Goal: Complete Application Form: Complete application form

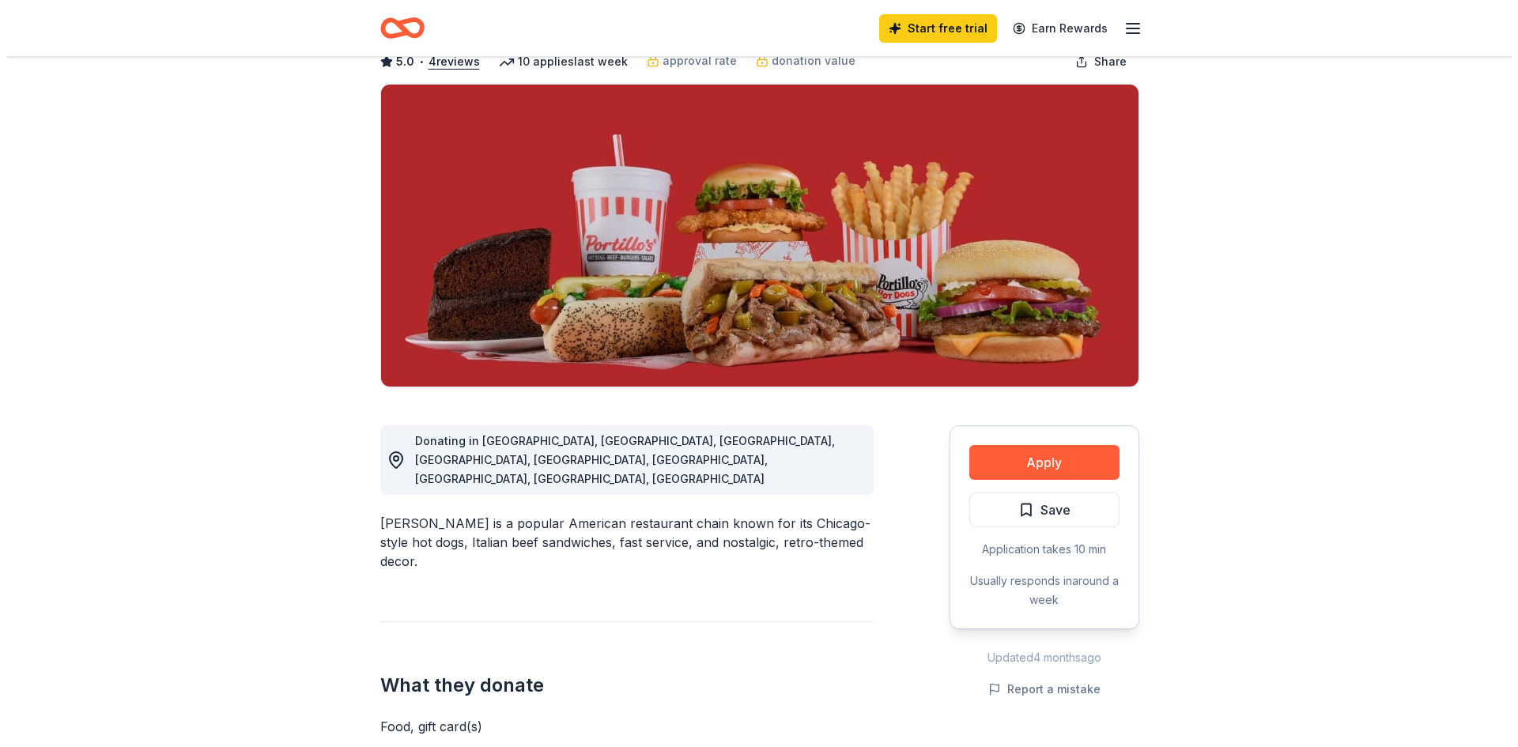
scroll to position [237, 0]
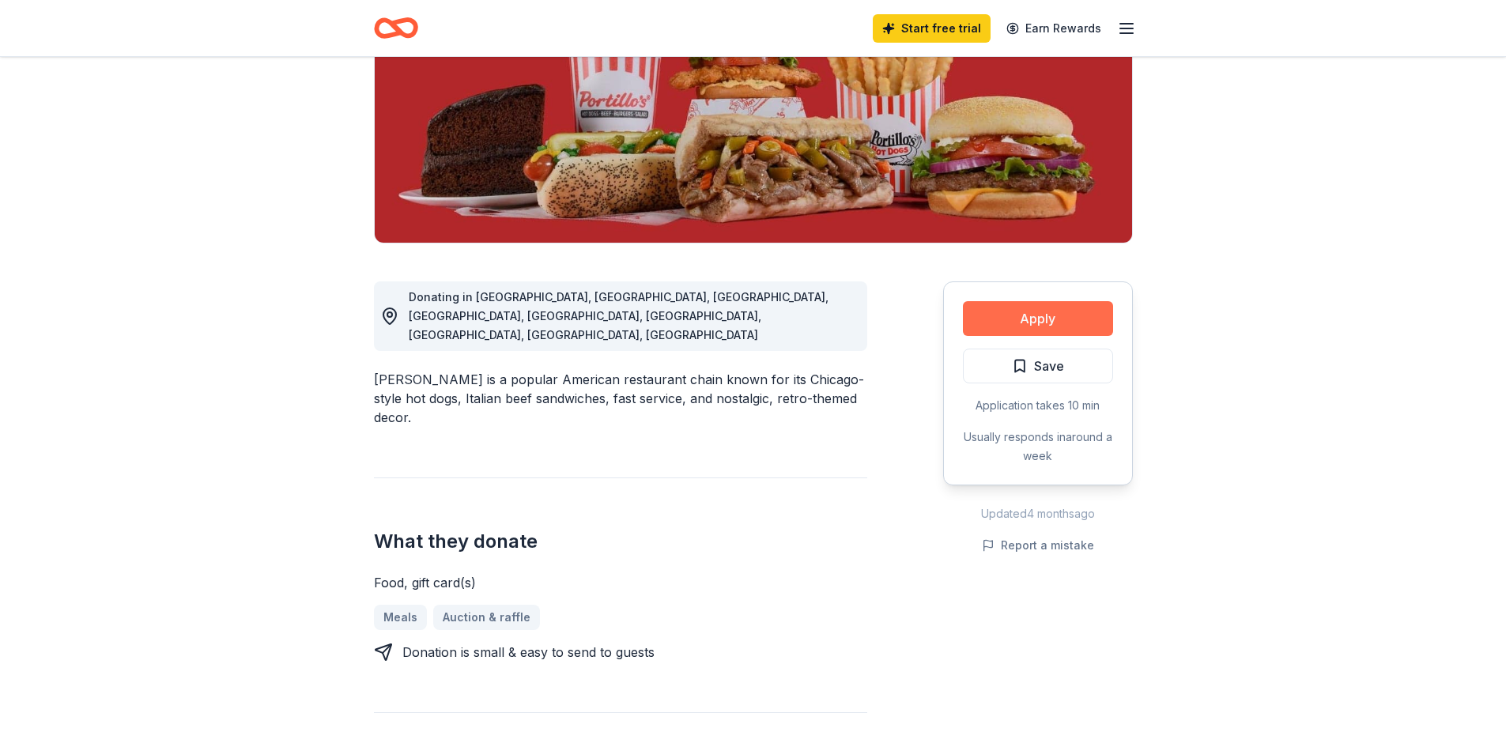
click at [1038, 324] on button "Apply" at bounding box center [1038, 318] width 150 height 35
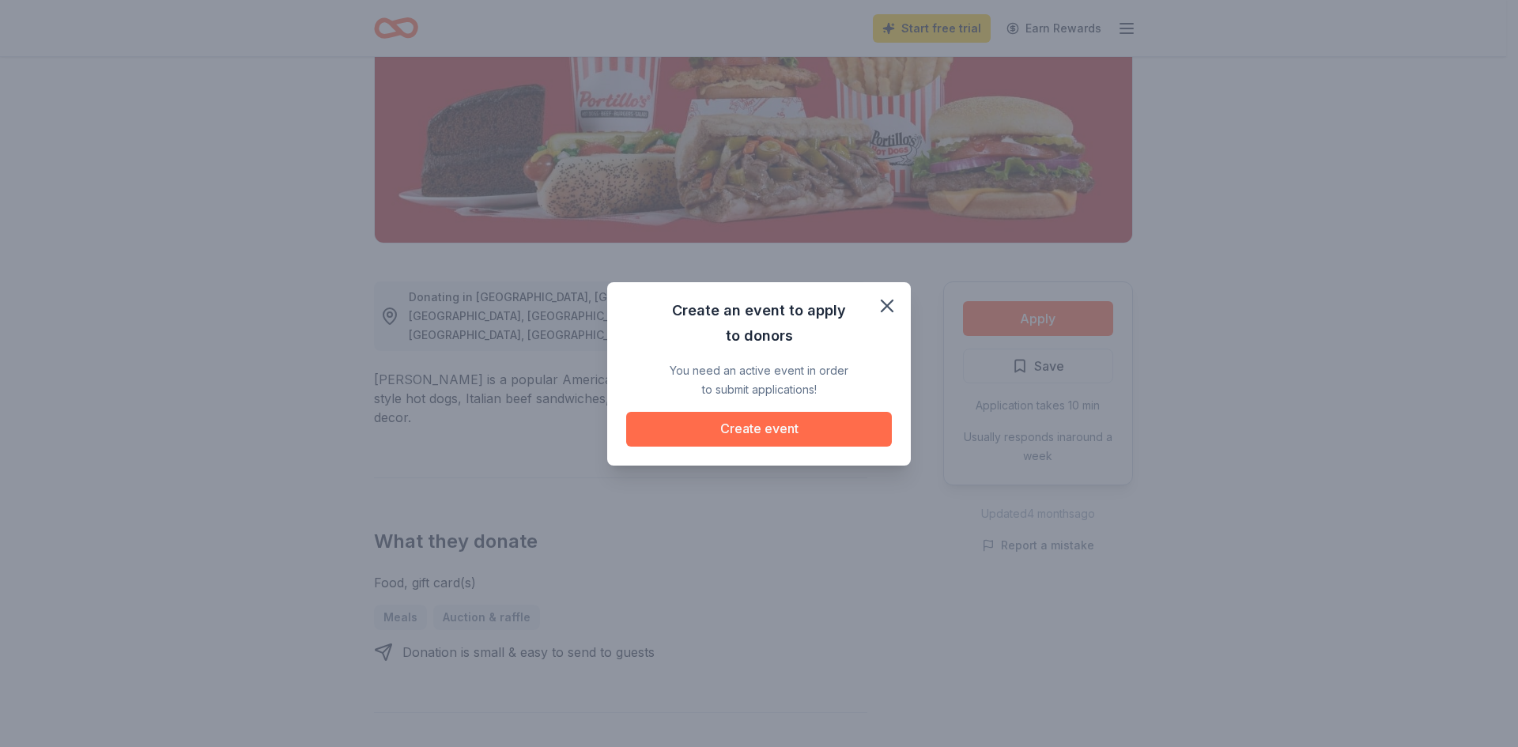
click at [718, 431] on button "Create event" at bounding box center [759, 429] width 266 height 35
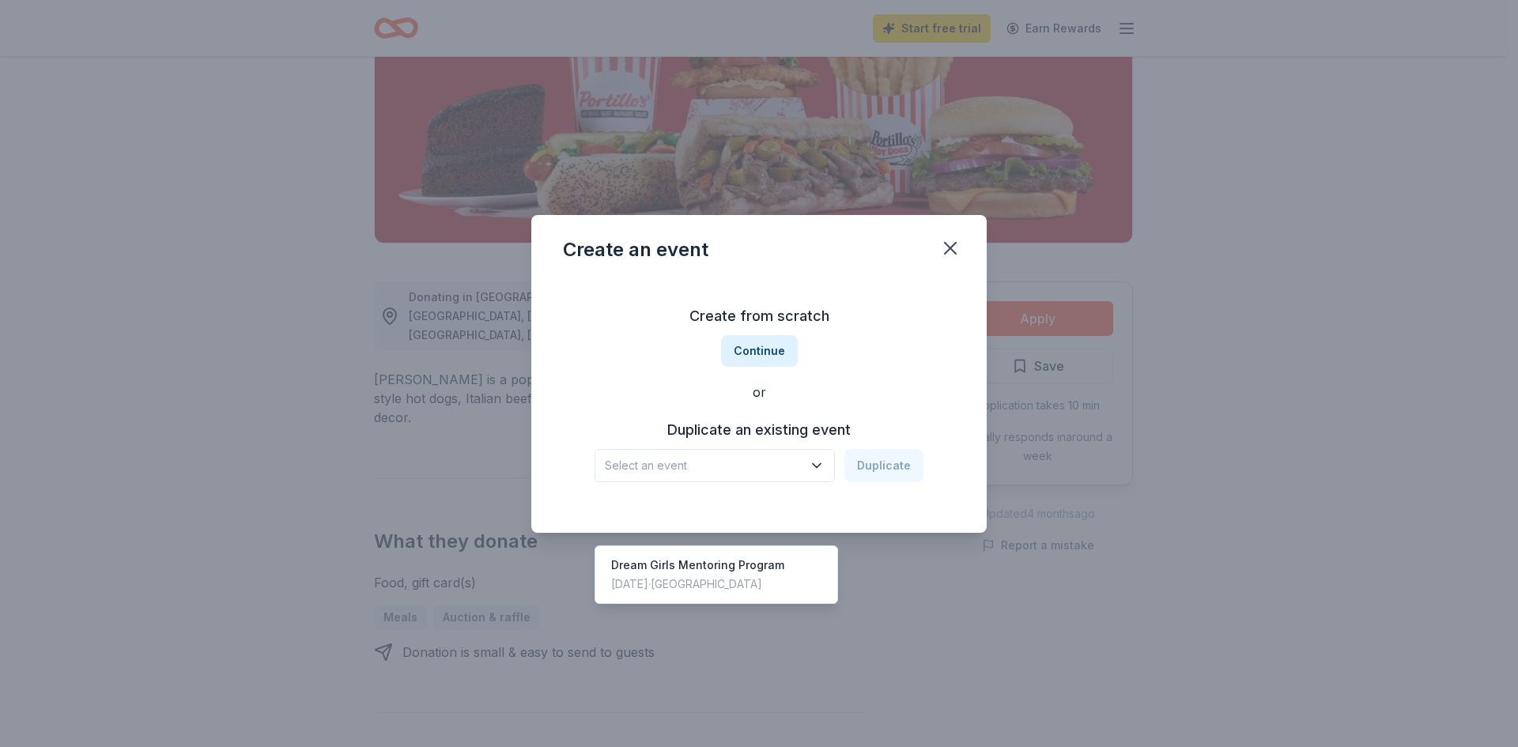
click at [815, 465] on icon "button" at bounding box center [817, 466] width 16 height 16
click at [744, 556] on div "Dream Girls Mentoring Program" at bounding box center [697, 565] width 173 height 19
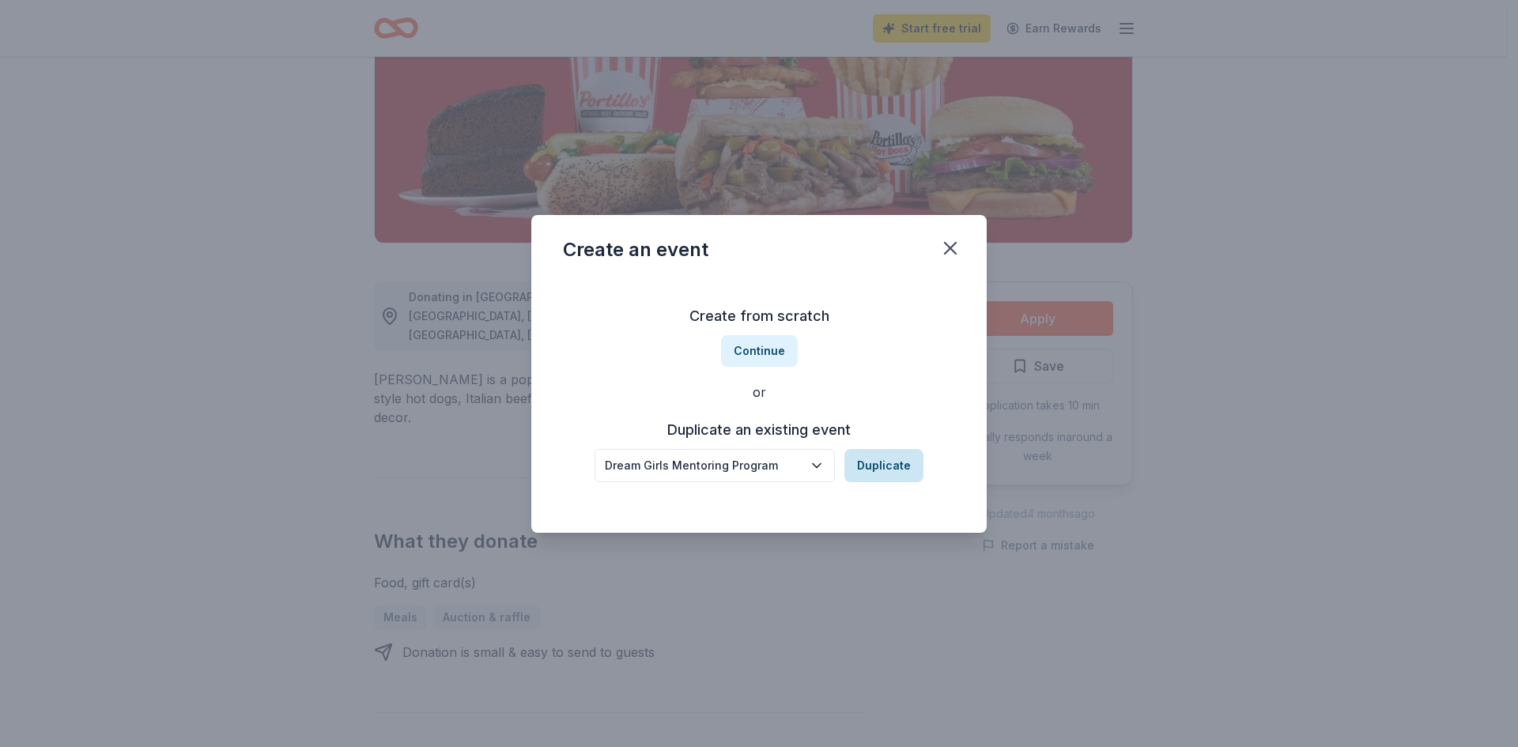
click at [895, 473] on button "Duplicate" at bounding box center [883, 465] width 79 height 33
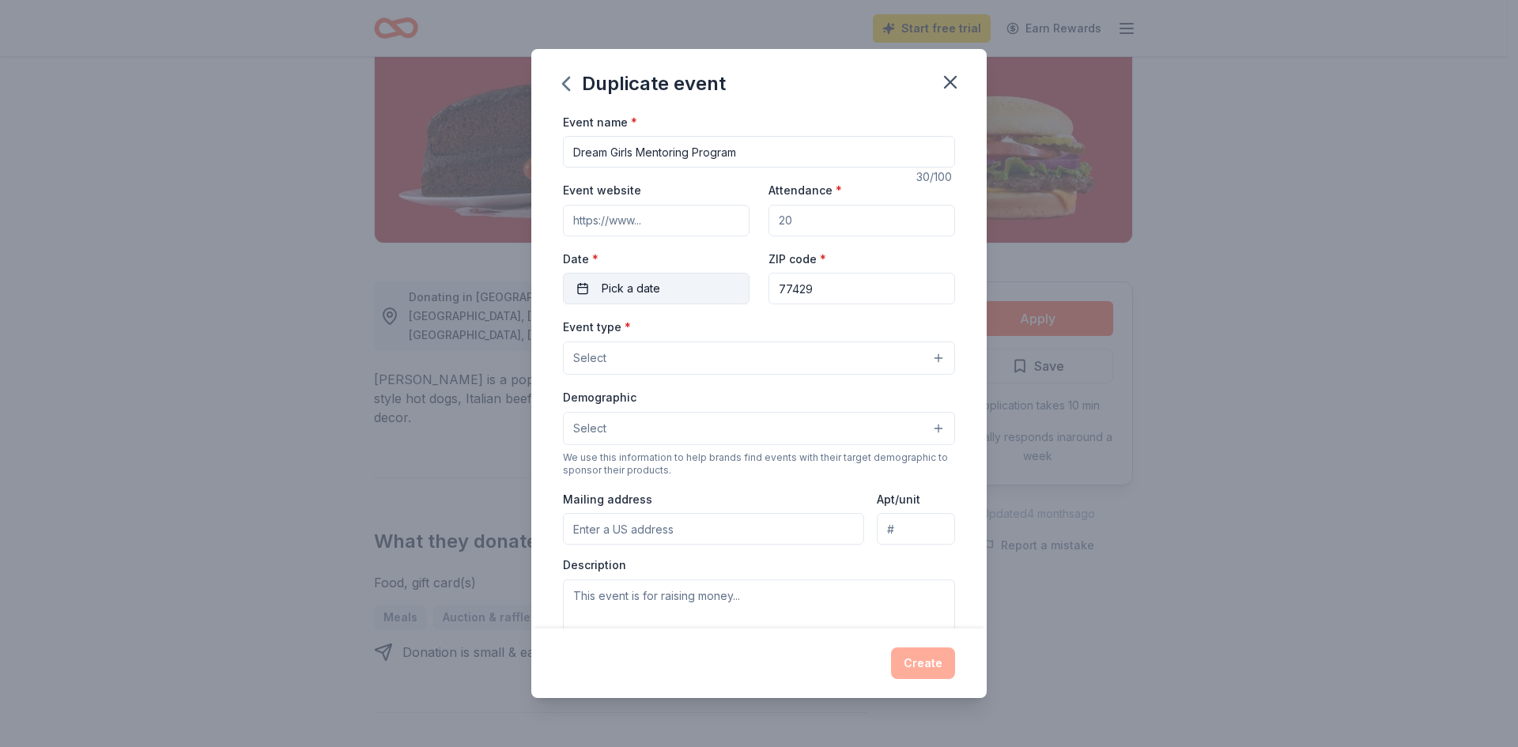
click at [636, 293] on span "Pick a date" at bounding box center [631, 288] width 59 height 19
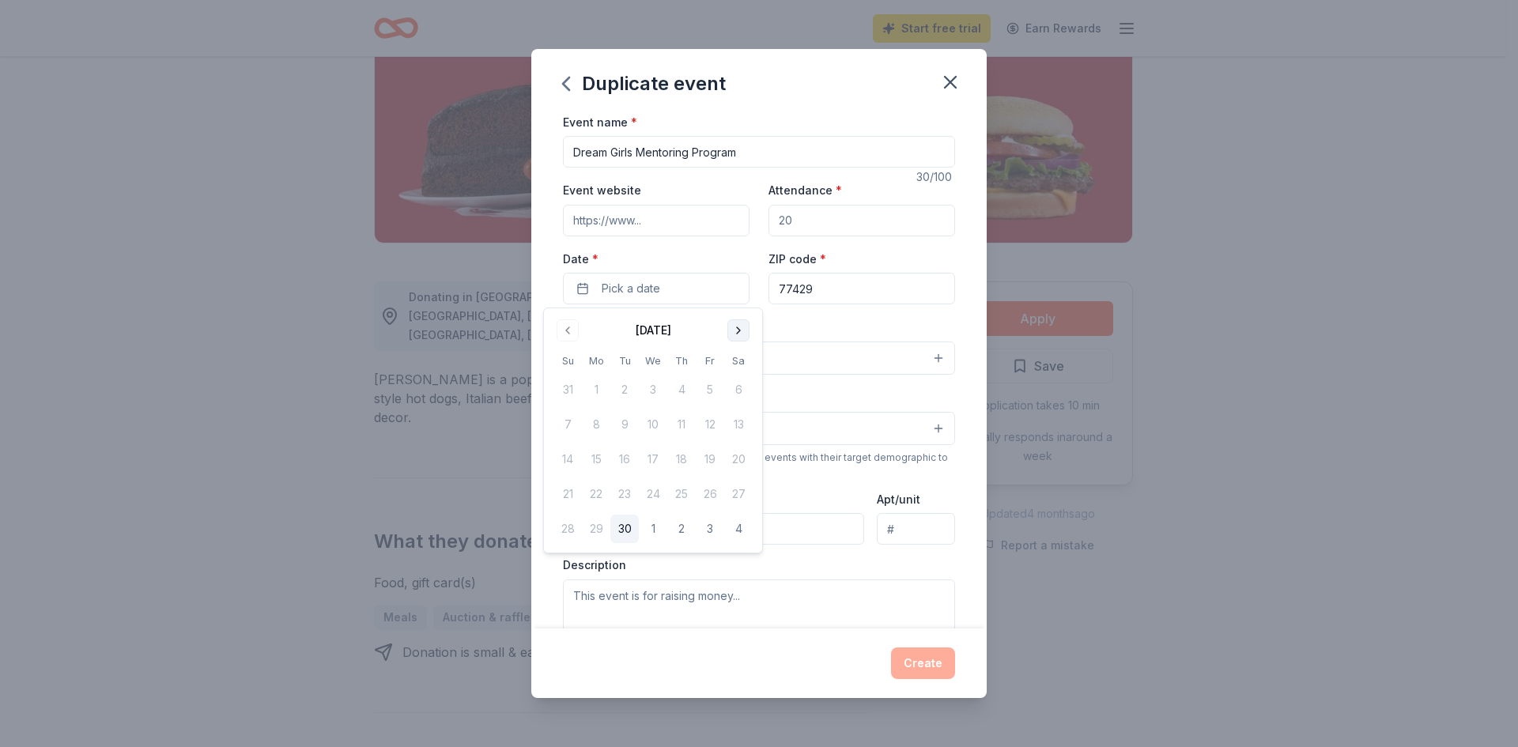
click at [736, 333] on button "Go to next month" at bounding box center [738, 330] width 22 height 22
click at [560, 330] on button "Go to previous month" at bounding box center [568, 330] width 22 height 22
click at [735, 328] on button "Go to next month" at bounding box center [738, 330] width 22 height 22
click at [595, 422] on button "6" at bounding box center [596, 424] width 28 height 28
click at [914, 255] on div "ZIP code * 77429" at bounding box center [862, 277] width 187 height 56
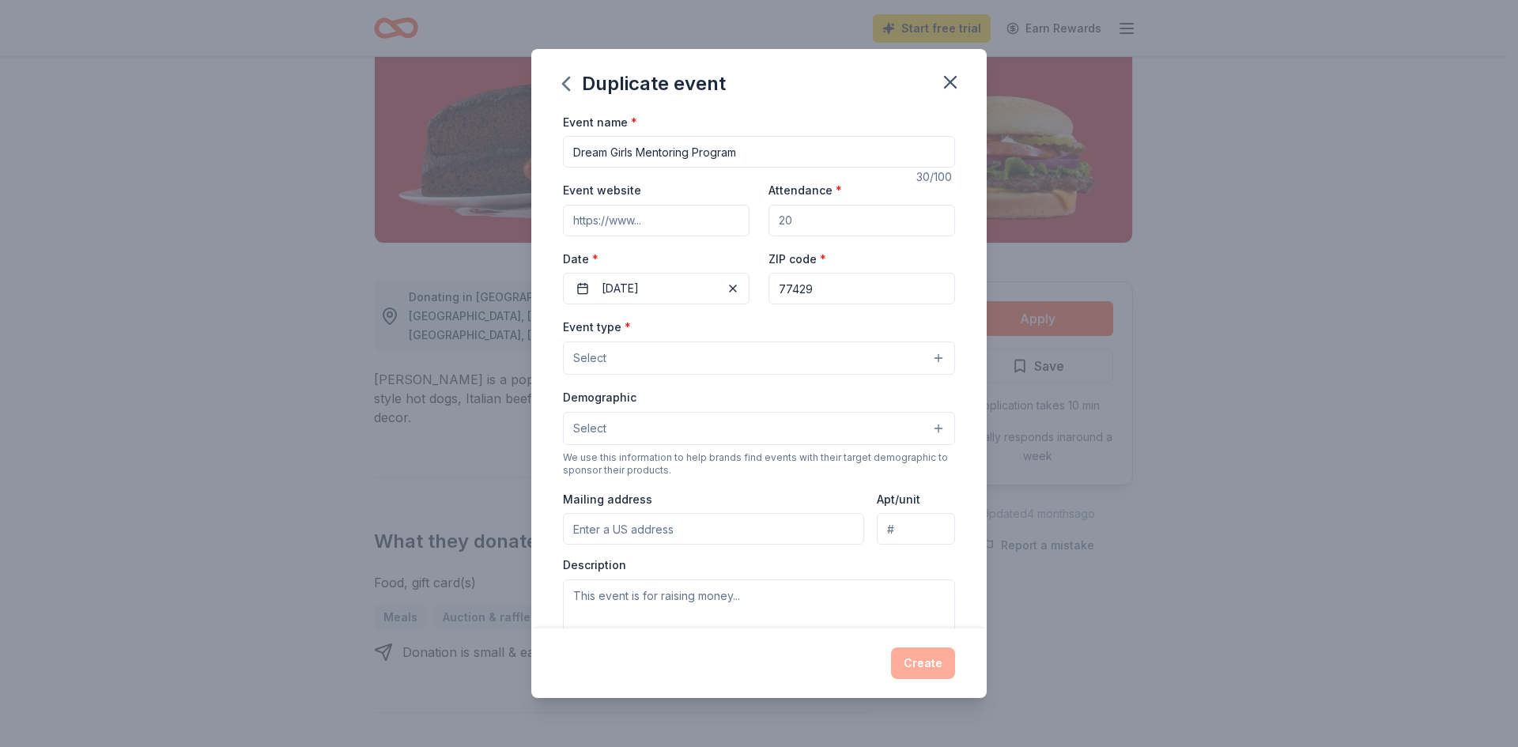
click at [625, 361] on button "Select" at bounding box center [759, 358] width 392 height 33
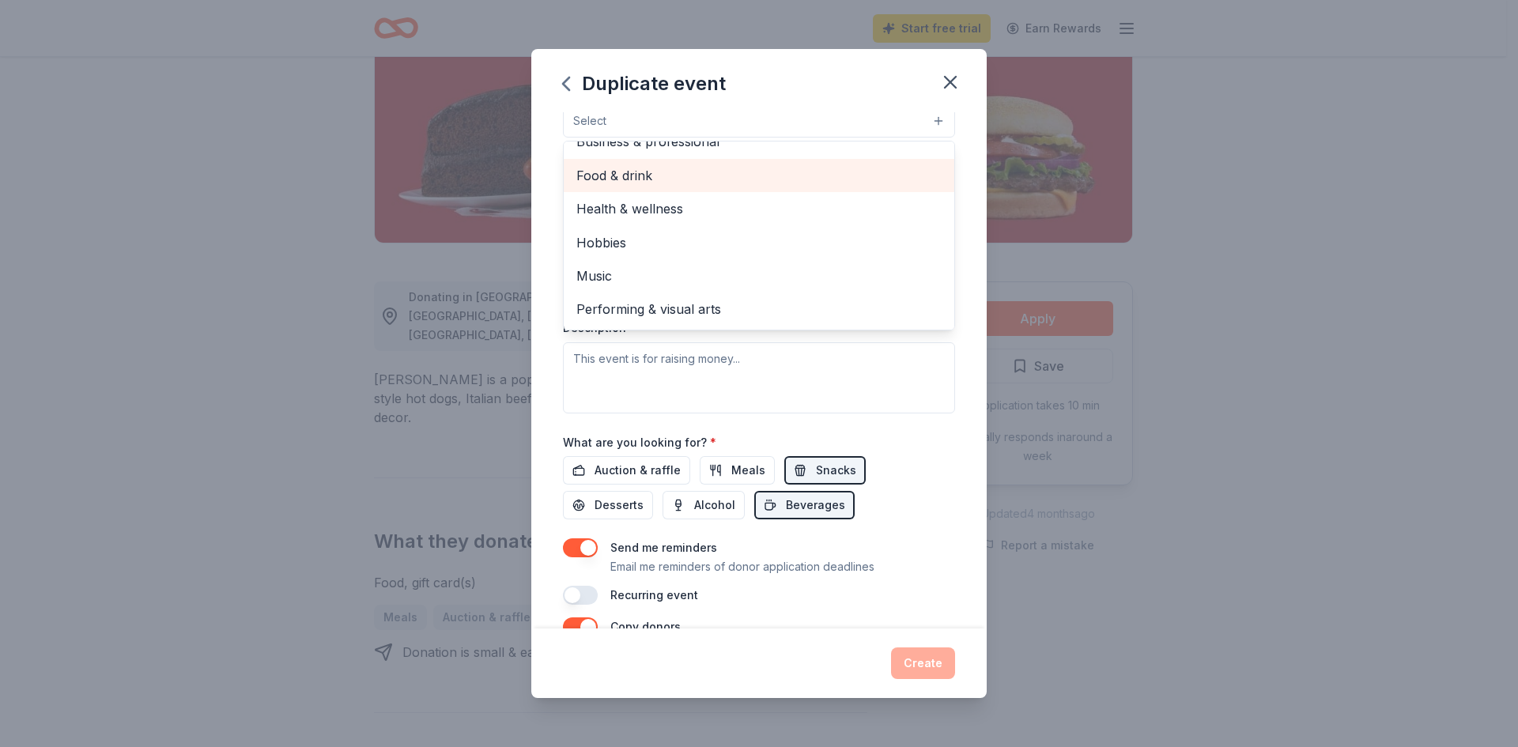
scroll to position [0, 0]
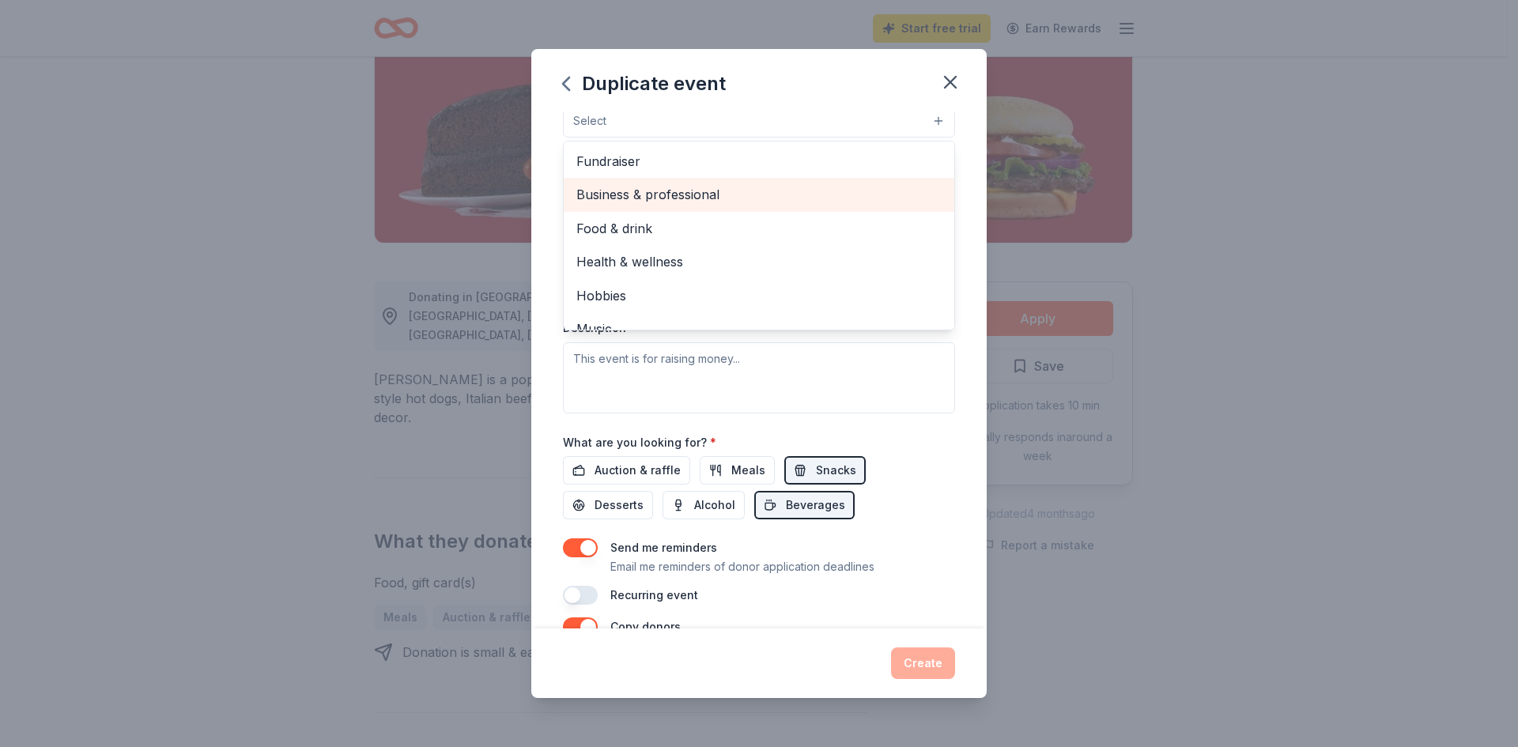
click at [690, 194] on span "Business & professional" at bounding box center [758, 194] width 365 height 21
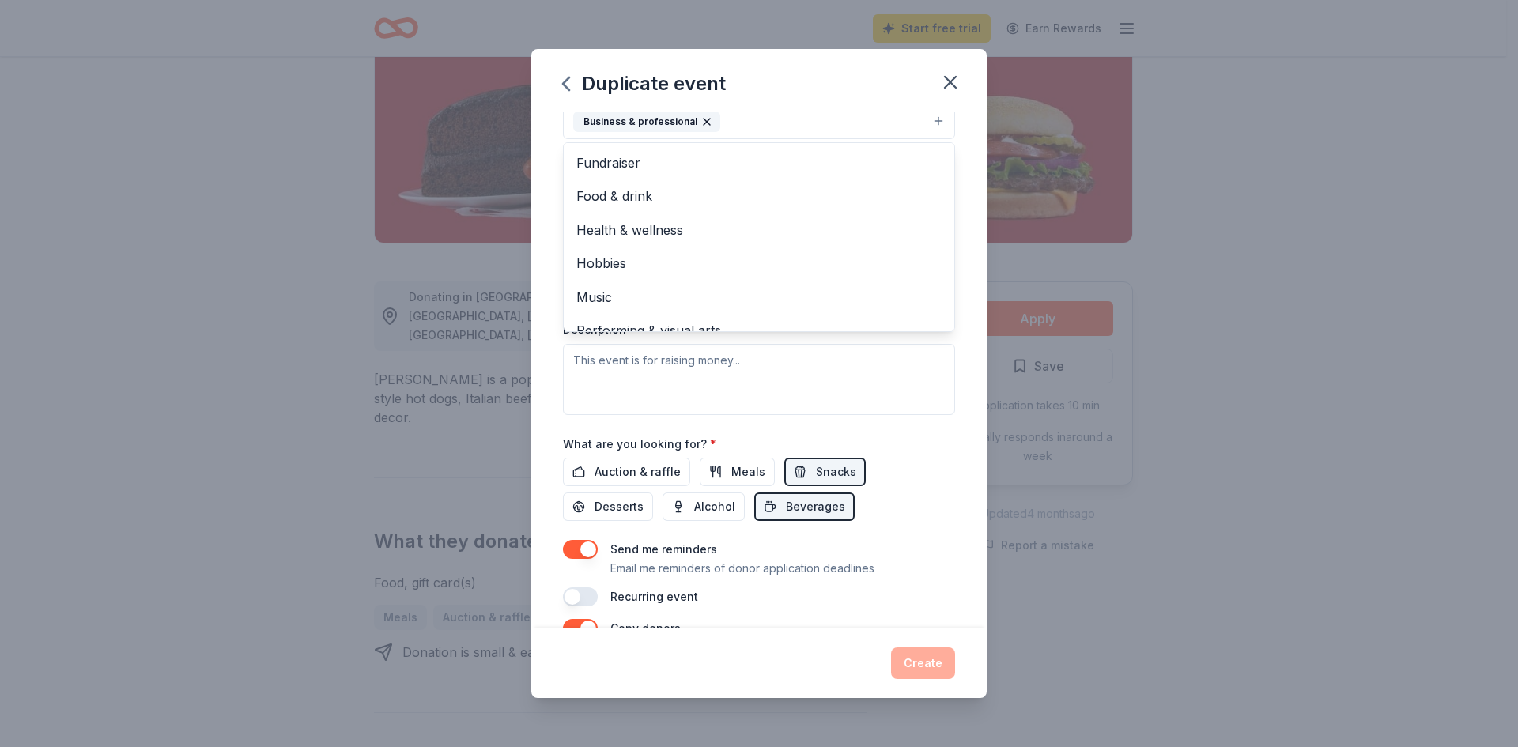
click at [917, 459] on div "Event name * Dream Girls Mentoring Program 30 /100 Event website Attendance * D…" at bounding box center [759, 241] width 392 height 732
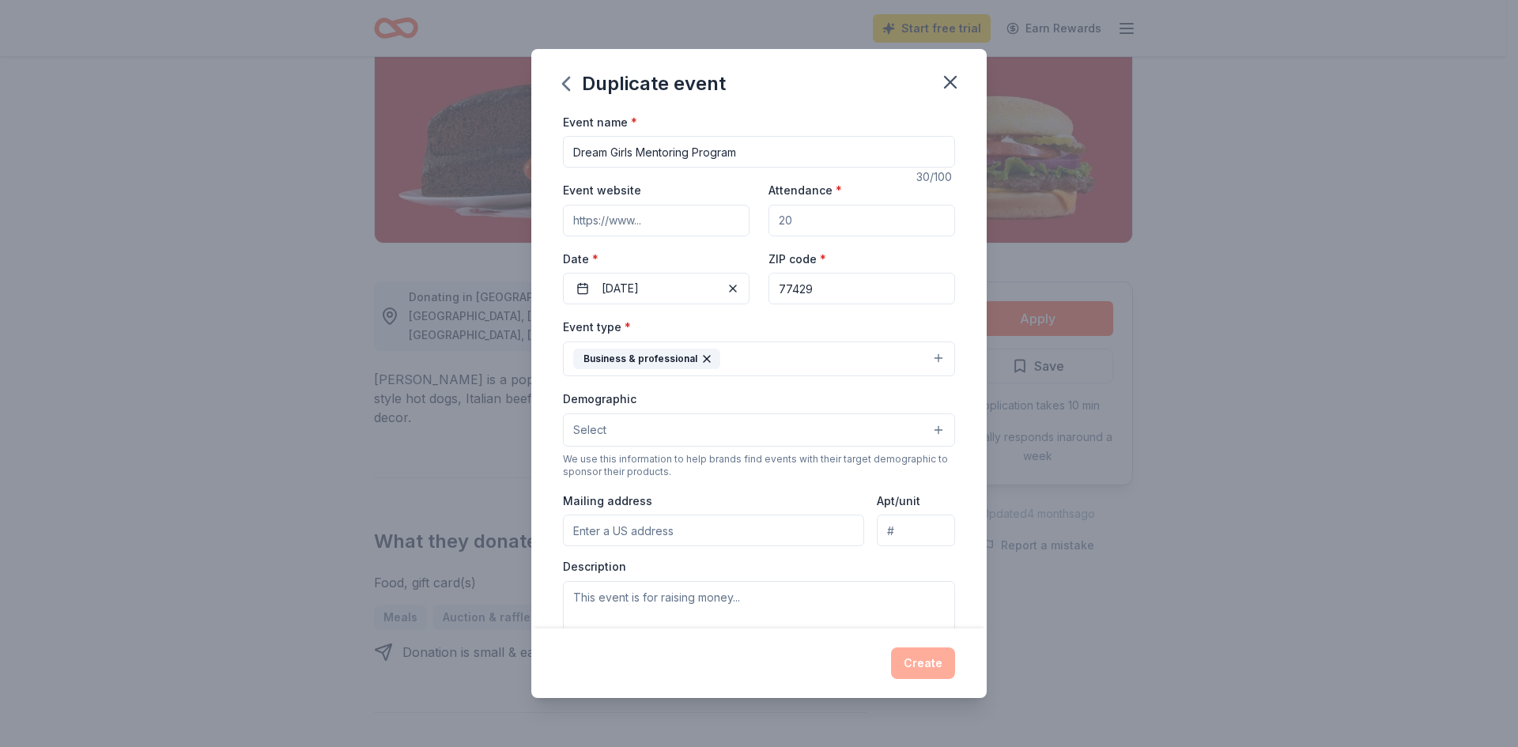
click at [602, 425] on span "Select" at bounding box center [589, 430] width 33 height 19
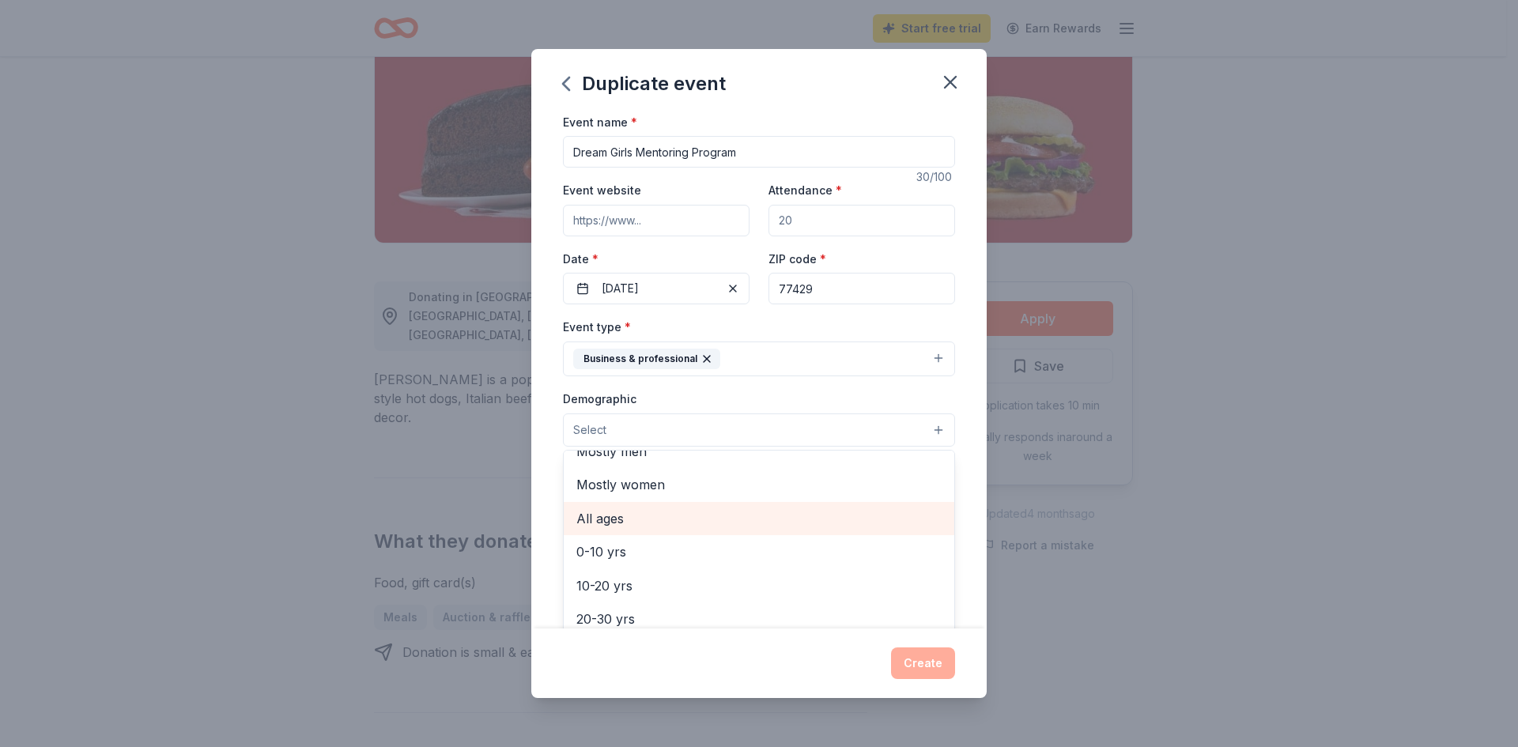
scroll to position [79, 0]
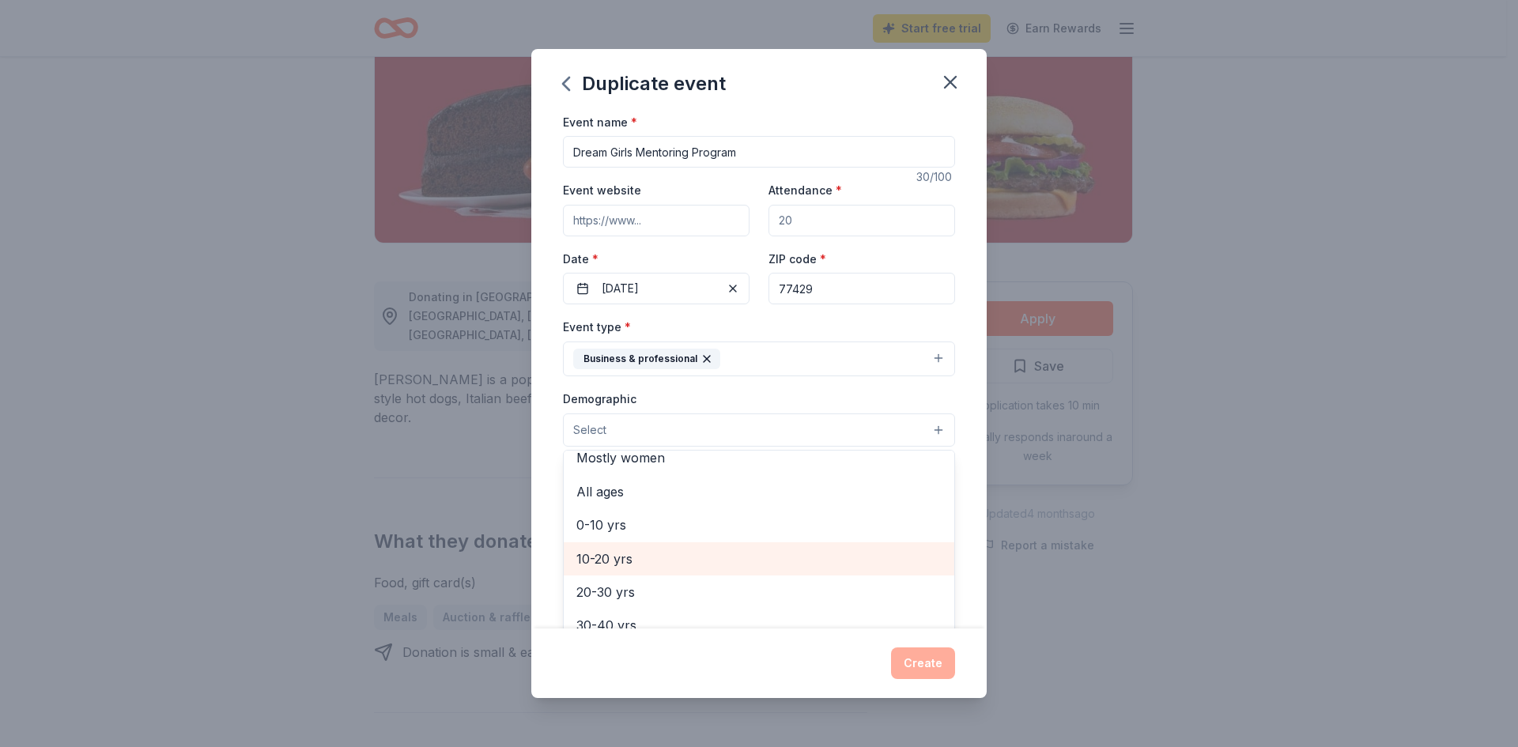
click at [610, 557] on span "10-20 yrs" at bounding box center [758, 559] width 365 height 21
click at [717, 395] on div "Demographic 10-20 yrs All genders Mostly men Mostly women All ages [DEMOGRAPHIC…" at bounding box center [759, 418] width 392 height 59
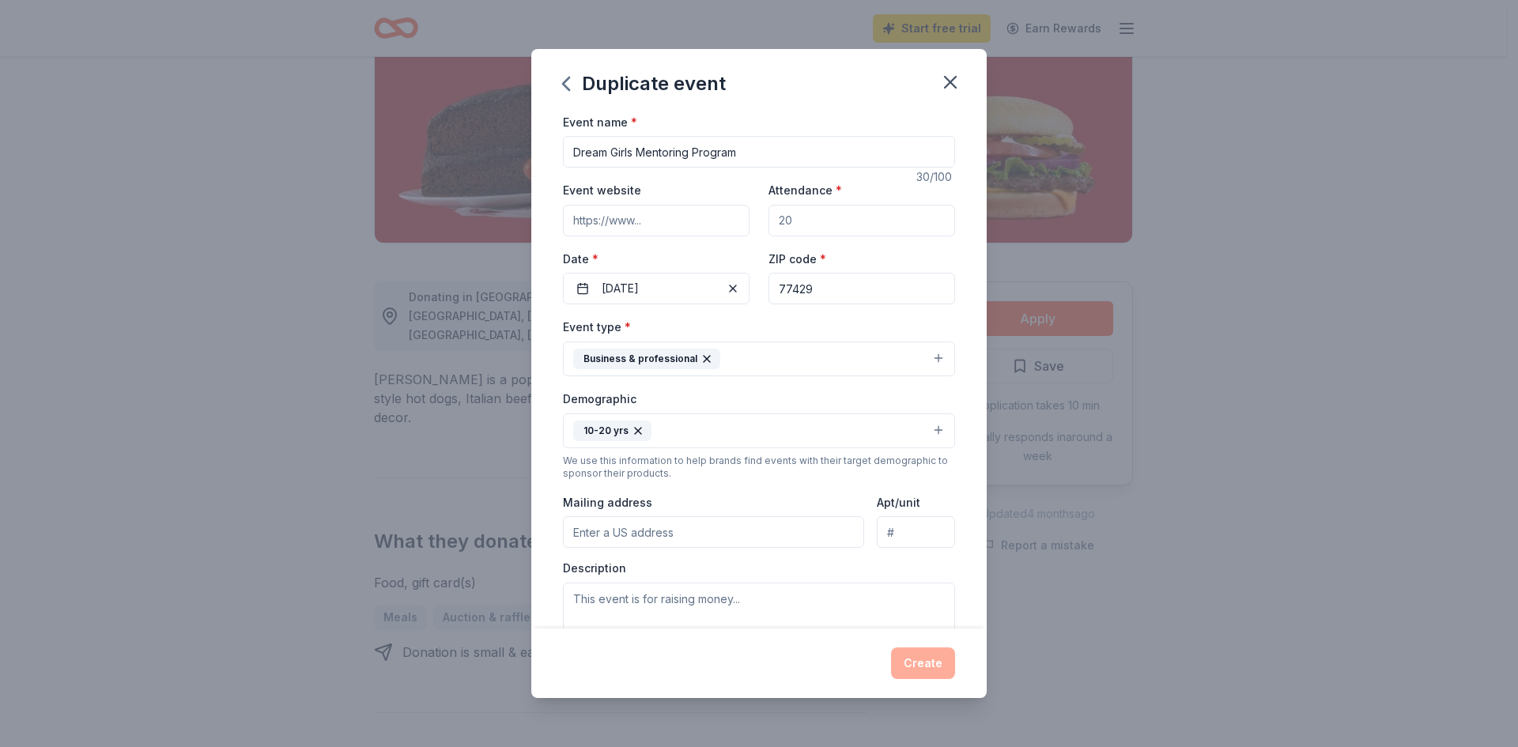
click at [682, 230] on input "Event website" at bounding box center [656, 221] width 187 height 32
click at [656, 220] on input "Event website" at bounding box center [656, 221] width 187 height 32
click at [644, 230] on input "Event website" at bounding box center [656, 221] width 187 height 32
drag, startPoint x: 658, startPoint y: 232, endPoint x: 661, endPoint y: 223, distance: 9.3
click at [660, 224] on input "Event website" at bounding box center [656, 221] width 187 height 32
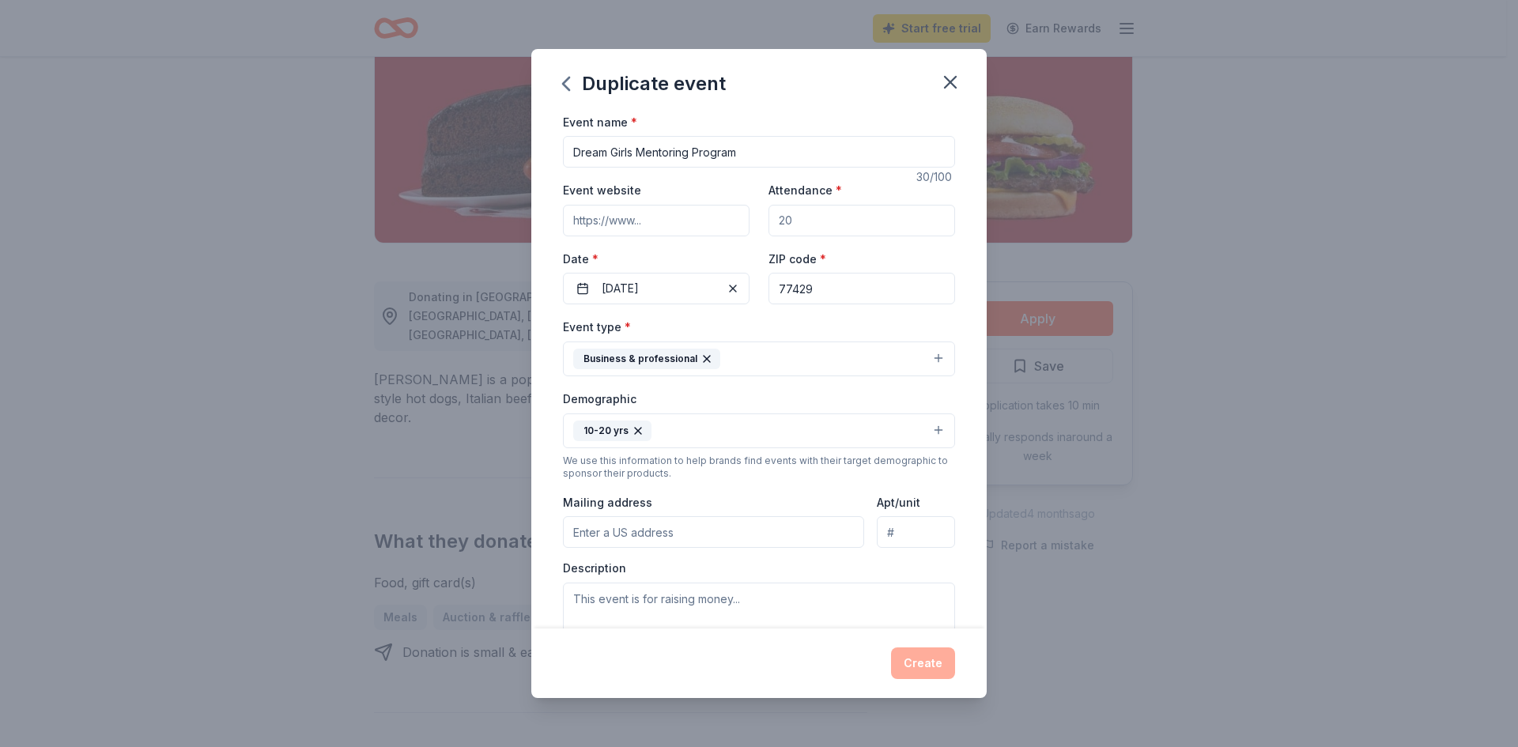
click at [661, 225] on input "Event website" at bounding box center [656, 221] width 187 height 32
click at [661, 224] on input "Event website" at bounding box center [656, 221] width 187 height 32
click at [660, 222] on input "Event website" at bounding box center [656, 221] width 187 height 32
type input "[DOMAIN_NAME]"
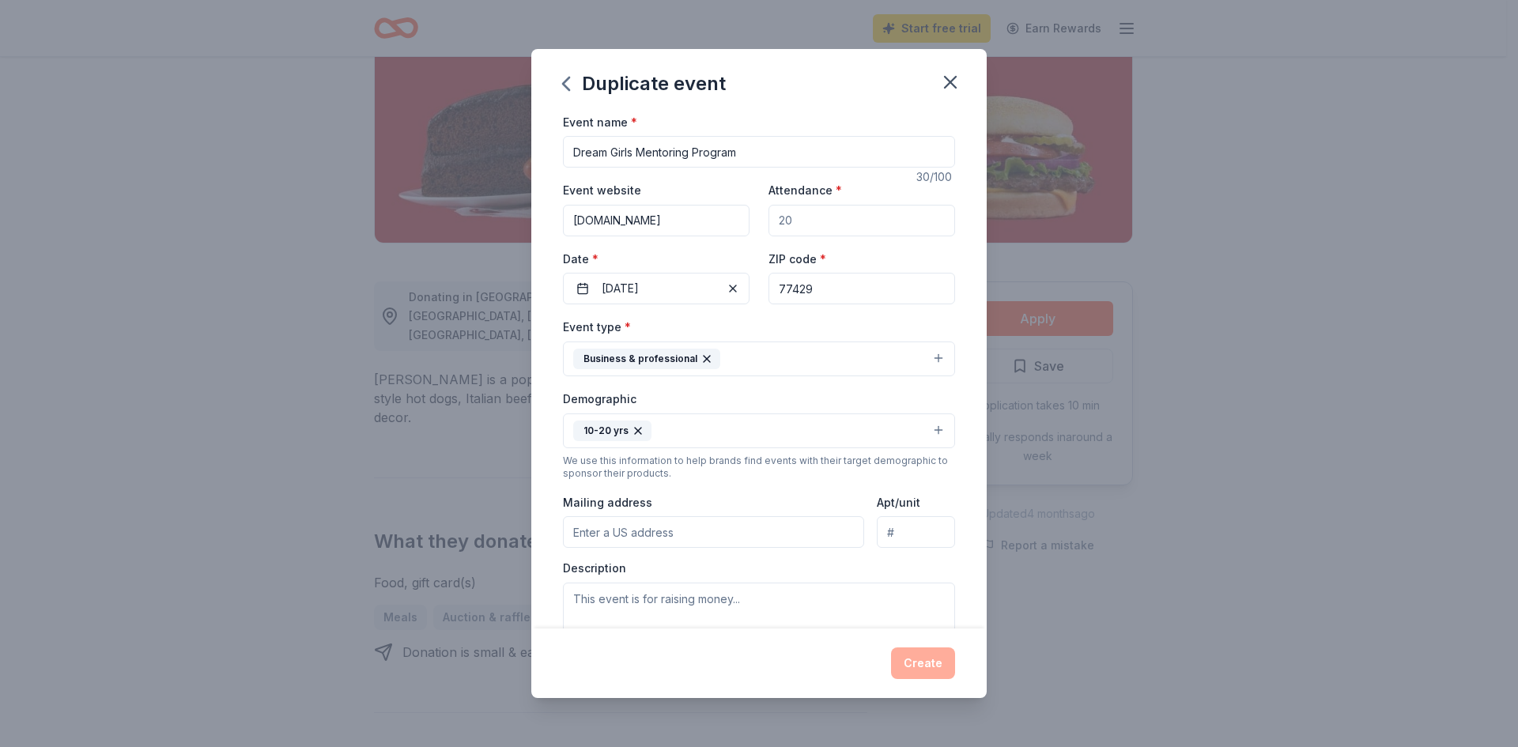
click at [833, 295] on input "77429" at bounding box center [862, 289] width 187 height 32
type input "77433"
click at [704, 539] on input "Mailing address" at bounding box center [713, 532] width 301 height 32
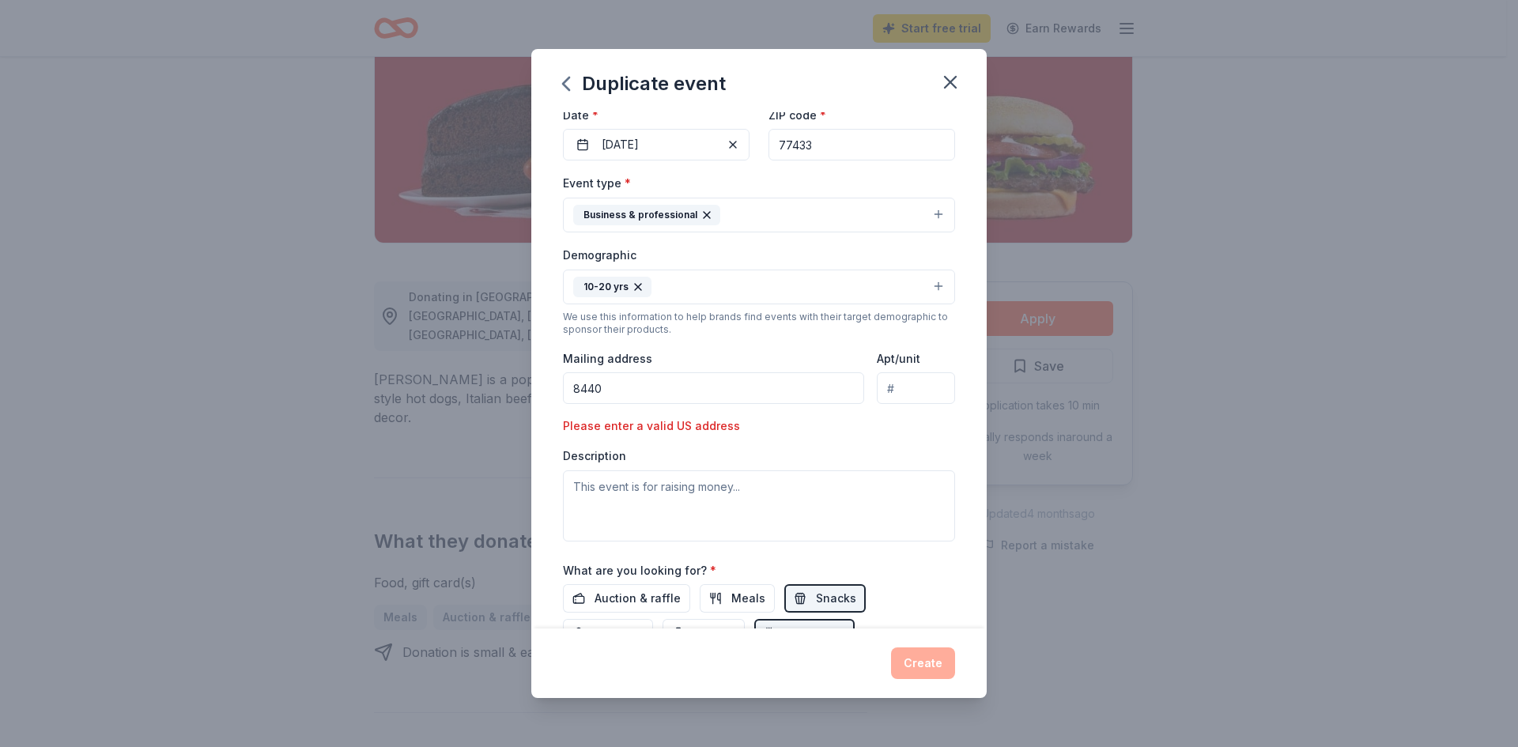
scroll to position [158, 0]
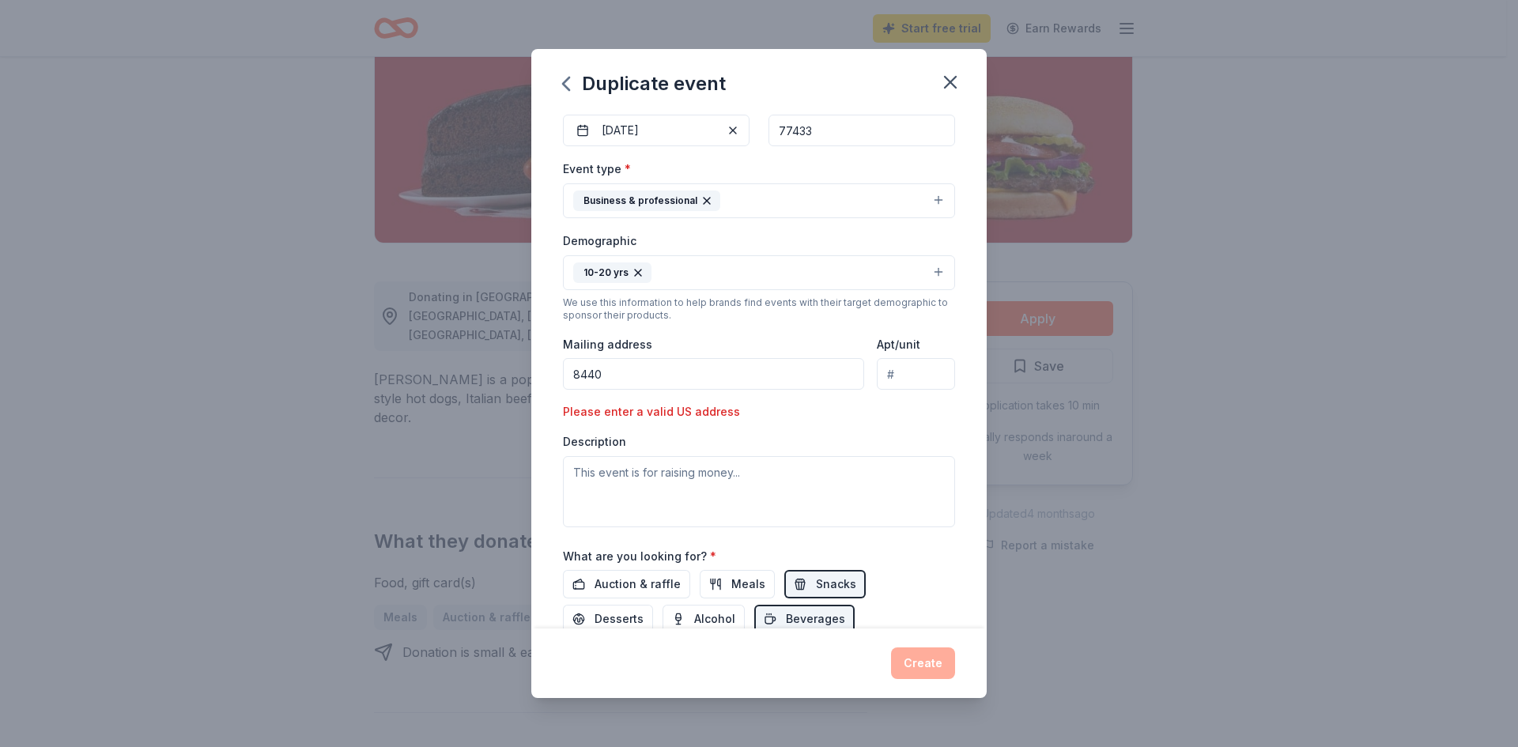
click at [640, 376] on input "8440" at bounding box center [713, 374] width 301 height 32
click at [630, 380] on input "8440" at bounding box center [713, 374] width 301 height 32
click at [930, 437] on div "Description" at bounding box center [759, 480] width 392 height 93
drag, startPoint x: 850, startPoint y: 410, endPoint x: 832, endPoint y: 420, distance: 20.9
click at [848, 409] on div "Event type * Business & professional Demographic 10-20 yrs We use this informat…" at bounding box center [759, 343] width 392 height 368
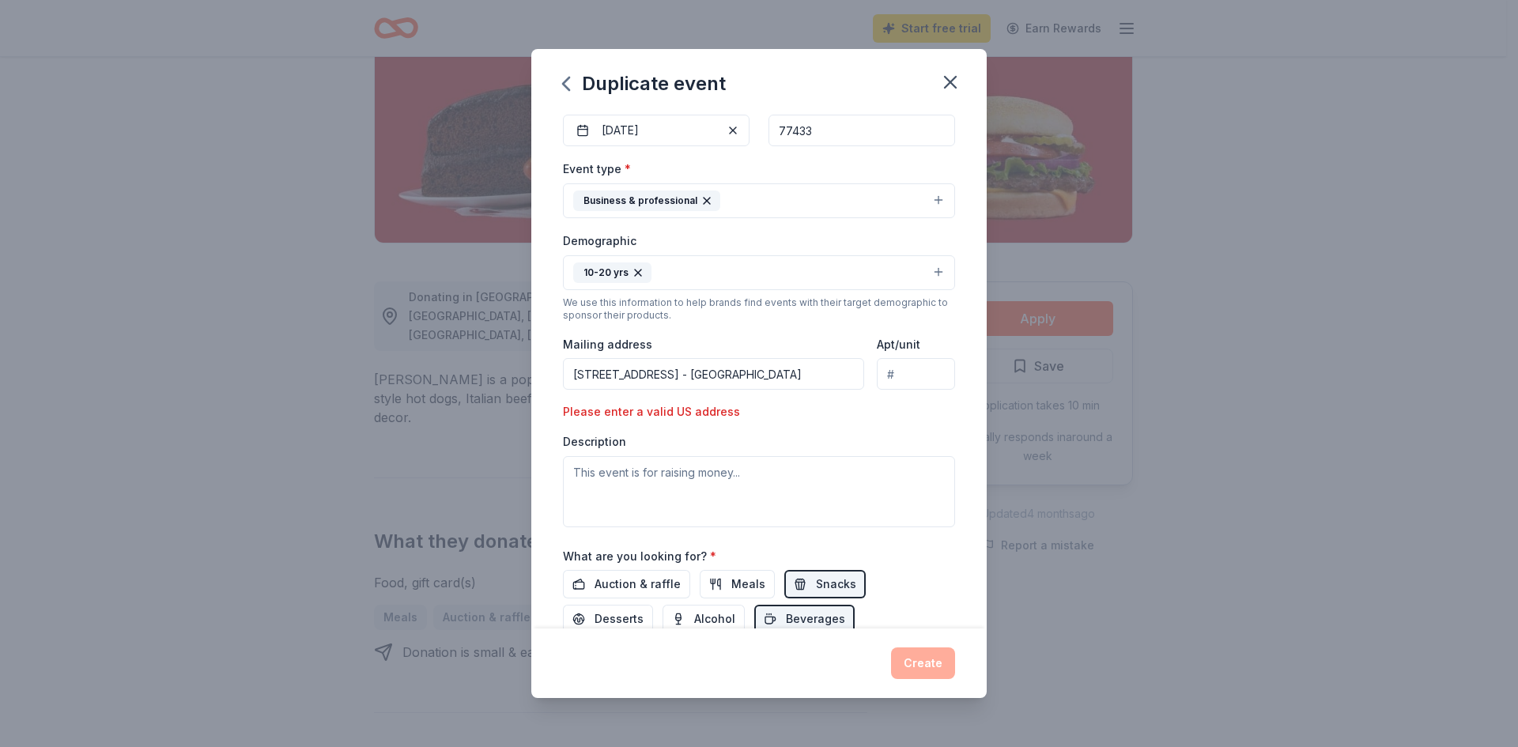
click at [765, 434] on div "Description" at bounding box center [759, 480] width 392 height 93
drag, startPoint x: 697, startPoint y: 372, endPoint x: 685, endPoint y: 372, distance: 12.7
click at [692, 372] on input "[STREET_ADDRESS] - [GEOGRAPHIC_DATA]" at bounding box center [713, 374] width 301 height 32
type input "[STREET_ADDRESS] - [GEOGRAPHIC_DATA]"
click at [618, 501] on textarea at bounding box center [759, 491] width 392 height 71
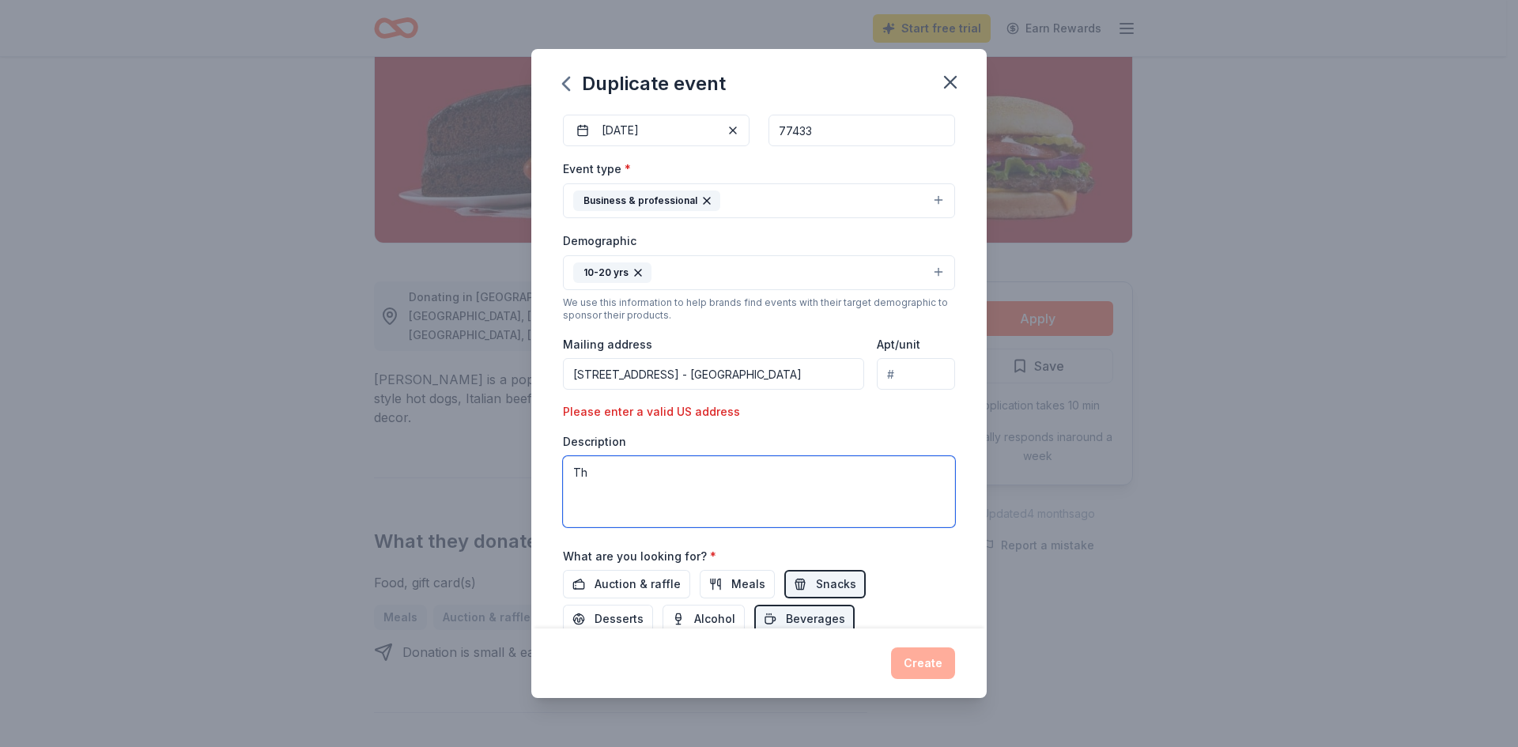
type textarea "T"
click at [712, 475] on textarea "We are a non-profit organizarion. Our event is for" at bounding box center [759, 491] width 392 height 71
click at [715, 474] on textarea "We are a non-profit organizarion. Our event is for" at bounding box center [759, 491] width 392 height 71
click at [837, 473] on textarea "We are a non-profit organization. Our event is for" at bounding box center [759, 491] width 392 height 71
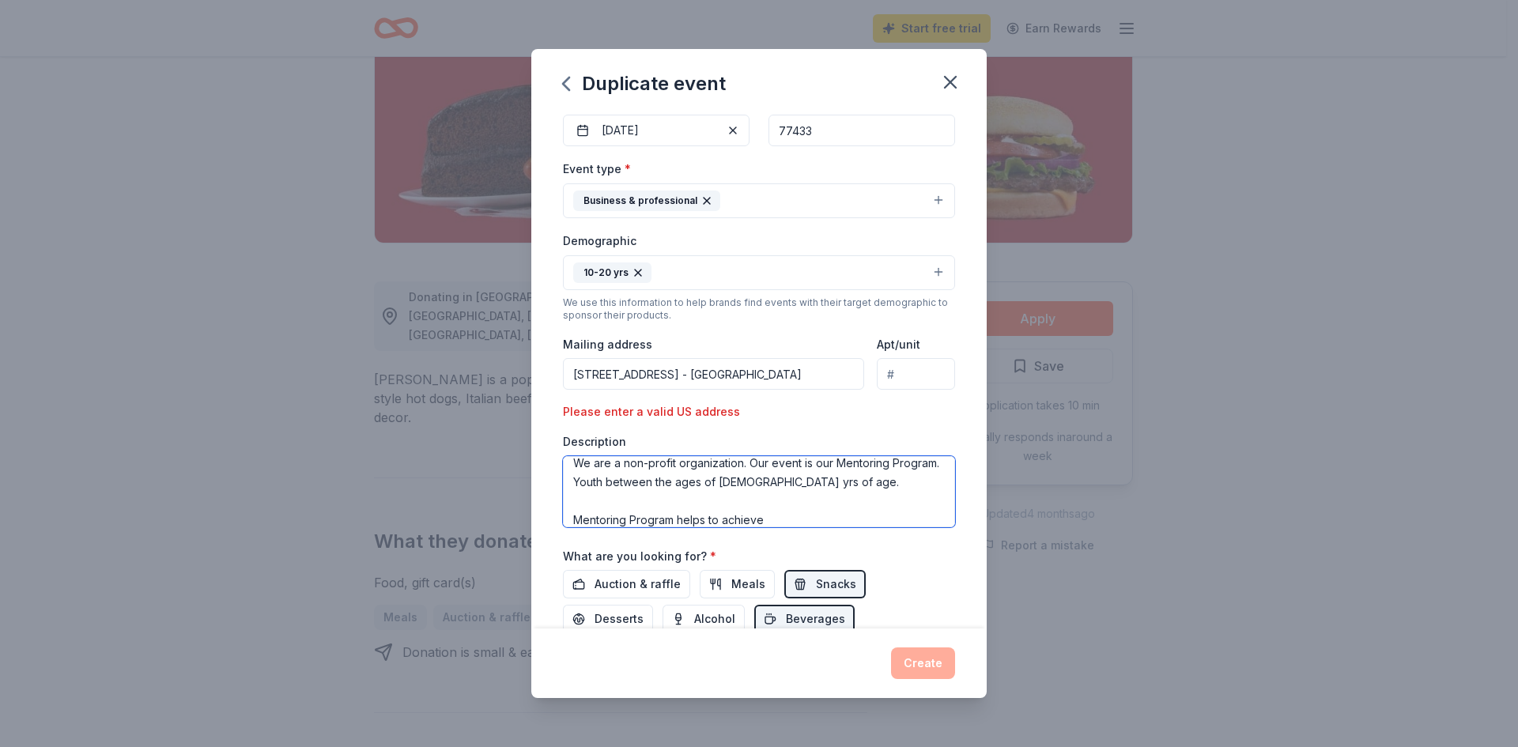
click at [893, 459] on textarea "We are a non-profit organization. Our event is our Mentoring Program. Youth bet…" at bounding box center [759, 491] width 392 height 71
click at [776, 516] on textarea "We are a non-profit organization. Our event is our Mentoring (Mondays - After S…" at bounding box center [759, 491] width 392 height 71
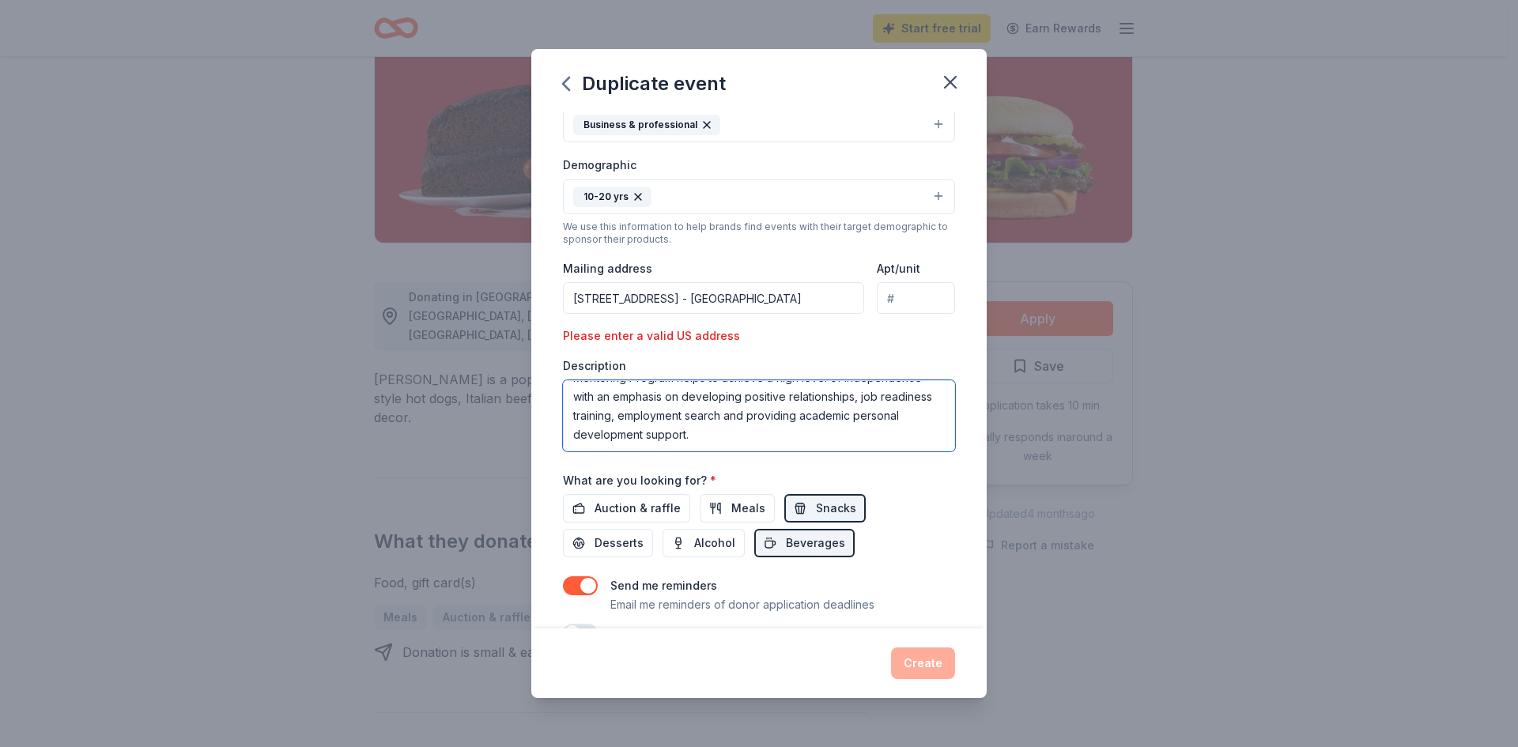
scroll to position [316, 0]
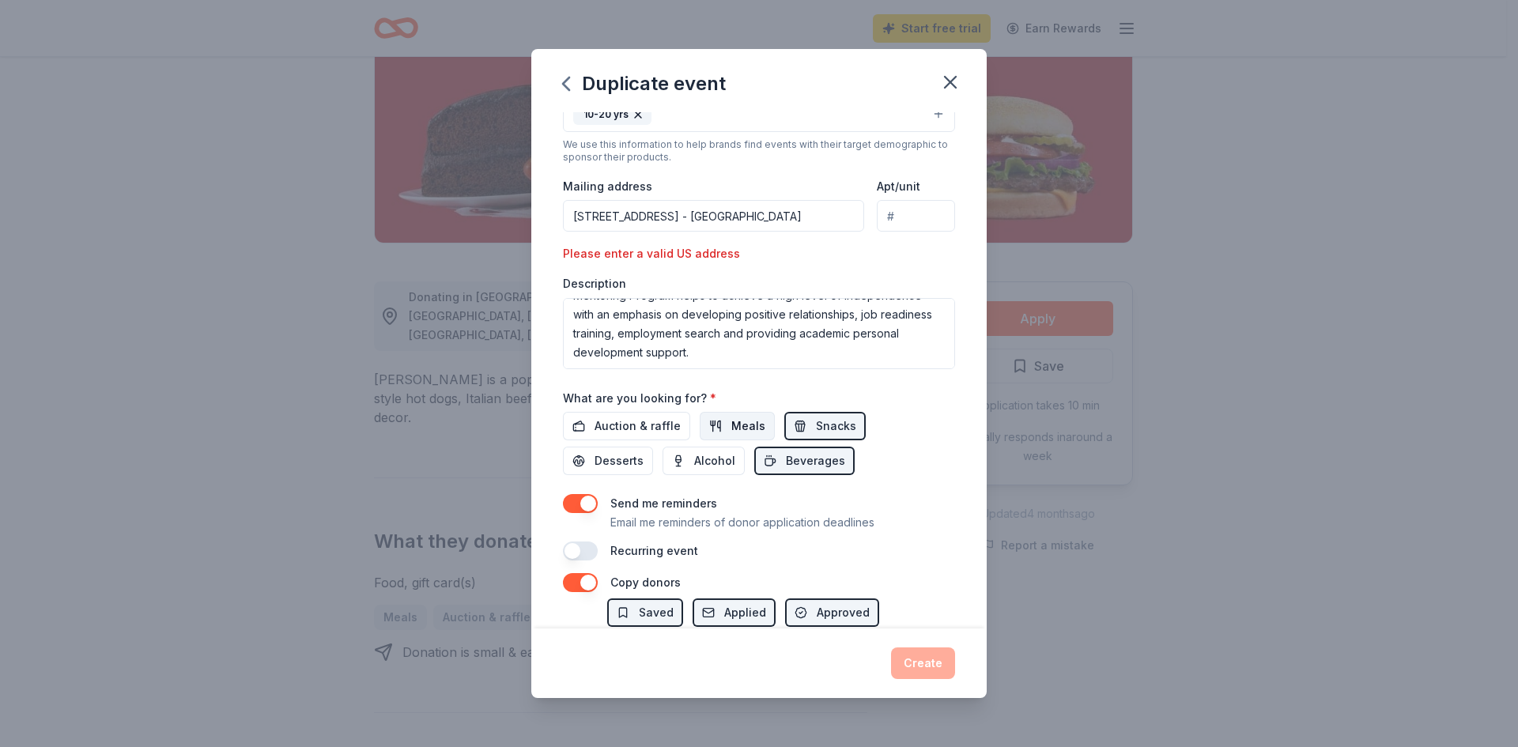
click at [744, 425] on span "Meals" at bounding box center [748, 426] width 34 height 19
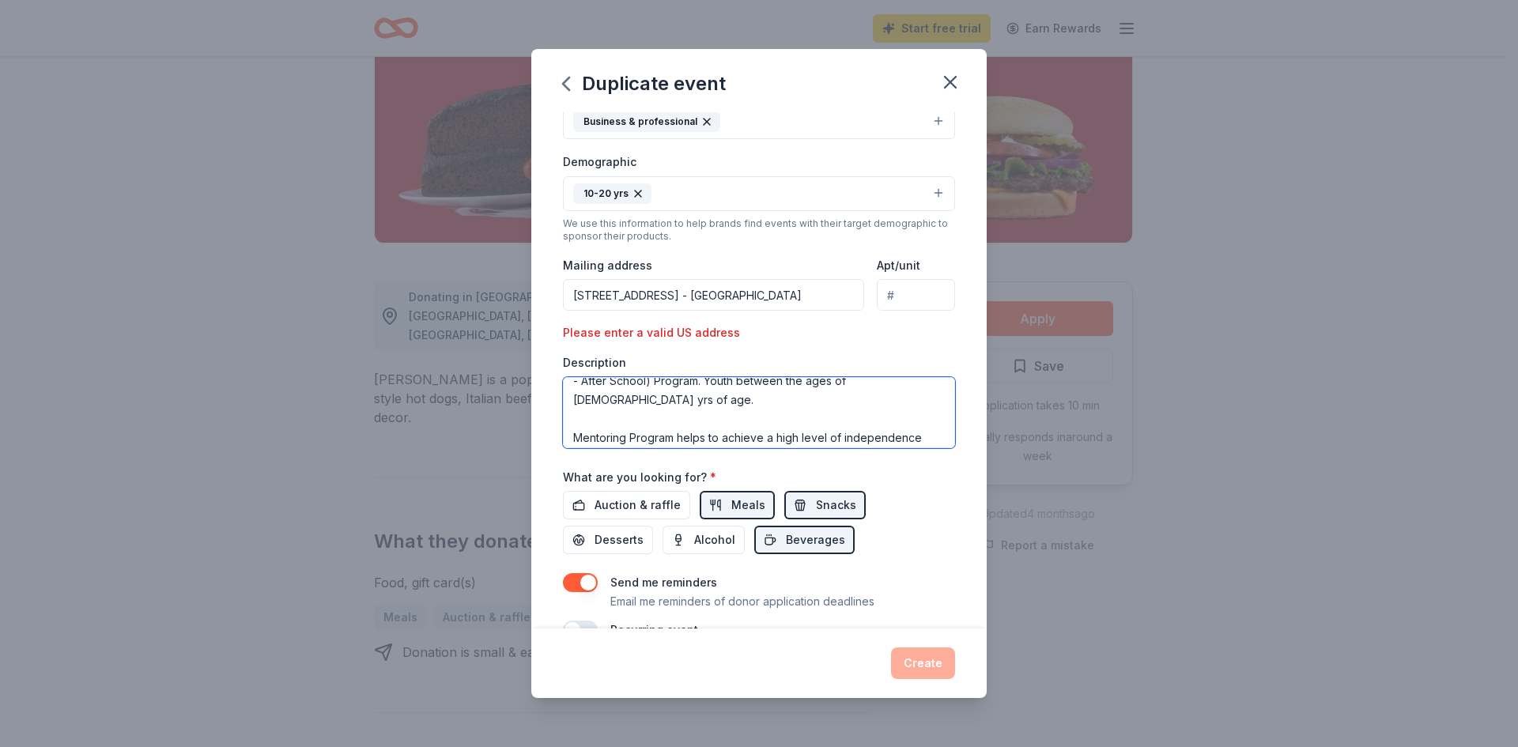
scroll to position [0, 0]
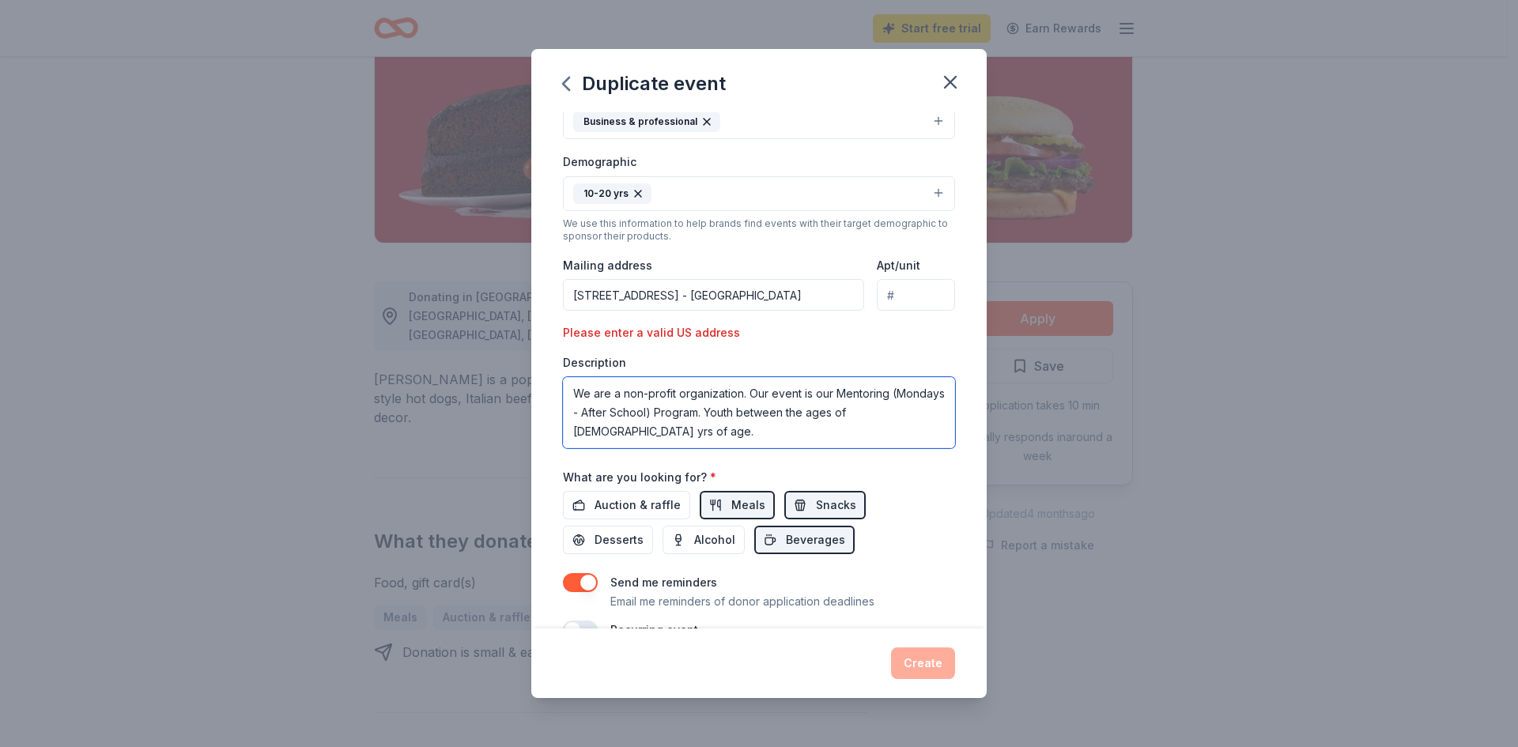
click at [661, 427] on textarea "We are a non-profit organization. Our event is our Mentoring (Mondays - After S…" at bounding box center [759, 412] width 392 height 71
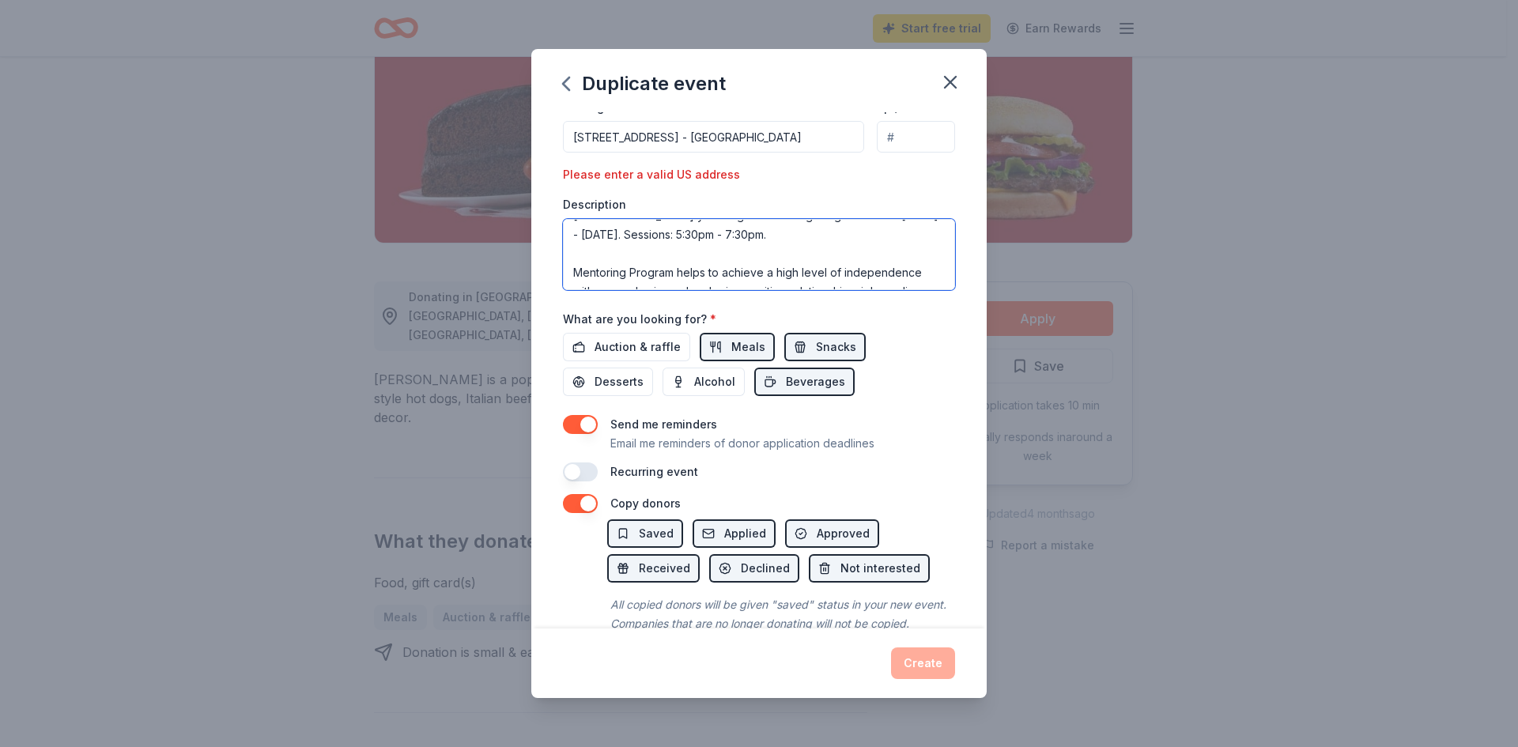
scroll to position [73, 0]
click at [603, 238] on textarea "We are a non-profit organization. Our event is our Mentoring (Mondays - After S…" at bounding box center [759, 254] width 392 height 71
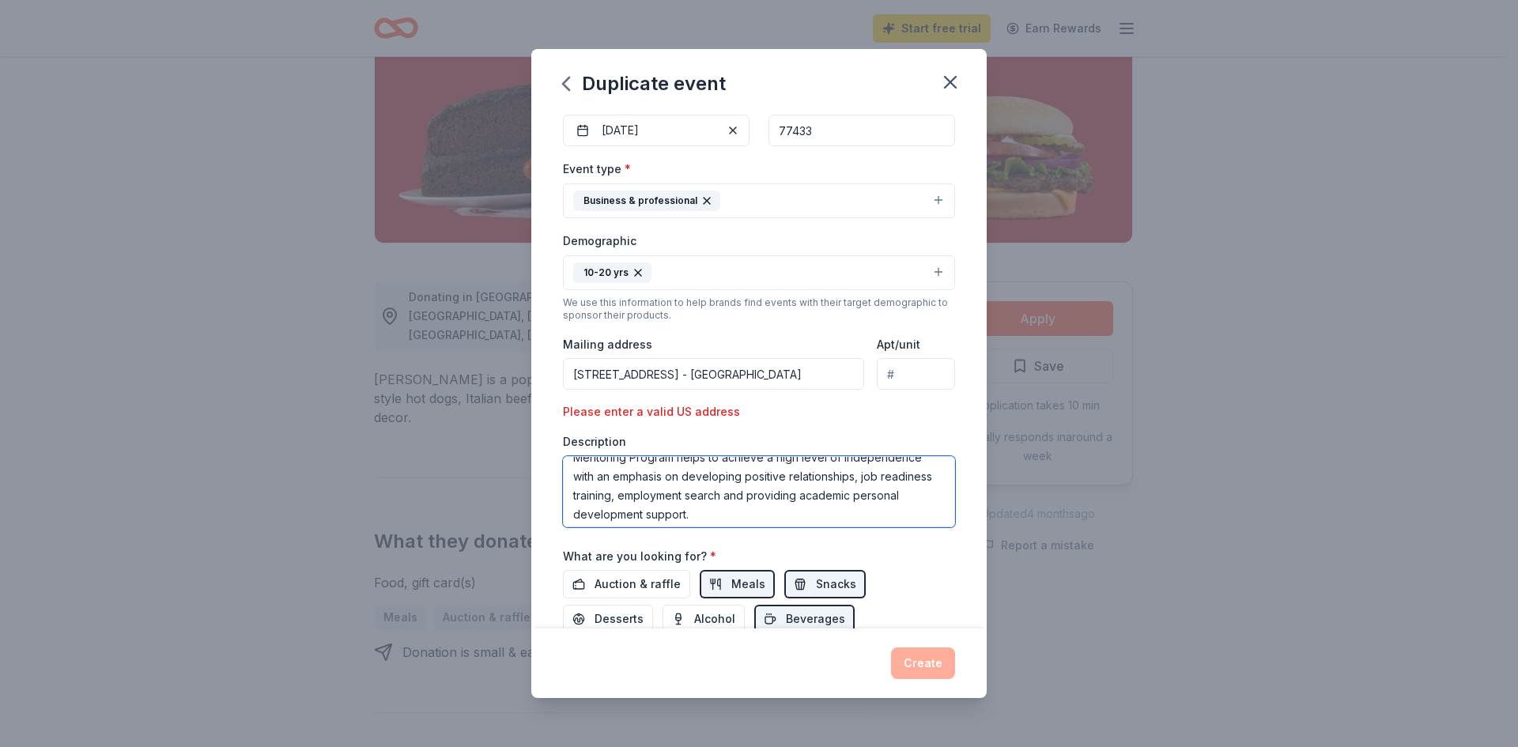
scroll to position [114, 0]
drag, startPoint x: 795, startPoint y: 516, endPoint x: 784, endPoint y: 511, distance: 13.1
click at [795, 516] on textarea "We are a non-profit organization. Our event is our Mentoring (Mondays - After S…" at bounding box center [759, 491] width 392 height 71
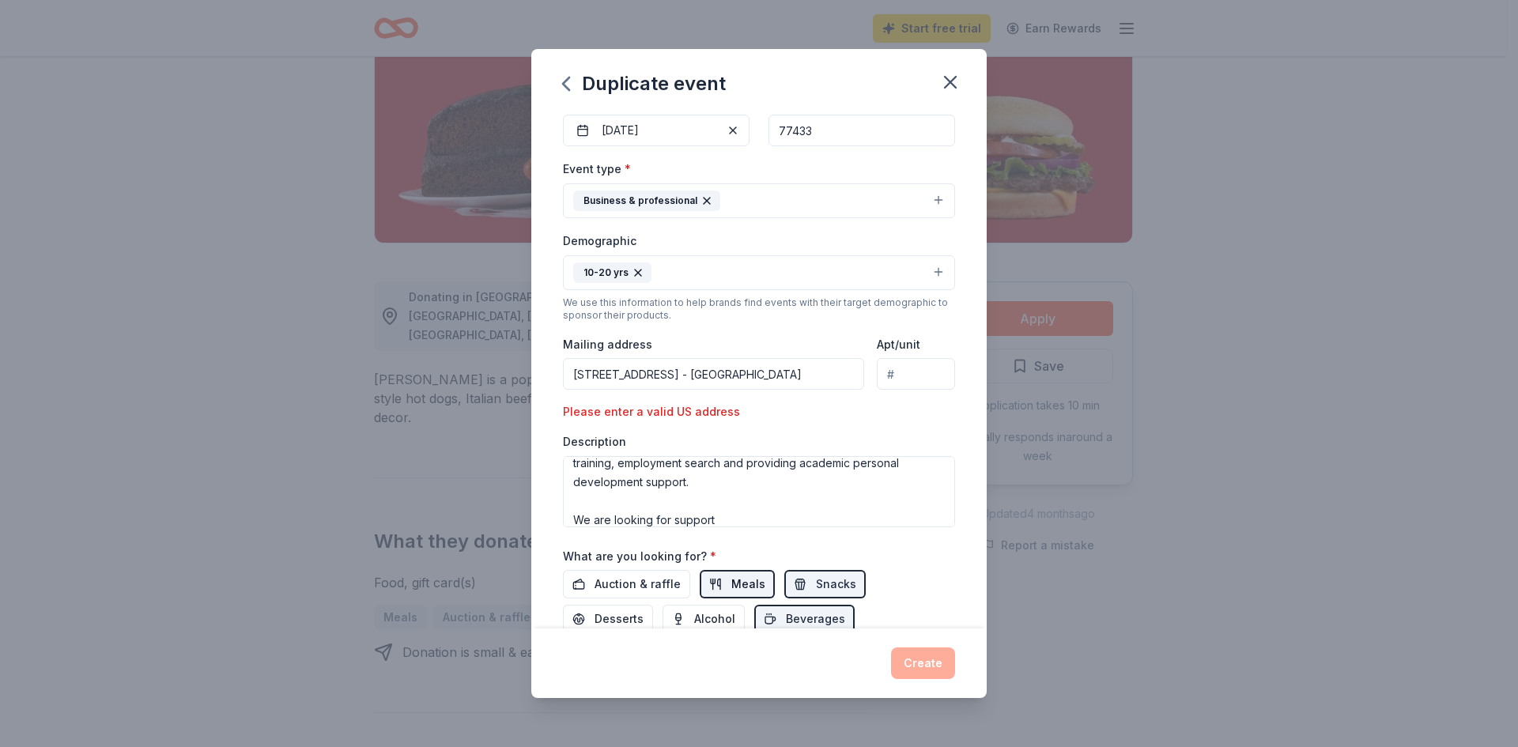
click at [747, 588] on span "Meals" at bounding box center [748, 584] width 34 height 19
click at [727, 516] on textarea "We are a non-profit organization. Our event is our Mentoring (Mondays - After S…" at bounding box center [759, 491] width 392 height 71
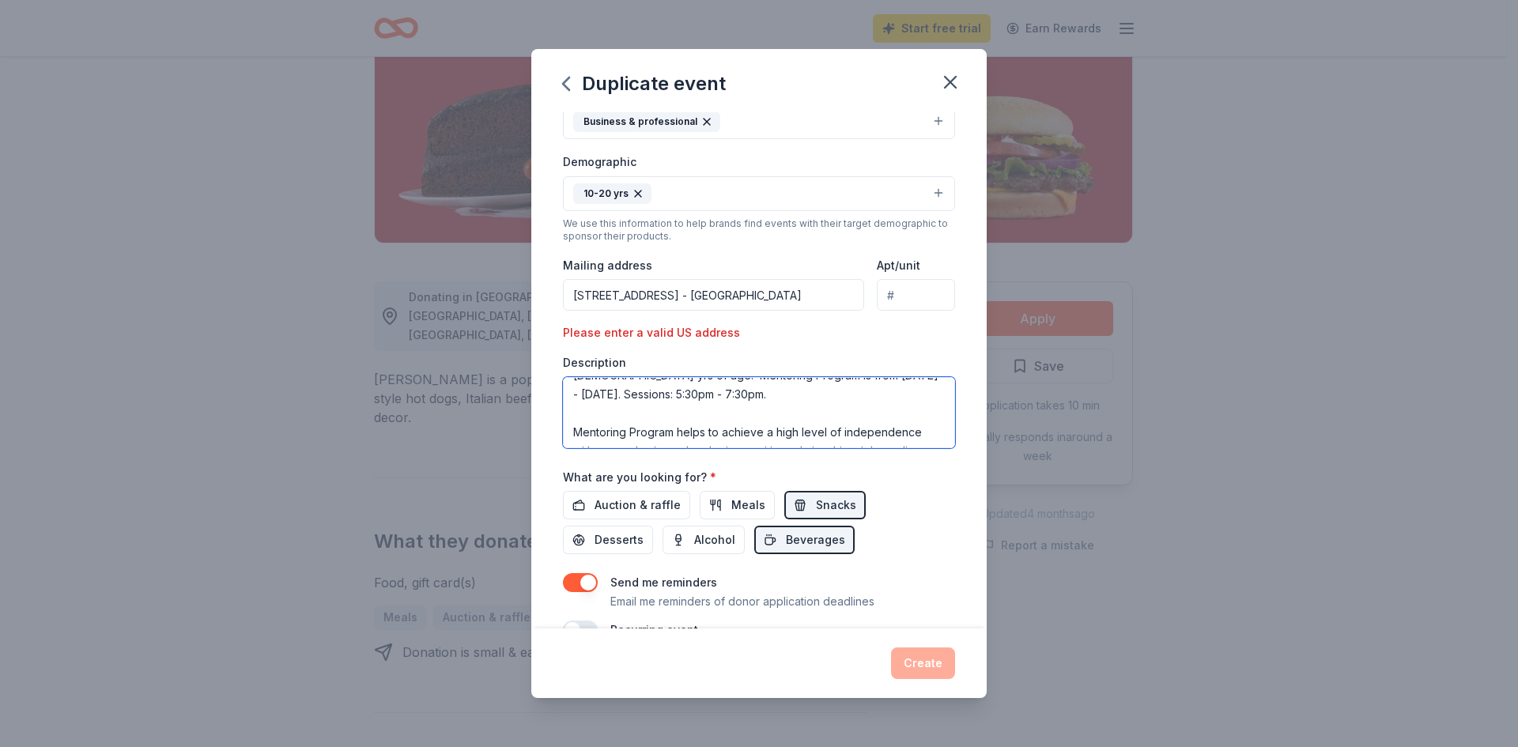
scroll to position [0, 0]
click at [833, 392] on textarea "We are a non-profit organization. Our event is our Mentoring (Mondays - After S…" at bounding box center [759, 412] width 392 height 71
click at [626, 414] on textarea "We are a non-profit organization. Our event is our Dream Girls Mentoring (Monda…" at bounding box center [759, 412] width 392 height 71
click at [856, 408] on textarea "We are a non-profit organization. Our event is our Dream Girls Mentoring Progra…" at bounding box center [759, 412] width 392 height 71
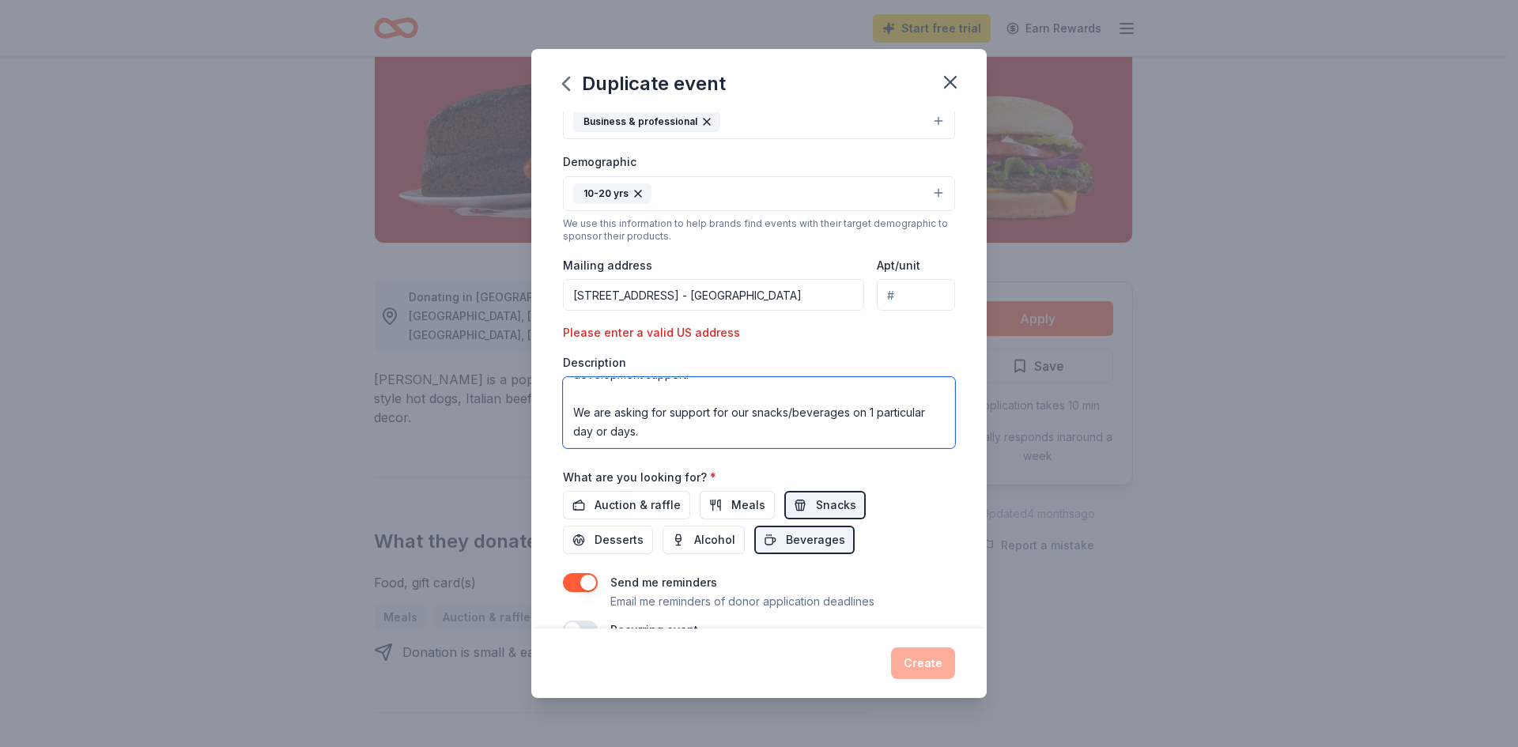
click at [713, 435] on textarea "We are a non-profit organization. Our event is our Dream Girls Mentoring Progra…" at bounding box center [759, 412] width 392 height 71
type textarea "We are a non-profit organization. Our event is our Dream Girls Mentoring Progra…"
click at [895, 561] on div "Event name * Dream Girls Mentoring Program 30 /100 Event website [DOMAIN_NAME] …" at bounding box center [759, 257] width 392 height 765
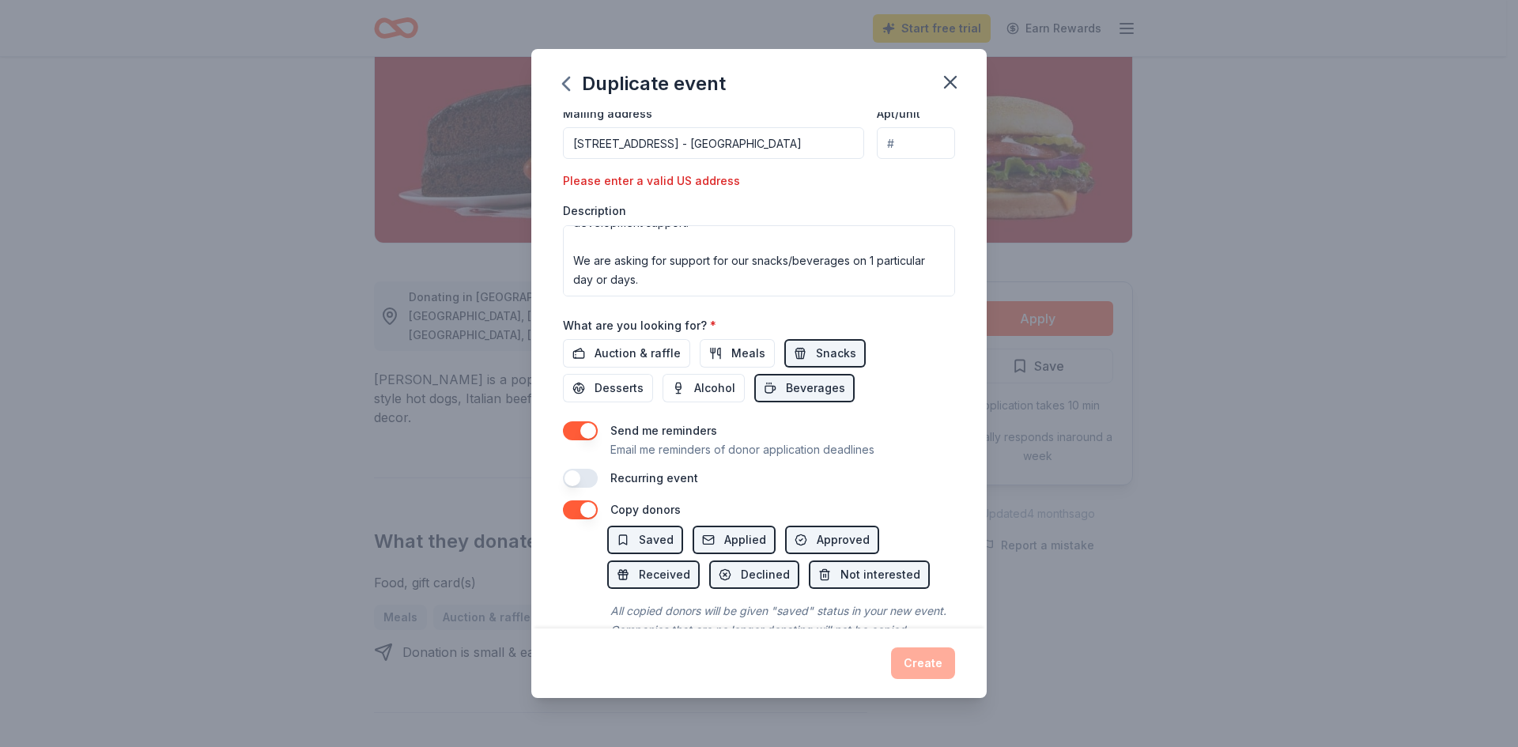
scroll to position [395, 0]
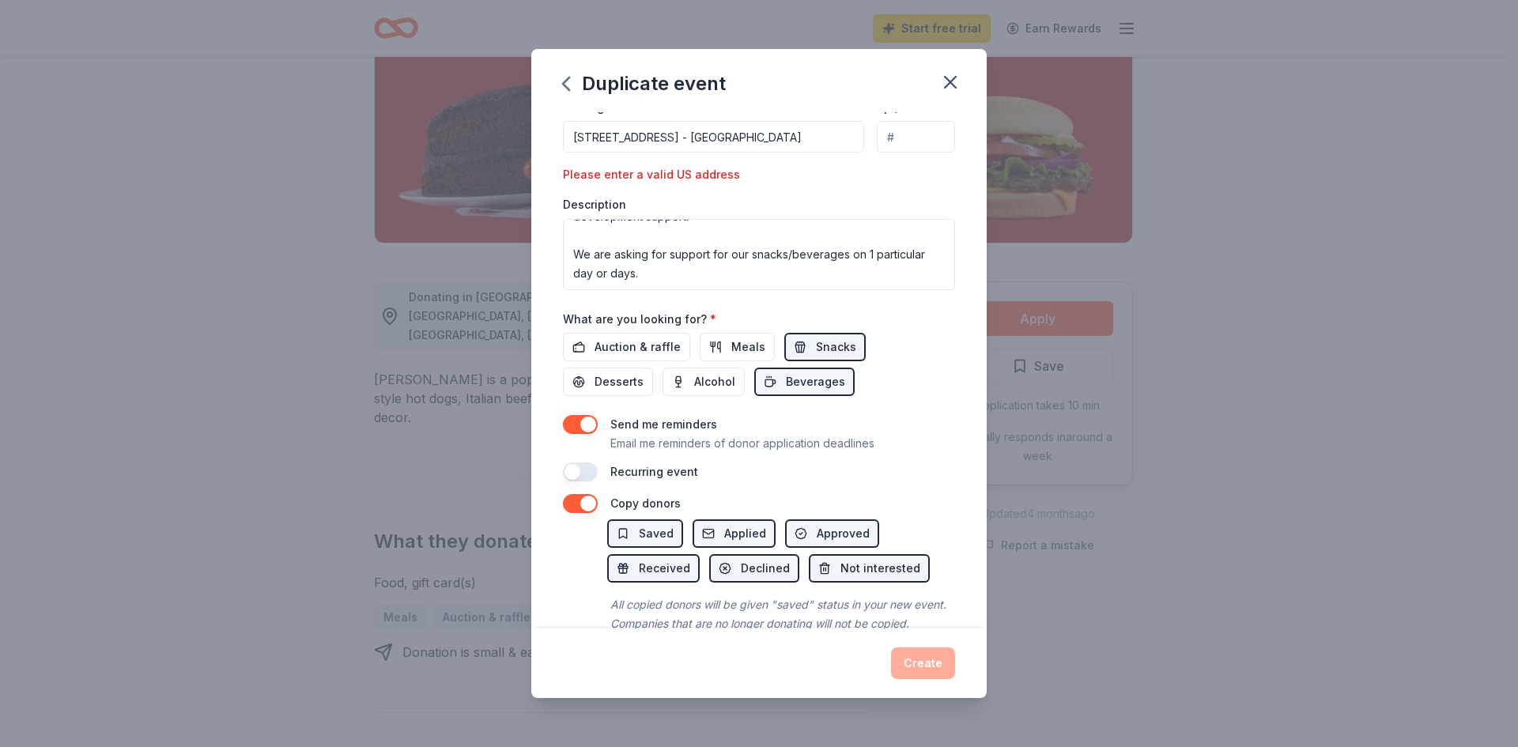
click at [582, 474] on button "button" at bounding box center [580, 472] width 35 height 19
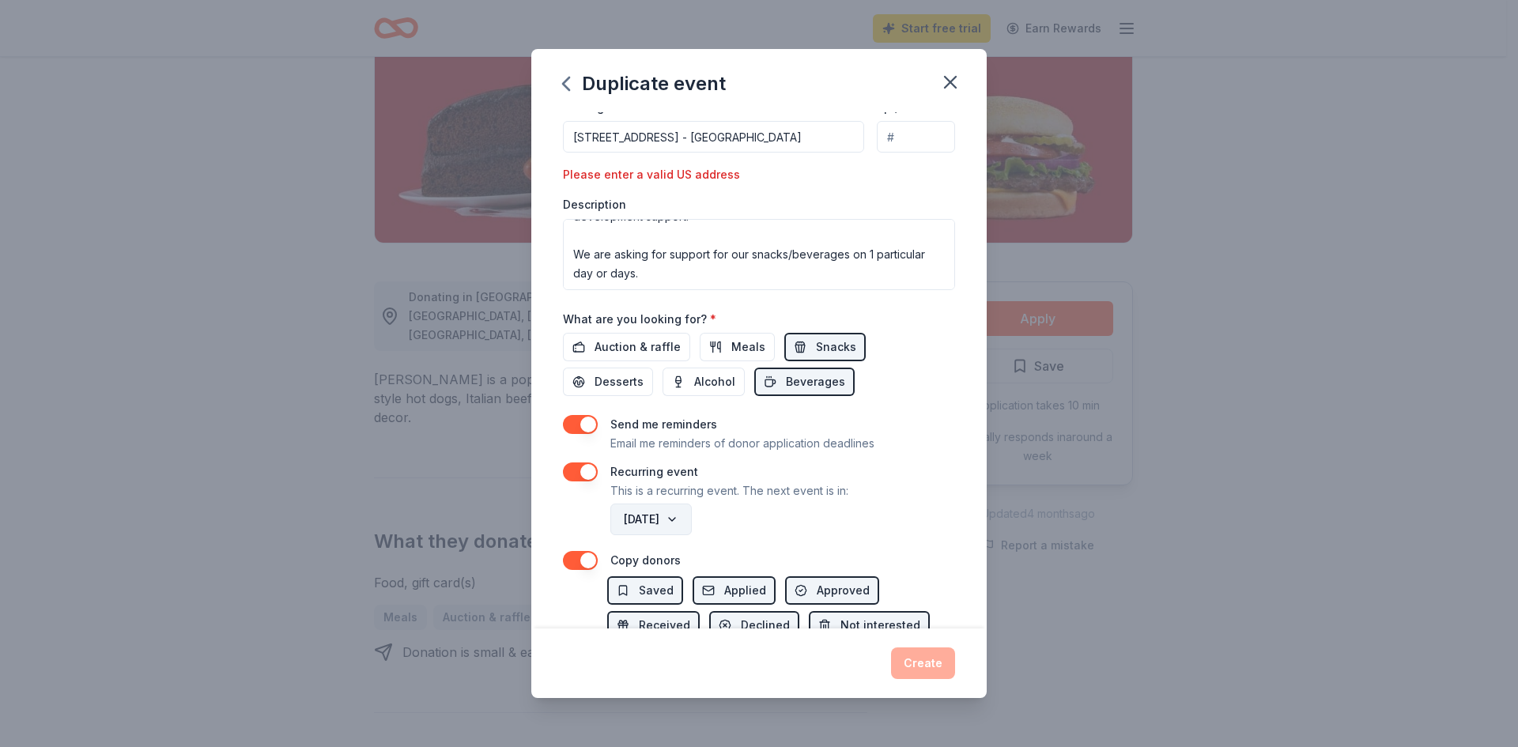
click at [692, 520] on button "[DATE]" at bounding box center [650, 520] width 81 height 32
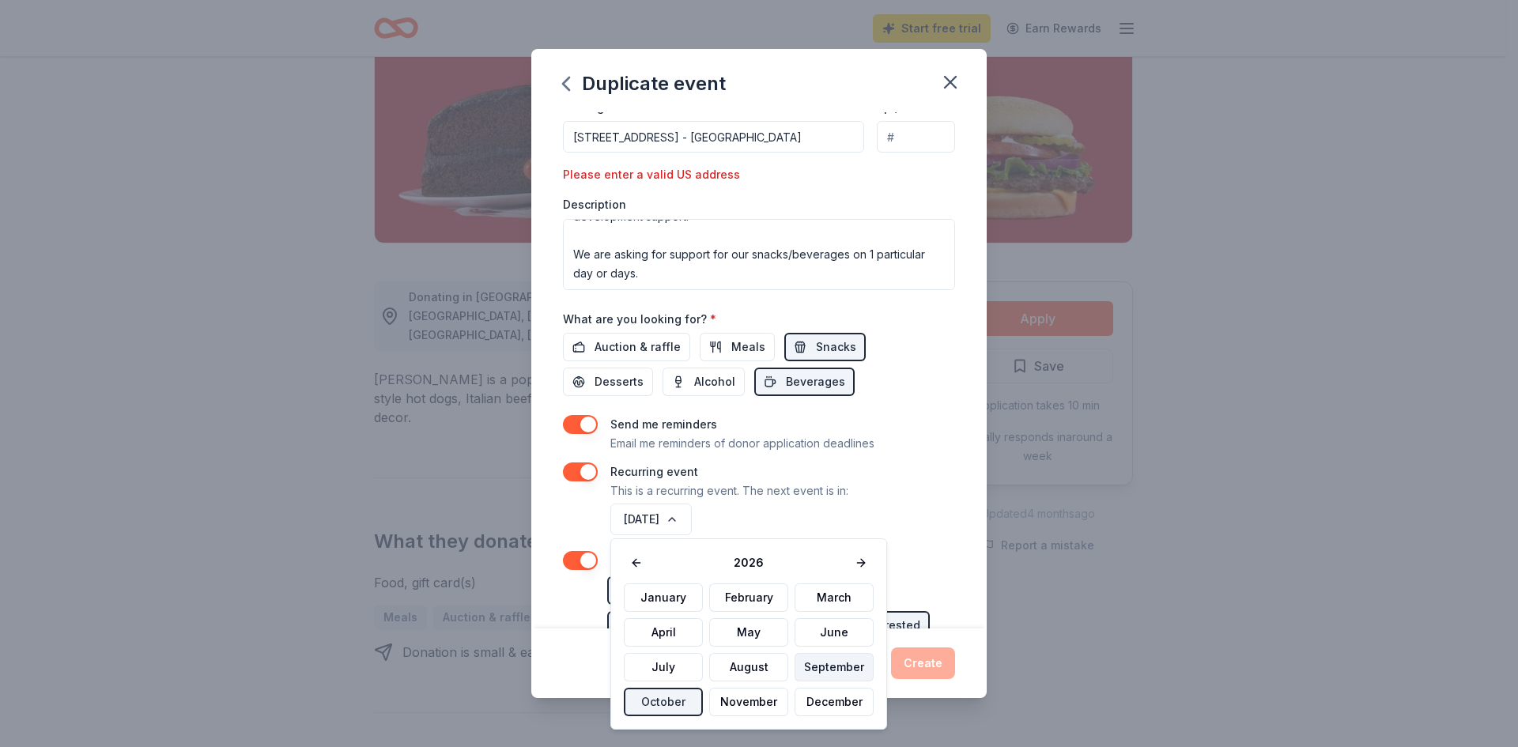
click at [848, 667] on button "September" at bounding box center [834, 667] width 79 height 28
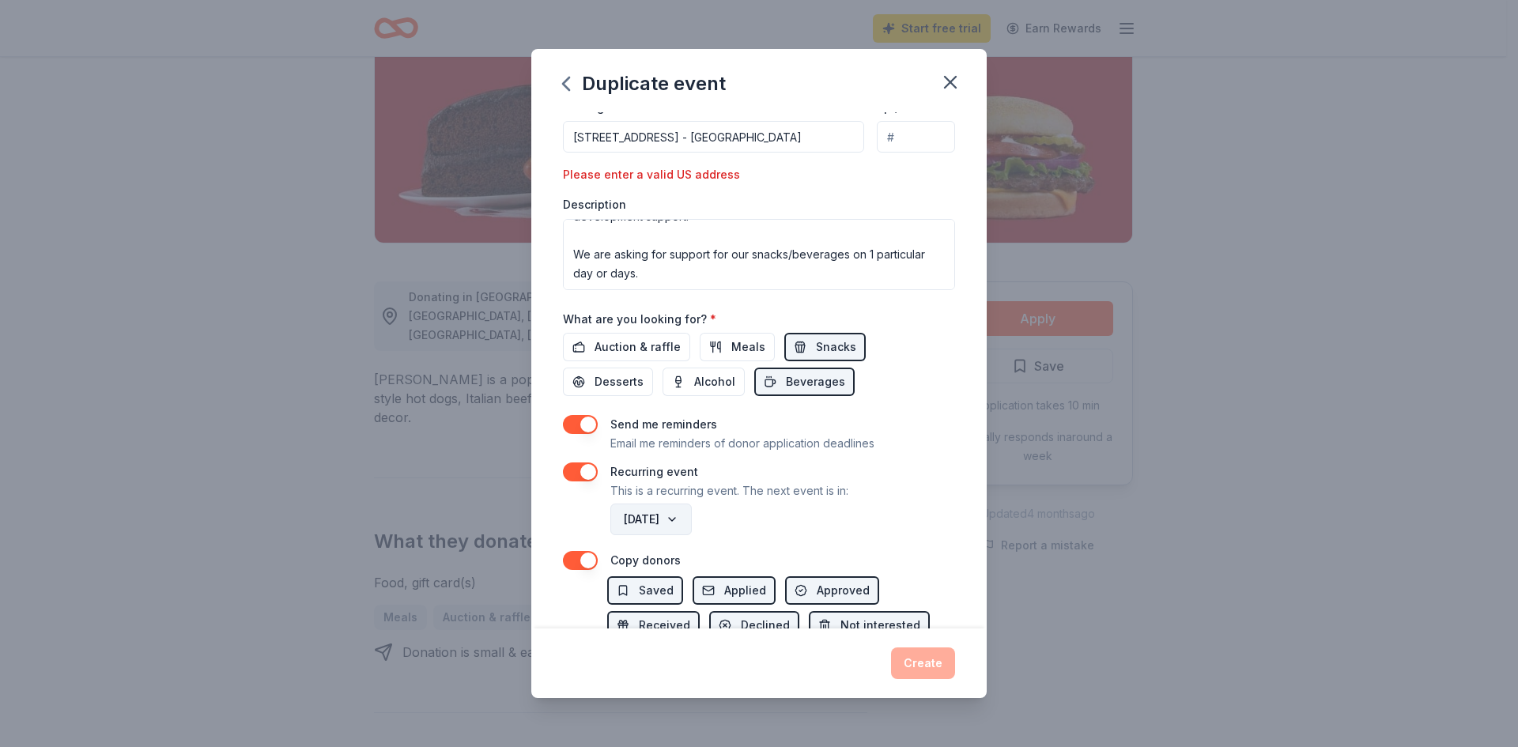
click at [692, 521] on button "[DATE]" at bounding box center [650, 520] width 81 height 32
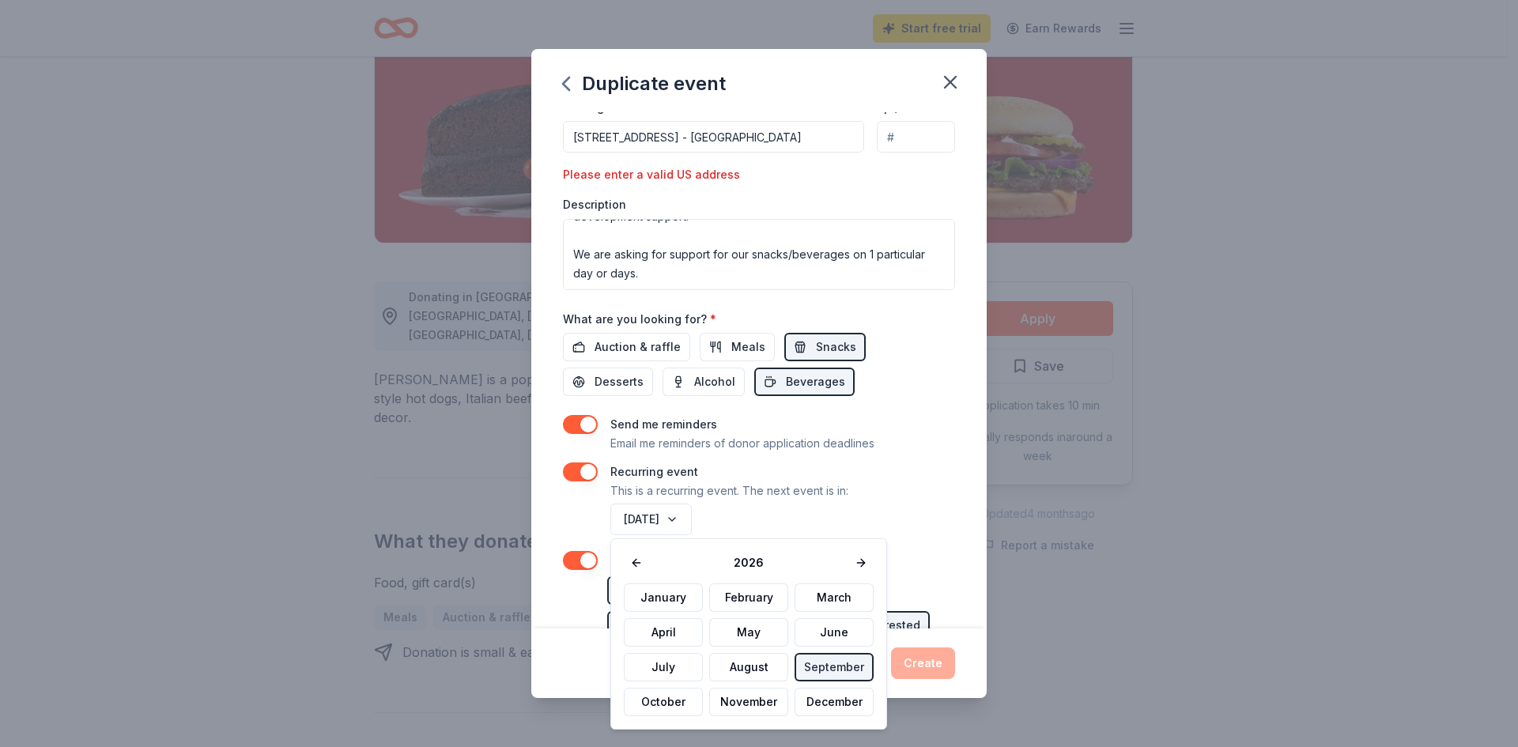
click at [816, 527] on div "[DATE]" at bounding box center [781, 520] width 348 height 38
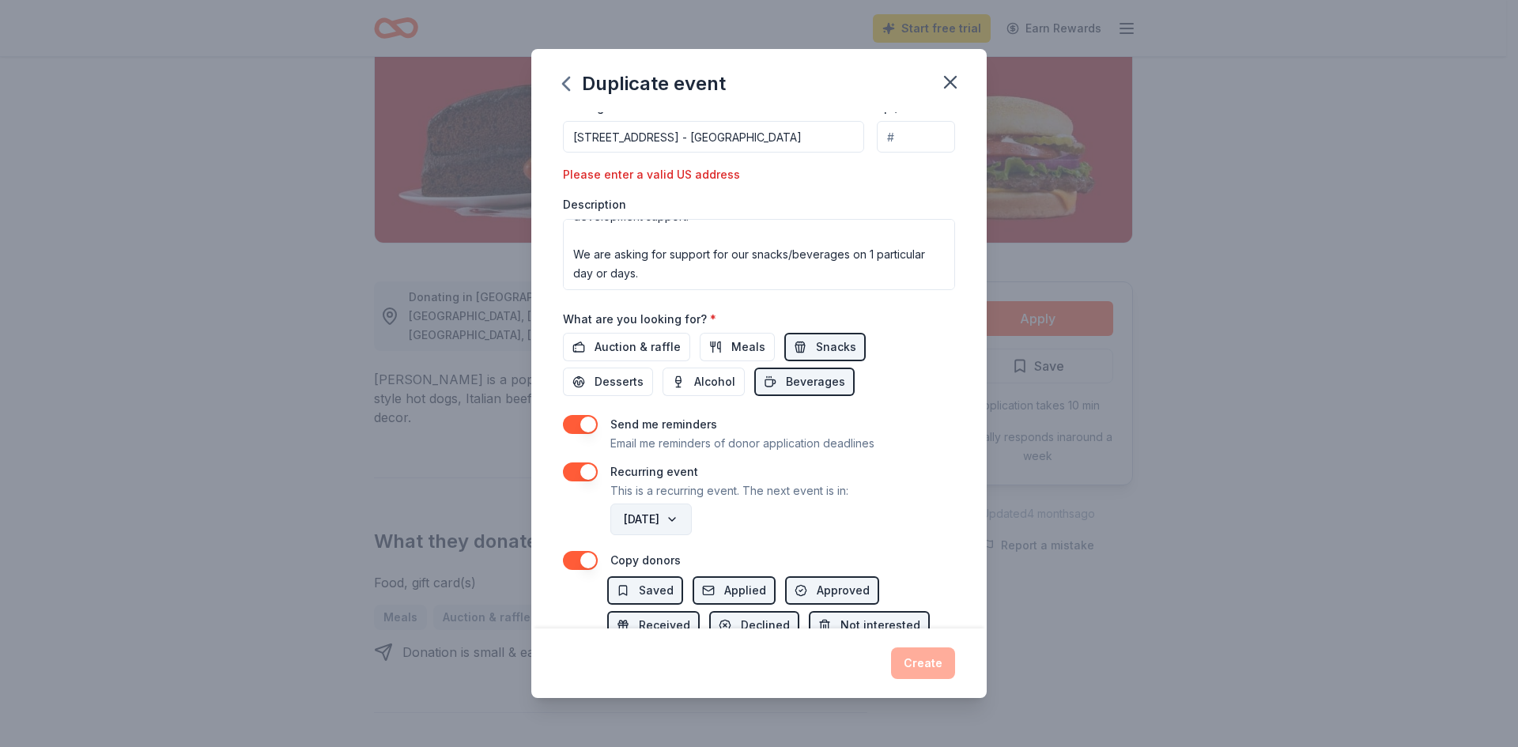
click at [692, 524] on button "[DATE]" at bounding box center [650, 520] width 81 height 32
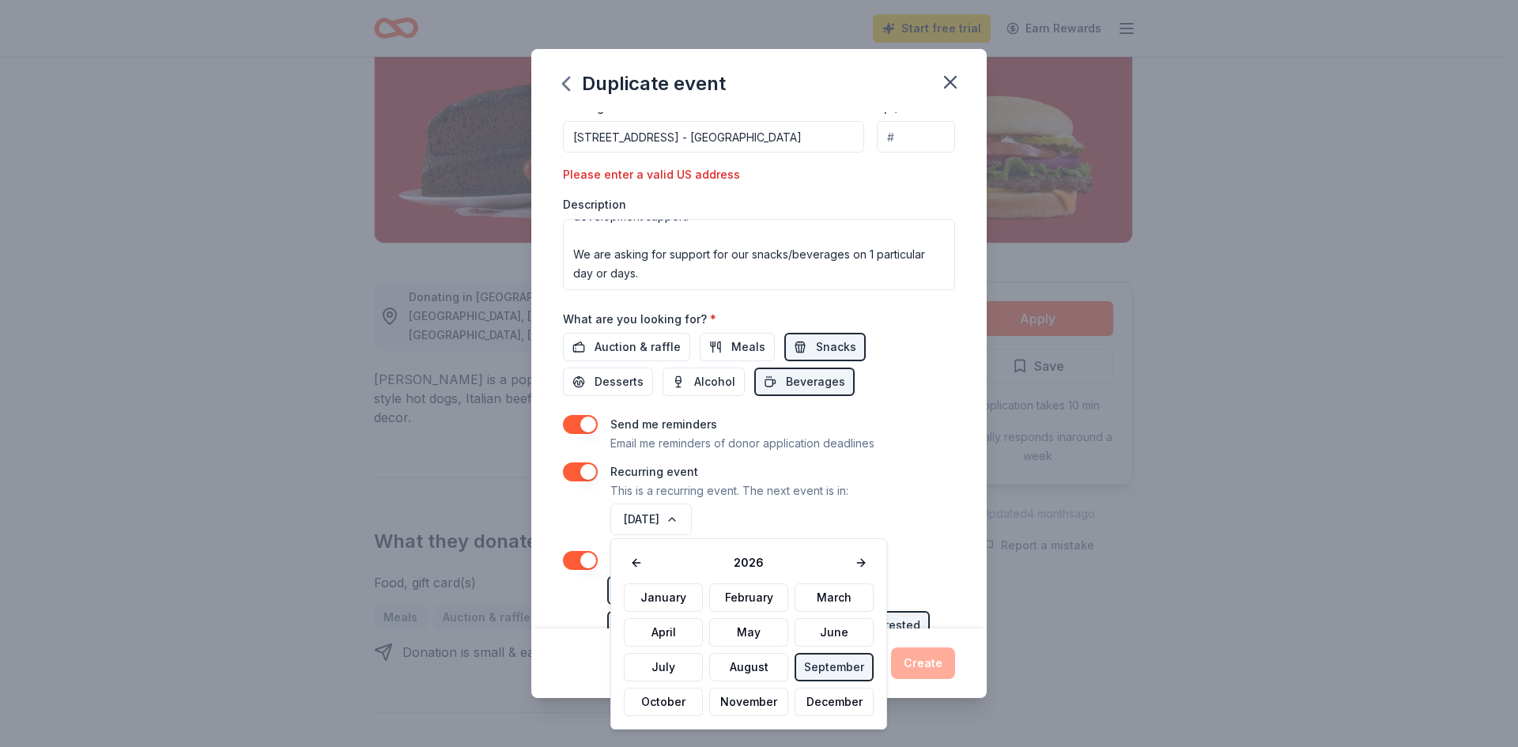
click at [895, 527] on div "[DATE]" at bounding box center [781, 520] width 348 height 38
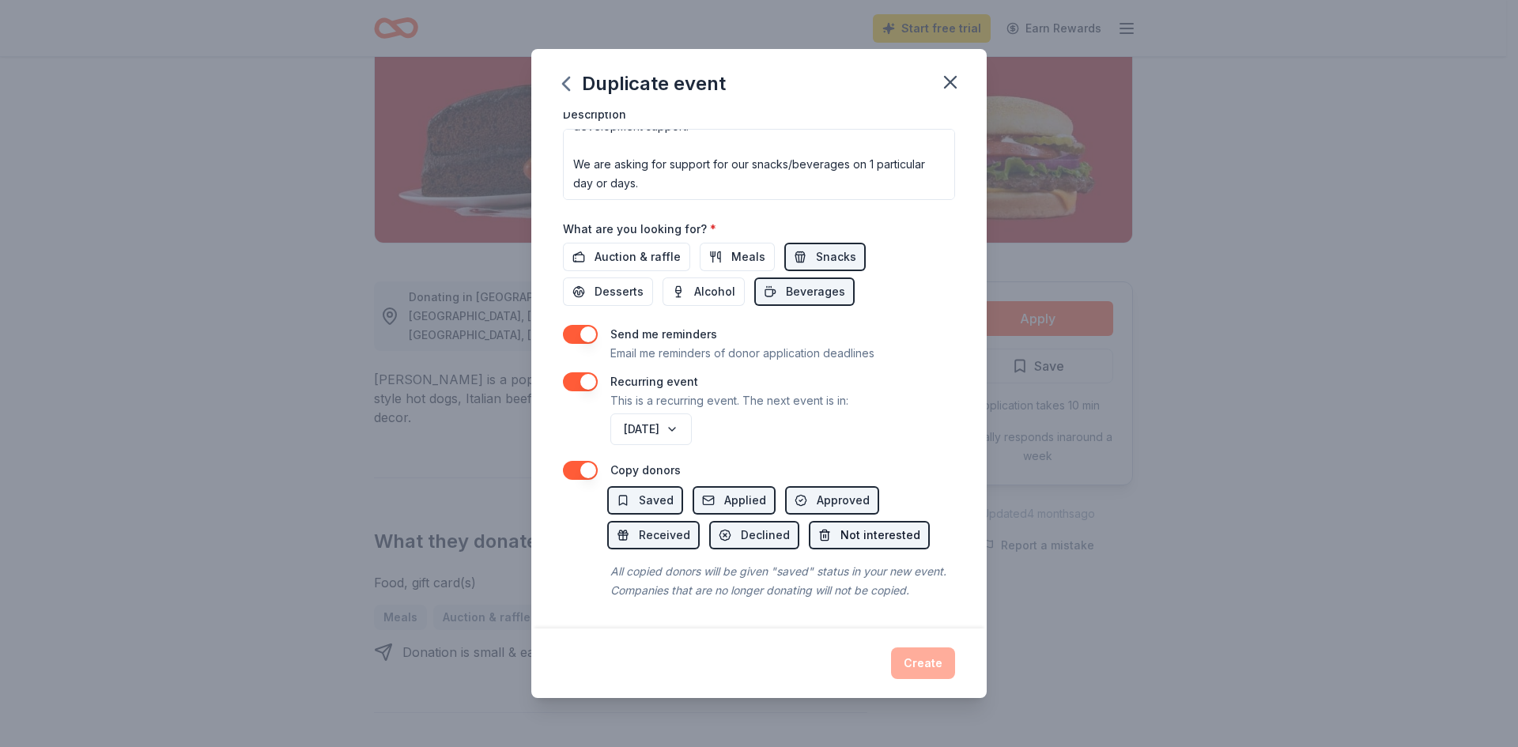
scroll to position [504, 0]
drag, startPoint x: 912, startPoint y: 663, endPoint x: 913, endPoint y: 651, distance: 12.7
click at [912, 660] on div "Create" at bounding box center [759, 664] width 392 height 32
click at [746, 491] on span "Applied" at bounding box center [745, 500] width 42 height 19
click at [812, 486] on button "Approved" at bounding box center [832, 500] width 94 height 28
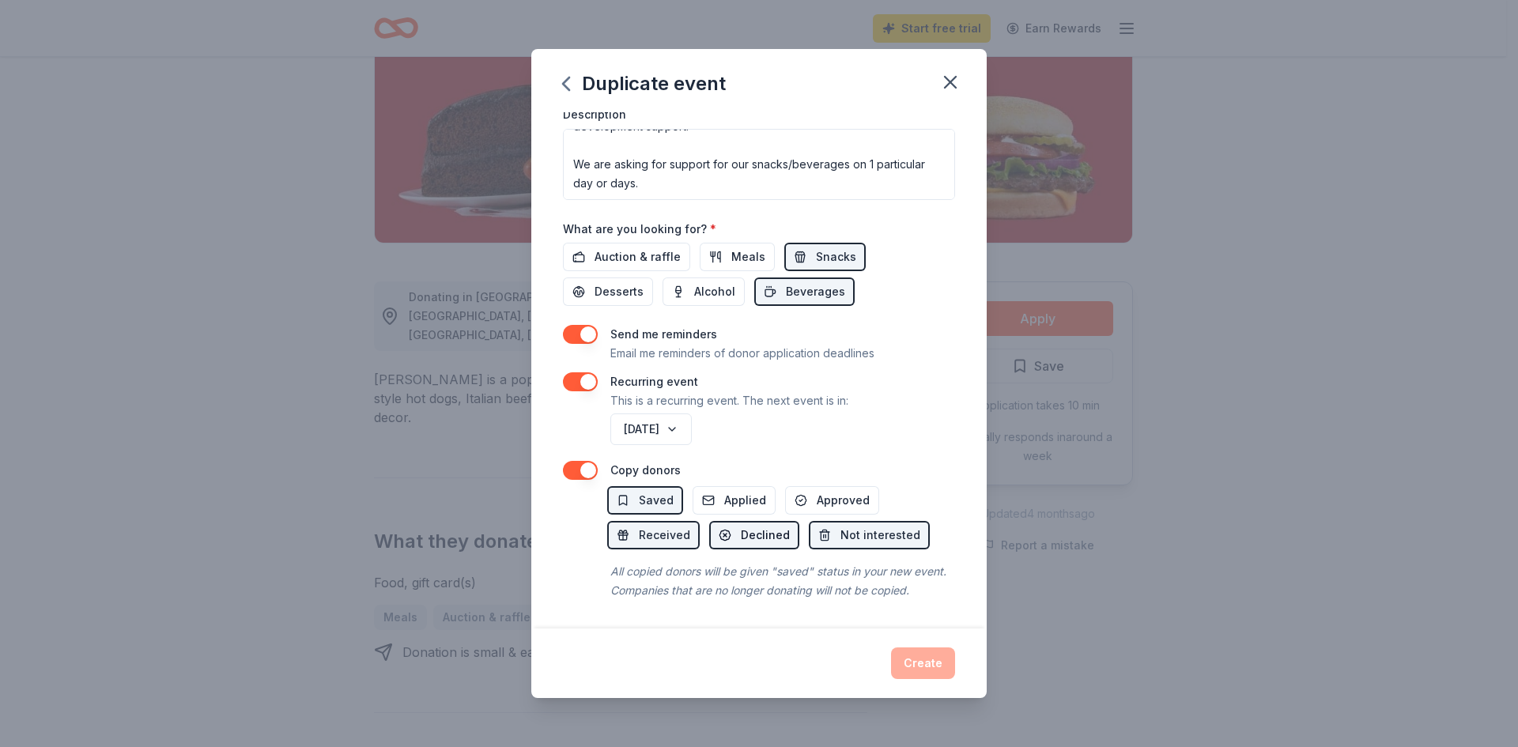
drag, startPoint x: 668, startPoint y: 519, endPoint x: 735, endPoint y: 525, distance: 66.7
click at [673, 526] on span "Received" at bounding box center [664, 535] width 51 height 19
click at [742, 526] on span "Declined" at bounding box center [765, 535] width 49 height 19
drag, startPoint x: 846, startPoint y: 520, endPoint x: 745, endPoint y: 489, distance: 105.8
click at [841, 526] on span "Not interested" at bounding box center [881, 535] width 80 height 19
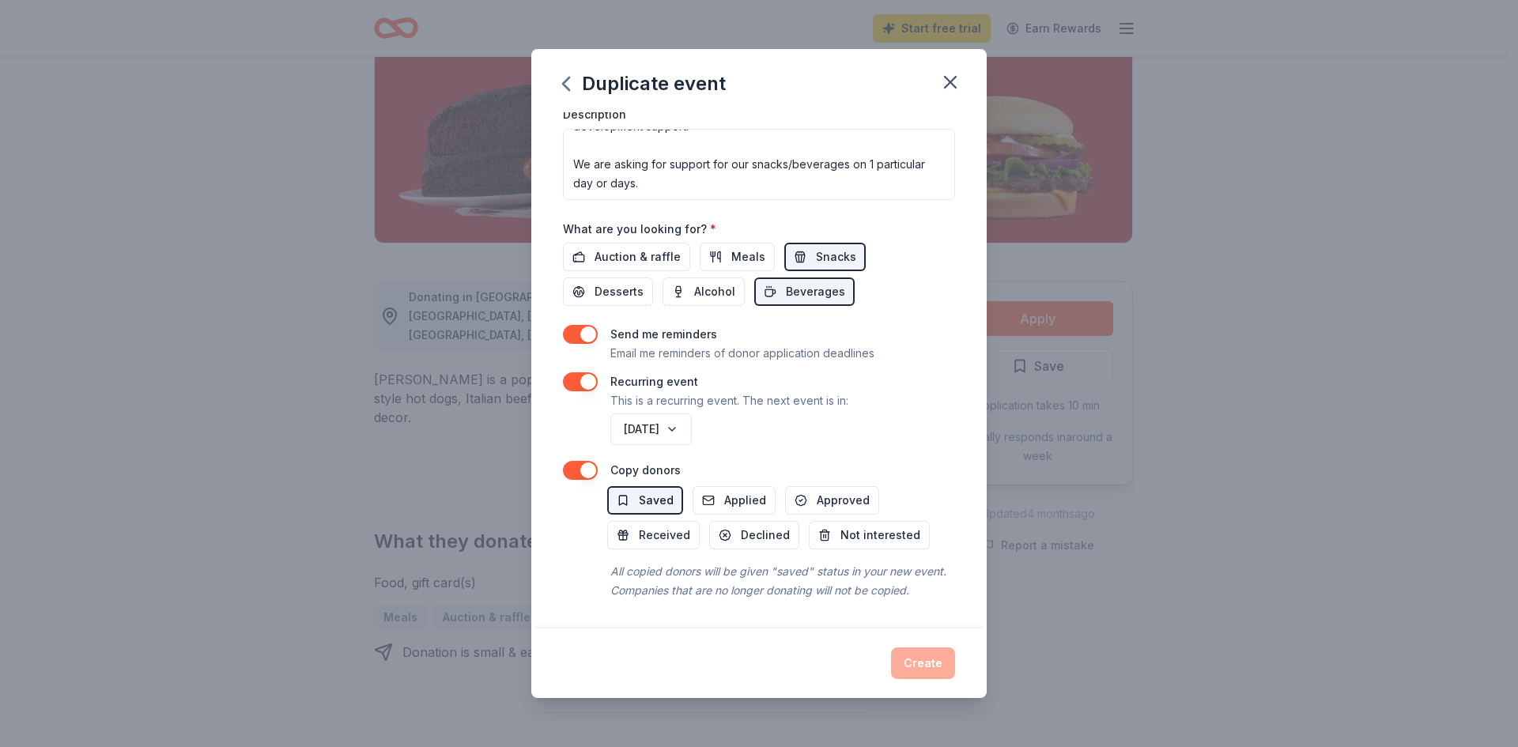
click at [635, 486] on button "Saved" at bounding box center [645, 500] width 76 height 28
click at [570, 461] on button "button" at bounding box center [580, 470] width 35 height 19
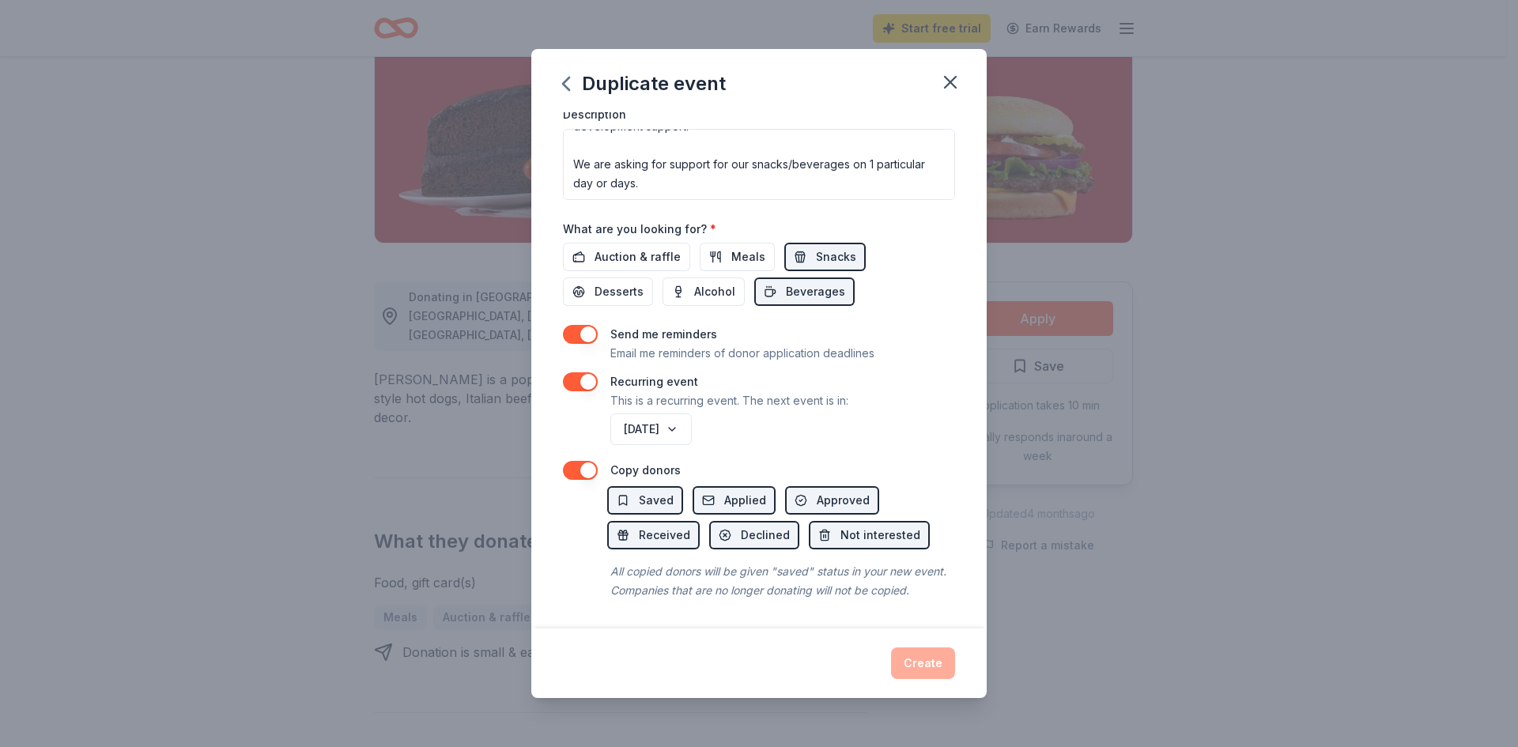
click at [930, 667] on div "Create" at bounding box center [759, 664] width 392 height 32
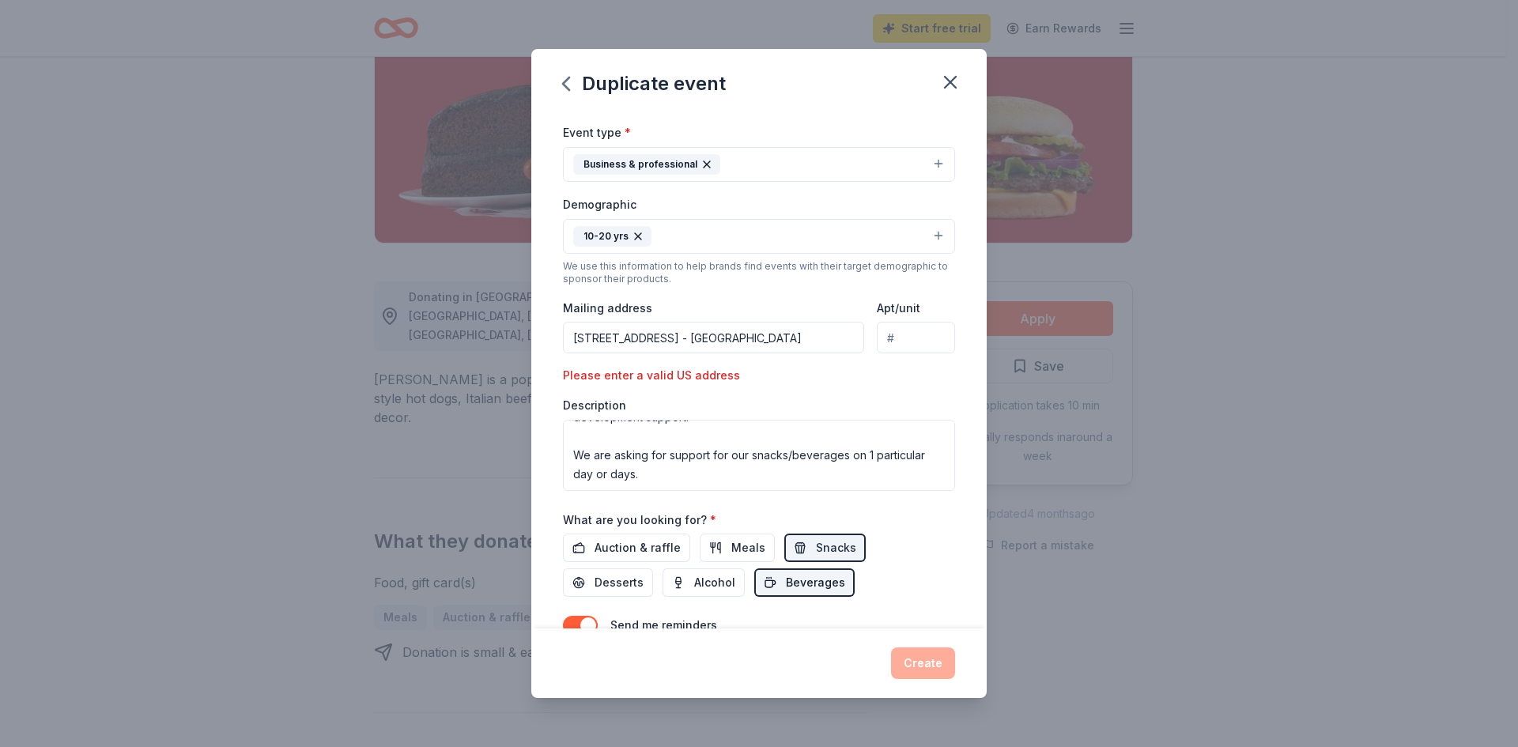
scroll to position [188, 0]
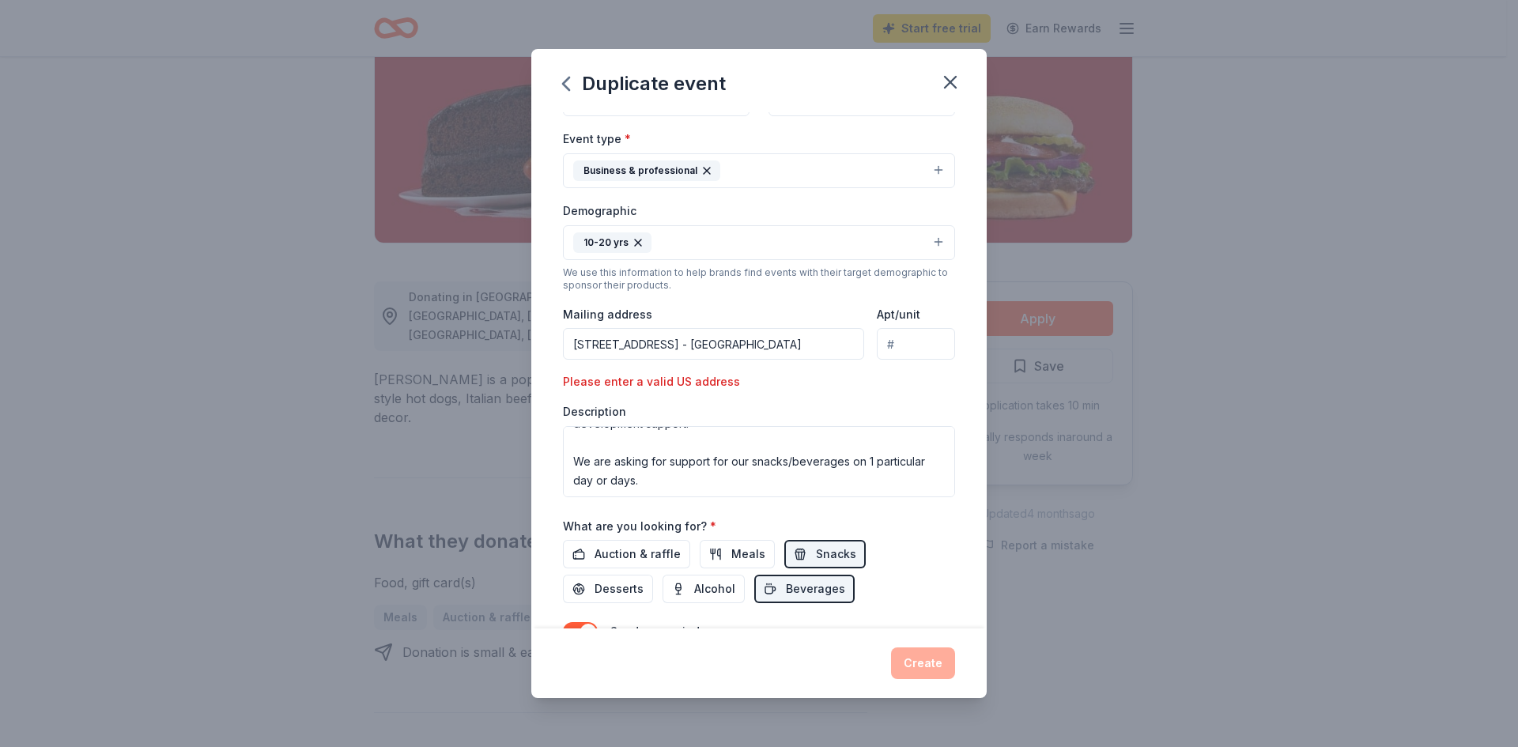
click at [778, 346] on input "[STREET_ADDRESS] - [GEOGRAPHIC_DATA]" at bounding box center [713, 344] width 301 height 32
drag, startPoint x: 592, startPoint y: 372, endPoint x: 603, endPoint y: 367, distance: 11.7
click at [815, 343] on input "[STREET_ADDRESS] - [GEOGRAPHIC_DATA]" at bounding box center [713, 344] width 301 height 32
click at [921, 662] on div "Create" at bounding box center [759, 664] width 392 height 32
click at [812, 344] on input "[STREET_ADDRESS] - [GEOGRAPHIC_DATA]" at bounding box center [713, 344] width 301 height 32
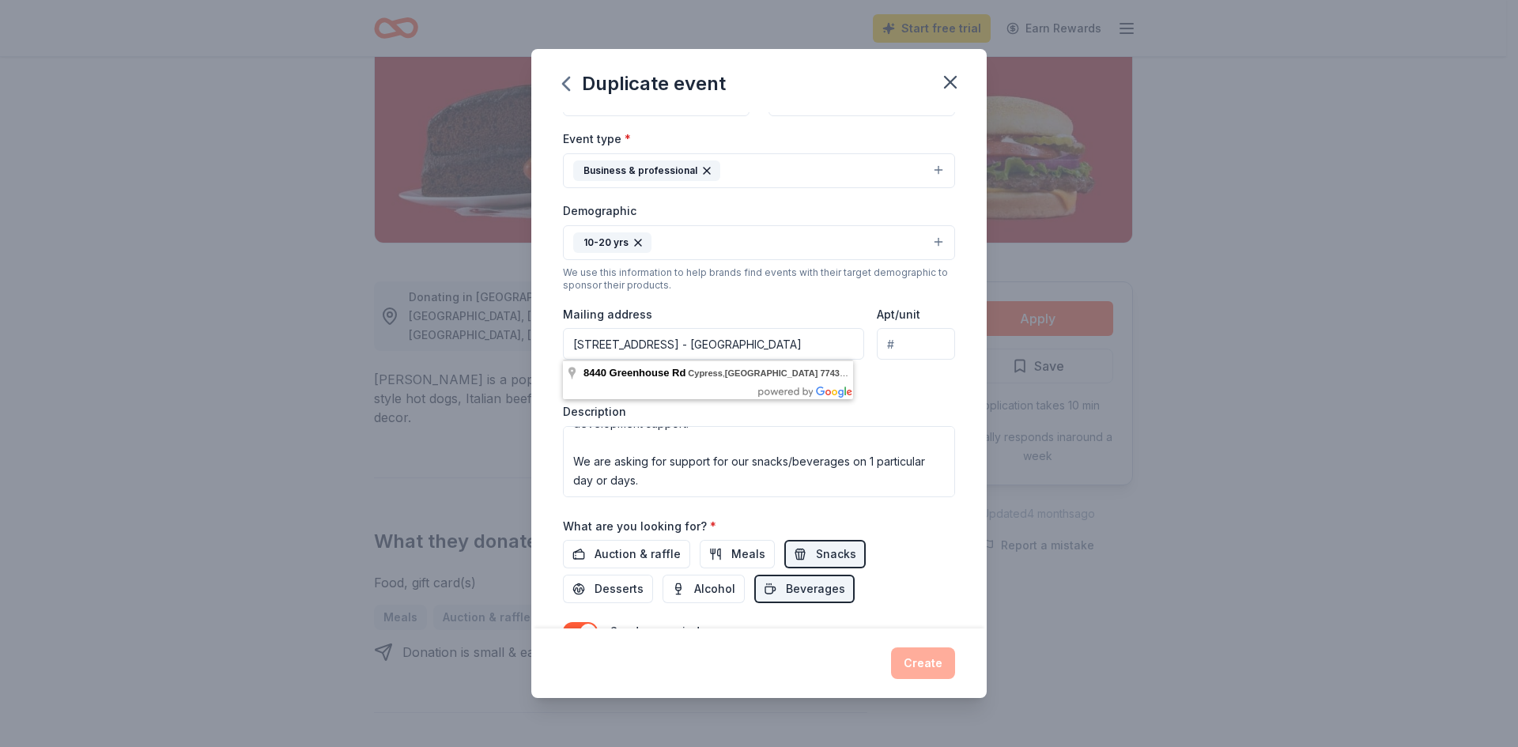
click at [806, 350] on input "[STREET_ADDRESS] - [GEOGRAPHIC_DATA]" at bounding box center [713, 344] width 301 height 32
drag, startPoint x: 694, startPoint y: 346, endPoint x: 719, endPoint y: 344, distance: 24.6
click at [701, 344] on input "[STREET_ADDRESS] - [GEOGRAPHIC_DATA]" at bounding box center [713, 344] width 301 height 32
click at [919, 401] on div "Event type * Business & professional Demographic 10-20 yrs We use this informat…" at bounding box center [759, 313] width 392 height 368
click at [804, 345] on input "[STREET_ADDRESS] Cypress, TX 77433" at bounding box center [713, 344] width 301 height 32
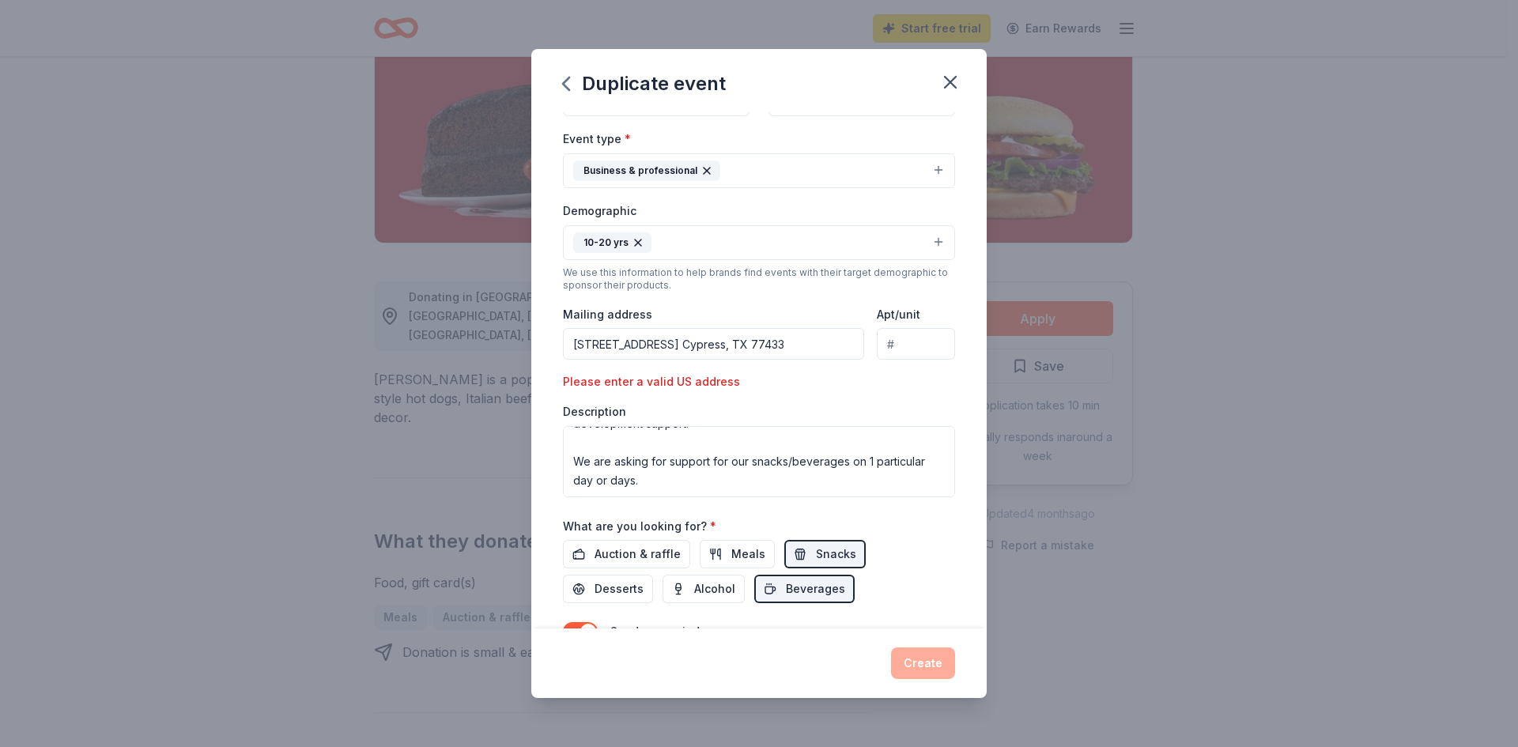
drag, startPoint x: 923, startPoint y: 664, endPoint x: 917, endPoint y: 634, distance: 30.6
click at [920, 657] on div "Create" at bounding box center [759, 664] width 392 height 32
drag, startPoint x: 808, startPoint y: 338, endPoint x: 661, endPoint y: 324, distance: 147.7
click at [661, 324] on div "Mailing address [STREET_ADDRESS] Cypress, TX 77433" at bounding box center [713, 332] width 301 height 56
click at [663, 343] on input "8440 Greenhous" at bounding box center [713, 344] width 301 height 32
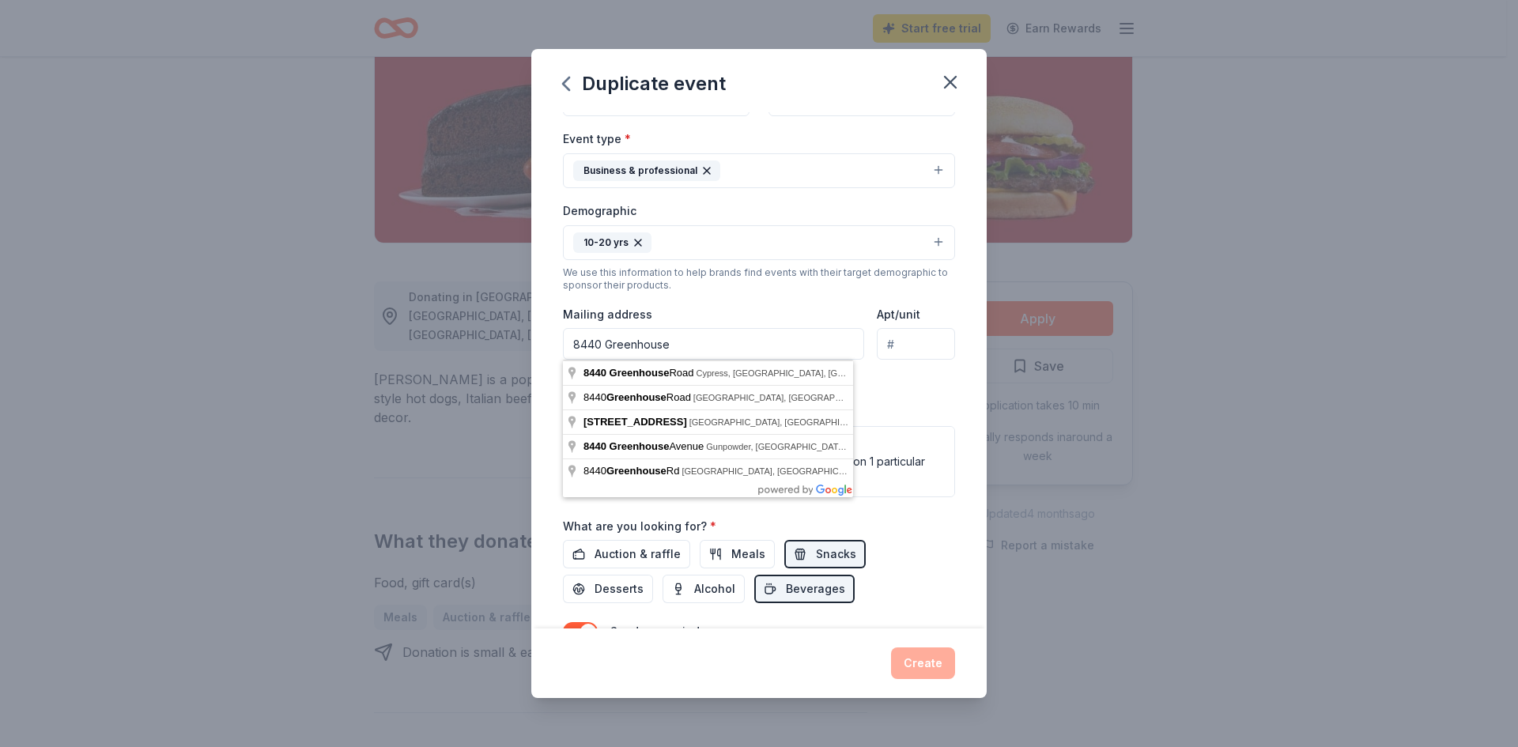
click at [890, 383] on div "Event type * Business & professional Demographic 10-20 yrs We use this informat…" at bounding box center [759, 313] width 392 height 368
click at [691, 346] on input "8440 Greenhouse" at bounding box center [713, 344] width 301 height 32
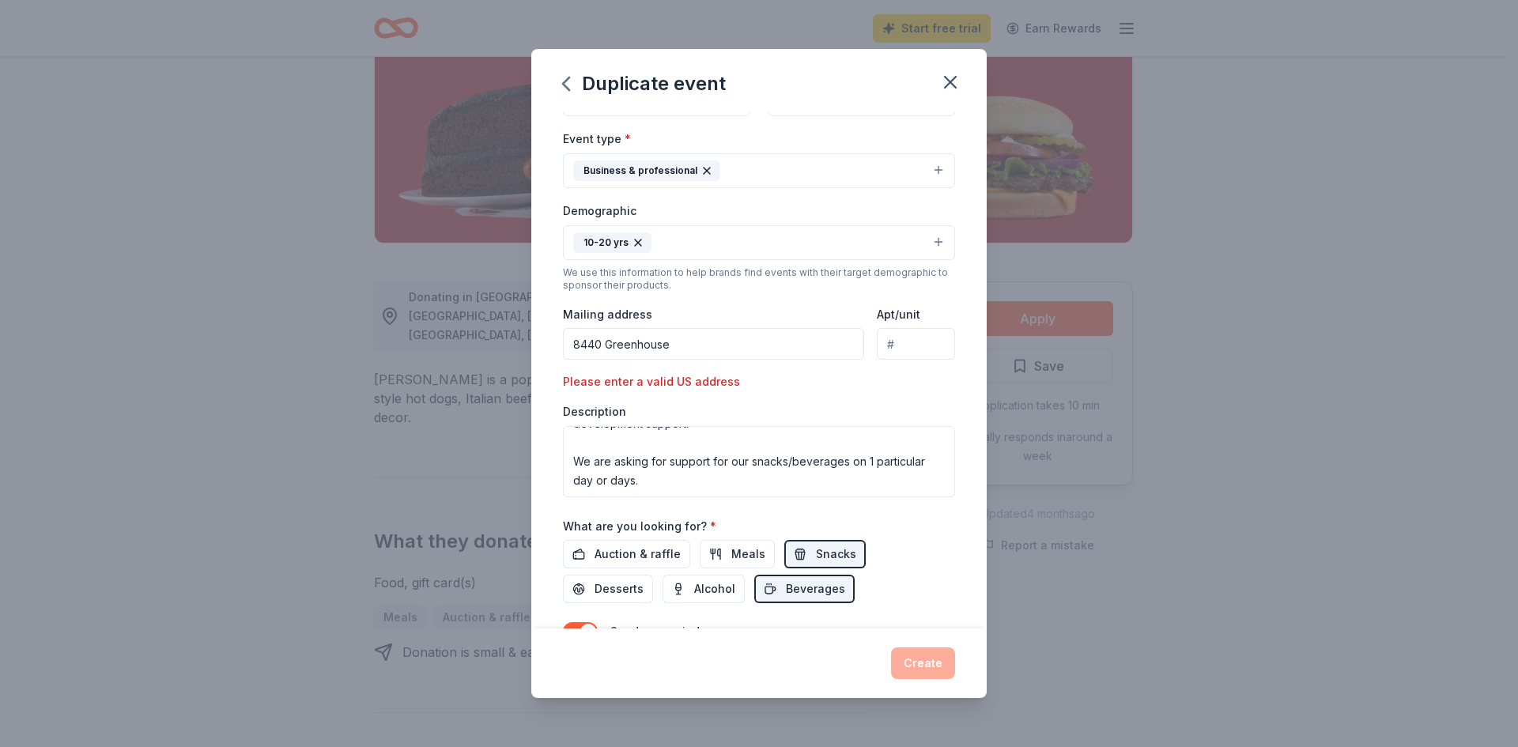
click at [931, 365] on div "Event type * Business & professional Demographic 10-20 yrs We use this informat…" at bounding box center [759, 313] width 392 height 368
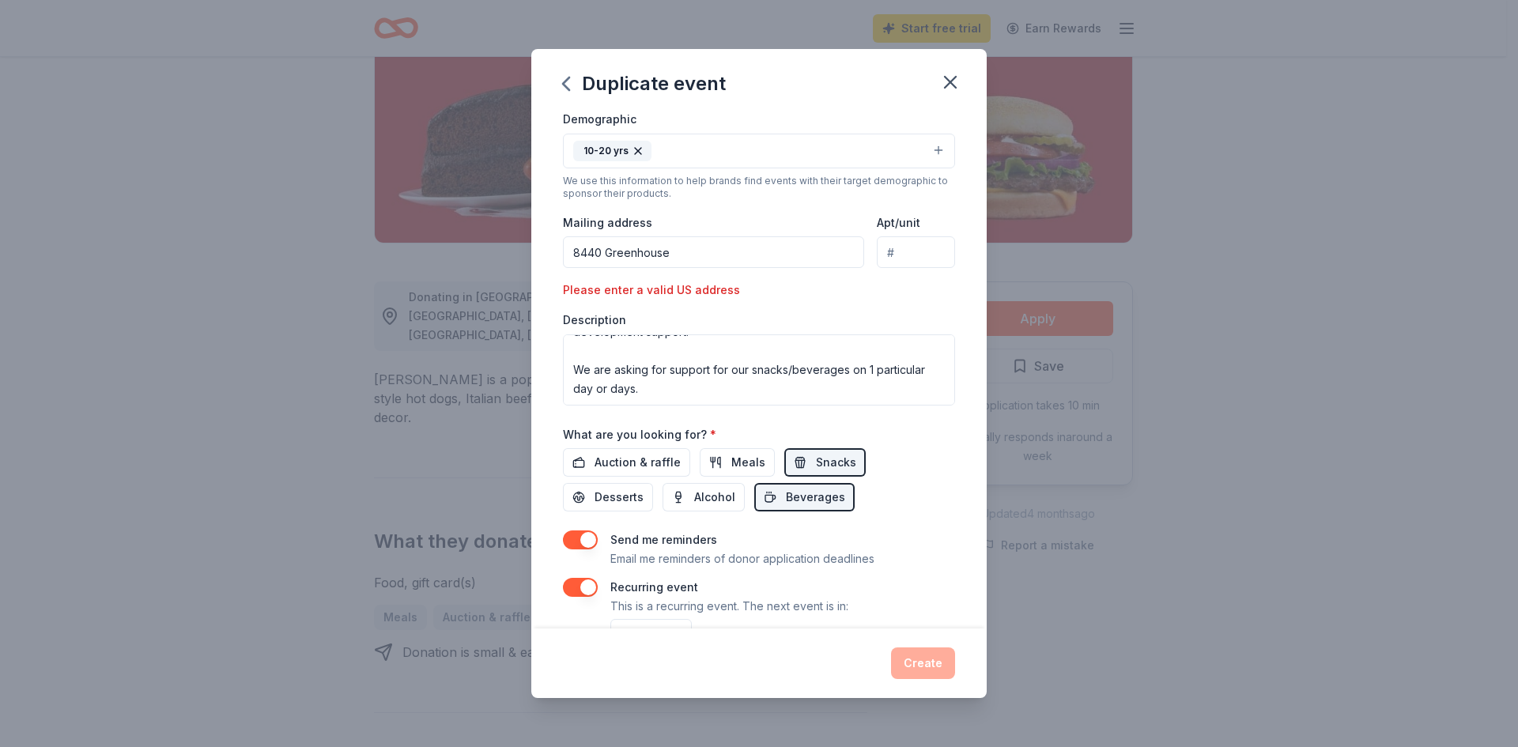
scroll to position [109, 0]
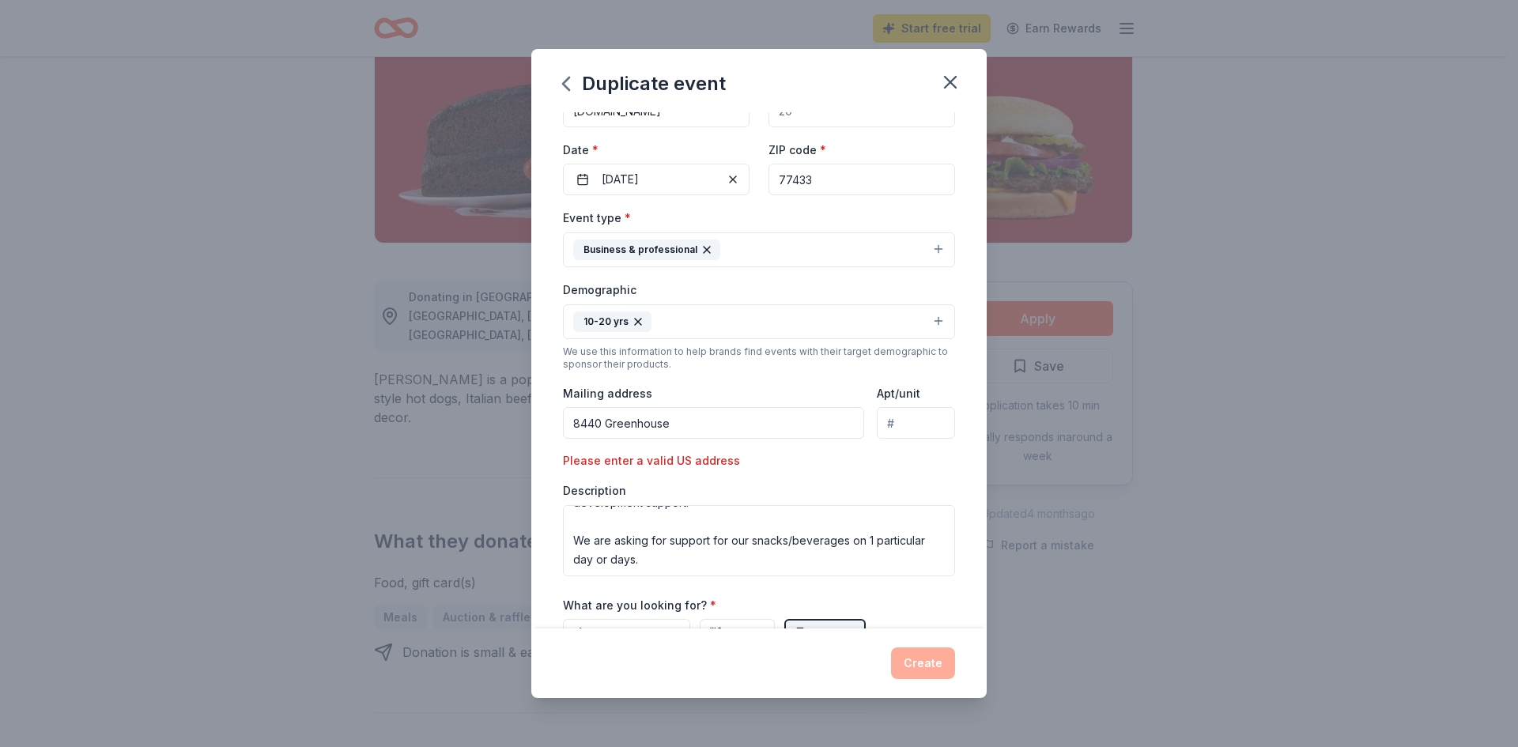
click at [688, 431] on input "8440 Greenhouse" at bounding box center [713, 423] width 301 height 32
click at [897, 481] on div "Event type * Business & professional Demographic 10-20 yrs We use this informat…" at bounding box center [759, 392] width 392 height 368
click at [584, 432] on input "[STREET_ADDRESS]" at bounding box center [713, 423] width 301 height 32
click at [788, 422] on input "[STREET_ADDRESS]" at bounding box center [713, 423] width 301 height 32
click at [620, 449] on div "Event type * Business & professional Demographic 10-20 yrs We use this informat…" at bounding box center [759, 392] width 392 height 368
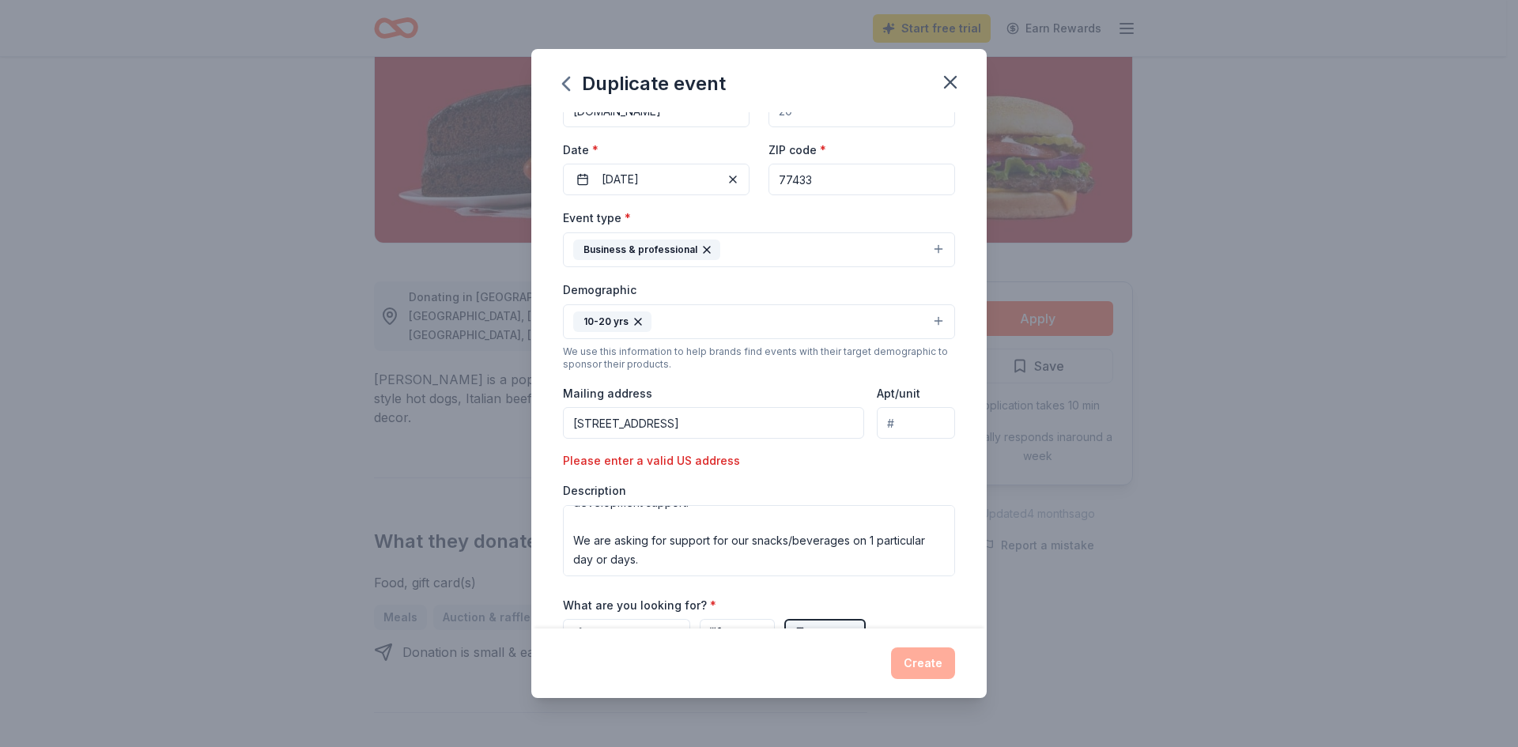
click at [784, 455] on div "Event type * Business & professional Demographic 10-20 yrs We use this informat…" at bounding box center [759, 392] width 392 height 368
click at [785, 417] on input "[STREET_ADDRESS]" at bounding box center [713, 423] width 301 height 32
click at [666, 423] on input "[STREET_ADDRESS]" at bounding box center [713, 423] width 301 height 32
click at [935, 461] on div "Event type * Business & professional Demographic 10-20 yrs We use this informat…" at bounding box center [759, 392] width 392 height 368
click at [819, 425] on input "[STREET_ADDRESS] Cypress, TX 77433" at bounding box center [713, 423] width 301 height 32
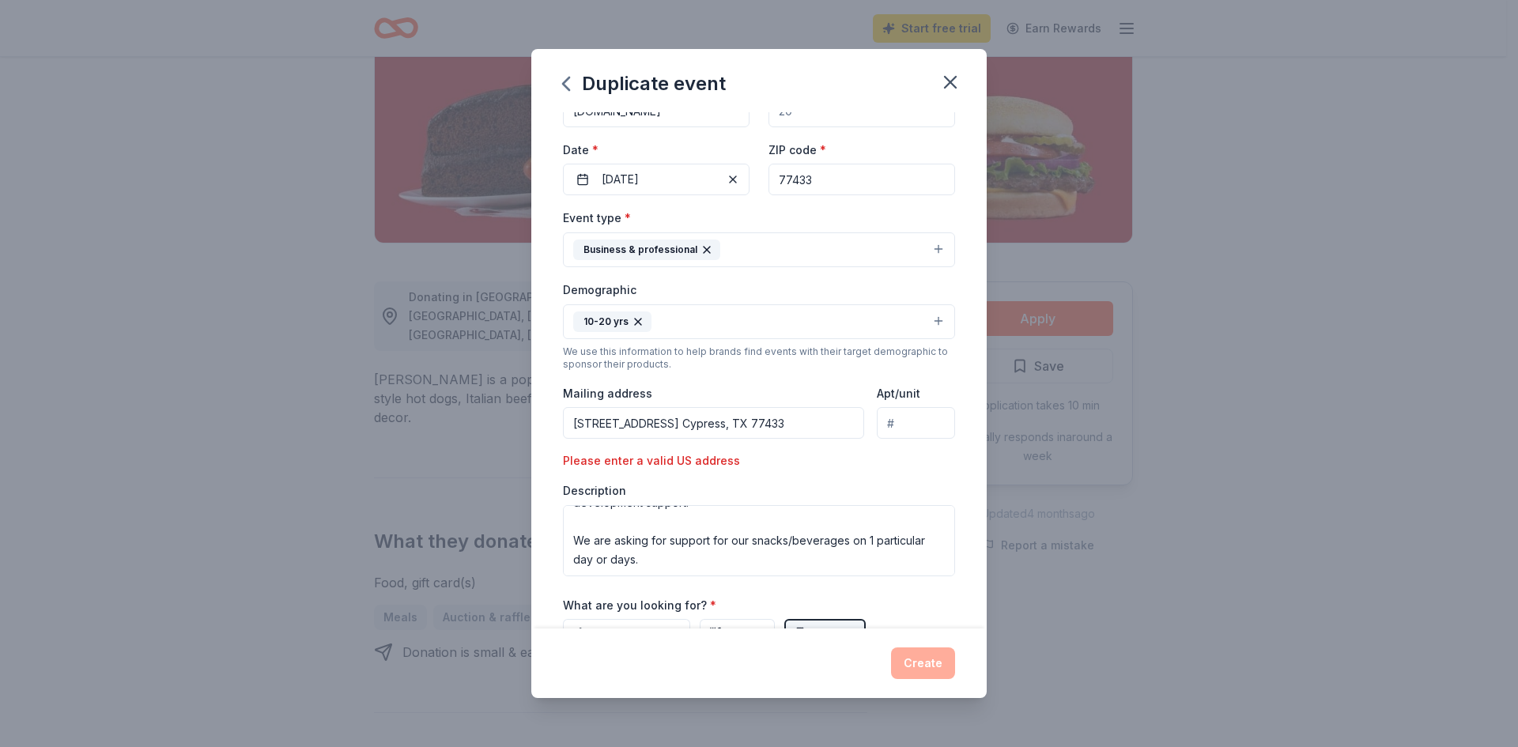
click at [689, 422] on input "[STREET_ADDRESS] Cypress, TX 77433" at bounding box center [713, 423] width 301 height 32
drag, startPoint x: 716, startPoint y: 477, endPoint x: 943, endPoint y: 495, distance: 226.9
click at [734, 477] on div "Event type * Business & professional Demographic 10-20 yrs We use this informat…" at bounding box center [759, 392] width 392 height 368
drag, startPoint x: 794, startPoint y: 427, endPoint x: 807, endPoint y: 436, distance: 16.5
click at [798, 429] on input "[STREET_ADDRESS] Cypress, TX 77433" at bounding box center [713, 423] width 301 height 32
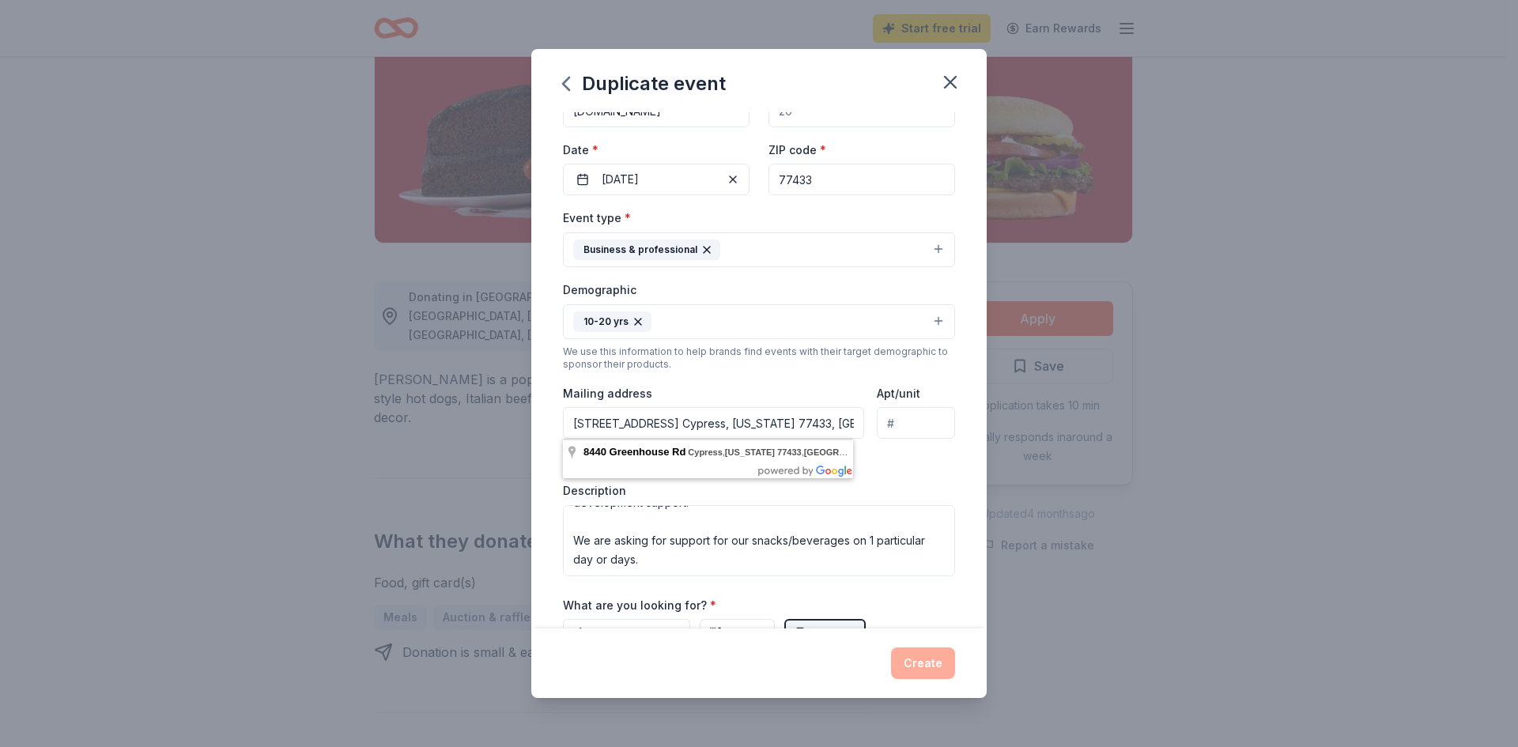
click at [885, 480] on div "Event type * Business & professional Demographic 10-20 yrs We use this informat…" at bounding box center [759, 392] width 392 height 368
click at [863, 463] on div "Event type * Business & professional Demographic 10-20 yrs We use this informat…" at bounding box center [759, 392] width 392 height 368
click at [856, 455] on div "Event type * Business & professional Demographic 10-20 yrs We use this informat…" at bounding box center [759, 392] width 392 height 368
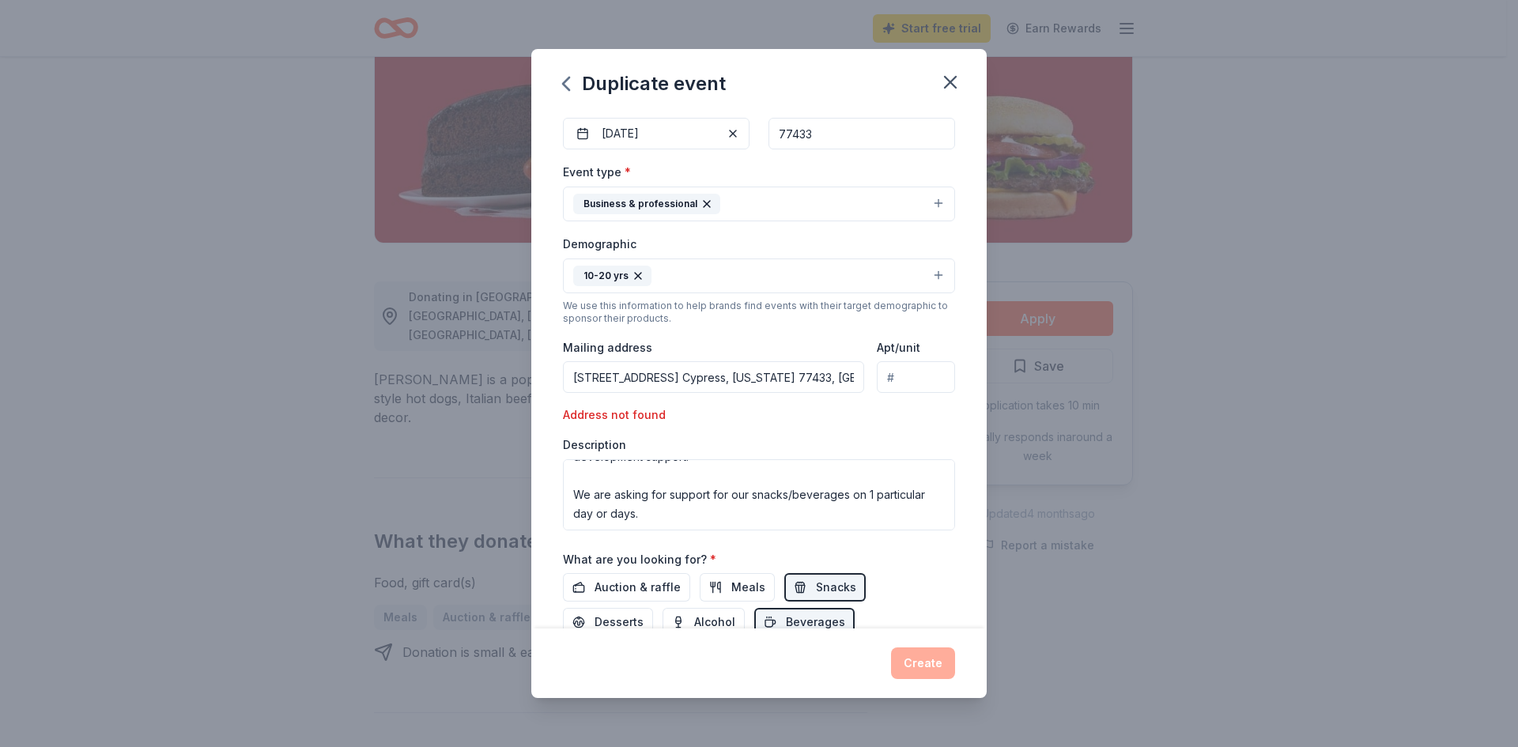
scroll to position [30, 0]
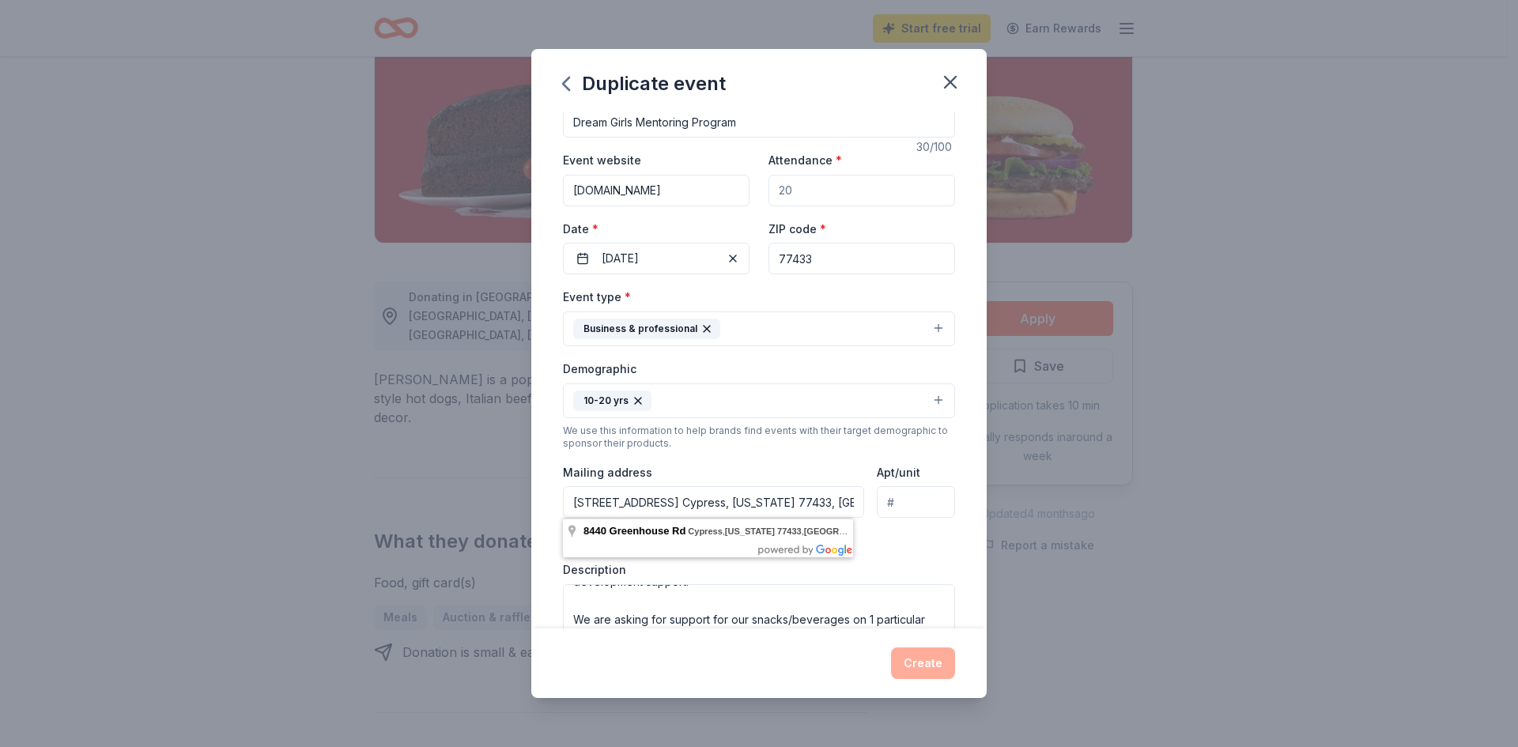
click at [841, 504] on input "[STREET_ADDRESS] Cypress, [US_STATE] 77433, [GEOGRAPHIC_DATA]" at bounding box center [713, 502] width 301 height 32
click at [612, 539] on div "Please enter a valid US address" at bounding box center [656, 540] width 187 height 19
click at [602, 508] on input "[STREET_ADDRESS] Cypress, [US_STATE] 77433, [GEOGRAPHIC_DATA]" at bounding box center [713, 502] width 301 height 32
type input "[STREET_ADDRESS] Cypress, [US_STATE] 77433, [GEOGRAPHIC_DATA]"
click at [907, 501] on input "Apt/unit" at bounding box center [916, 502] width 78 height 32
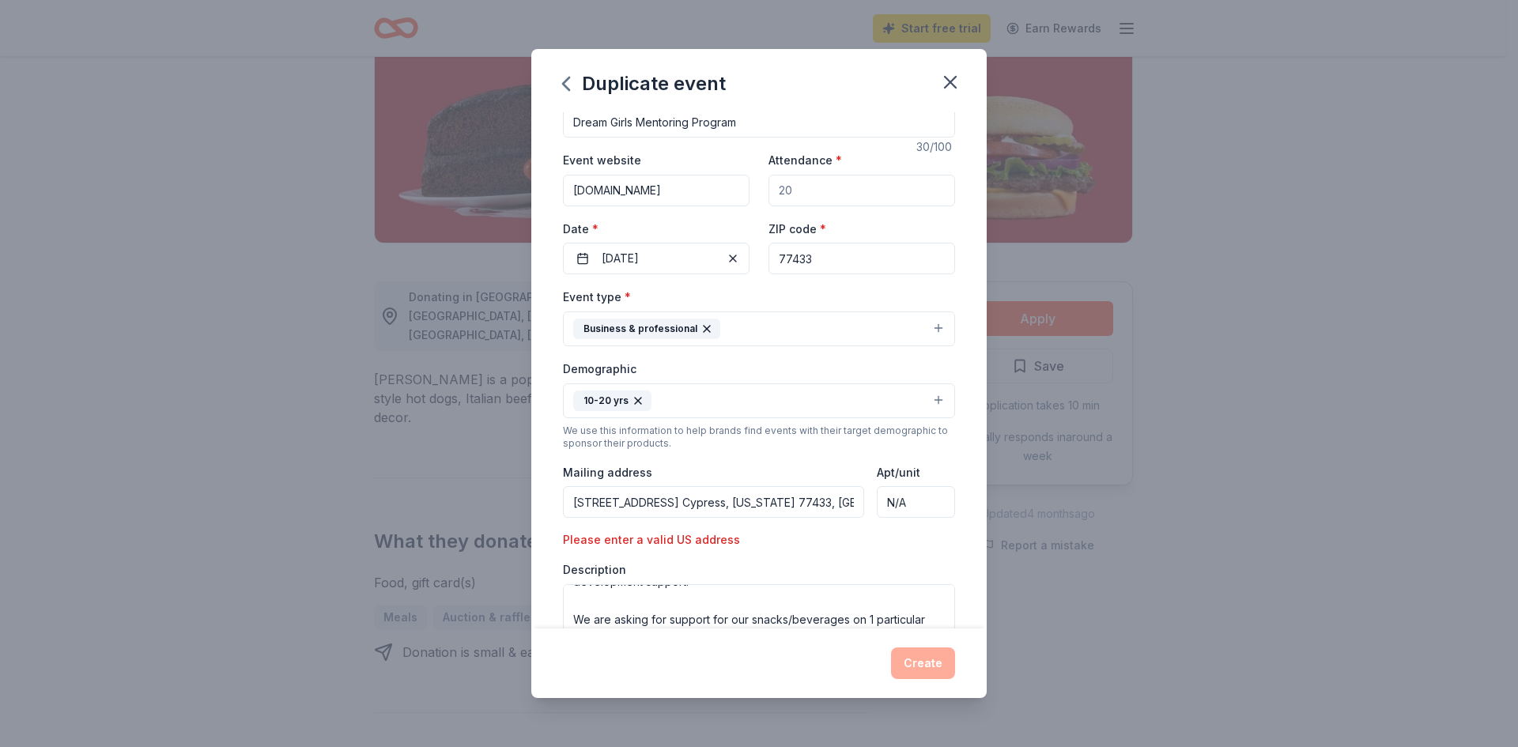
type input "N/A"
click at [938, 551] on div "Event type * Business & professional Demographic 10-20 yrs We use this informat…" at bounding box center [759, 471] width 392 height 368
drag, startPoint x: 927, startPoint y: 660, endPoint x: 919, endPoint y: 637, distance: 25.0
click at [927, 658] on div "Create" at bounding box center [759, 664] width 392 height 32
click at [742, 536] on div "Please enter a valid US address" at bounding box center [656, 540] width 187 height 19
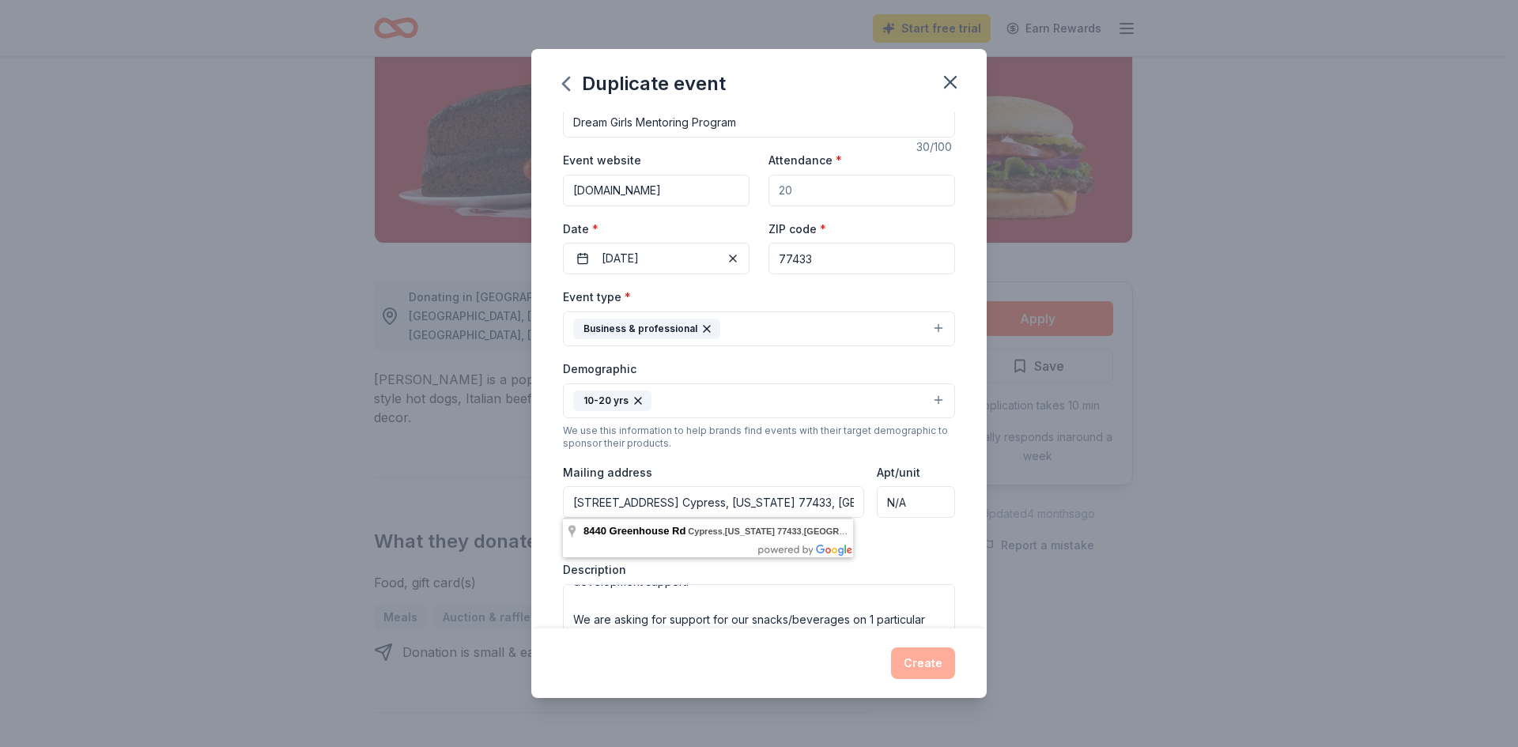
drag, startPoint x: 853, startPoint y: 501, endPoint x: 251, endPoint y: 467, distance: 602.7
click at [252, 468] on div "Duplicate event Event name * Dream Girls Mentoring Program 30 /100 Event websit…" at bounding box center [759, 373] width 1518 height 747
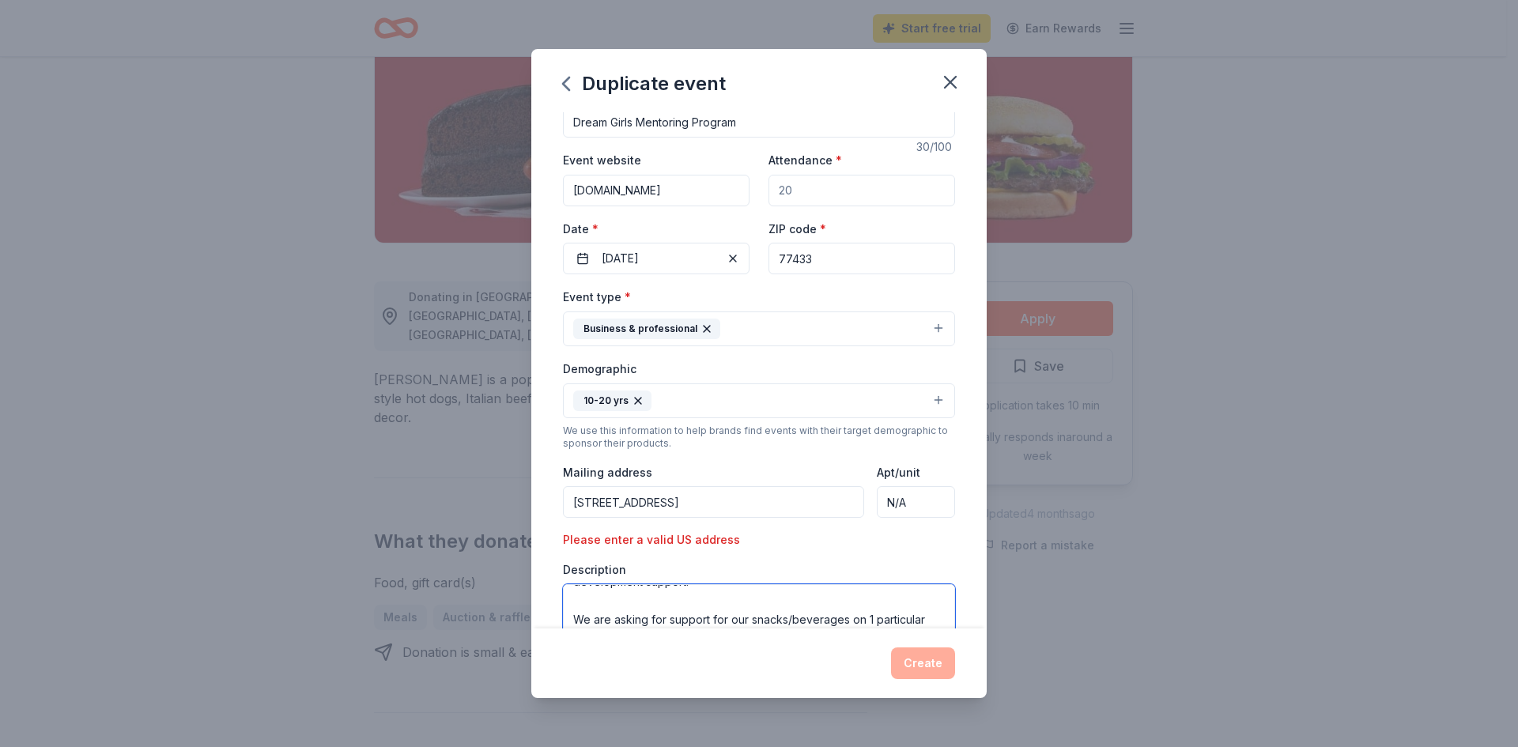
type input "8440"
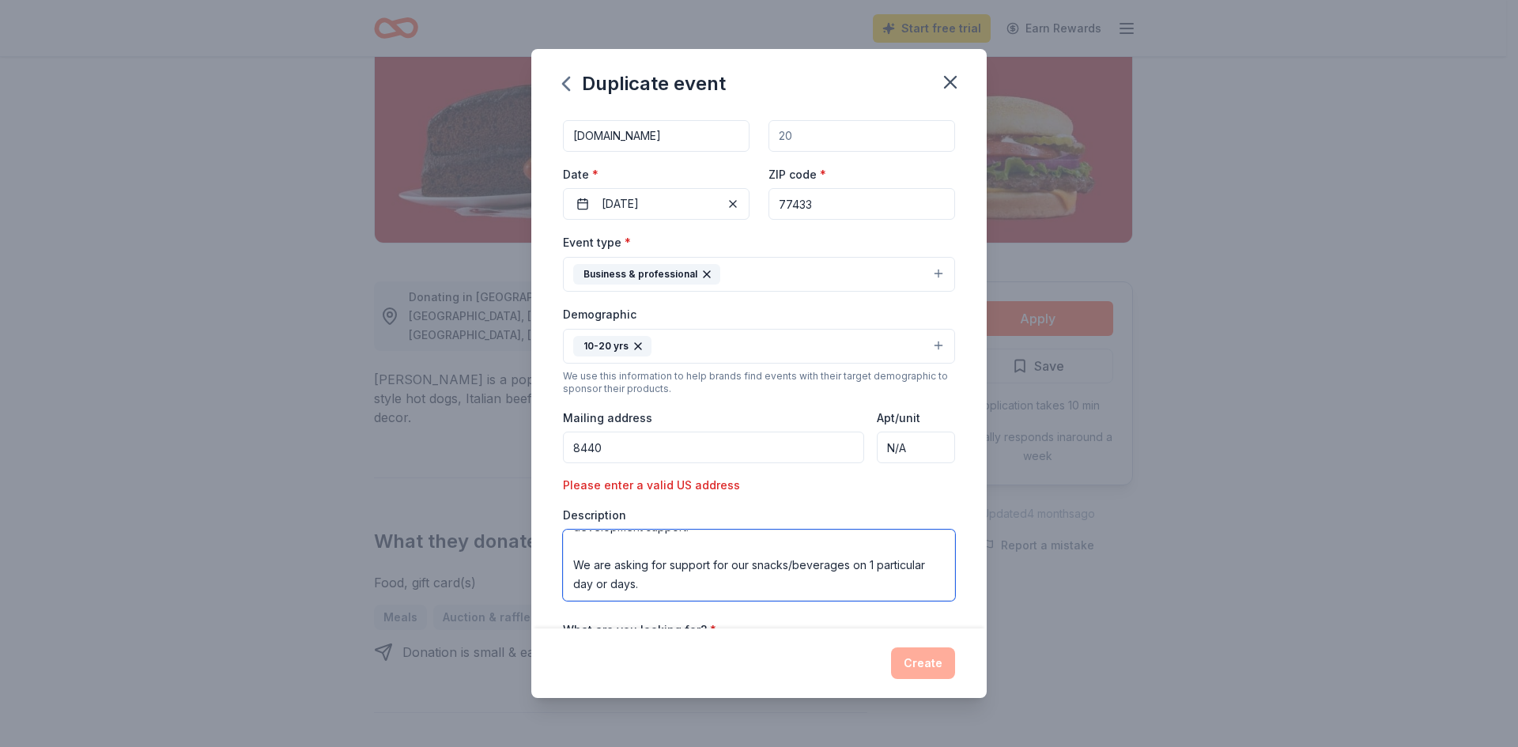
scroll to position [188, 0]
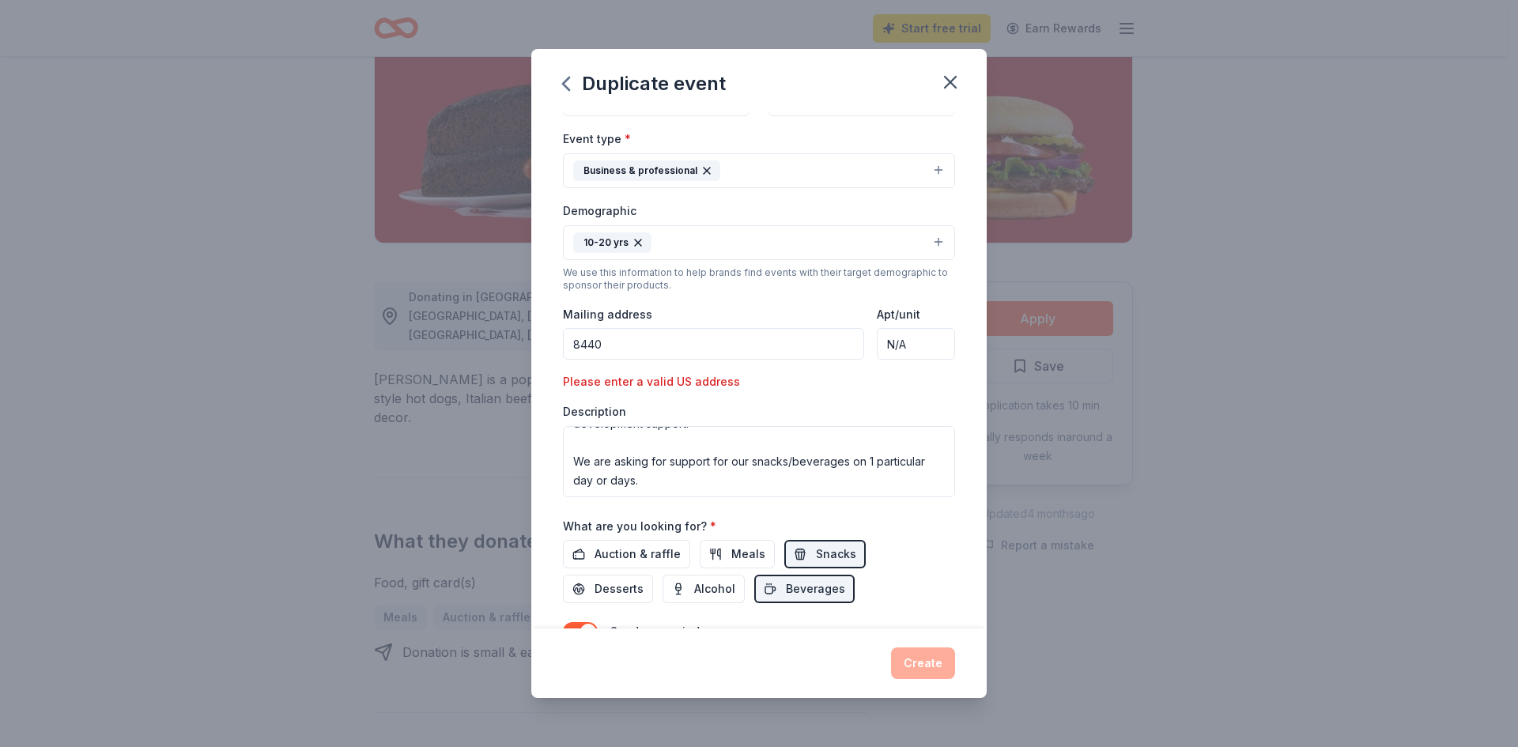
drag, startPoint x: 904, startPoint y: 346, endPoint x: 760, endPoint y: 342, distance: 144.0
click at [761, 342] on div "Mailing address 8440 Apt/unit N/A" at bounding box center [759, 332] width 392 height 56
click at [625, 349] on input "8440" at bounding box center [713, 344] width 301 height 32
click at [695, 355] on input "8440 Green" at bounding box center [713, 344] width 301 height 32
type input "[STREET_ADDRESS]"
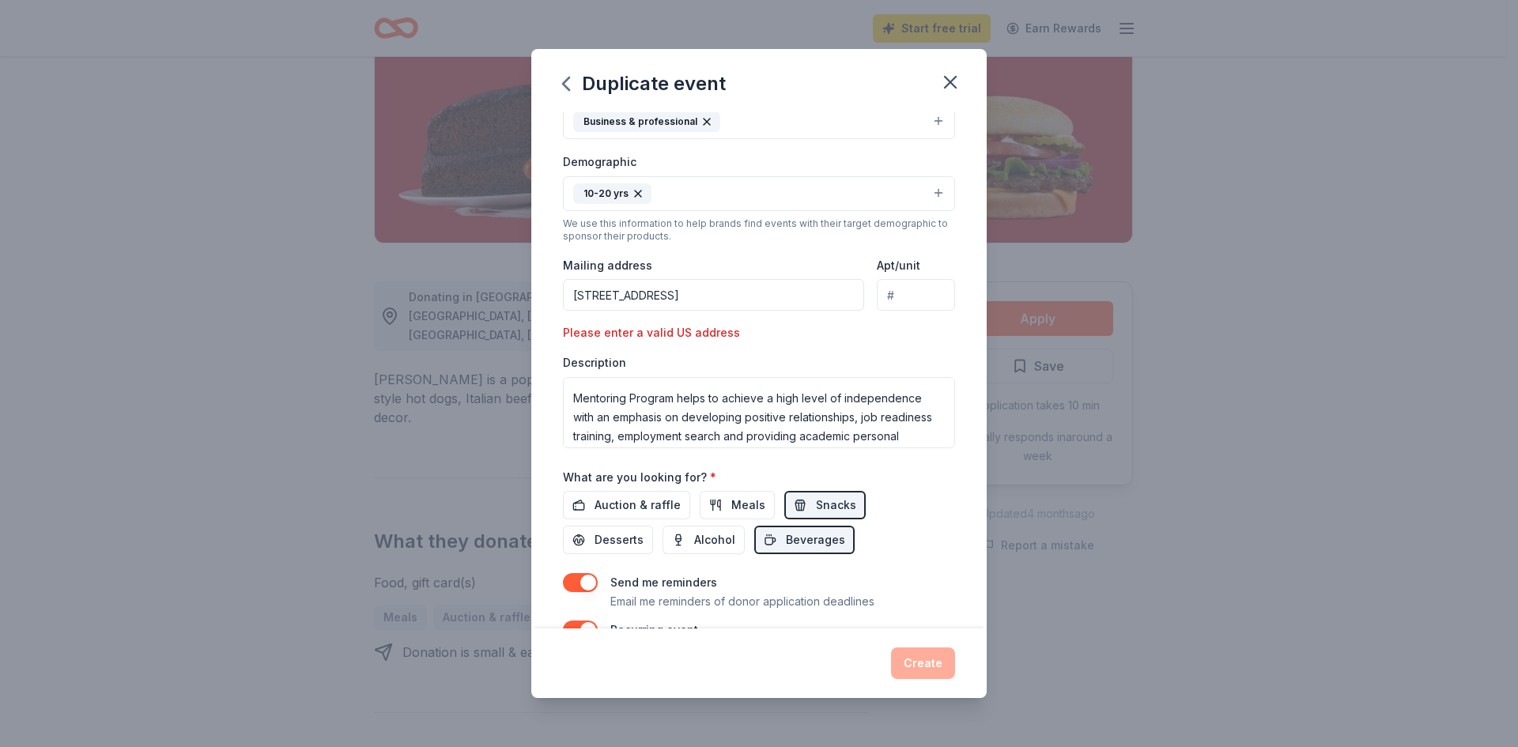
scroll to position [13, 0]
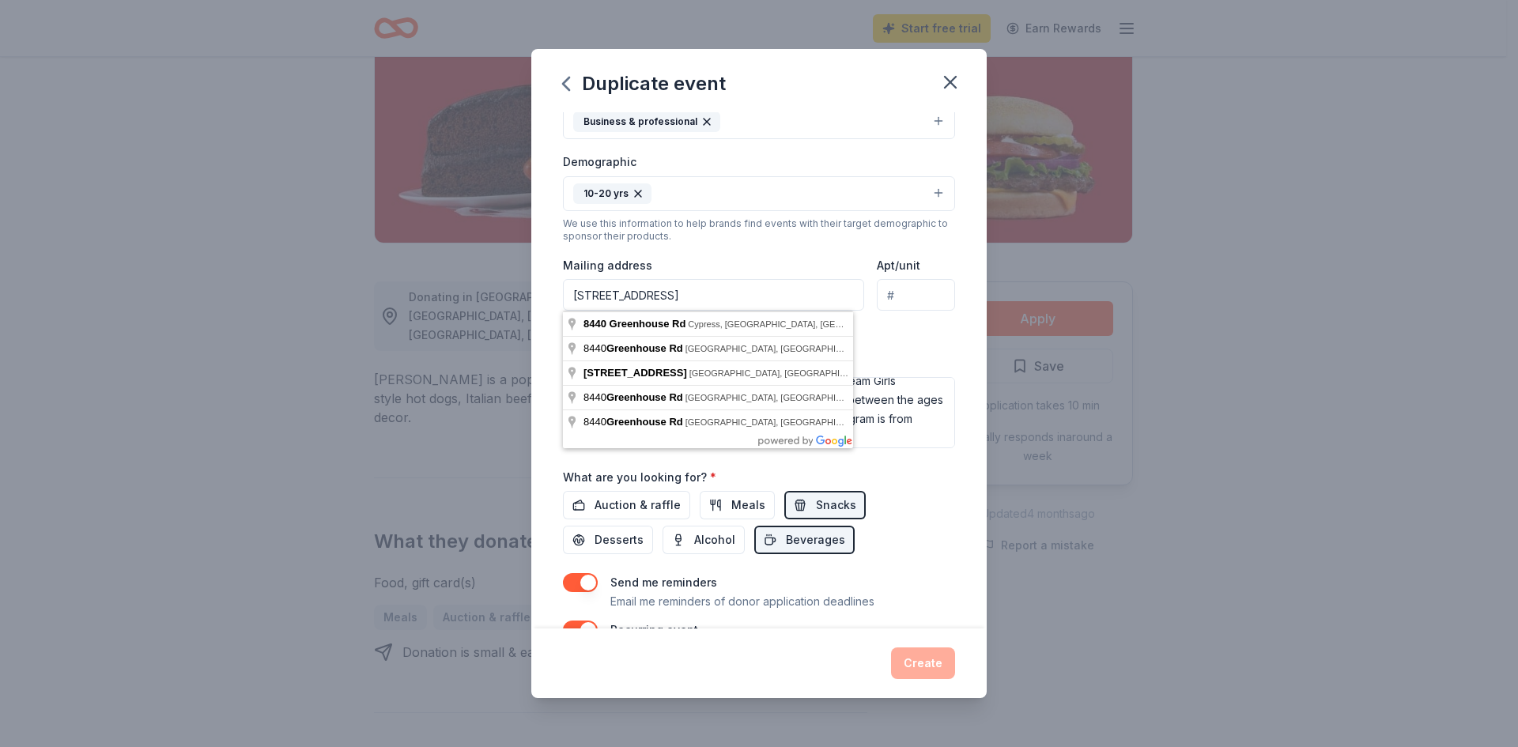
drag, startPoint x: 699, startPoint y: 296, endPoint x: -18, endPoint y: 244, distance: 719.0
click at [0, 244] on html "10% Start free trial Earn Rewards Share [PERSON_NAME] 5.0 • 4 reviews 10 applie…" at bounding box center [759, 136] width 1518 height 747
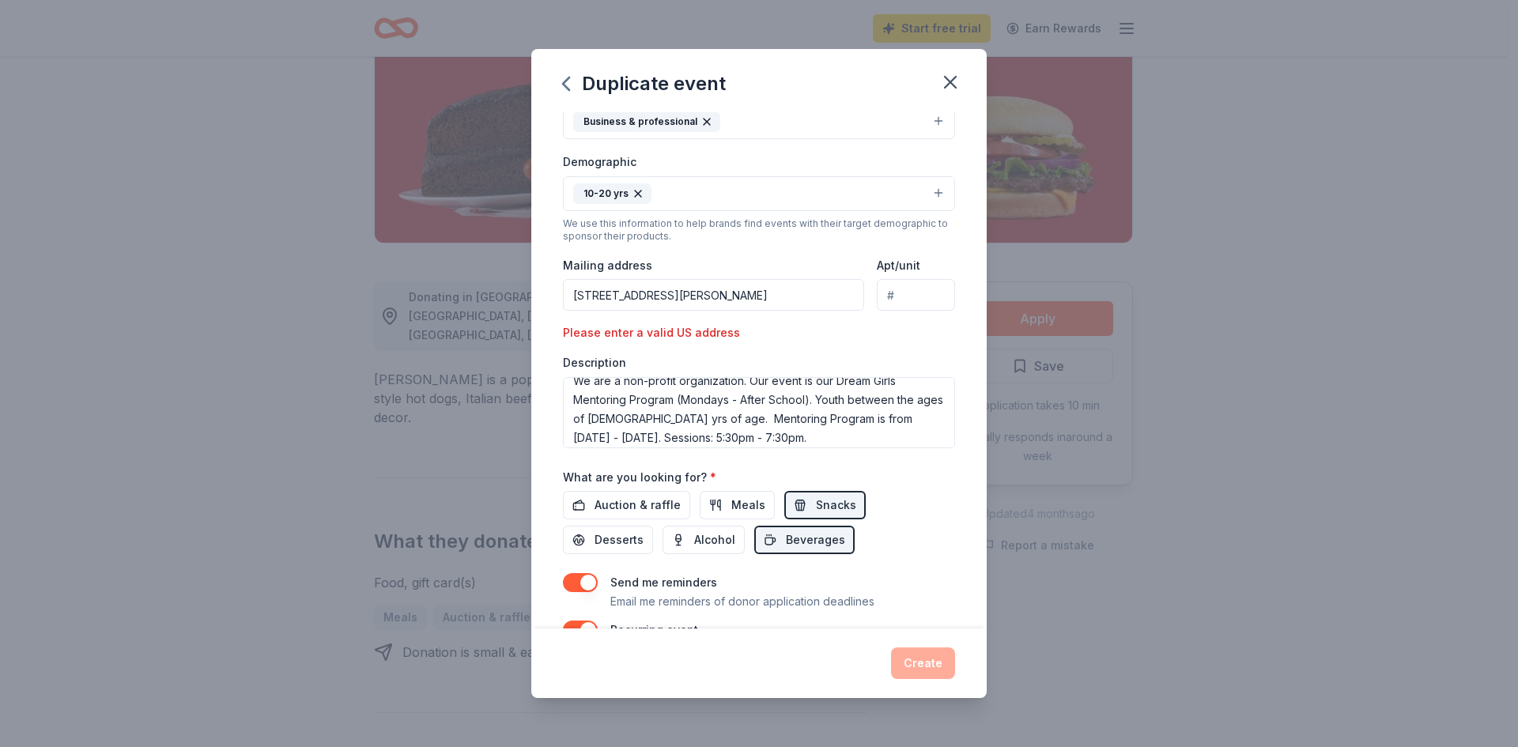
drag, startPoint x: 668, startPoint y: 323, endPoint x: 678, endPoint y: 323, distance: 10.3
type input "[STREET_ADDRESS][PERSON_NAME]"
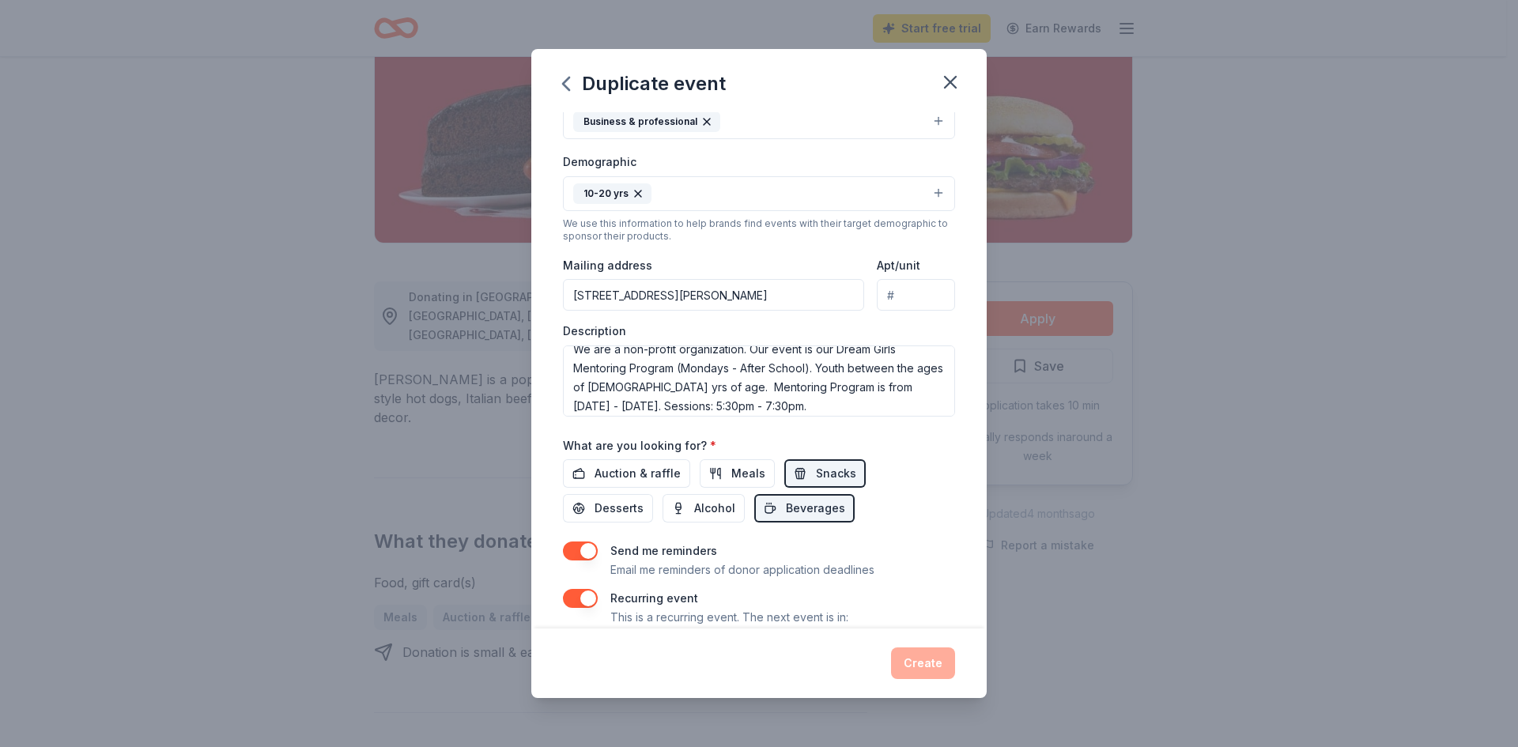
click at [943, 569] on div "Event name * Dream Girls Mentoring Program 30 /100 Event website [DOMAIN_NAME] …" at bounding box center [758, 370] width 455 height 517
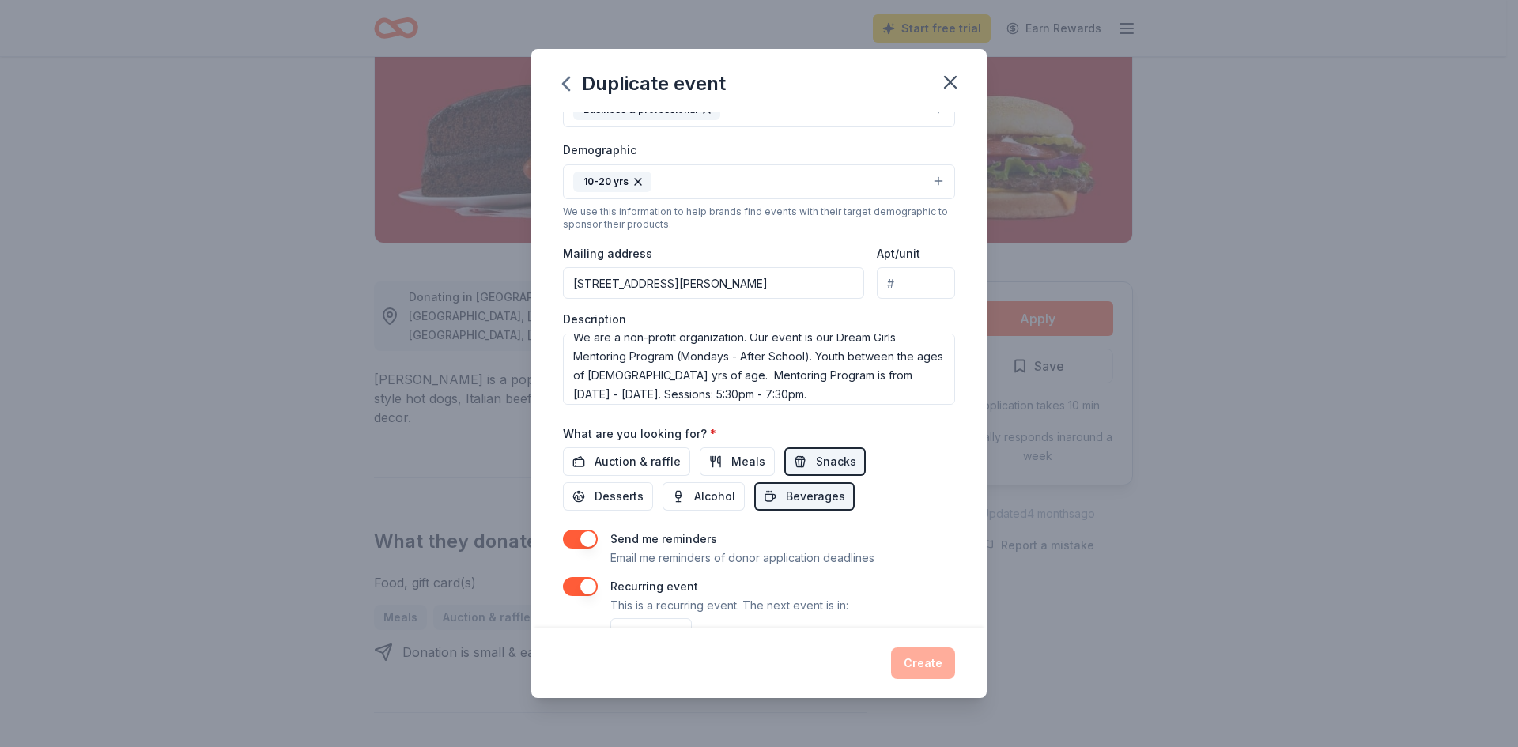
scroll to position [0, 0]
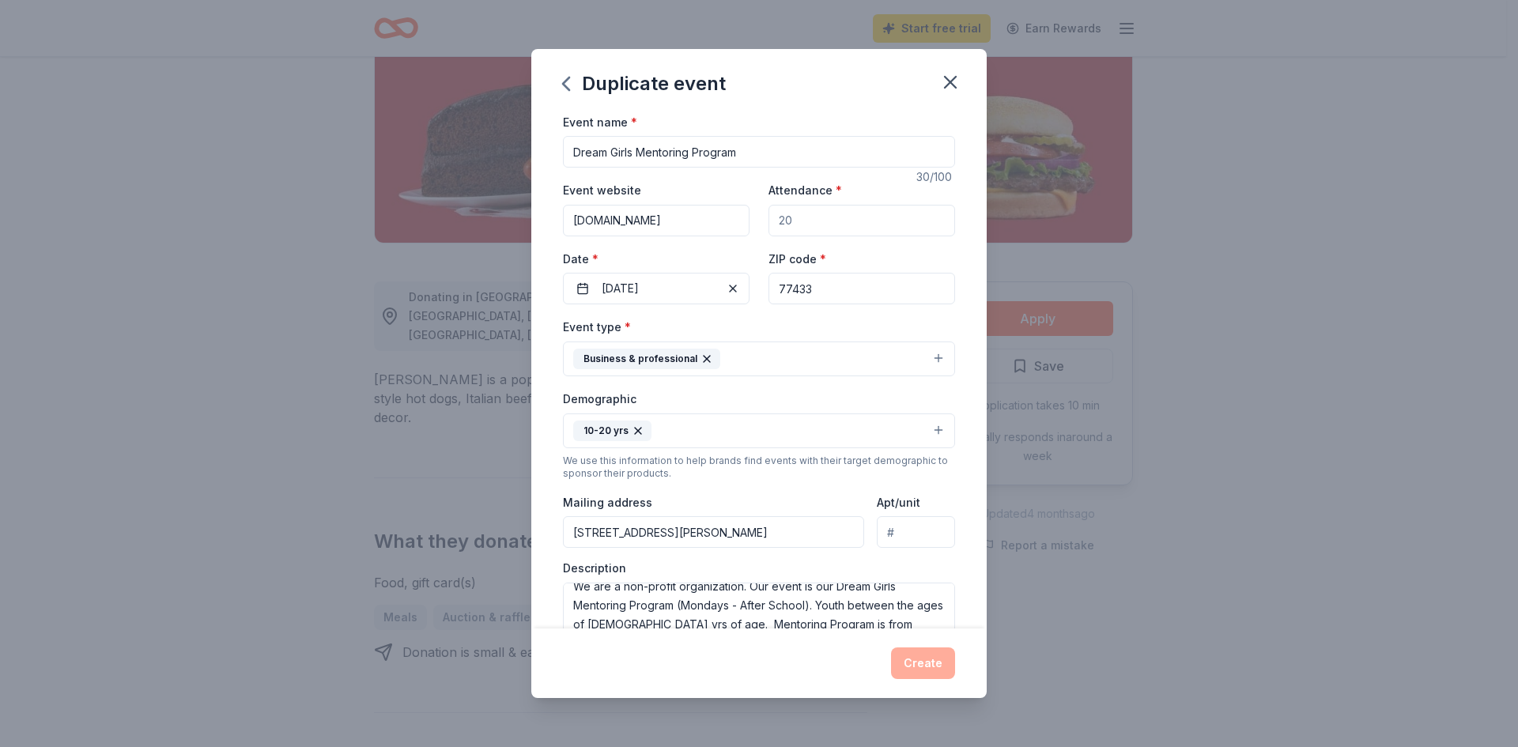
click at [900, 164] on input "Dream Girls Mentoring Program" at bounding box center [759, 152] width 392 height 32
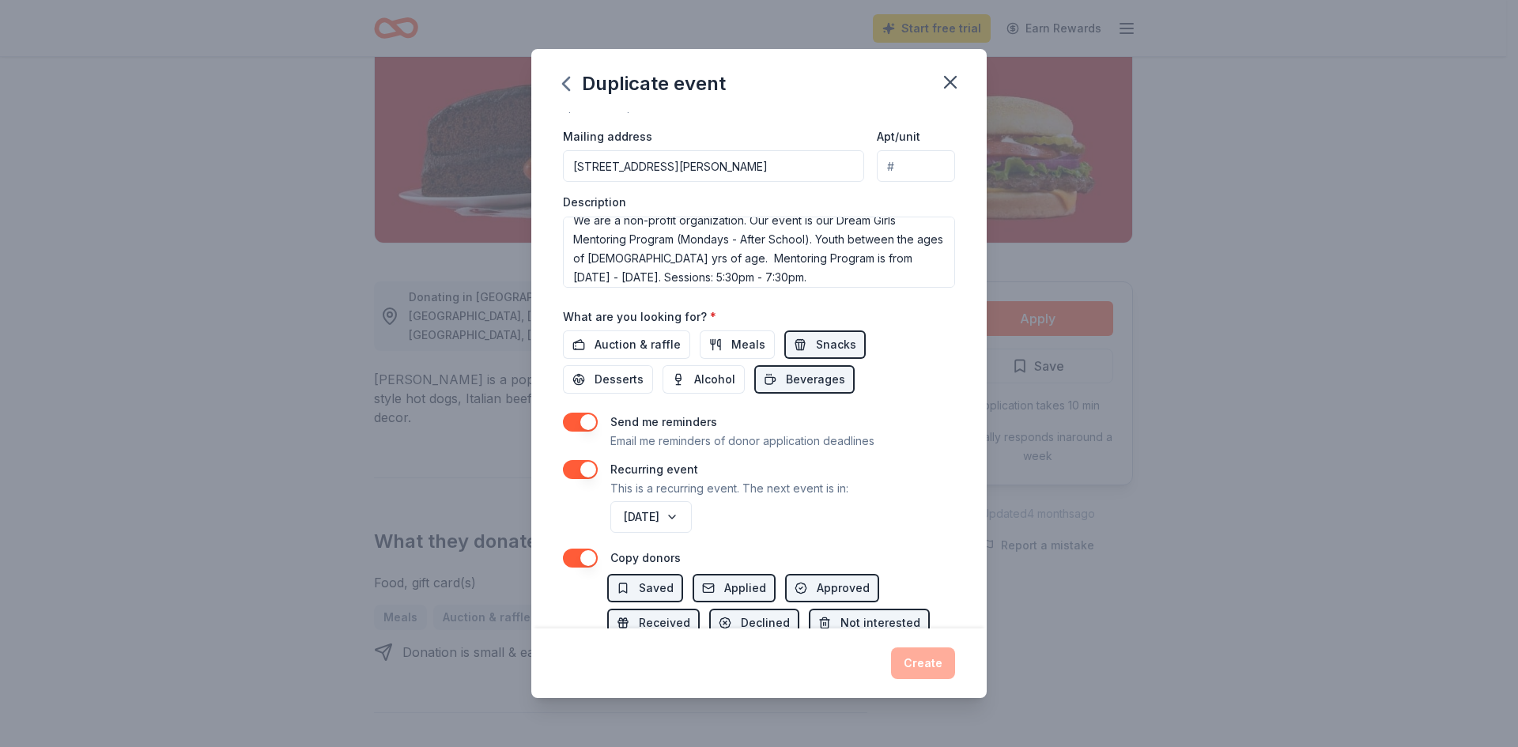
scroll to position [473, 0]
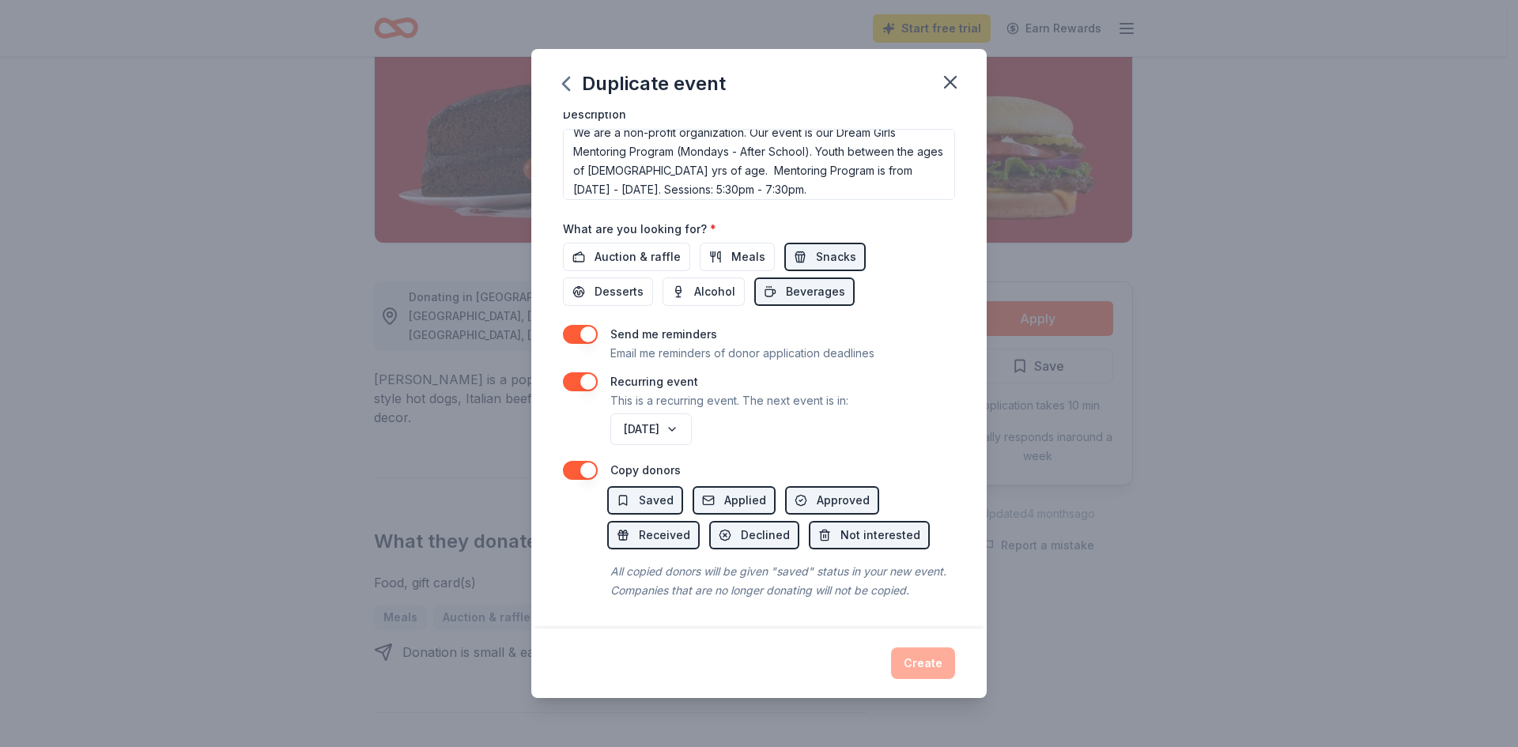
click at [588, 461] on button "button" at bounding box center [580, 470] width 35 height 19
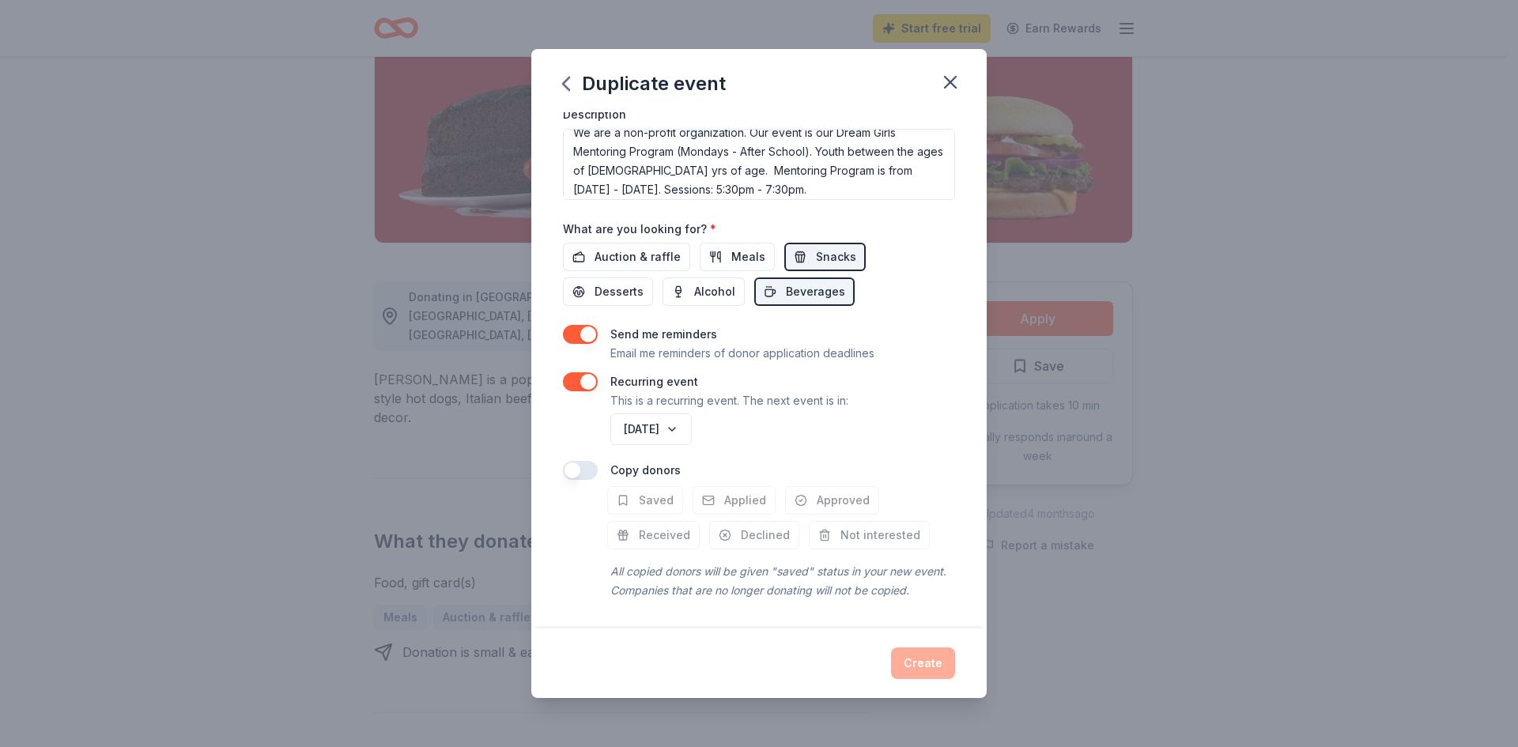
click at [947, 666] on div "Create" at bounding box center [759, 664] width 392 height 32
drag, startPoint x: 944, startPoint y: 665, endPoint x: 934, endPoint y: 664, distance: 10.3
click at [939, 665] on div "Create" at bounding box center [759, 664] width 392 height 32
click at [580, 461] on button "button" at bounding box center [580, 470] width 35 height 19
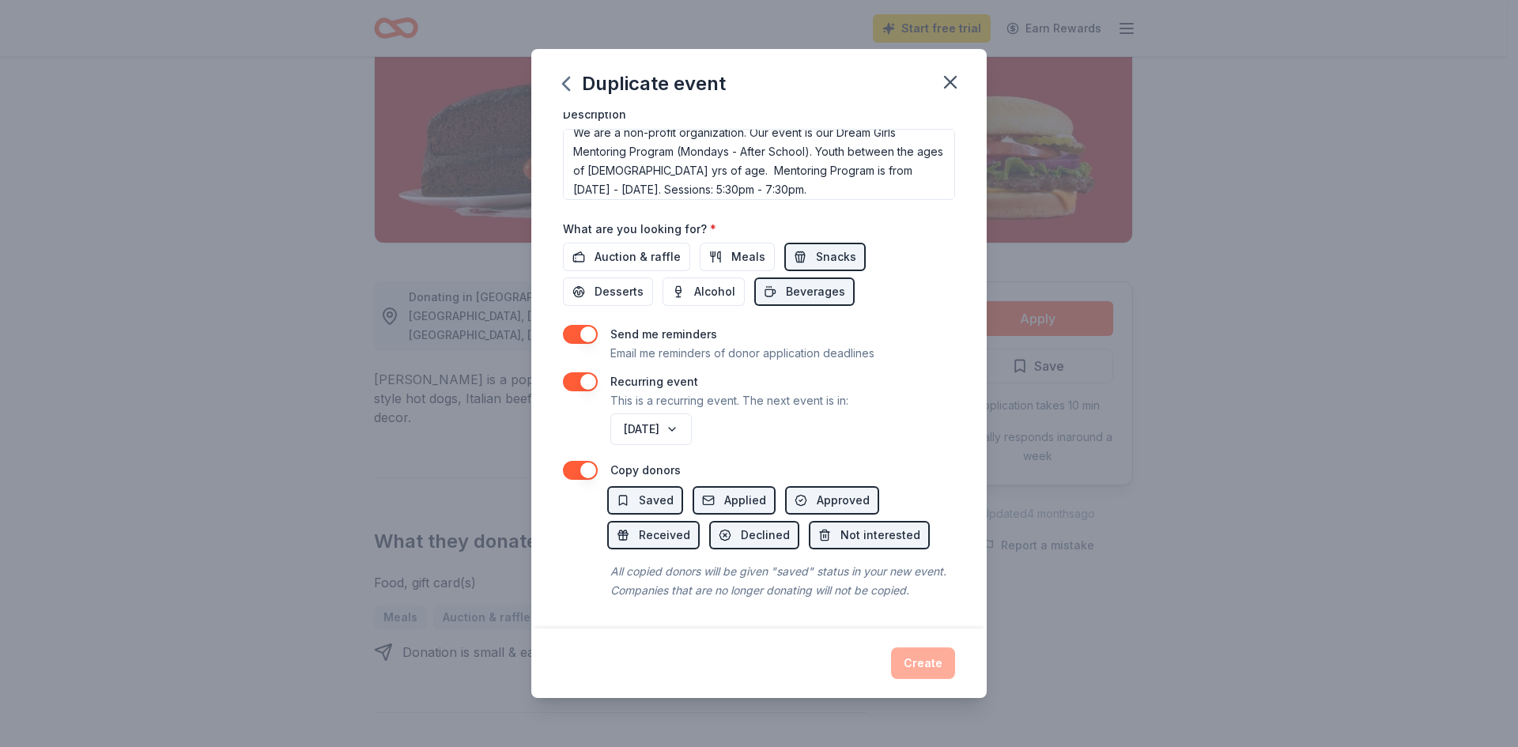
click at [927, 658] on div "Create" at bounding box center [759, 664] width 392 height 32
click at [904, 659] on div "Create" at bounding box center [759, 664] width 392 height 32
drag, startPoint x: 905, startPoint y: 663, endPoint x: 908, endPoint y: 652, distance: 11.3
click at [909, 663] on div "Create" at bounding box center [759, 664] width 392 height 32
click at [772, 344] on p "Email me reminders of donor application deadlines" at bounding box center [742, 353] width 264 height 19
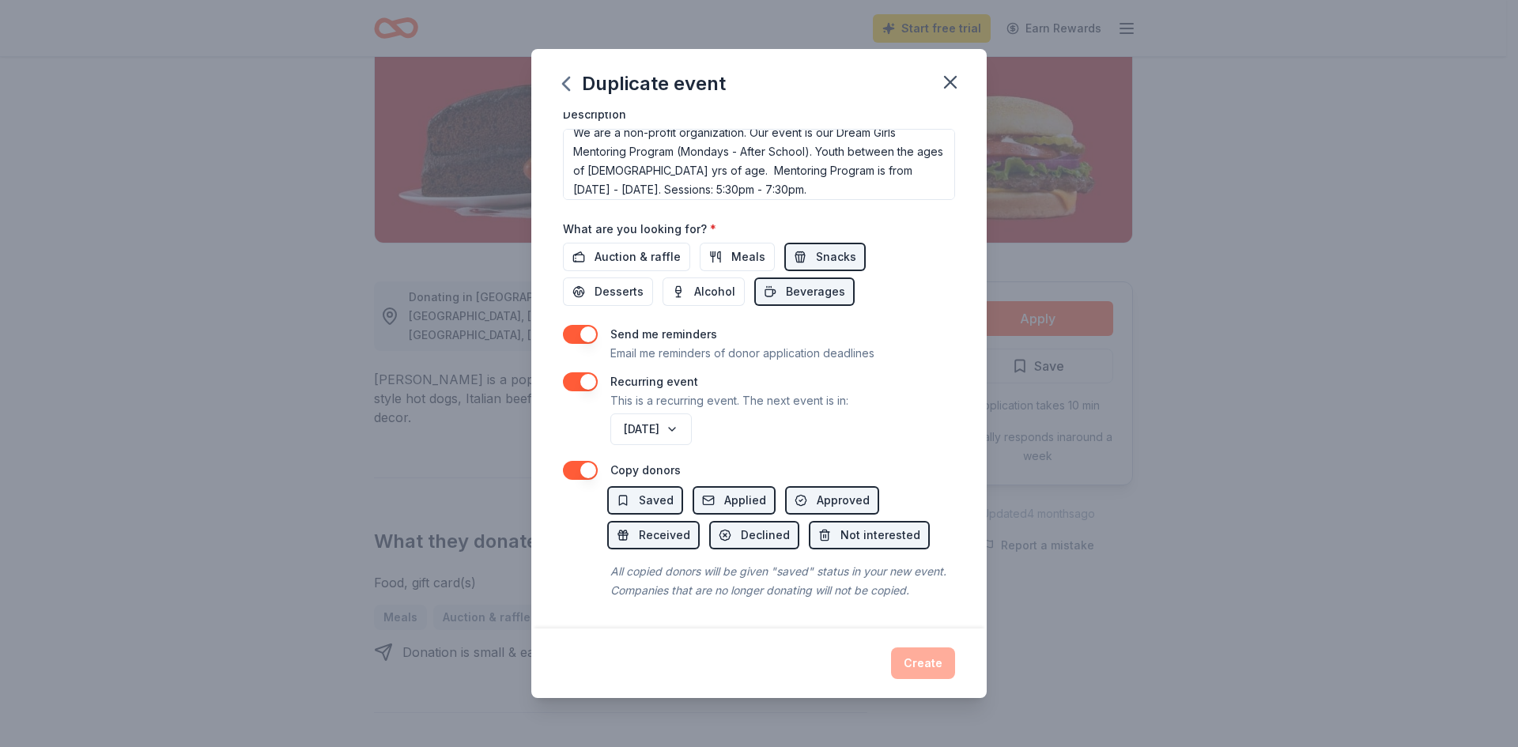
click at [580, 325] on button "button" at bounding box center [580, 334] width 35 height 19
click at [577, 325] on button "button" at bounding box center [580, 334] width 35 height 19
click at [931, 659] on div "Create" at bounding box center [759, 664] width 392 height 32
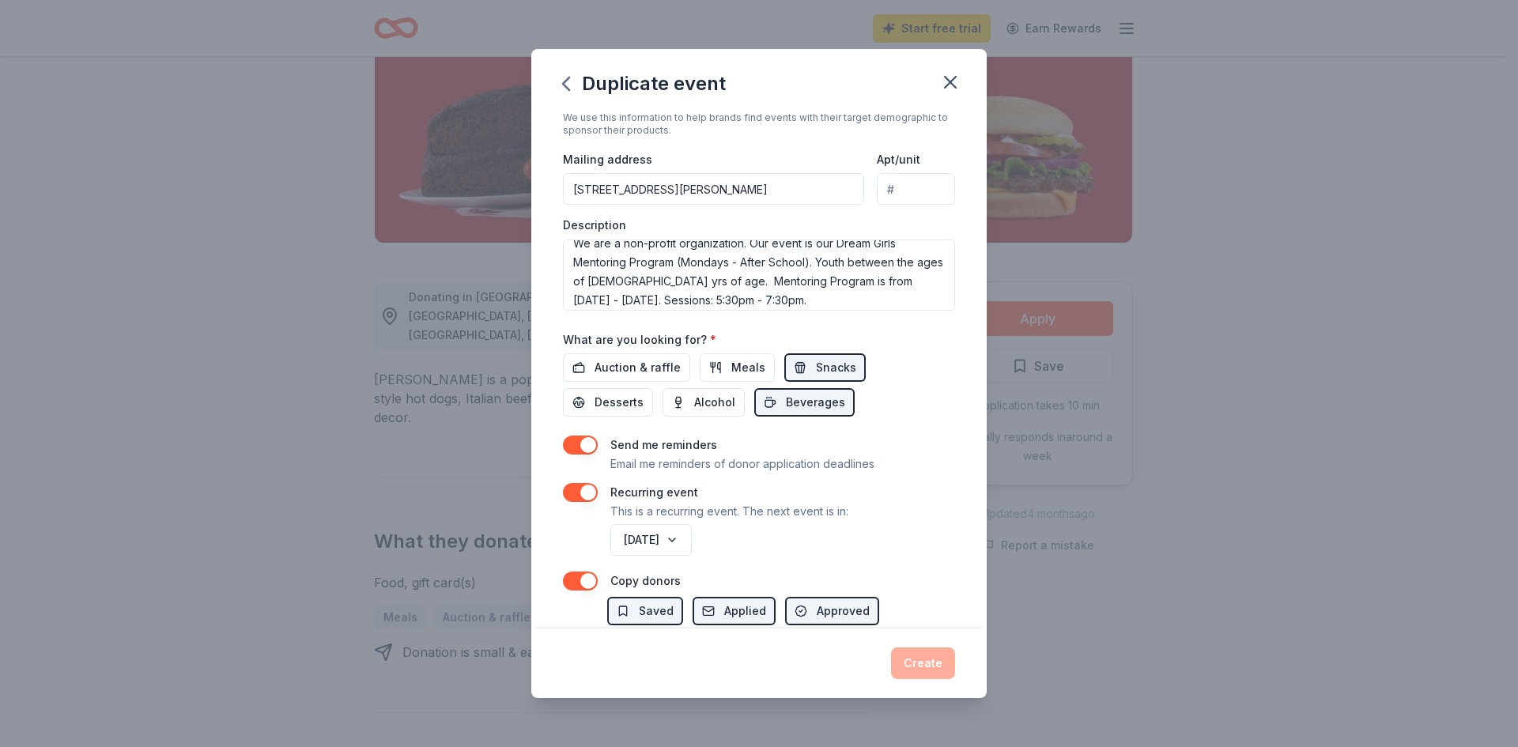
scroll to position [236, 0]
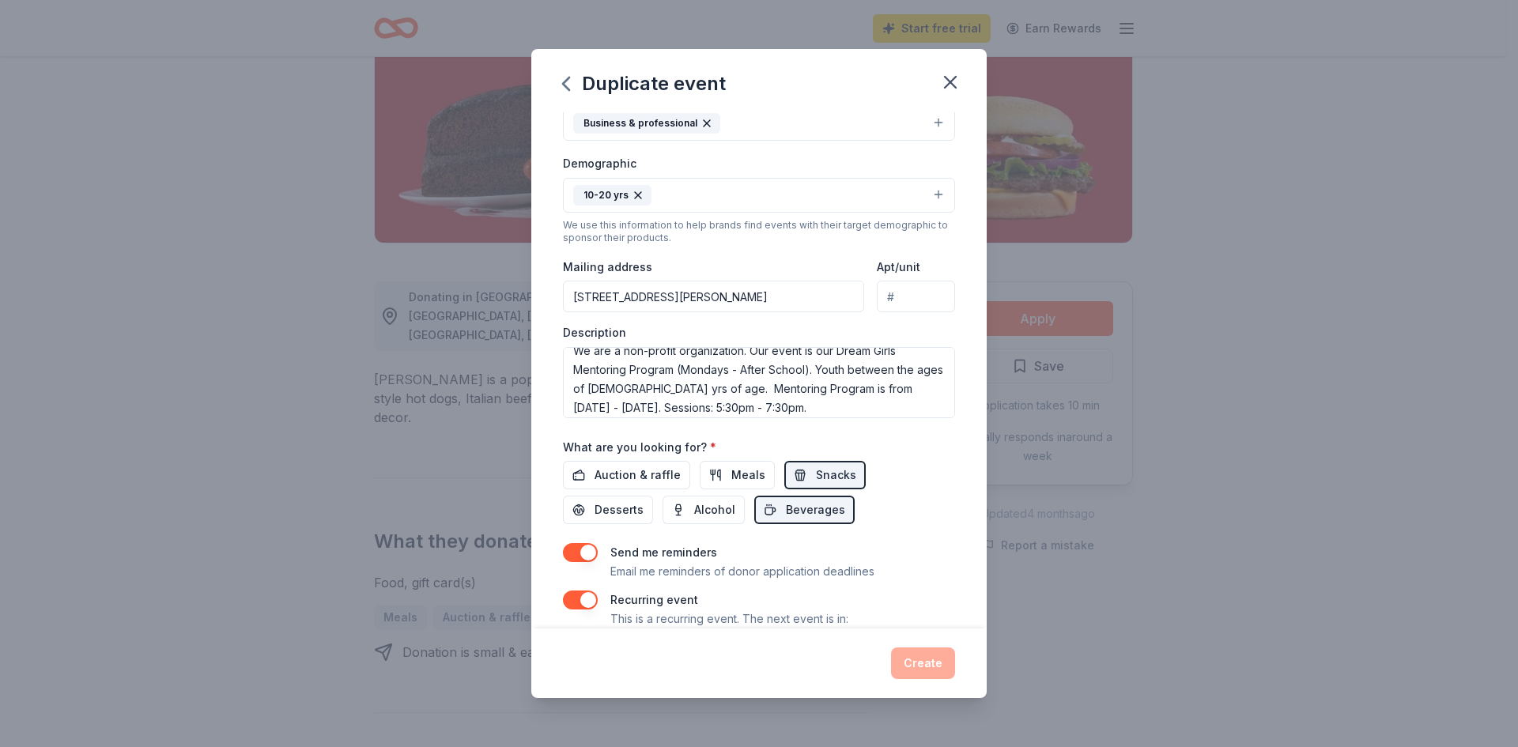
click at [929, 293] on input "Apt/unit" at bounding box center [916, 297] width 78 height 32
type input "n/a"
click at [925, 663] on div "Create" at bounding box center [759, 664] width 392 height 32
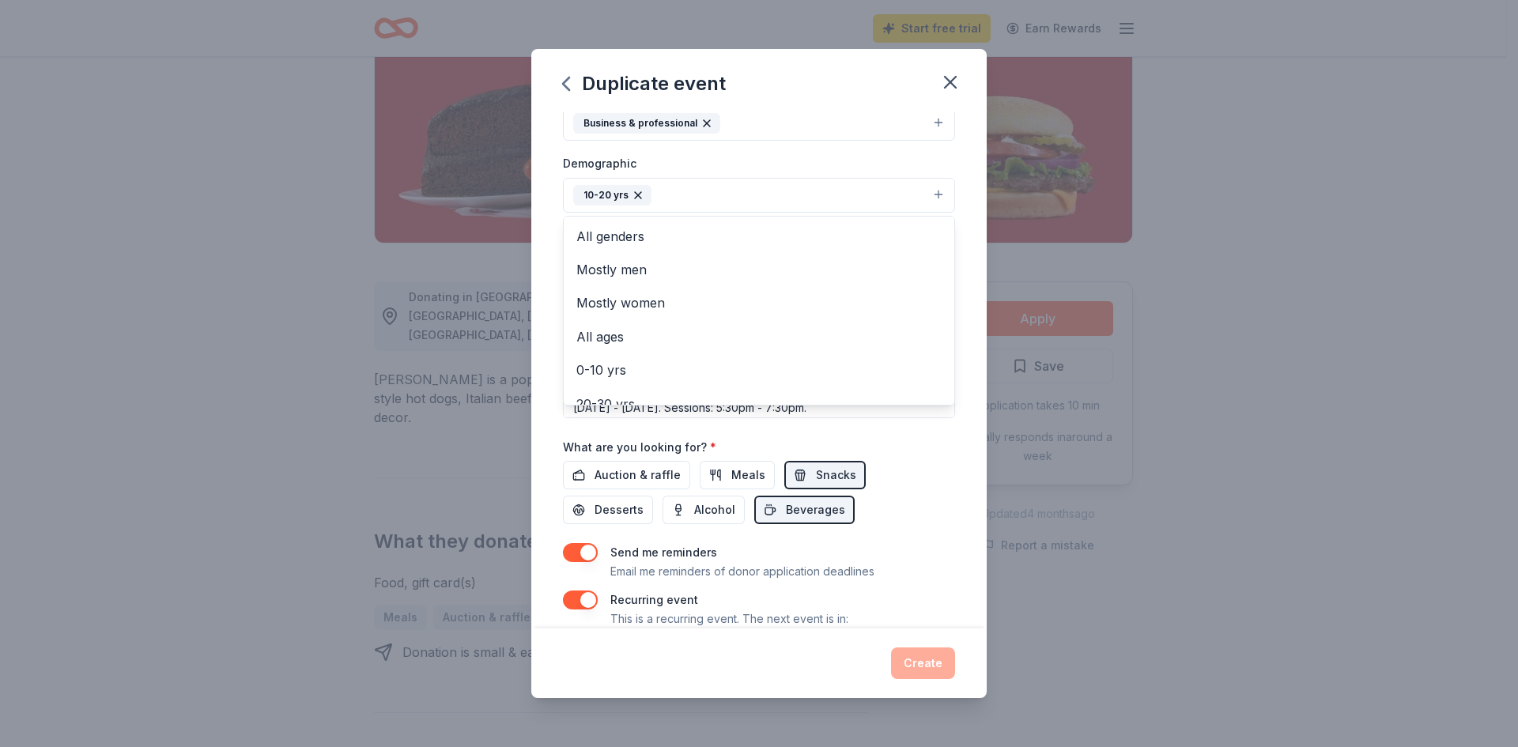
drag, startPoint x: 867, startPoint y: 203, endPoint x: 854, endPoint y: 200, distance: 13.0
click at [863, 202] on button "10-20 yrs" at bounding box center [759, 195] width 392 height 35
drag, startPoint x: 974, startPoint y: 208, endPoint x: 965, endPoint y: 205, distance: 10.0
click at [968, 207] on div "Event name * Dream Girls Mentoring Program 30 /100 Event website [DOMAIN_NAME] …" at bounding box center [758, 370] width 455 height 517
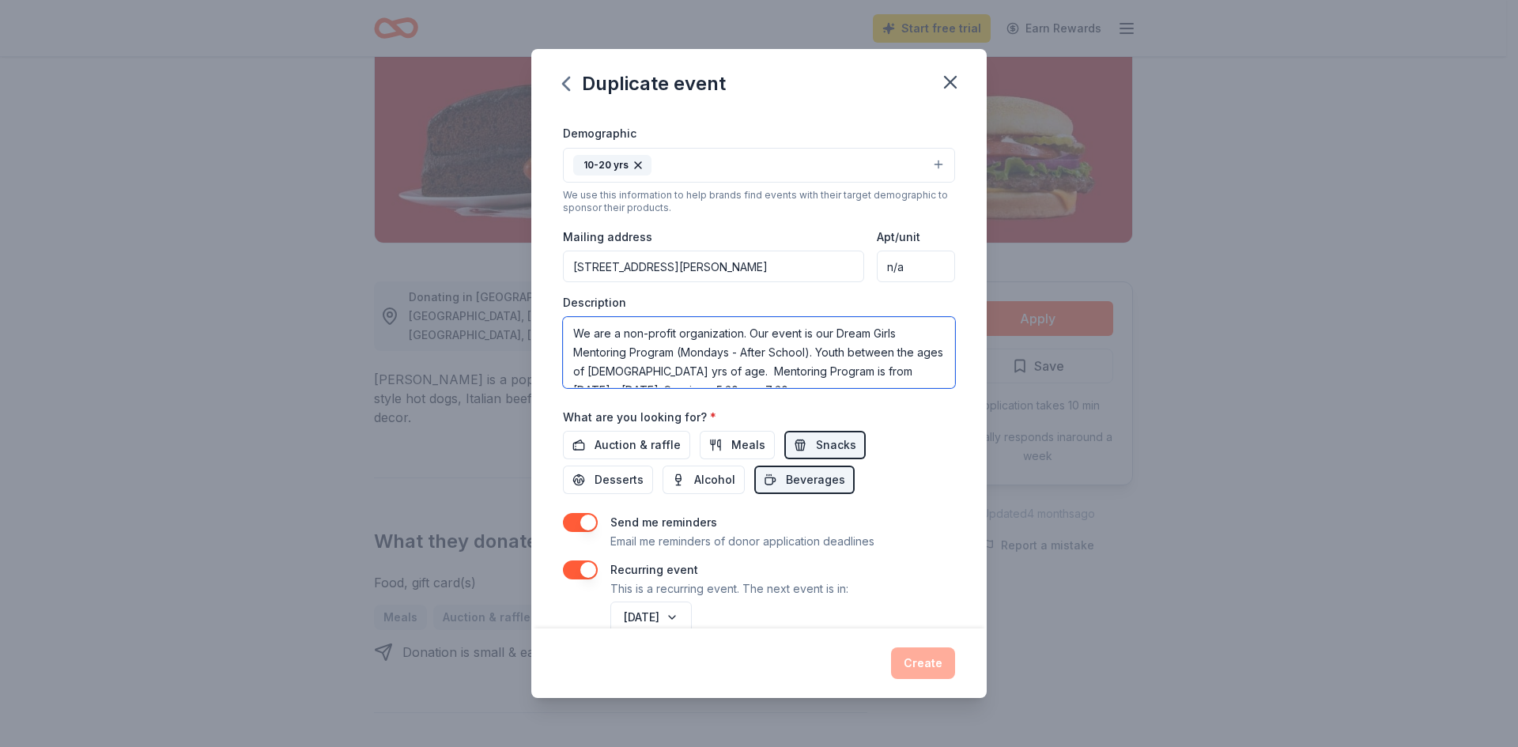
scroll to position [237, 0]
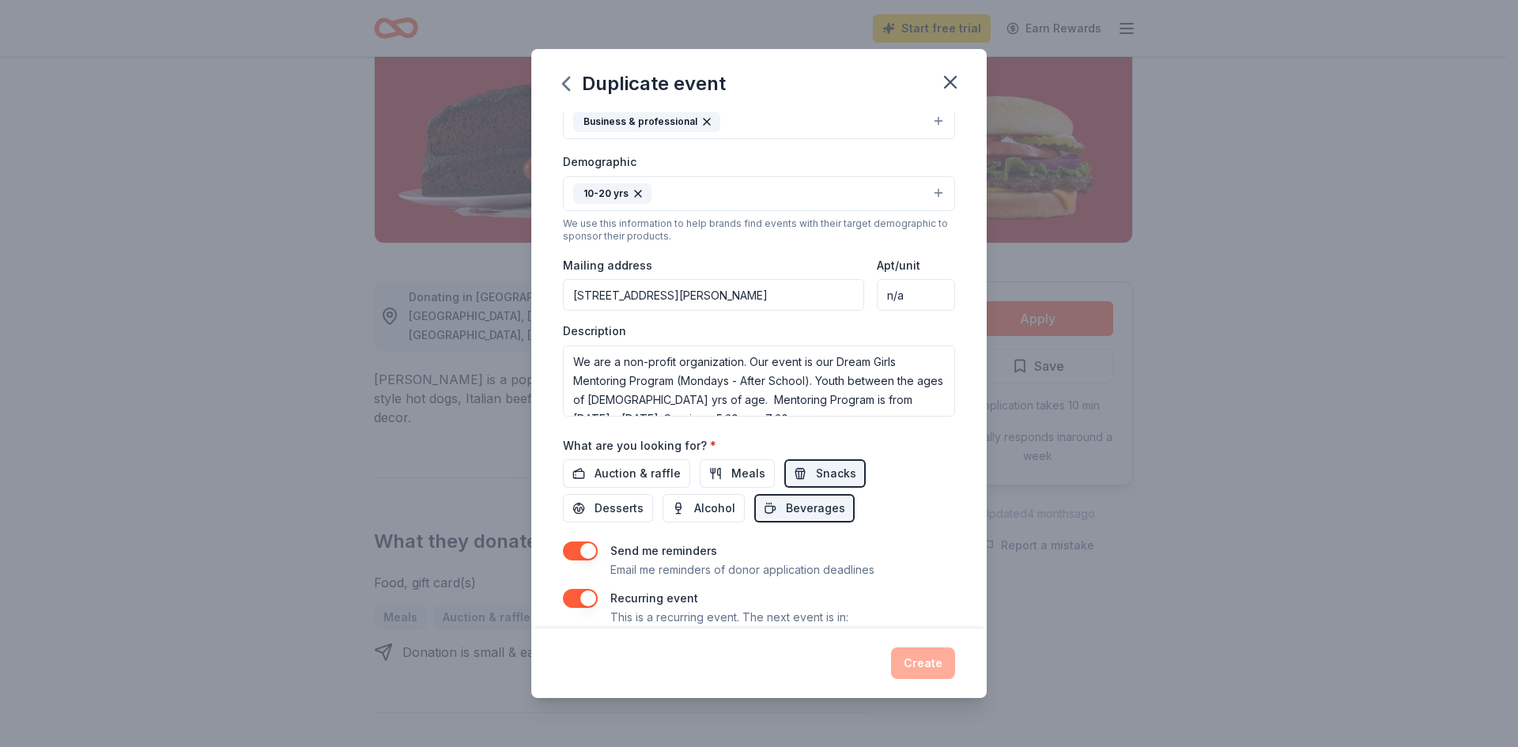
click at [890, 452] on div "What are you looking for? * Auction & raffle Meals Snacks Desserts Alcohol Beve…" at bounding box center [759, 480] width 392 height 88
click at [794, 508] on span "Beverages" at bounding box center [815, 508] width 59 height 19
click at [816, 468] on span "Snacks" at bounding box center [836, 473] width 40 height 19
click at [818, 505] on span "Beverages" at bounding box center [815, 508] width 59 height 19
click at [826, 468] on span "Snacks" at bounding box center [836, 473] width 40 height 19
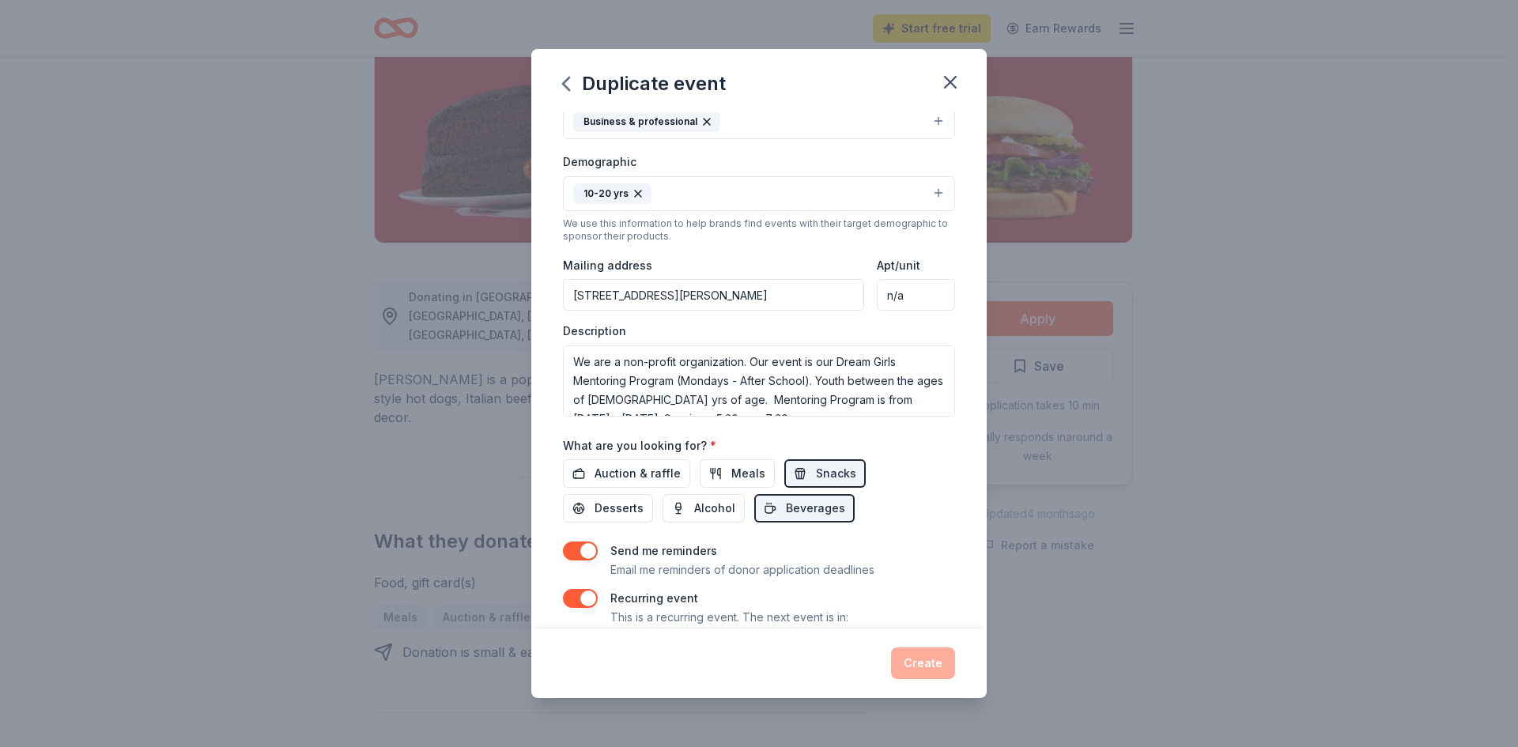
scroll to position [316, 0]
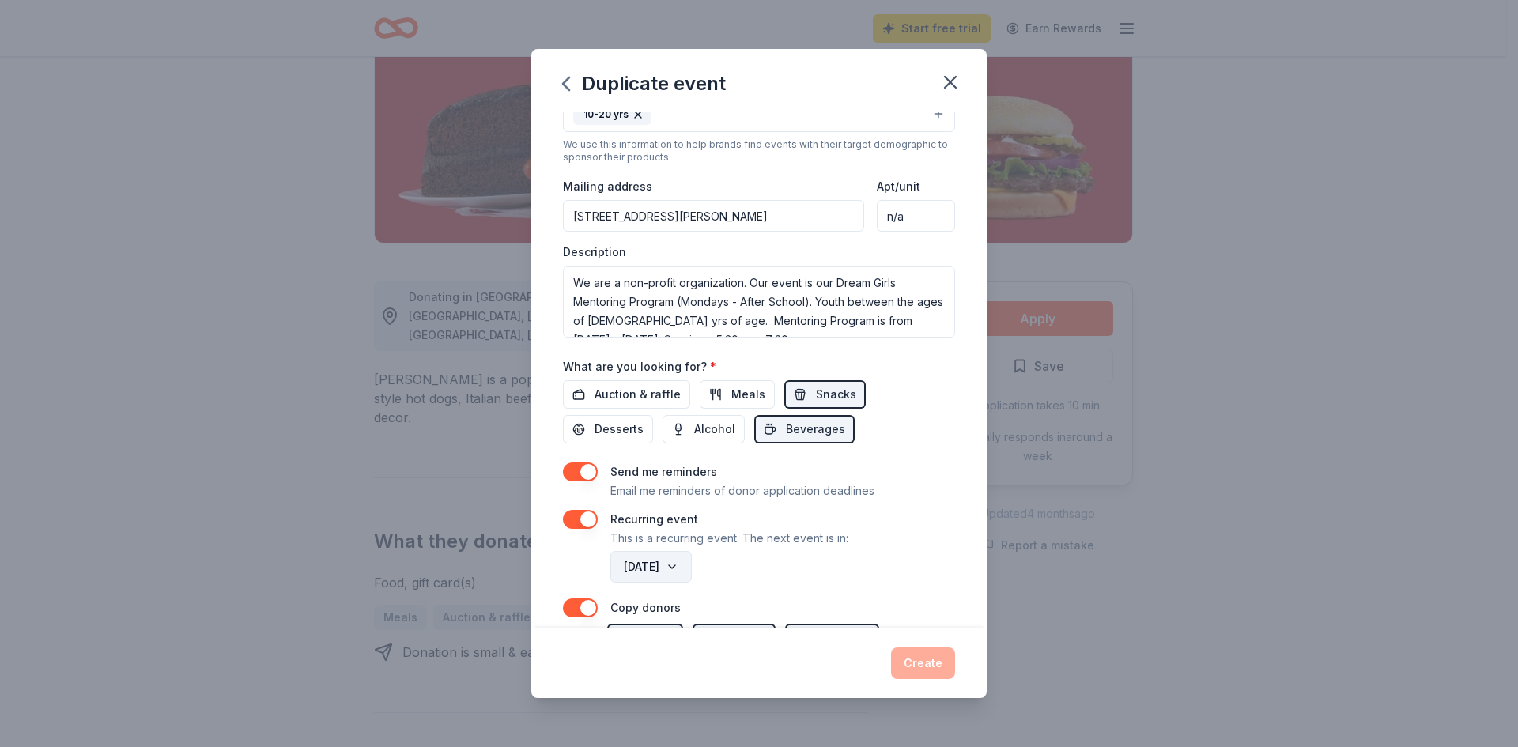
click at [692, 571] on button "[DATE]" at bounding box center [650, 567] width 81 height 32
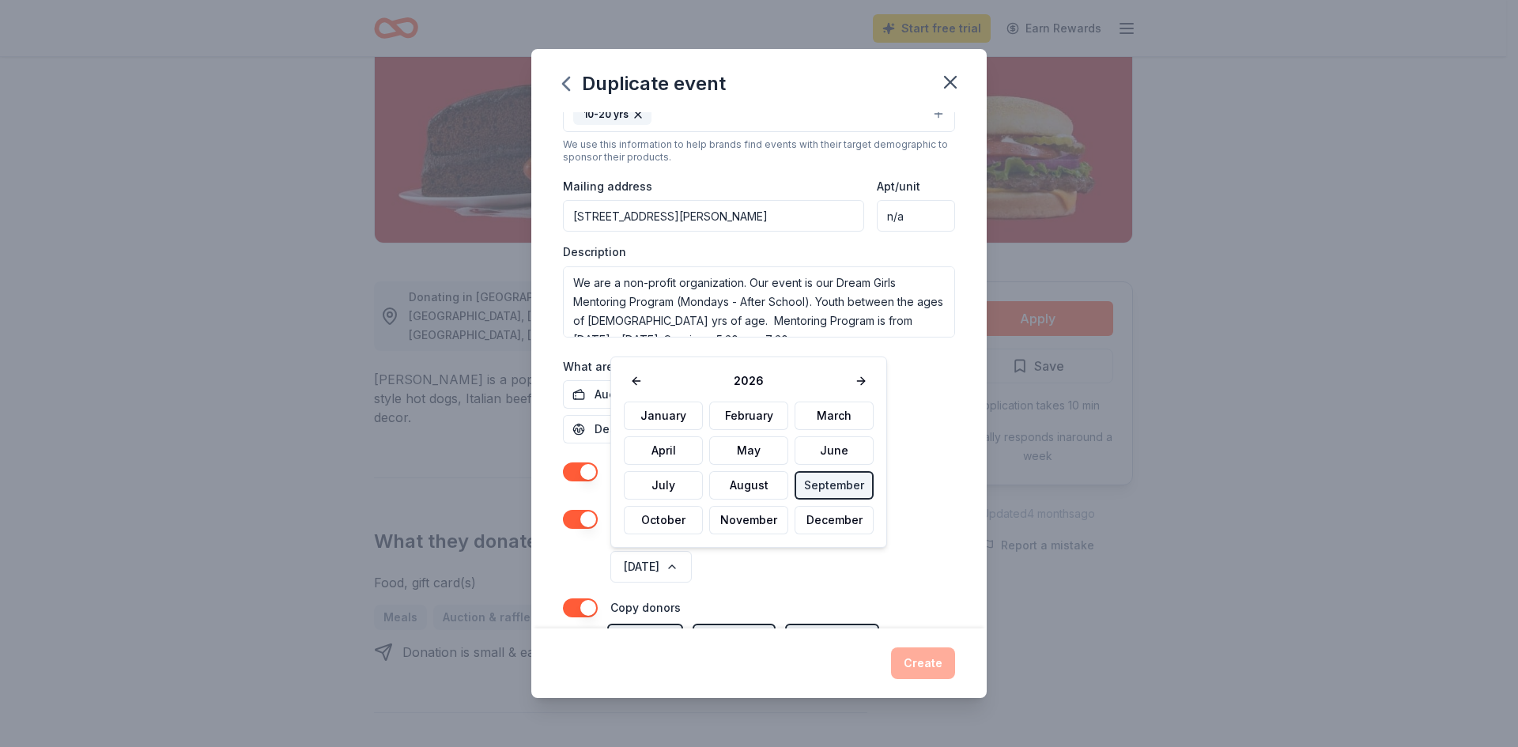
click at [873, 575] on div "[DATE]" at bounding box center [781, 567] width 348 height 38
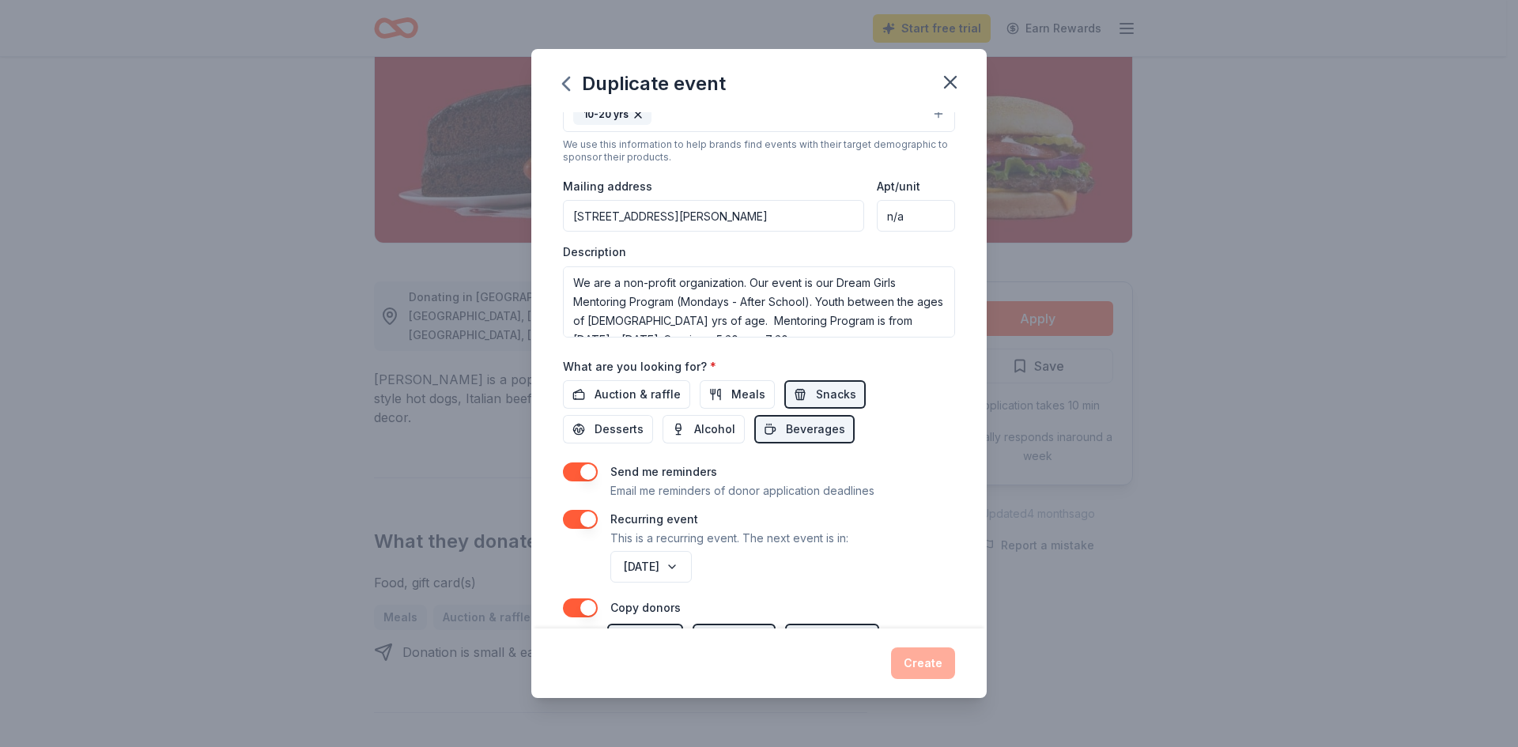
click at [590, 521] on button "button" at bounding box center [580, 519] width 35 height 19
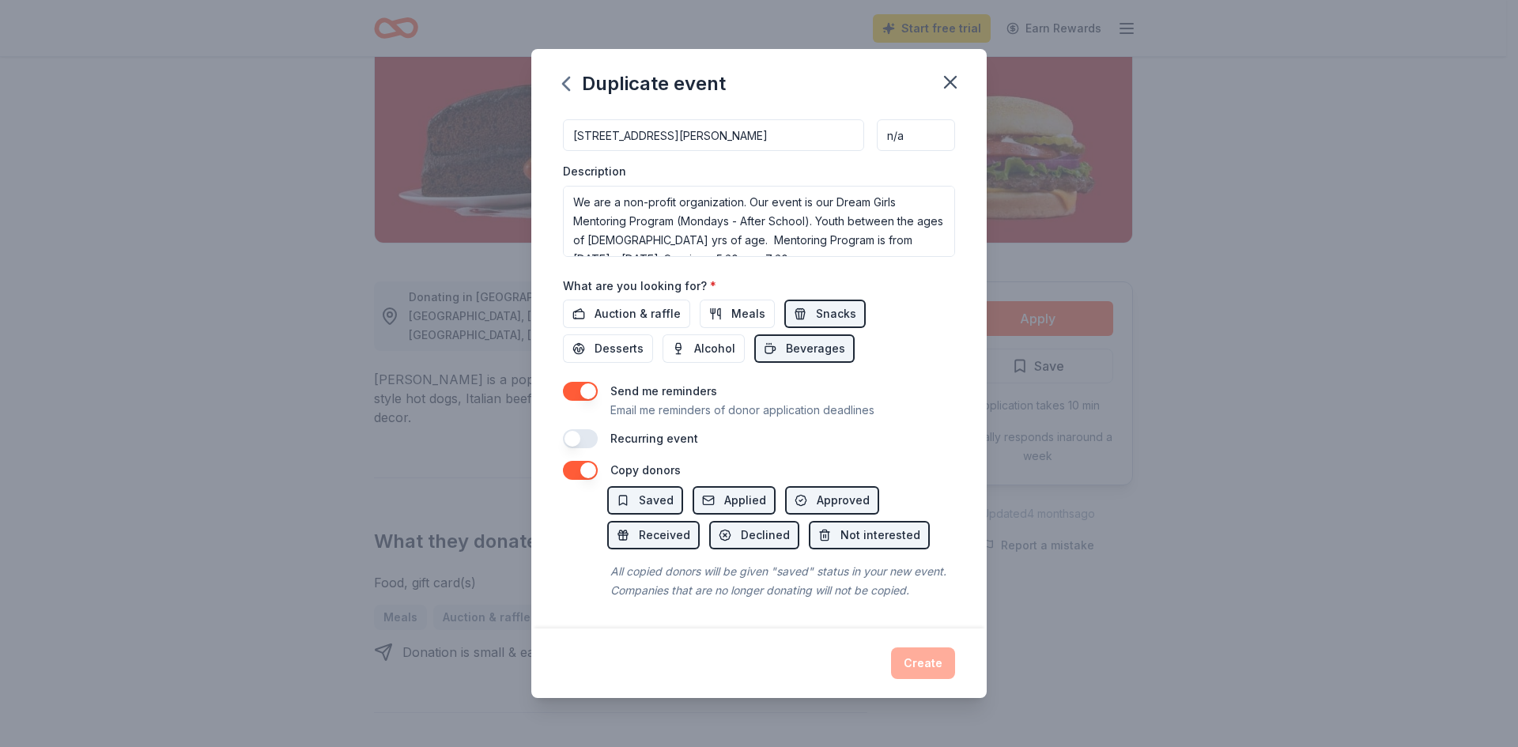
scroll to position [416, 0]
click at [924, 653] on div "Create" at bounding box center [759, 664] width 392 height 32
click at [572, 429] on button "button" at bounding box center [580, 438] width 35 height 19
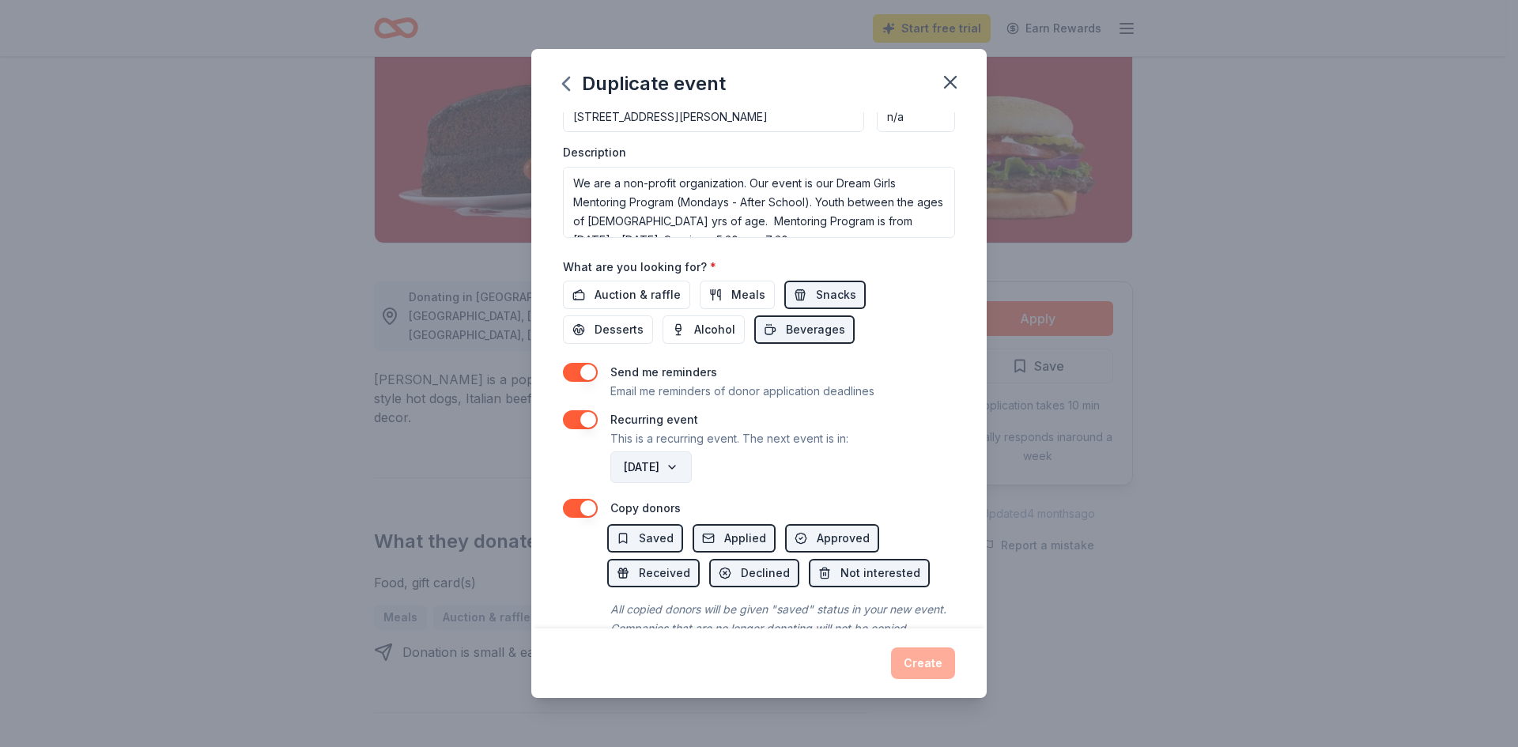
click at [692, 467] on button "[DATE]" at bounding box center [650, 468] width 81 height 32
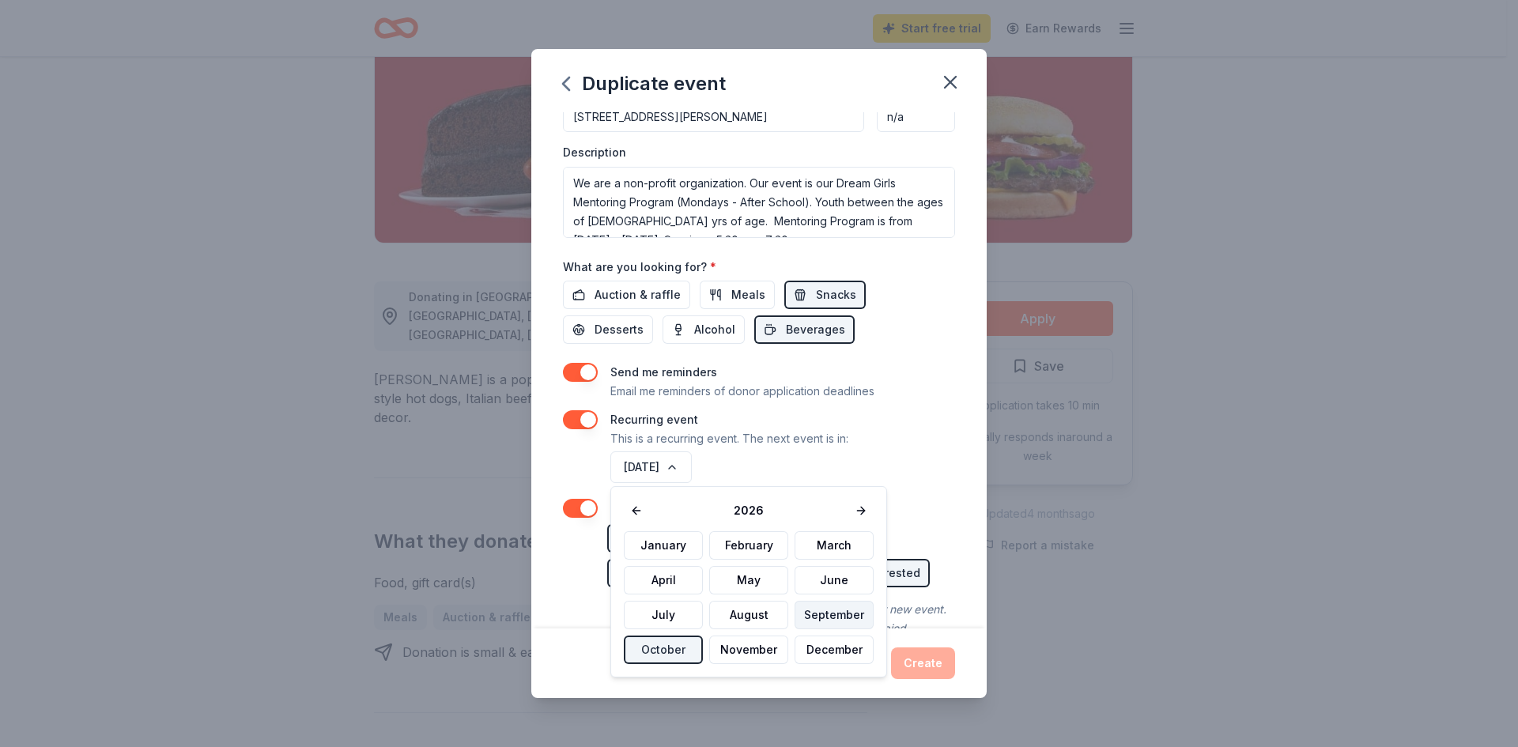
click at [818, 612] on button "September" at bounding box center [834, 615] width 79 height 28
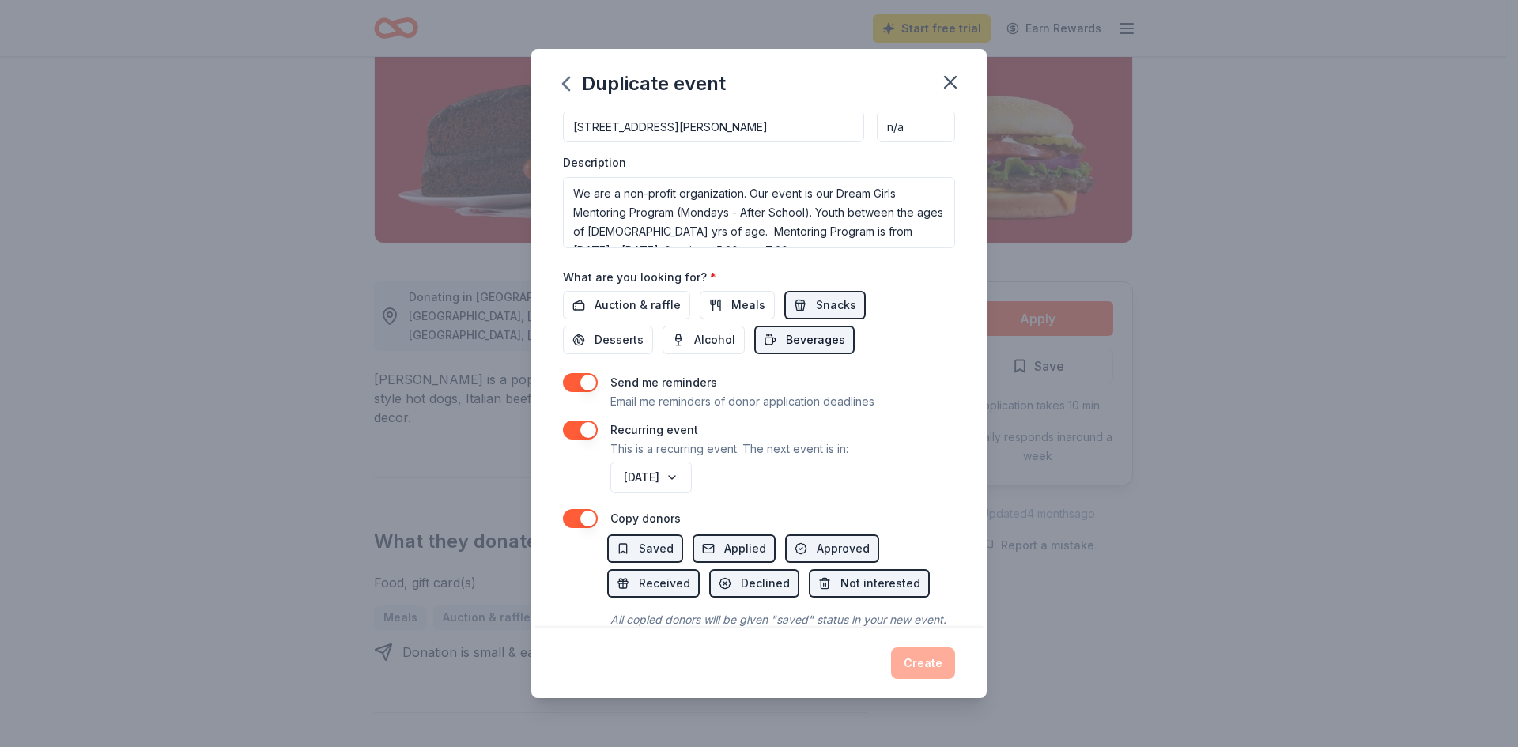
scroll to position [473, 0]
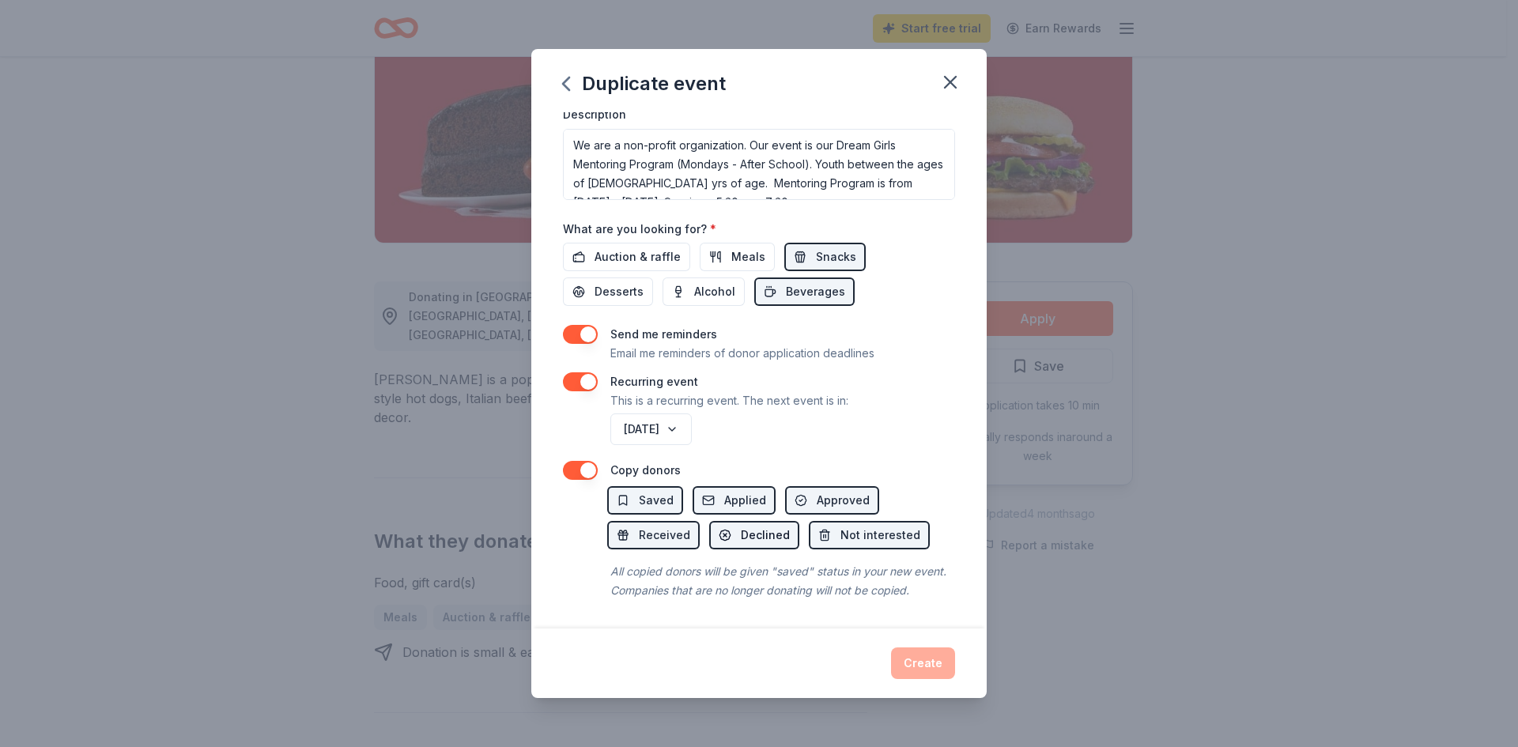
click at [731, 521] on button "Declined" at bounding box center [754, 535] width 90 height 28
click at [877, 526] on span "Not interested" at bounding box center [881, 535] width 80 height 19
click at [644, 526] on span "Received" at bounding box center [664, 535] width 51 height 19
click at [646, 491] on span "Saved" at bounding box center [656, 500] width 35 height 19
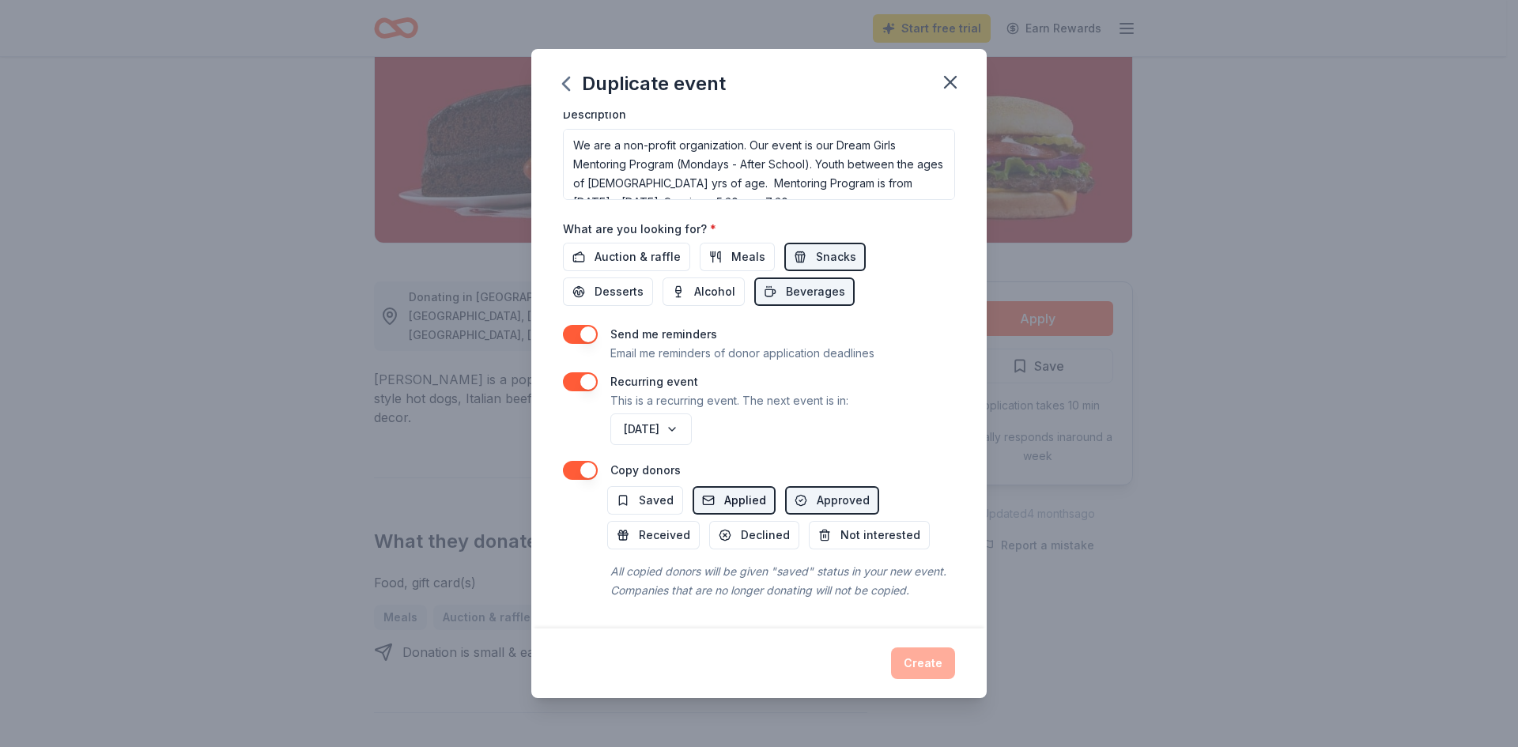
drag, startPoint x: 718, startPoint y: 494, endPoint x: 766, endPoint y: 493, distance: 48.3
click at [721, 492] on button "Applied" at bounding box center [734, 500] width 83 height 28
drag, startPoint x: 837, startPoint y: 493, endPoint x: 851, endPoint y: 493, distance: 14.2
click at [838, 493] on button "Approved" at bounding box center [832, 500] width 94 height 28
click at [564, 452] on div "Event name * Dream Girls Mentoring Program 30 /100 Event website [DOMAIN_NAME] …" at bounding box center [758, 370] width 455 height 517
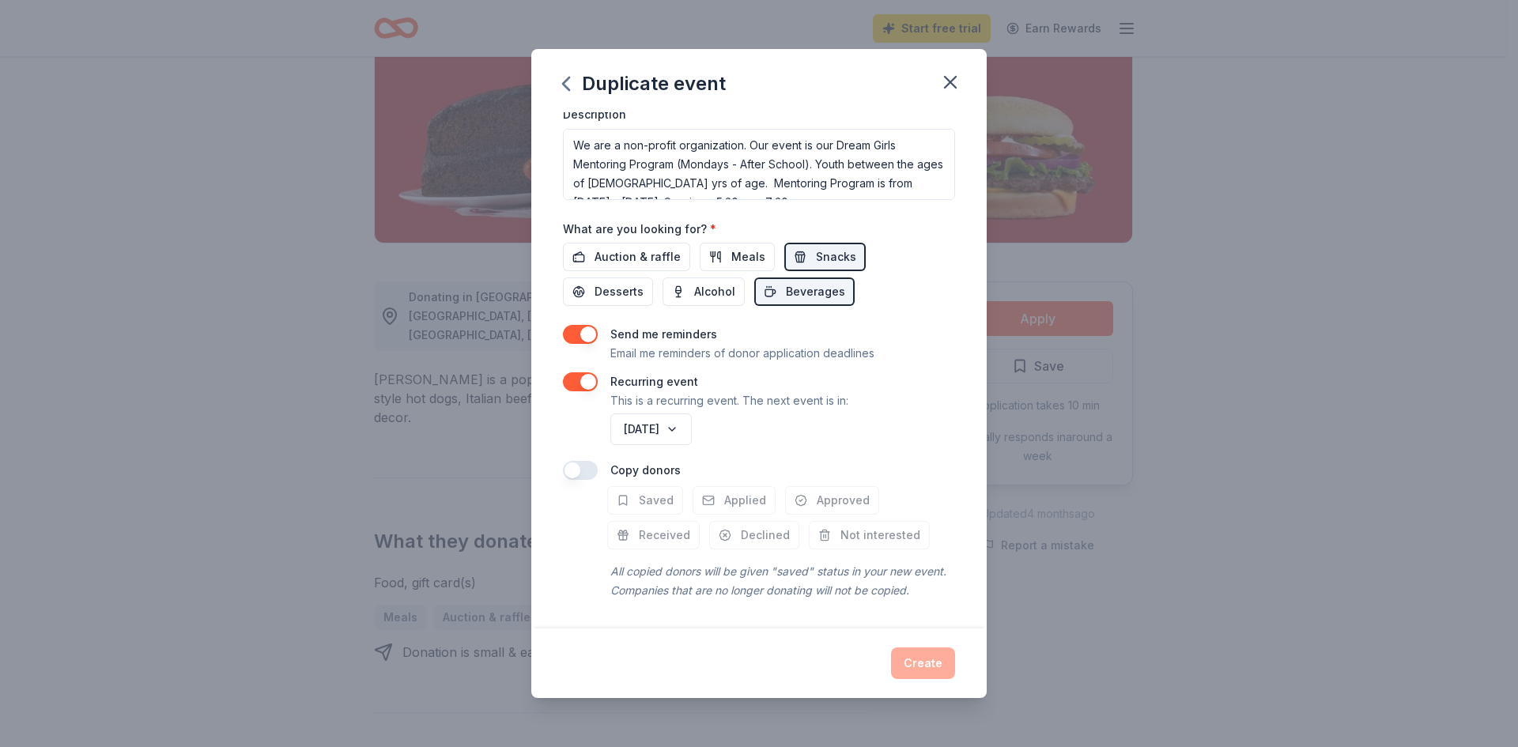
click at [577, 461] on button "button" at bounding box center [580, 470] width 35 height 19
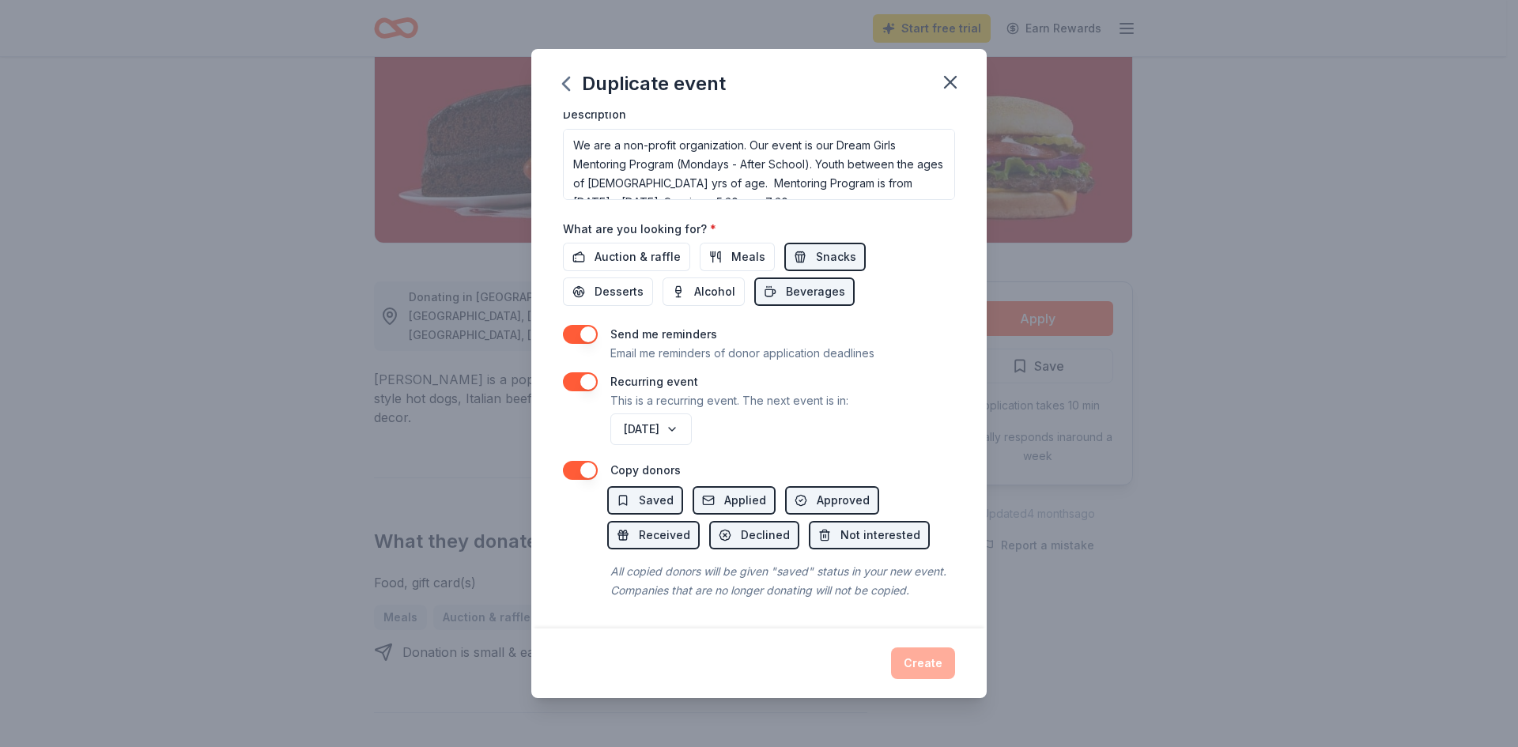
click at [553, 84] on div "Duplicate event" at bounding box center [758, 80] width 455 height 63
click at [560, 89] on icon "button" at bounding box center [566, 83] width 25 height 25
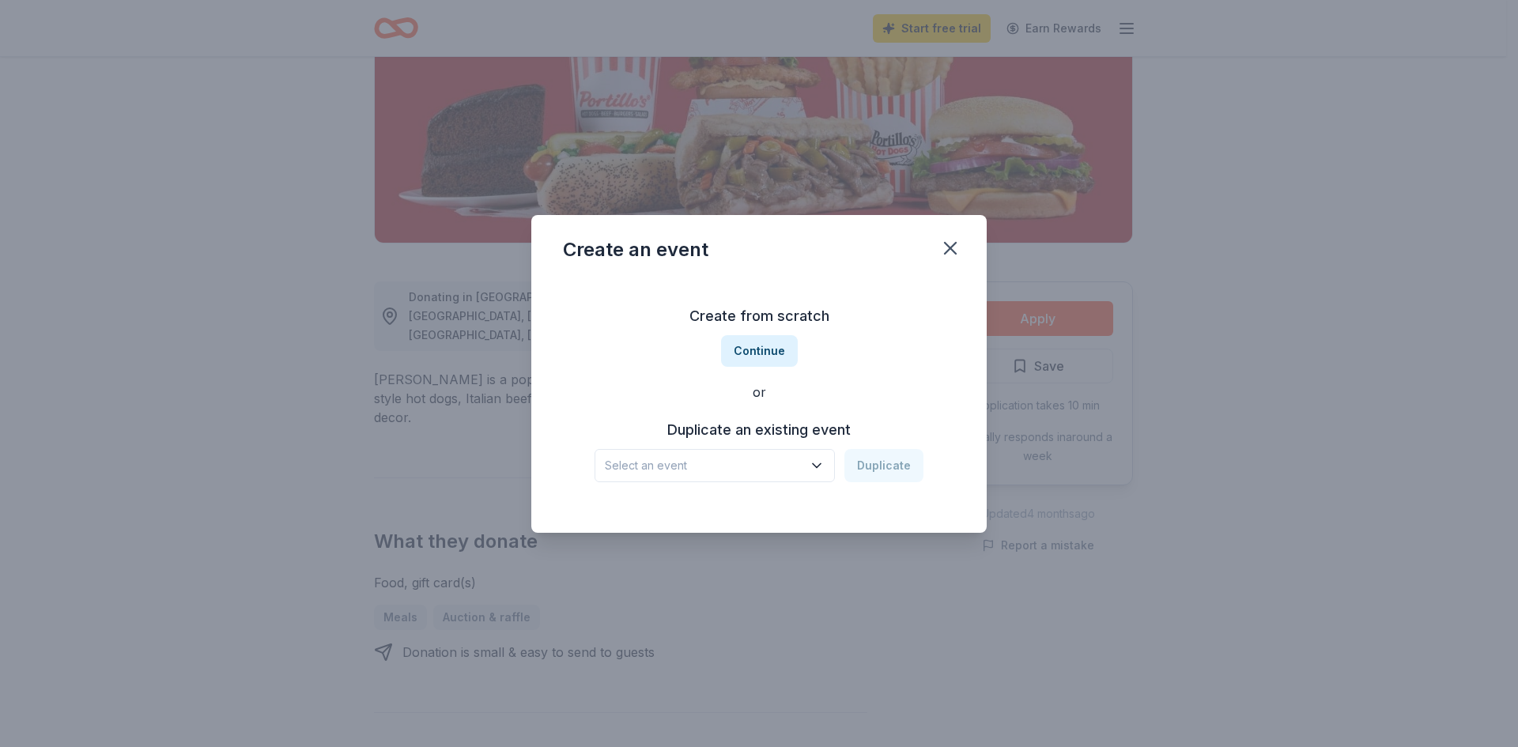
scroll to position [0, 0]
click at [821, 465] on icon "button" at bounding box center [817, 465] width 8 height 4
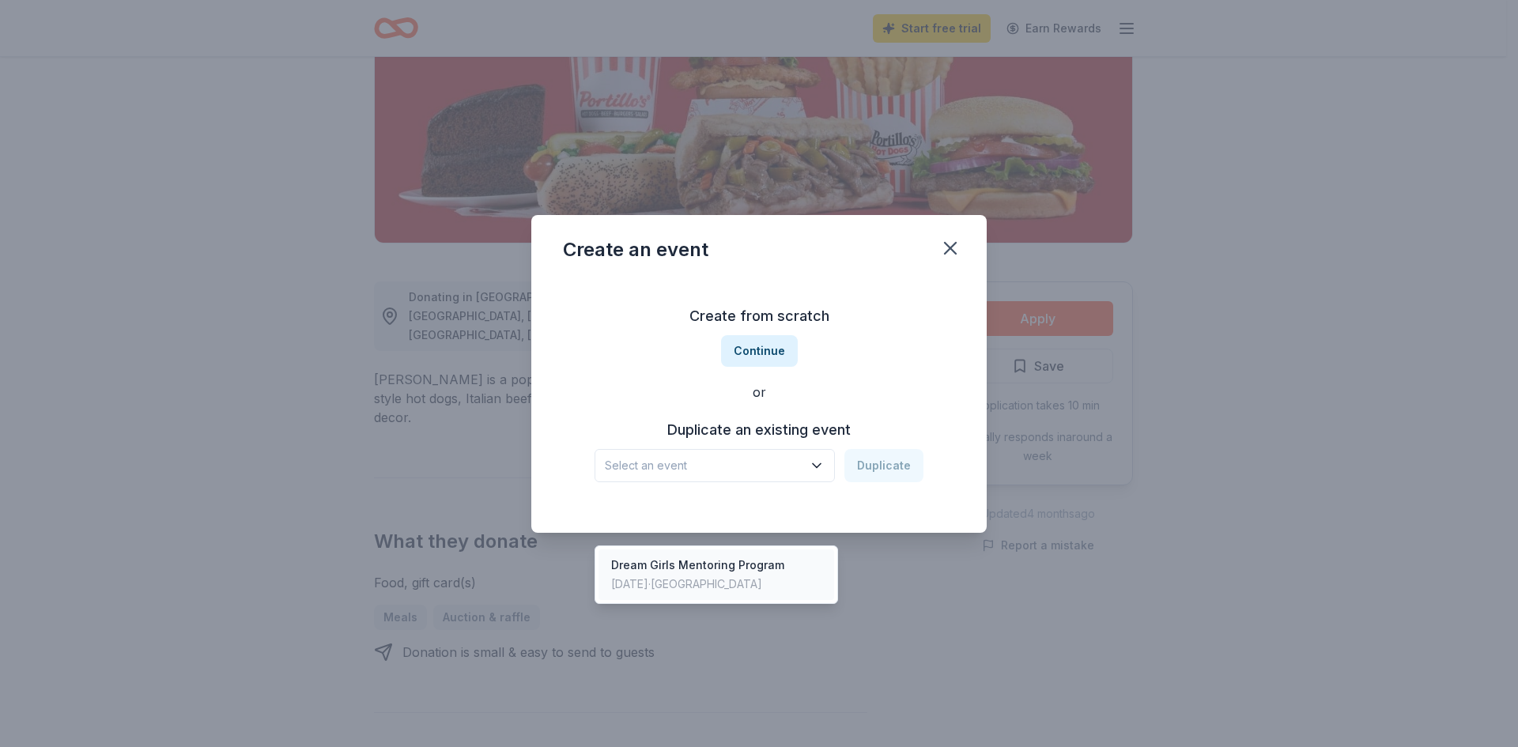
click at [742, 575] on div "[DATE] · [GEOGRAPHIC_DATA]" at bounding box center [697, 584] width 173 height 19
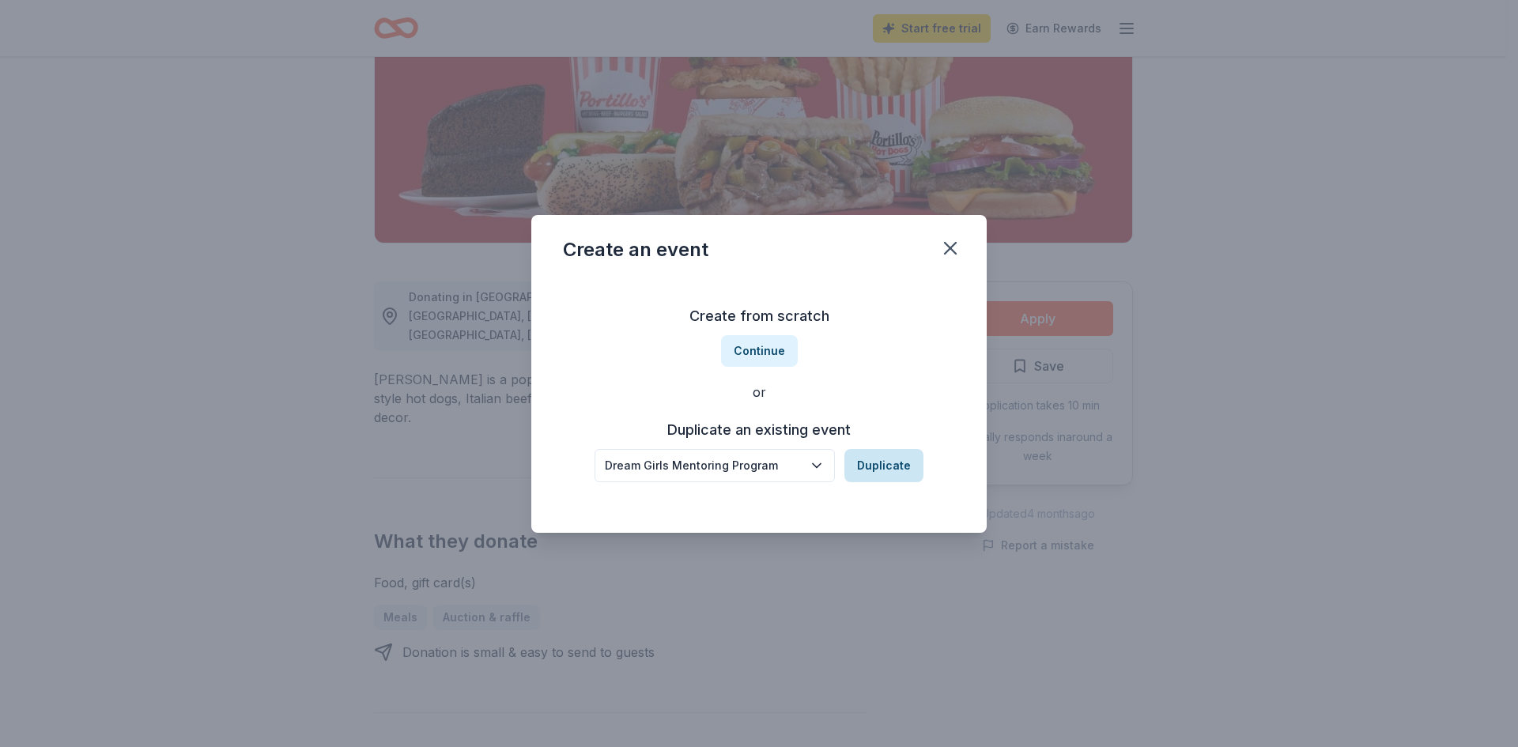
click at [870, 475] on button "Duplicate" at bounding box center [883, 465] width 79 height 33
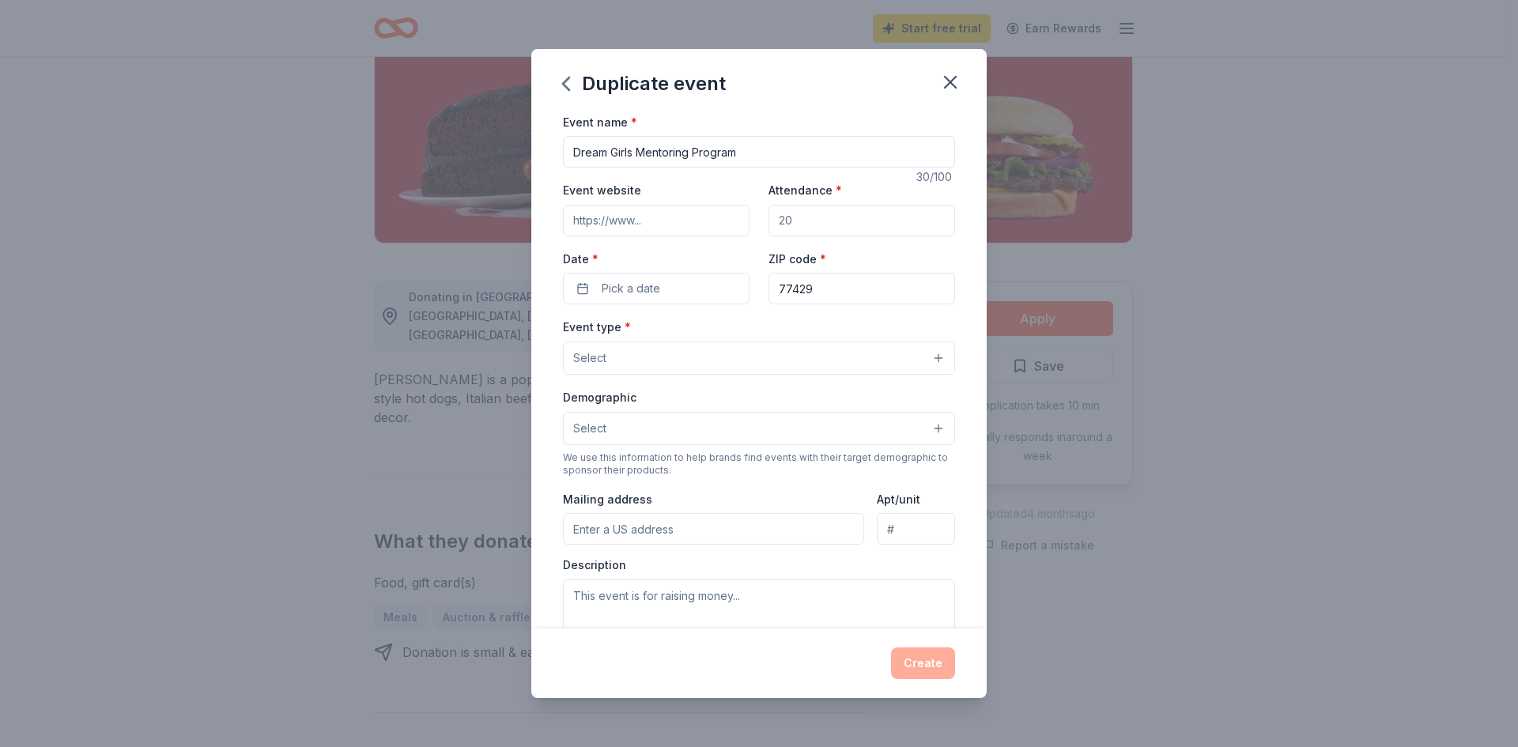
click at [667, 224] on input "Event website" at bounding box center [656, 221] width 187 height 32
click at [682, 288] on div "Date * Pick a date" at bounding box center [656, 277] width 187 height 56
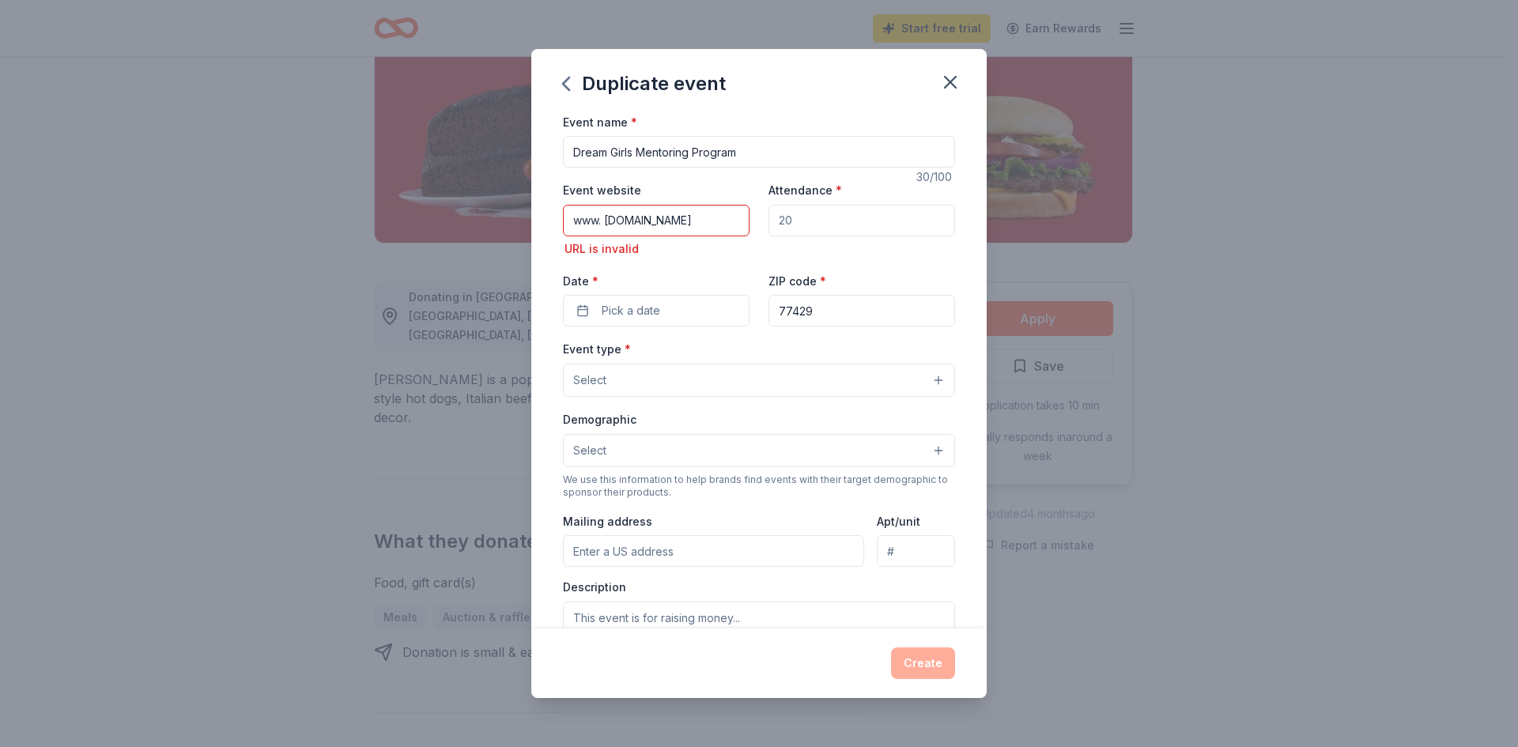
click at [719, 231] on input "www. [DOMAIN_NAME]" at bounding box center [656, 221] width 187 height 32
click at [603, 221] on input "www. [DOMAIN_NAME]" at bounding box center [656, 221] width 187 height 32
click at [717, 216] on input "[DOMAIN_NAME]" at bounding box center [656, 221] width 187 height 32
type input "[DOMAIN_NAME]"
drag, startPoint x: 673, startPoint y: 272, endPoint x: 677, endPoint y: 265, distance: 8.1
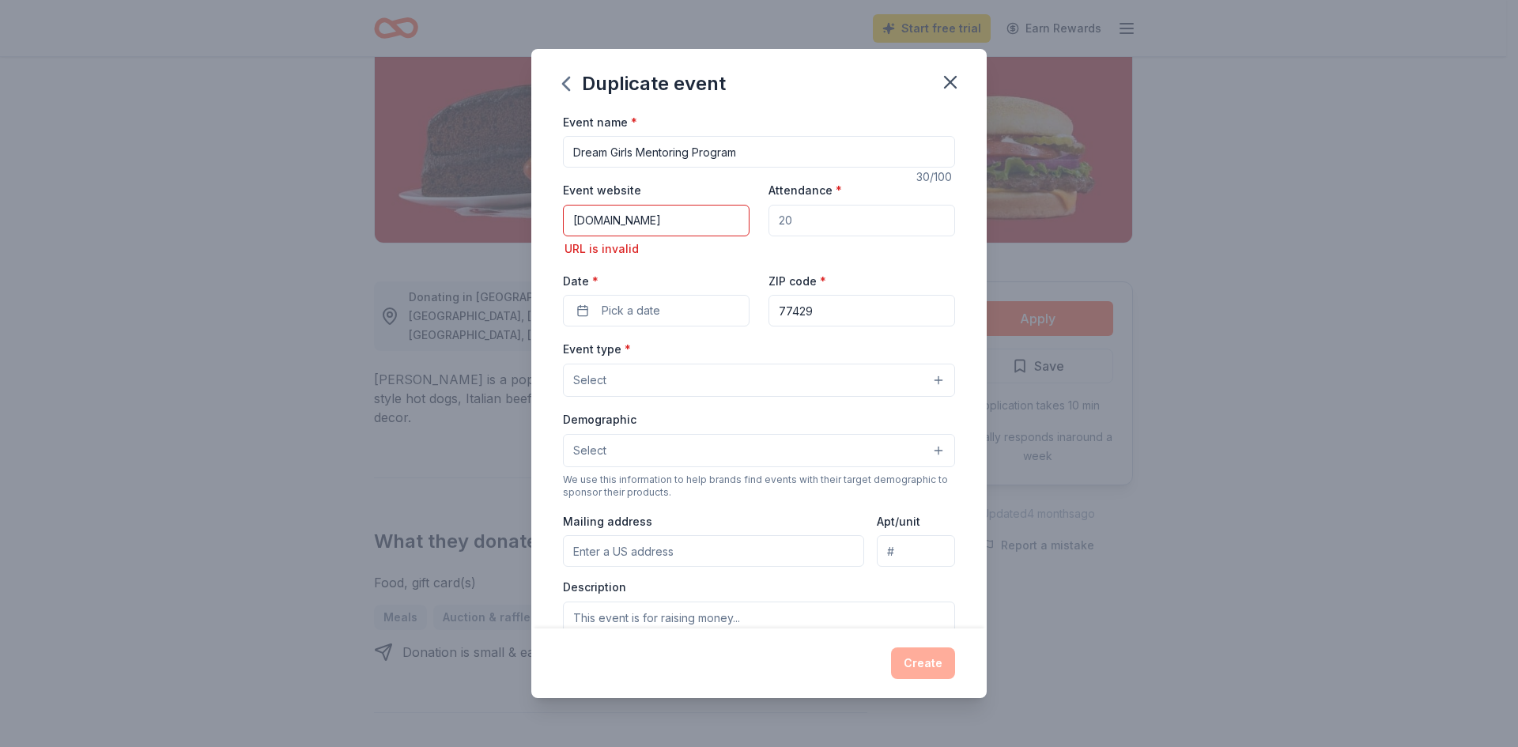
click at [676, 274] on label "Date *" at bounding box center [656, 282] width 187 height 16
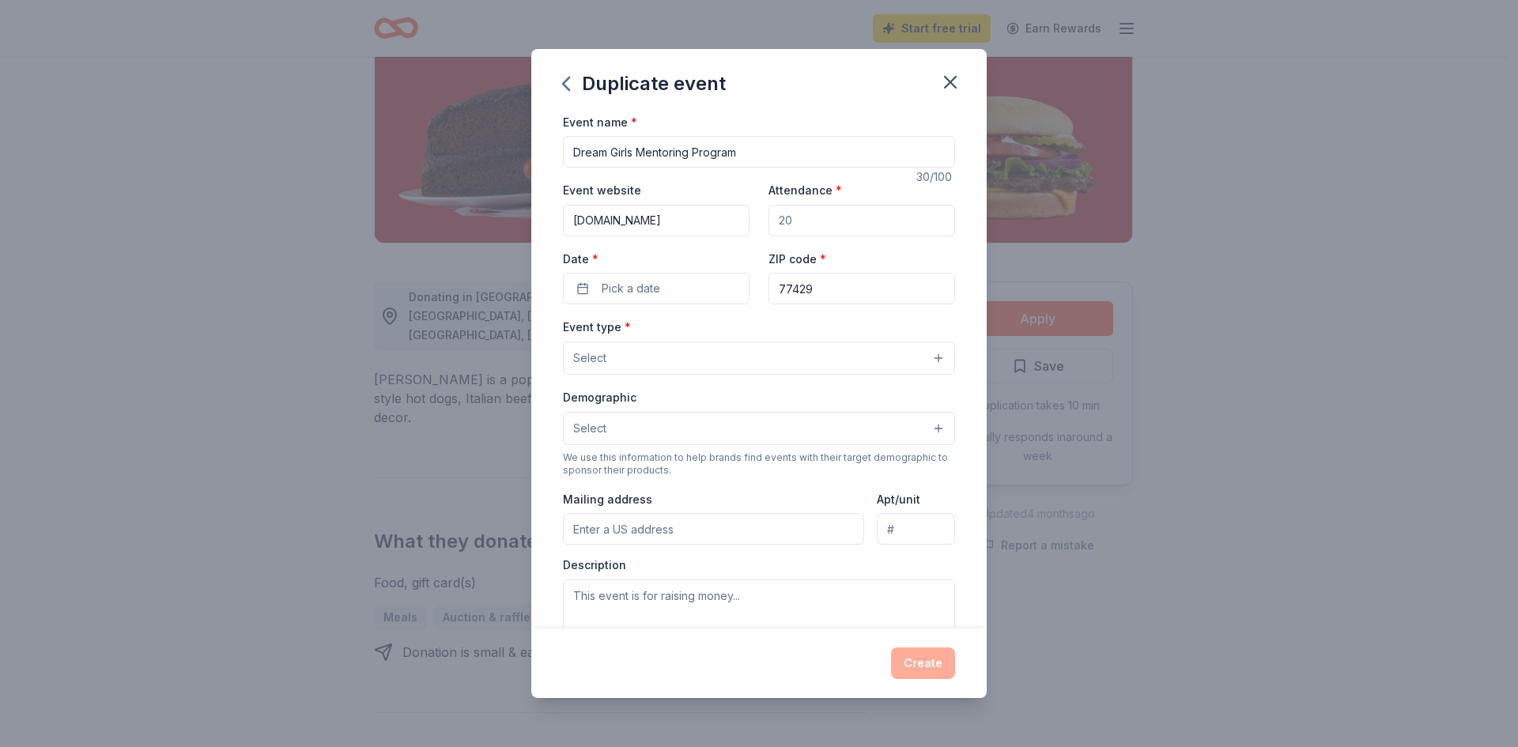
click at [604, 236] on div "Event website [DOMAIN_NAME] Attendance * Date * Pick a date ZIP code * 77429" at bounding box center [759, 242] width 392 height 124
drag, startPoint x: 713, startPoint y: 221, endPoint x: 253, endPoint y: 205, distance: 460.5
click at [253, 205] on div "Duplicate event Event name * Dream Girls Mentoring Program 30 /100 Event websit…" at bounding box center [759, 373] width 1518 height 747
drag, startPoint x: 691, startPoint y: 217, endPoint x: 682, endPoint y: 223, distance: 10.3
click at [687, 221] on input "Event website" at bounding box center [656, 221] width 187 height 32
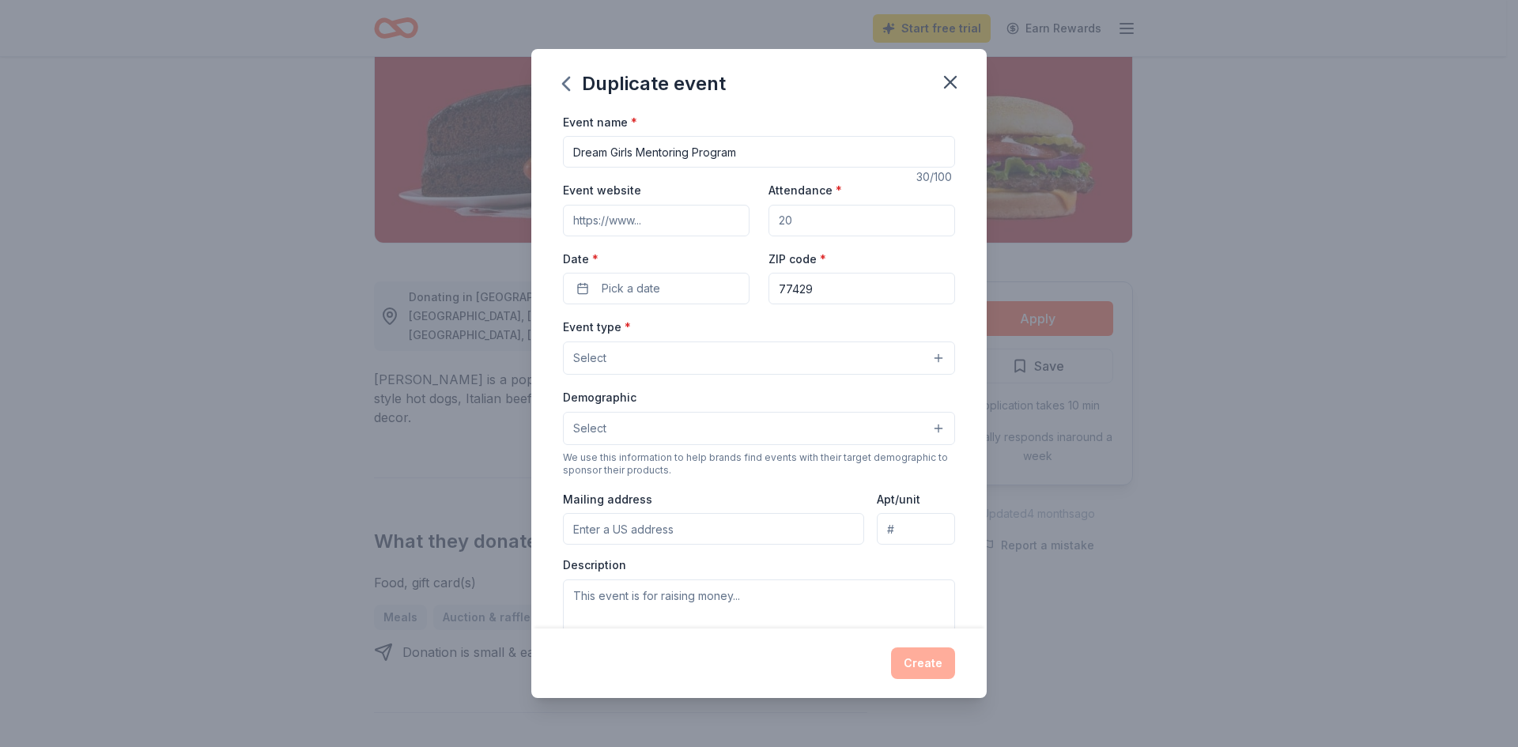
click at [666, 222] on input "Event website" at bounding box center [656, 221] width 187 height 32
type input "h"
type input "https:[DOMAIN_NAME]"
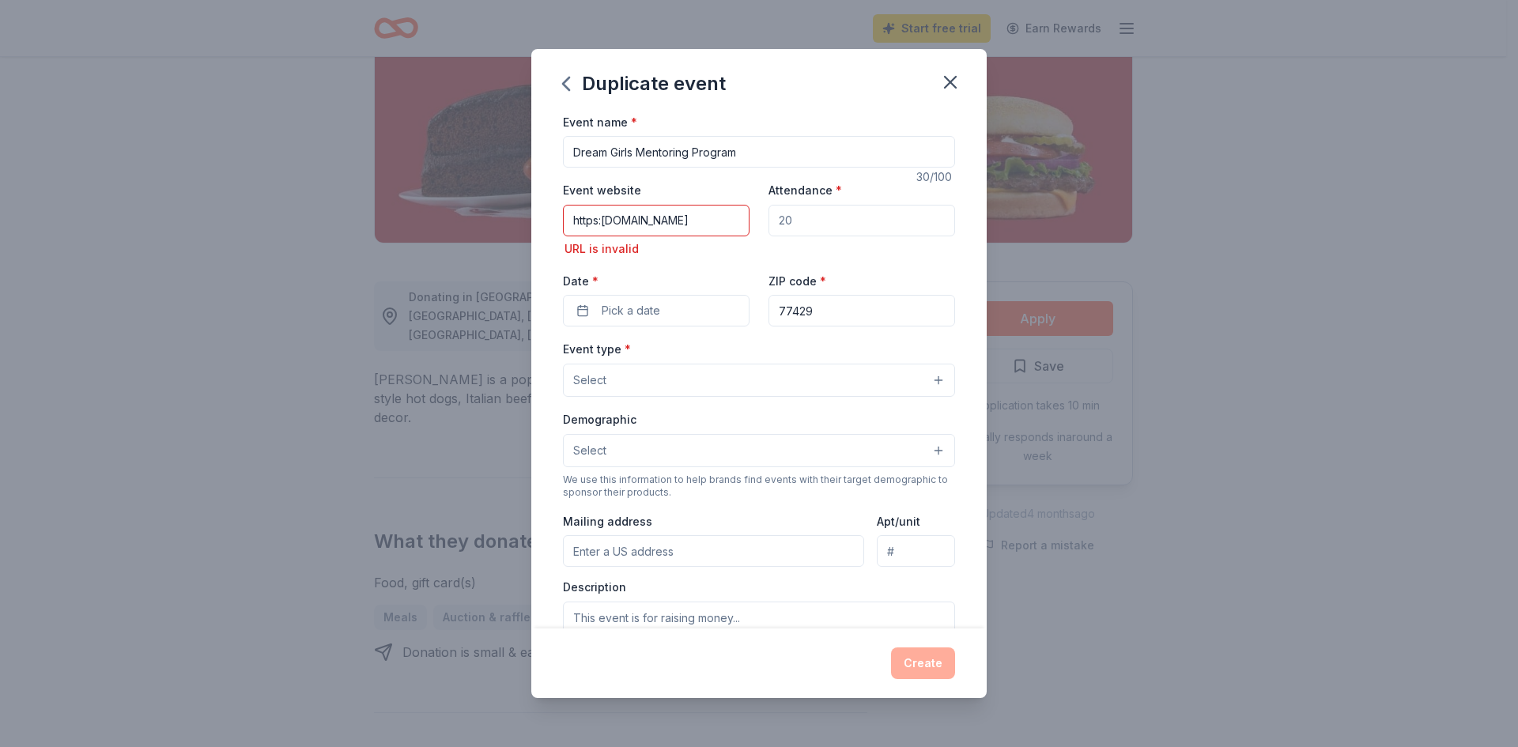
click at [901, 259] on div "Event website https:[DOMAIN_NAME] URL is invalid Attendance * Date * Pick a dat…" at bounding box center [759, 253] width 392 height 146
click at [610, 241] on div "URL is invalid" at bounding box center [656, 249] width 187 height 19
click at [645, 222] on input "https:[DOMAIN_NAME]" at bounding box center [656, 221] width 187 height 32
drag, startPoint x: 735, startPoint y: 221, endPoint x: 139, endPoint y: 195, distance: 596.8
click at [139, 195] on div "Duplicate event Event name * Dream Girls Mentoring Program 30 /100 Event websit…" at bounding box center [759, 373] width 1518 height 747
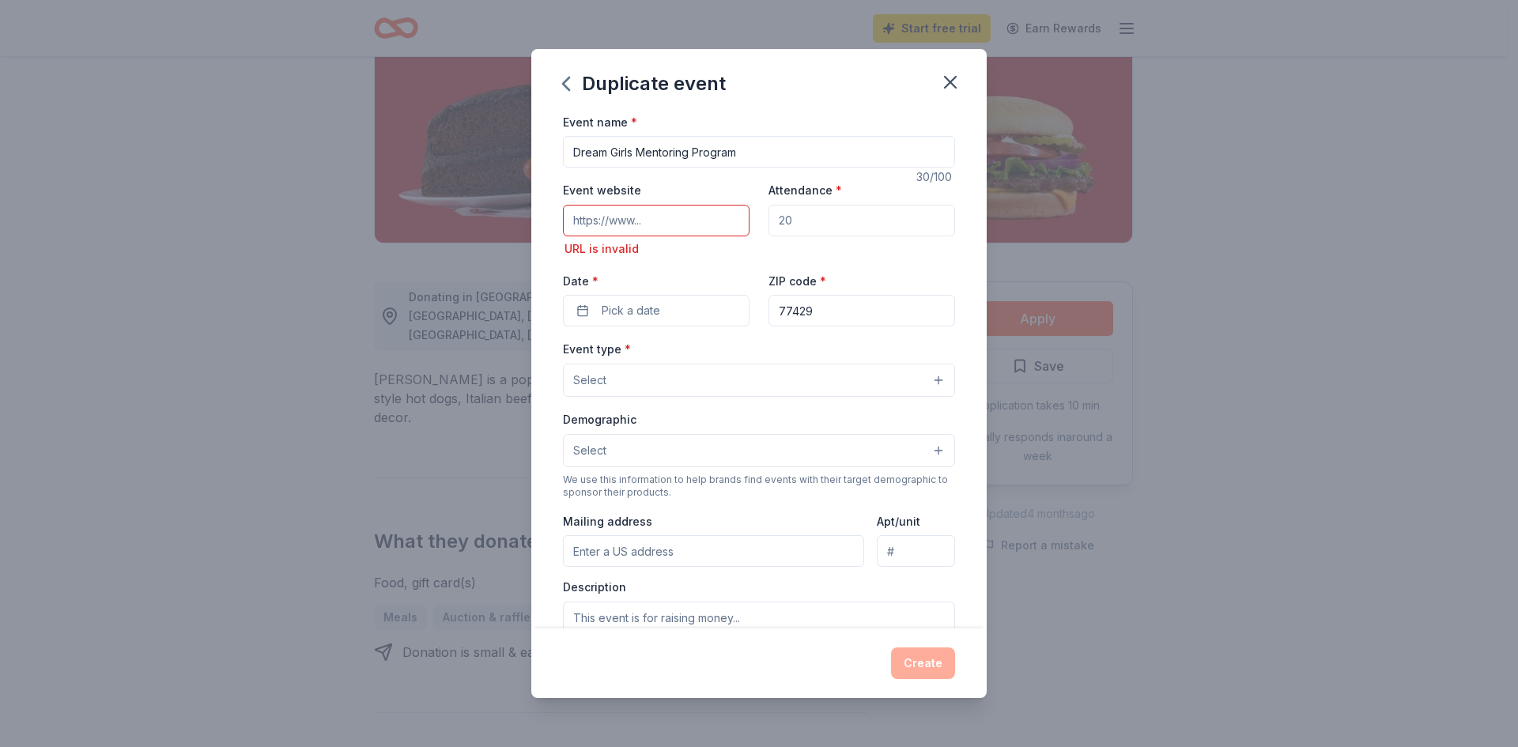
drag, startPoint x: 685, startPoint y: 225, endPoint x: 677, endPoint y: 224, distance: 7.9
click at [682, 225] on input "Event website" at bounding box center [656, 221] width 187 height 32
click at [655, 225] on input "Event website" at bounding box center [656, 221] width 187 height 32
type input "h"
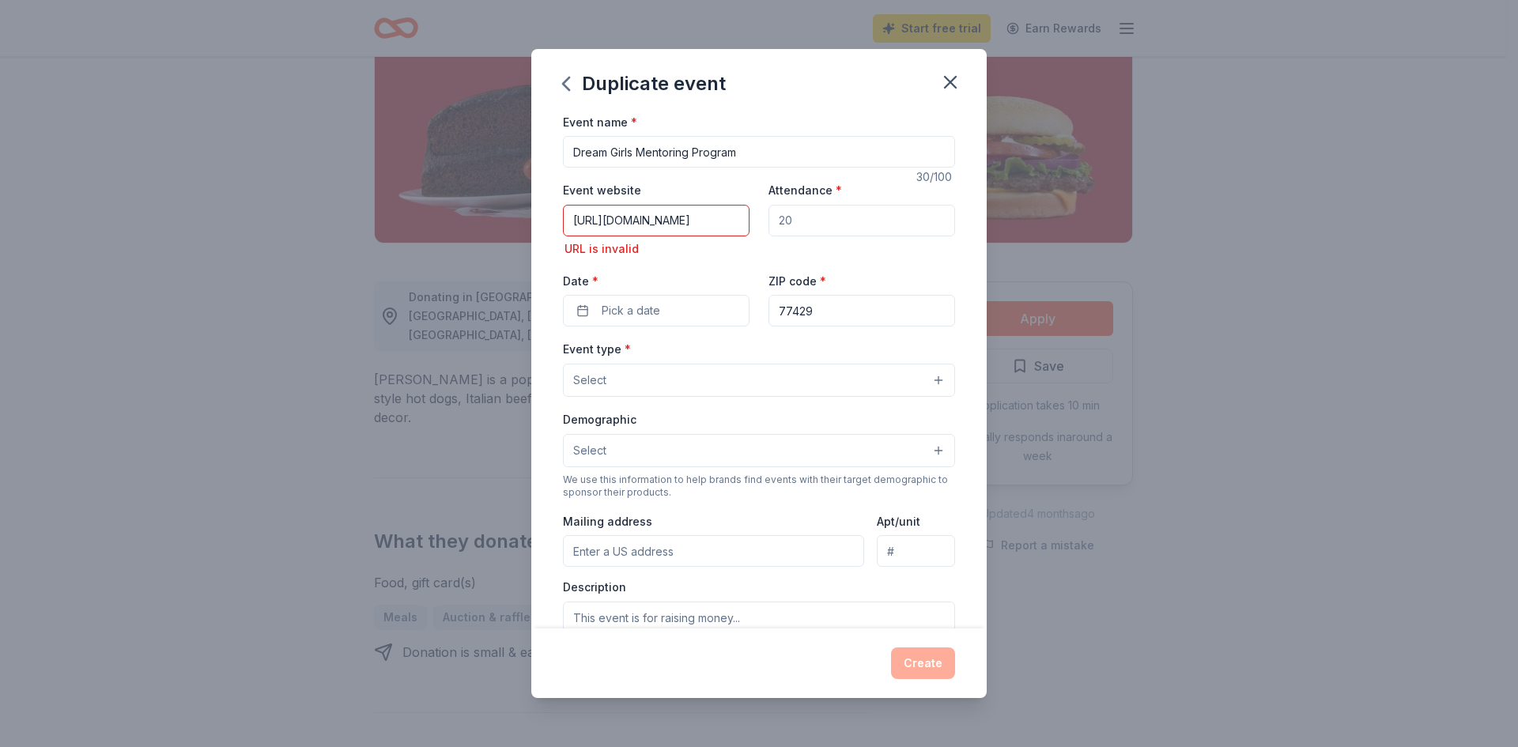
type input "[URL][DOMAIN_NAME]"
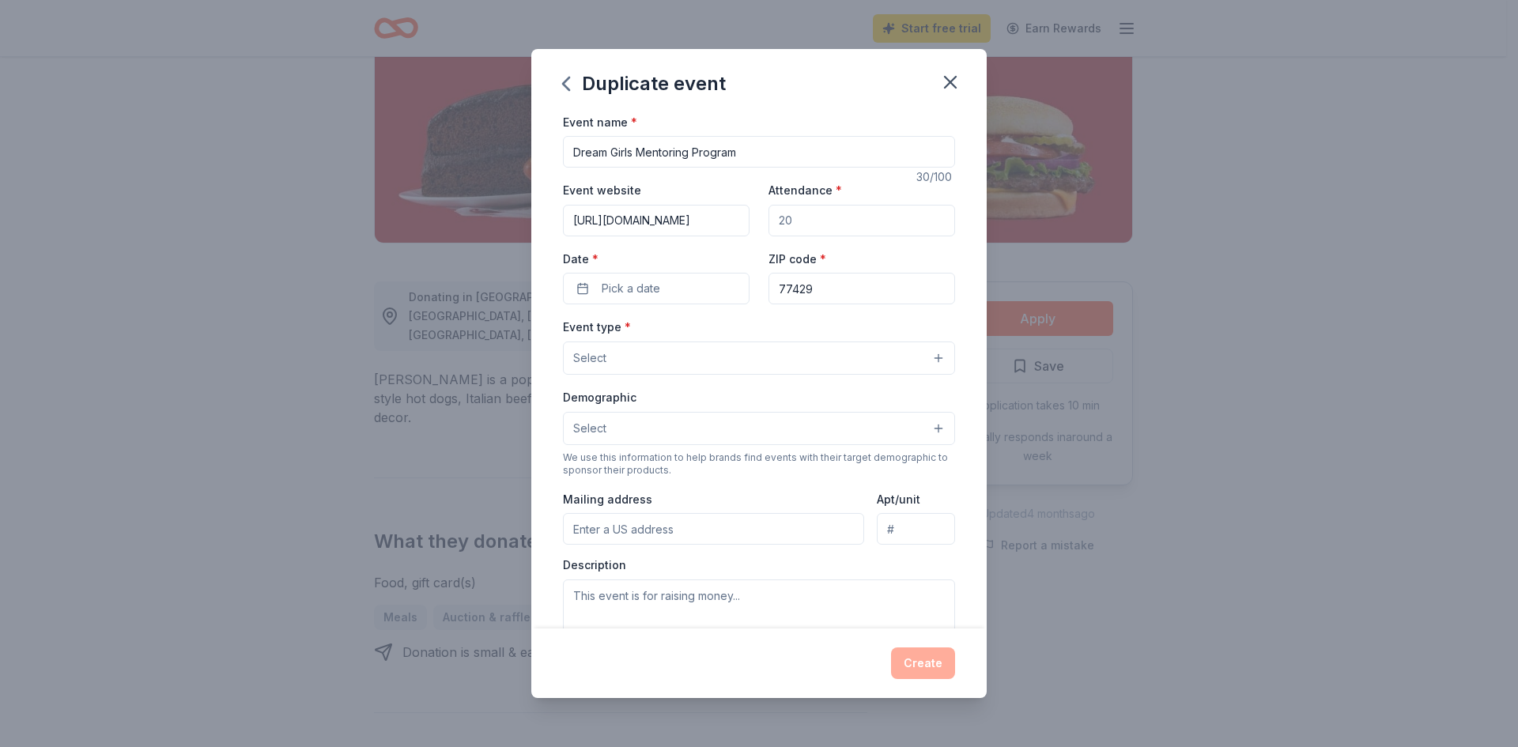
click at [894, 260] on div "ZIP code * 77429" at bounding box center [862, 277] width 187 height 56
click at [658, 292] on span "Pick a date" at bounding box center [631, 288] width 59 height 19
click at [742, 338] on button "Go to next month" at bounding box center [738, 330] width 22 height 22
click at [595, 425] on button "6" at bounding box center [596, 424] width 28 height 28
click at [962, 268] on div "Event name * Dream Girls Mentoring Program 30 /100 Event website [URL][DOMAIN_N…" at bounding box center [758, 370] width 455 height 517
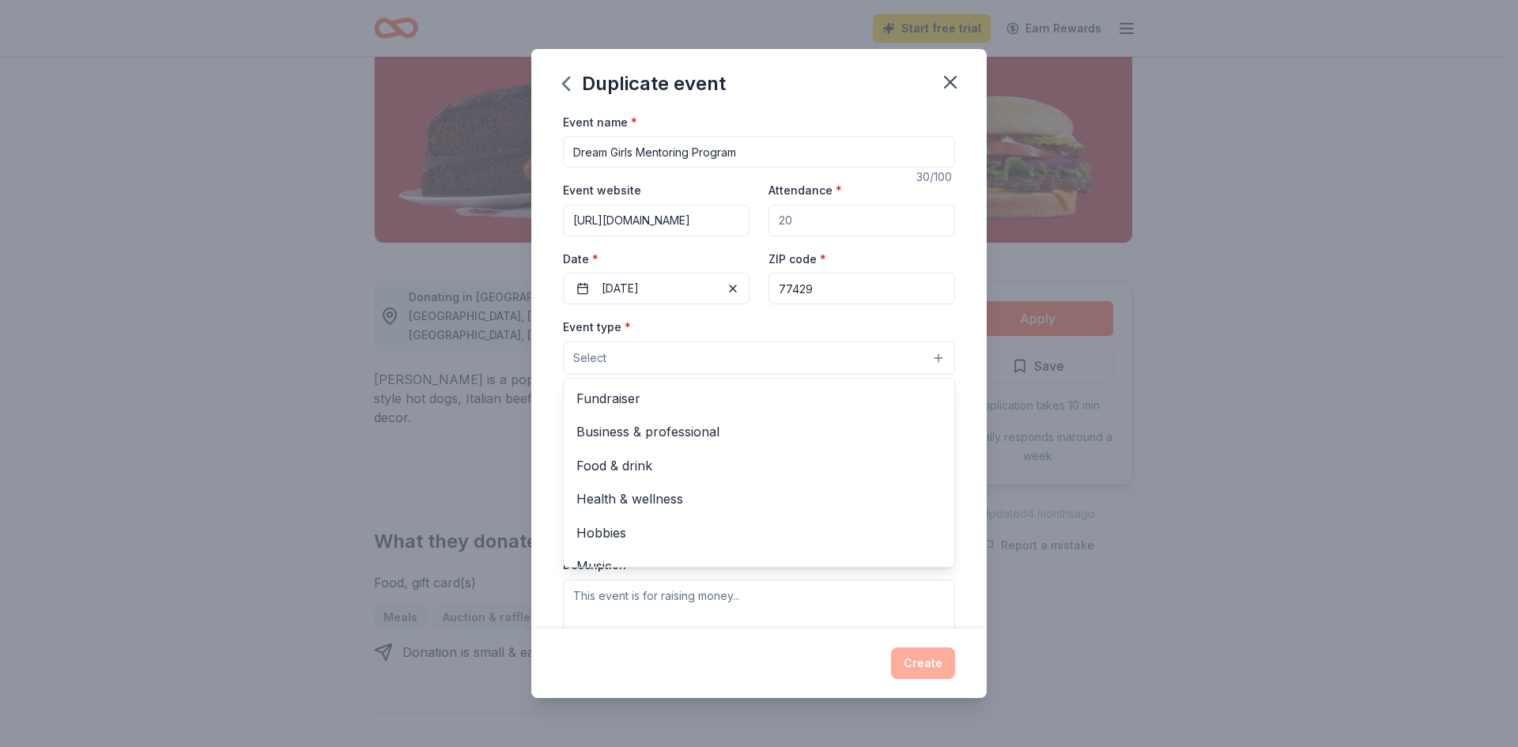
click at [627, 356] on button "Select" at bounding box center [759, 358] width 392 height 33
click at [670, 436] on span "Business & professional" at bounding box center [758, 431] width 365 height 21
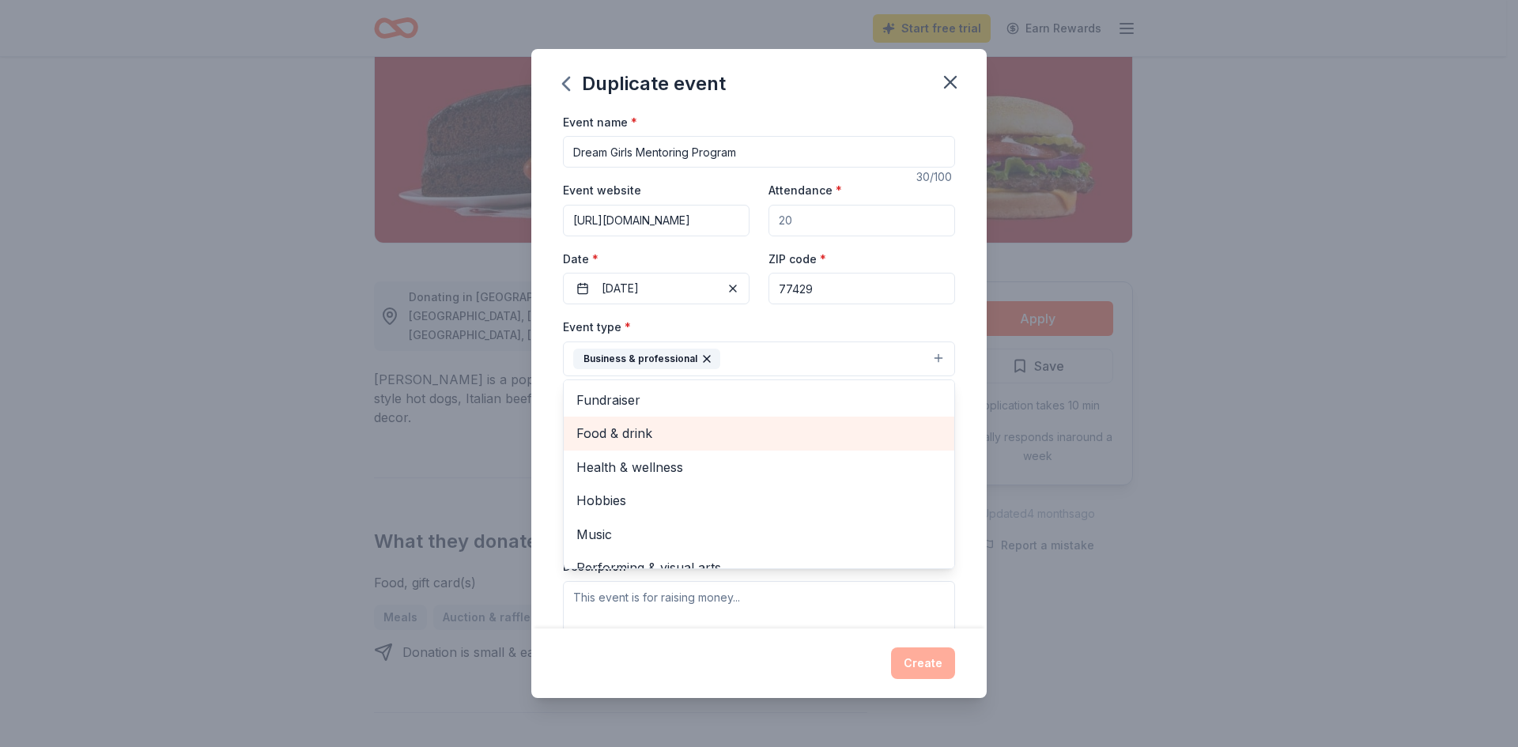
click at [639, 430] on span "Food & drink" at bounding box center [758, 433] width 365 height 21
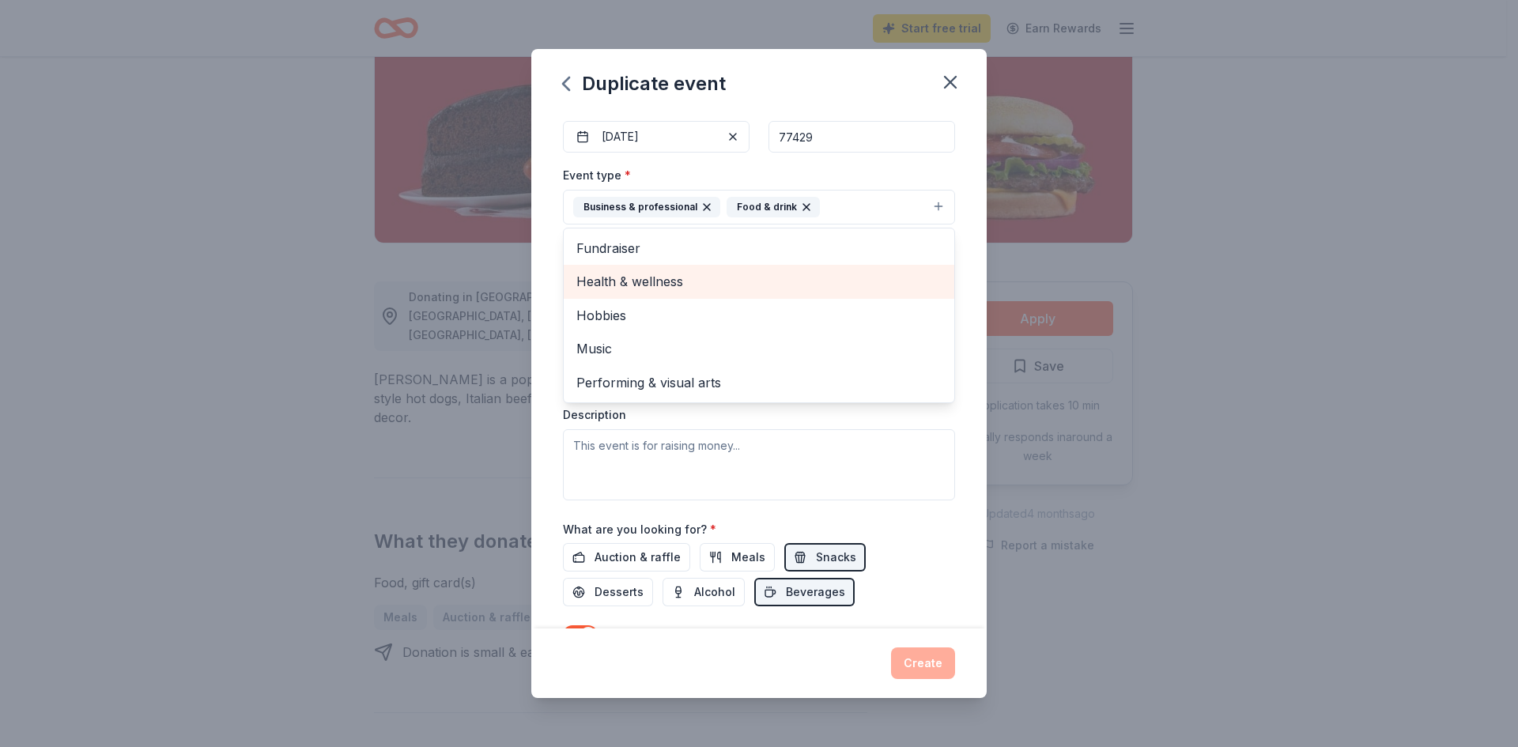
scroll to position [158, 0]
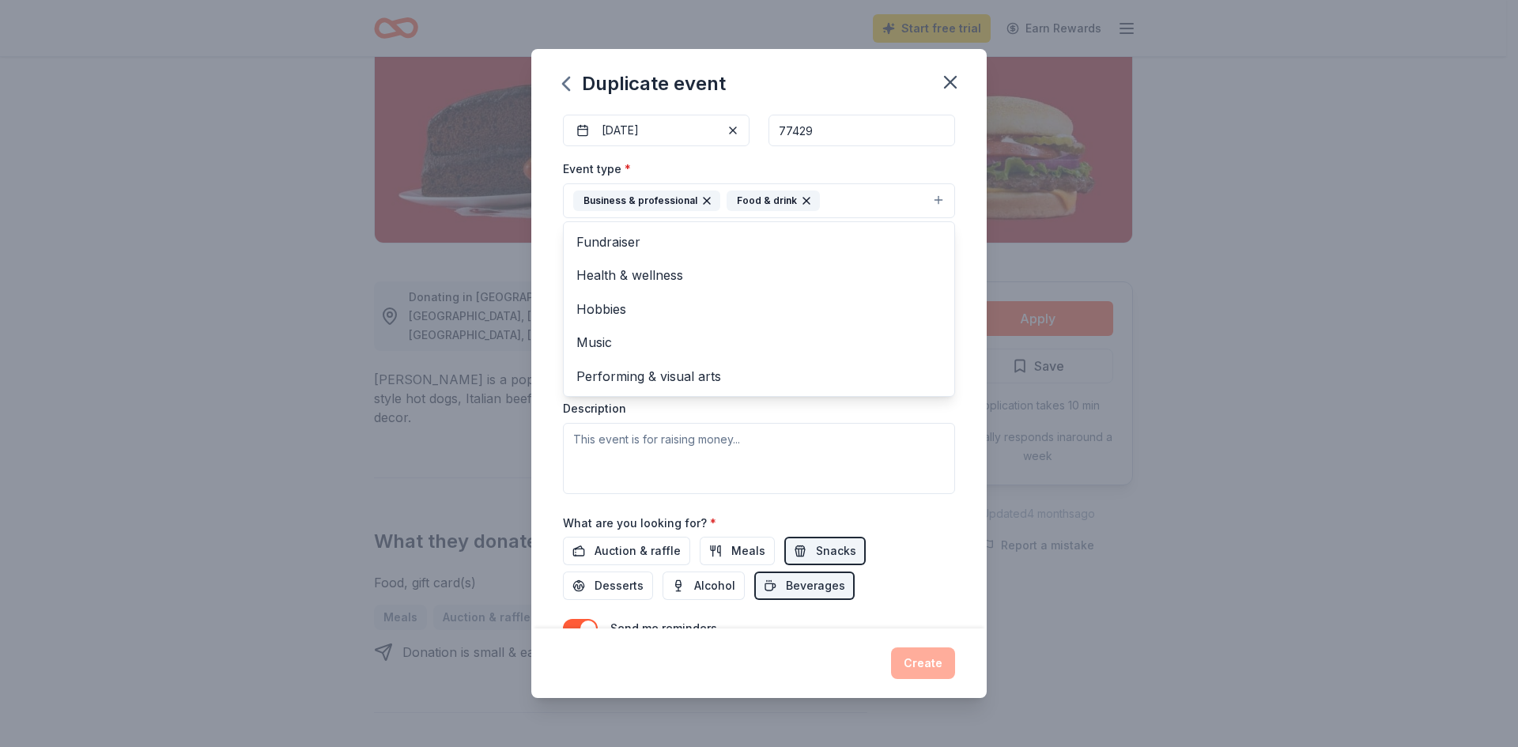
click at [957, 411] on div "Event name * Dream Girls Mentoring Program 30 /100 Event website [URL][DOMAIN_N…" at bounding box center [758, 370] width 455 height 517
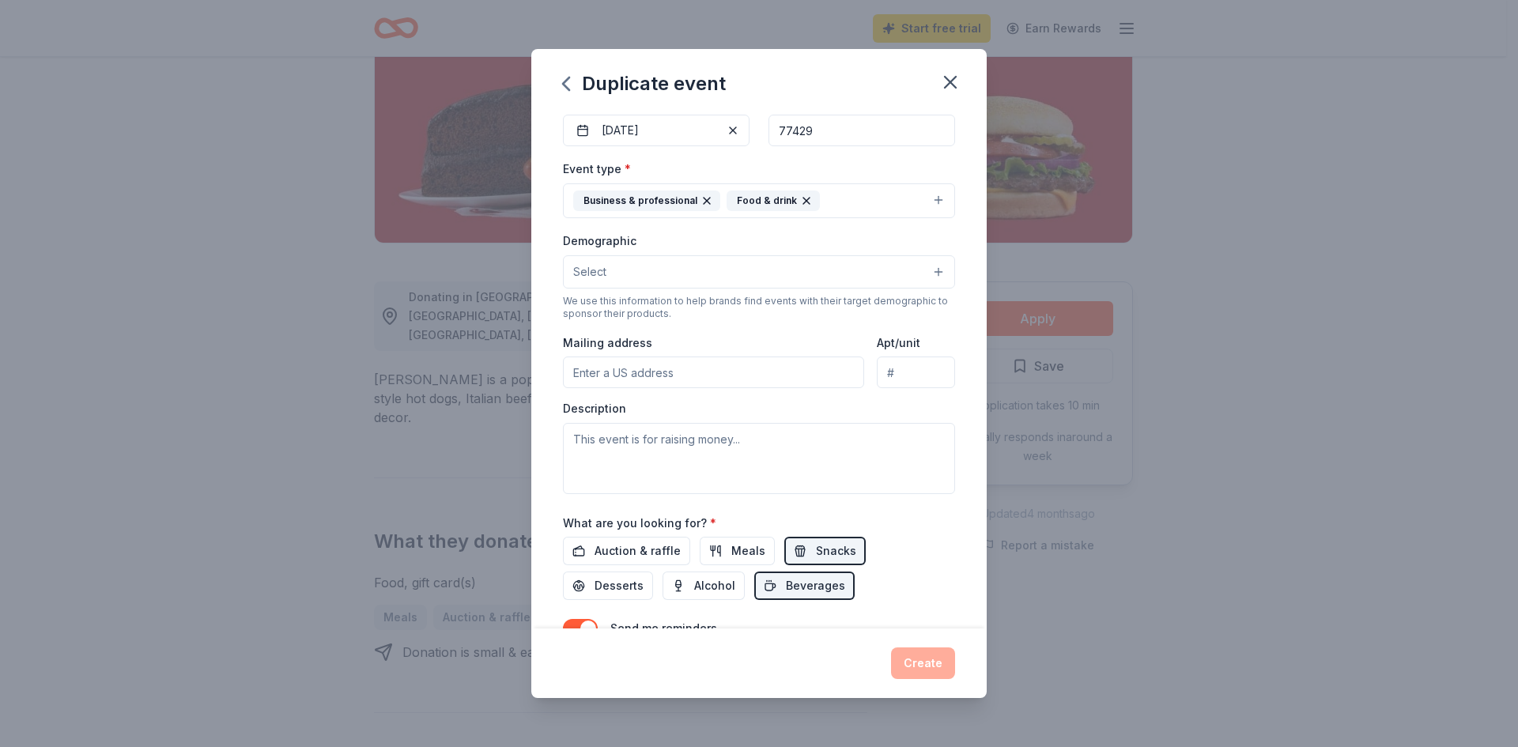
click at [625, 265] on button "Select" at bounding box center [759, 271] width 392 height 33
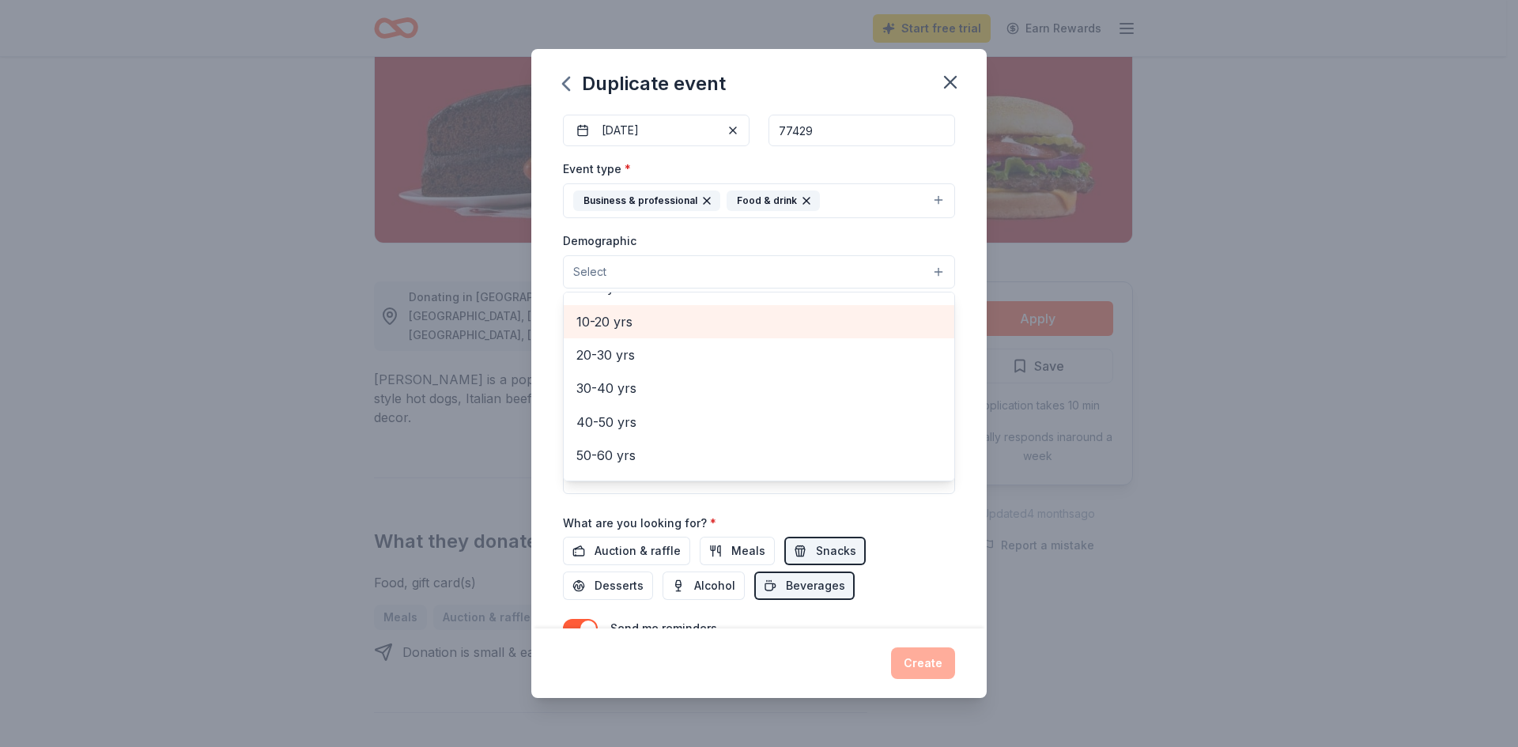
click at [618, 323] on span "10-20 yrs" at bounding box center [758, 322] width 365 height 21
click at [951, 519] on div "Event name * Dream Girls Mentoring Program 30 /100 Event website [URL][DOMAIN_N…" at bounding box center [758, 370] width 455 height 517
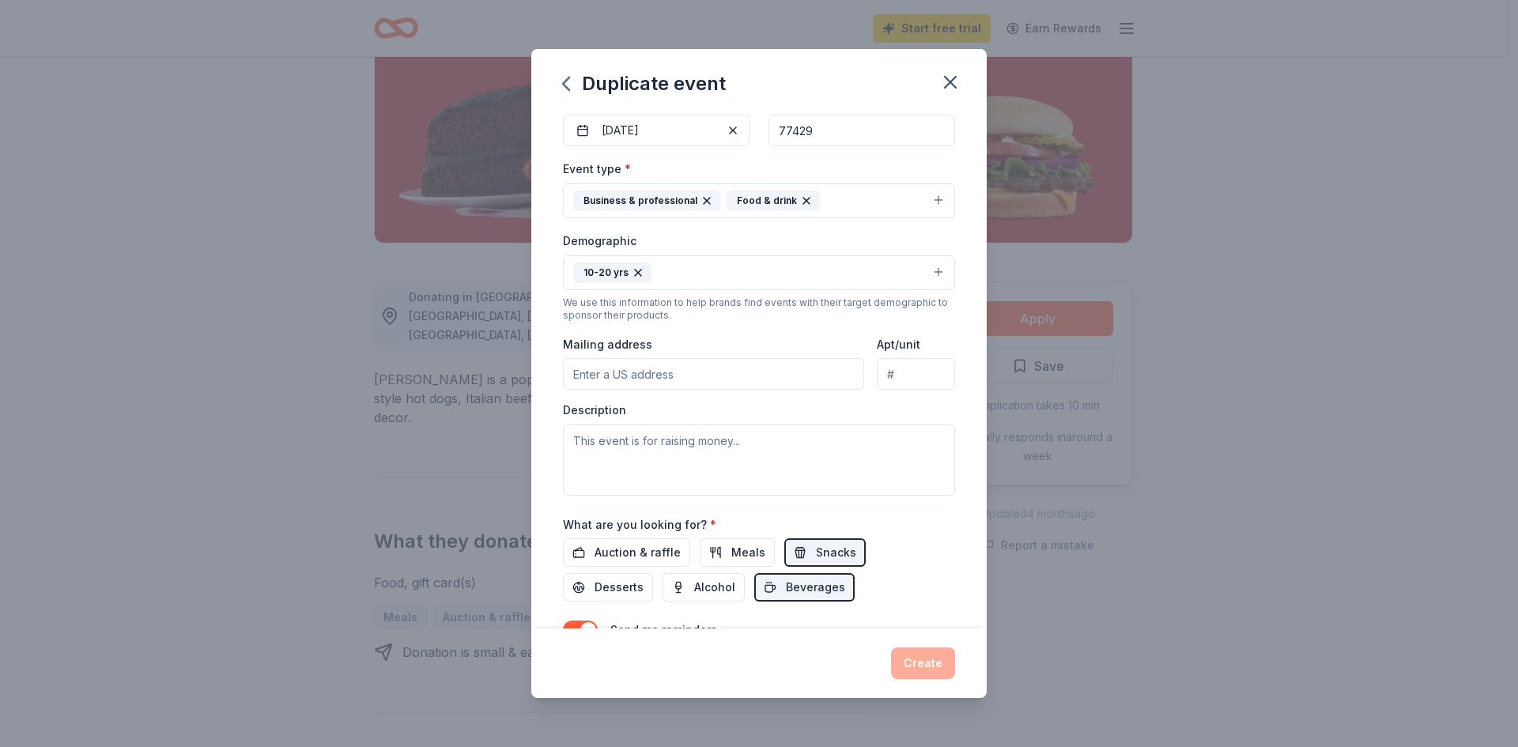
click at [626, 374] on input "Mailing address" at bounding box center [713, 374] width 301 height 32
click at [593, 376] on input "Mailing address" at bounding box center [713, 374] width 301 height 32
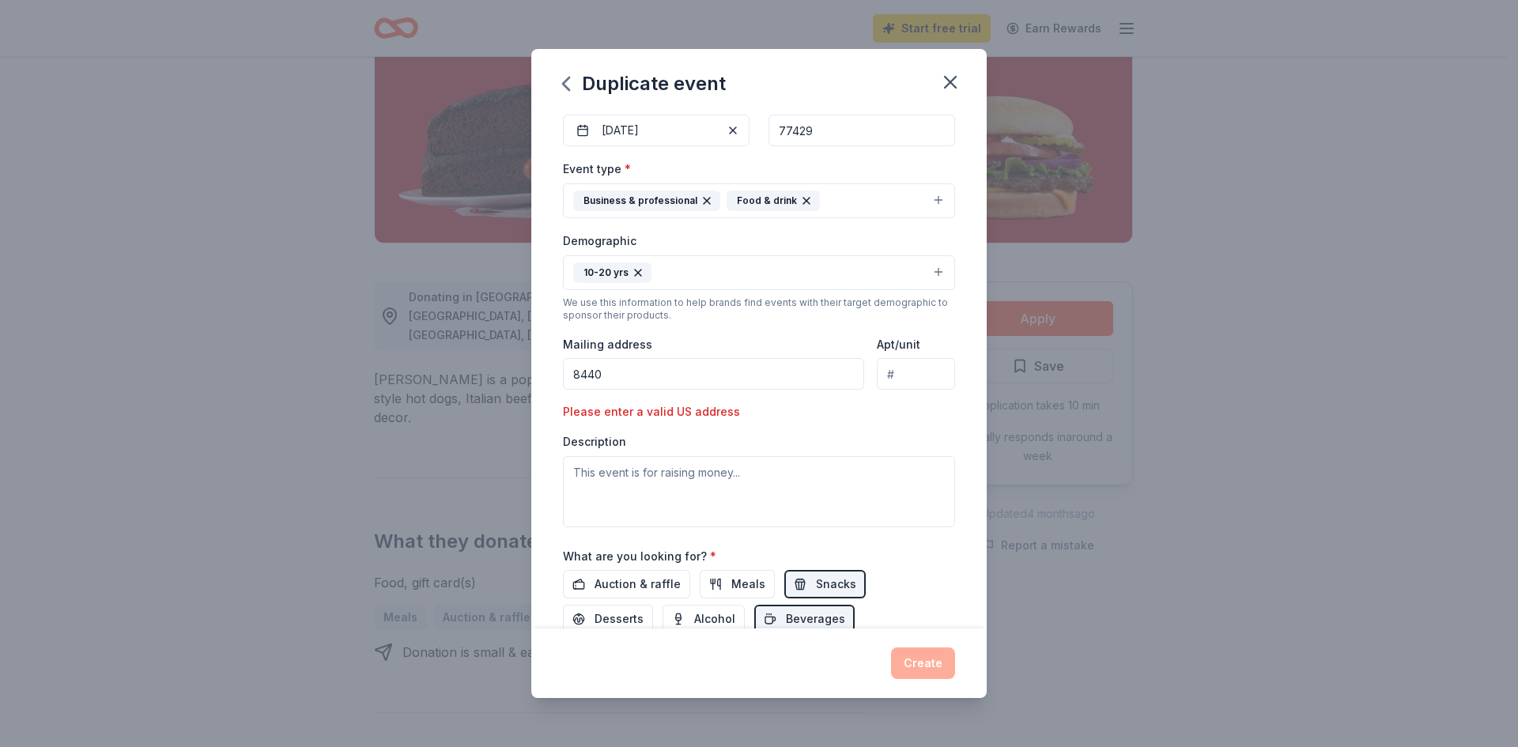
click at [623, 371] on input "8440" at bounding box center [713, 374] width 301 height 32
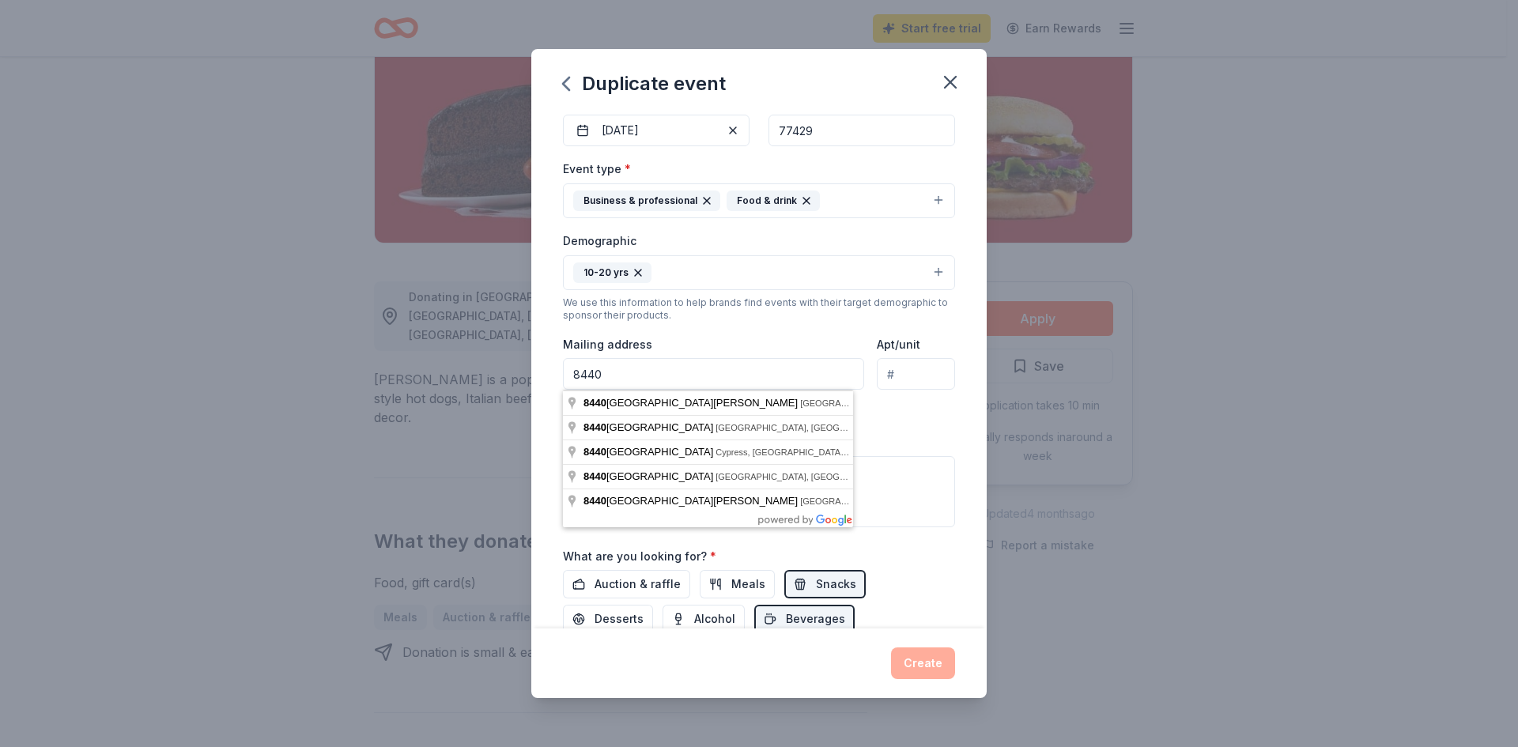
click at [637, 378] on input "8440" at bounding box center [713, 374] width 301 height 32
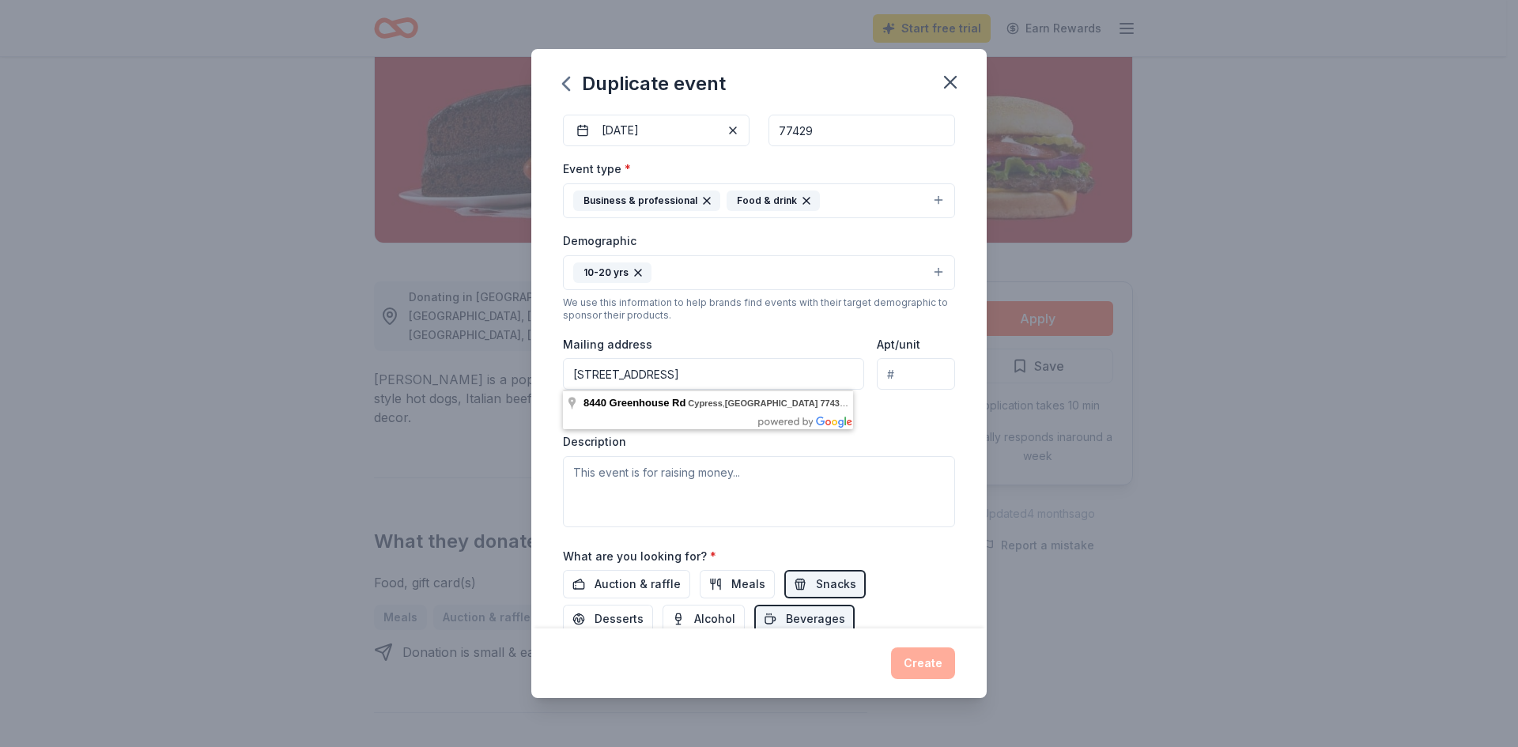
click at [924, 416] on div "Event type * Business & professional Food & drink Demographic 10-20 yrs We use …" at bounding box center [759, 343] width 392 height 368
click at [812, 379] on input "[STREET_ADDRESS]" at bounding box center [713, 374] width 301 height 32
type input "[STREET_ADDRESS]"
drag, startPoint x: 797, startPoint y: 373, endPoint x: -199, endPoint y: 334, distance: 997.1
click at [0, 334] on html "10% Start free trial Earn Rewards Share [PERSON_NAME] 5.0 • 4 reviews 10 applie…" at bounding box center [759, 136] width 1518 height 747
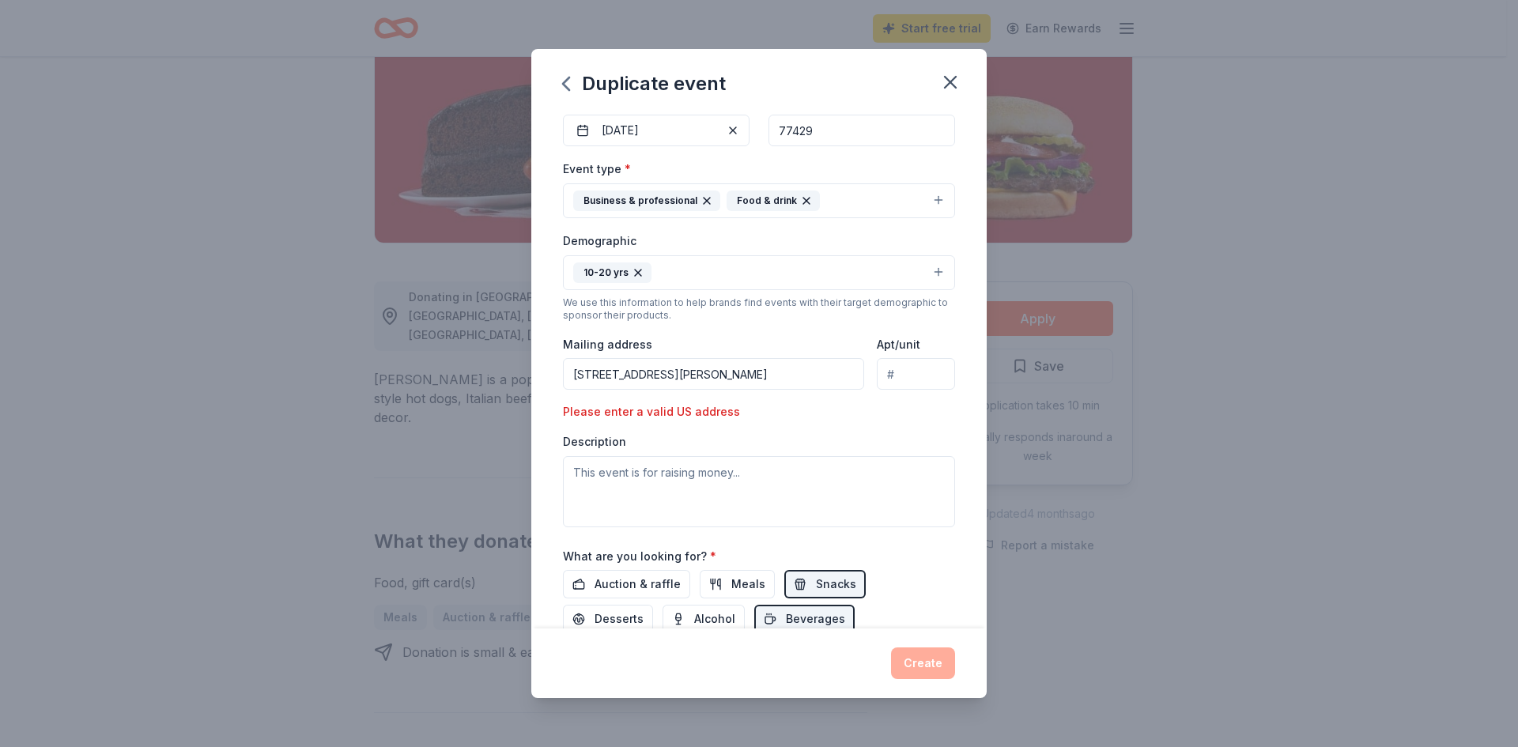
type input "[STREET_ADDRESS][PERSON_NAME]"
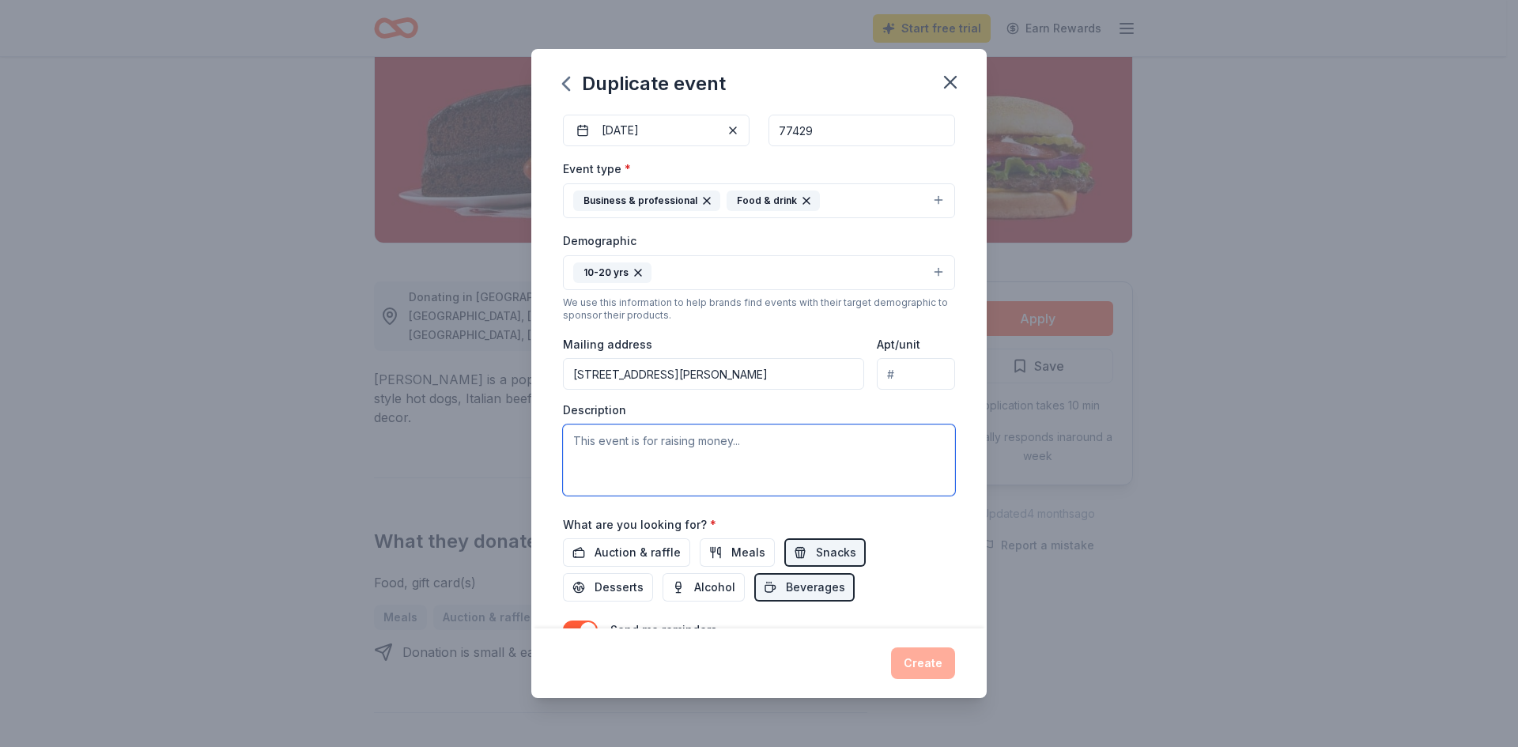
click at [578, 440] on textarea at bounding box center [759, 460] width 392 height 71
type textarea "This is our Dream Girls Mentoring Program that began in [DATE] - [DATE]. A"
click at [563, 538] on button "Auction & raffle" at bounding box center [626, 552] width 127 height 28
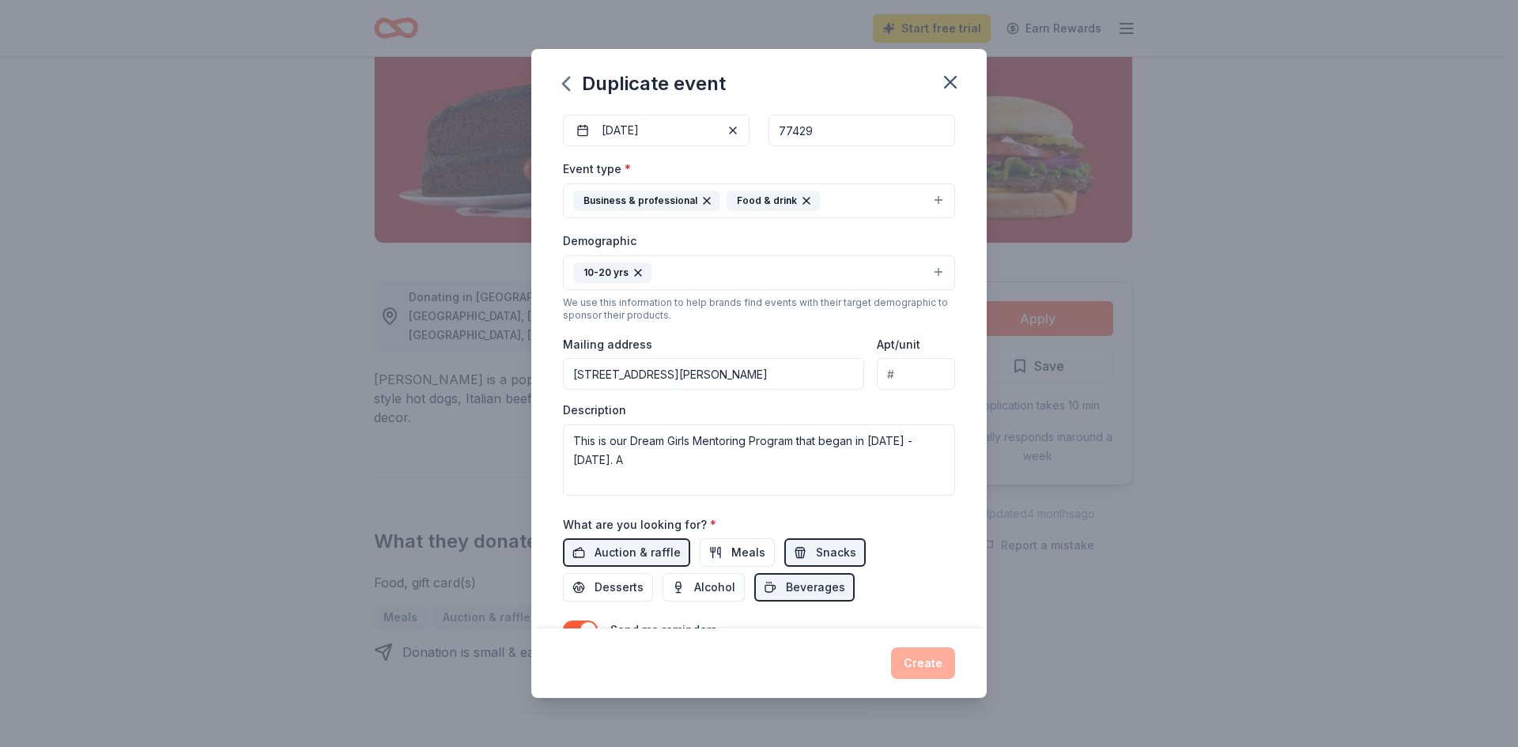
click at [563, 538] on button "Auction & raffle" at bounding box center [626, 552] width 127 height 28
click at [710, 461] on textarea "This is our Dream Girls Mentoring Program that began in [DATE] - [DATE]. A" at bounding box center [759, 460] width 392 height 71
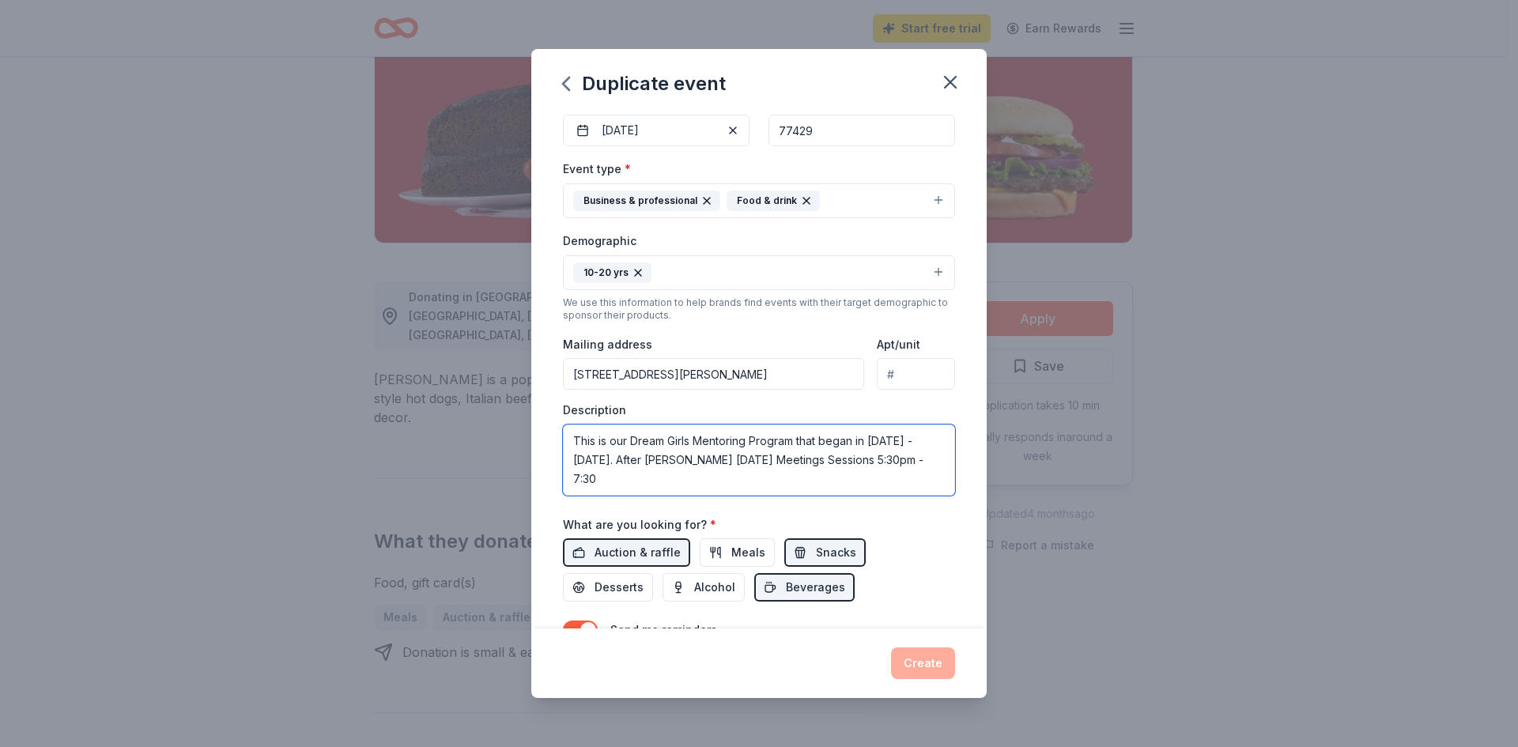
click at [838, 459] on textarea "This is our Dream Girls Mentoring Program that began in [DATE] - [DATE]. After …" at bounding box center [759, 460] width 392 height 71
click at [661, 486] on textarea "This is our Dream Girls Mentoring Program that began in [DATE] - [DATE]. After …" at bounding box center [759, 460] width 392 height 71
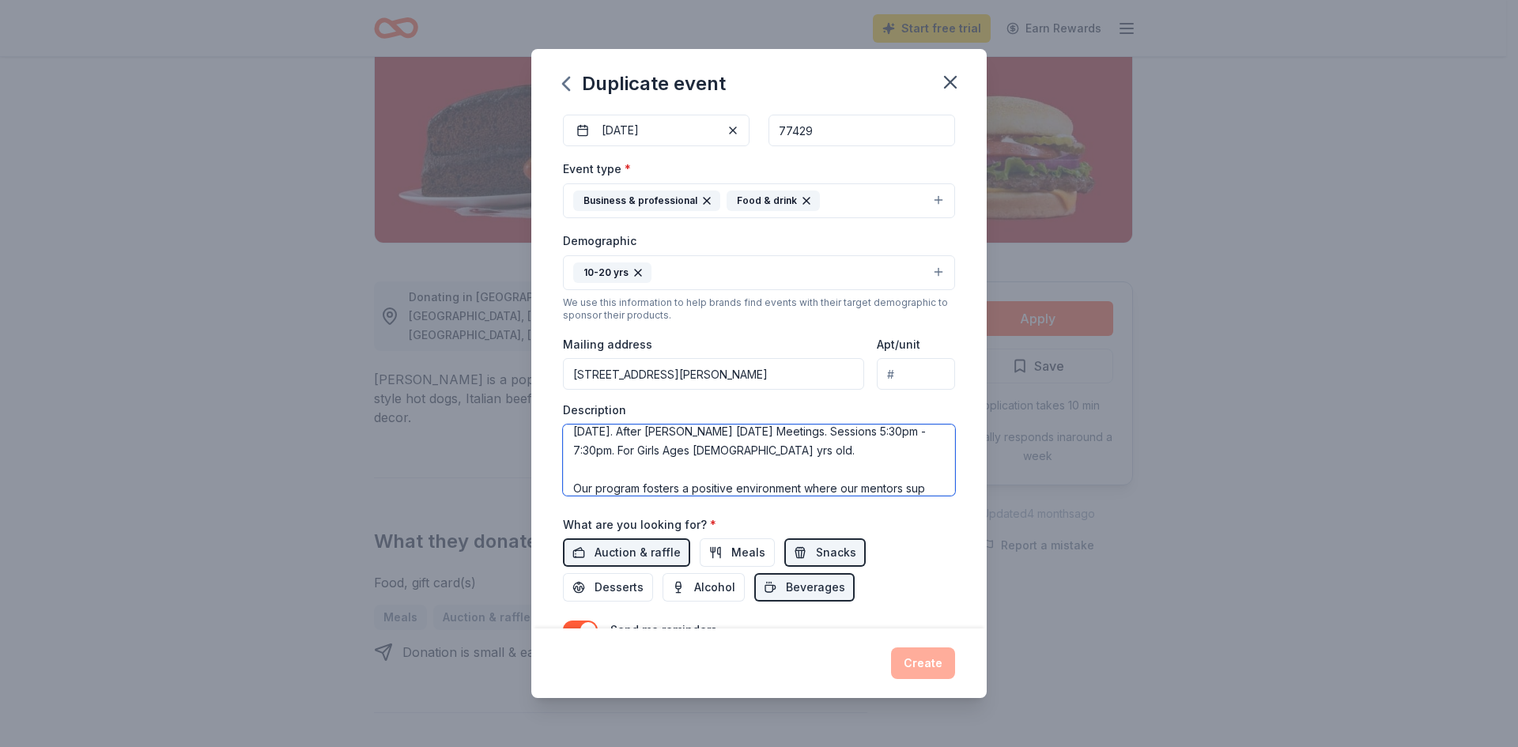
scroll to position [47, 0]
click at [600, 489] on textarea "This is our Dream Girls Mentoring Program that began in [DATE] - [DATE]. After …" at bounding box center [759, 460] width 392 height 71
click at [871, 493] on textarea "This is our Dream Girls Mentoring Program that began in [DATE] - [DATE]. After …" at bounding box center [759, 460] width 392 height 71
click at [826, 468] on textarea "This is our Dream Girls Mentoring Program that began in [DATE] - [DATE]. After …" at bounding box center [759, 460] width 392 height 71
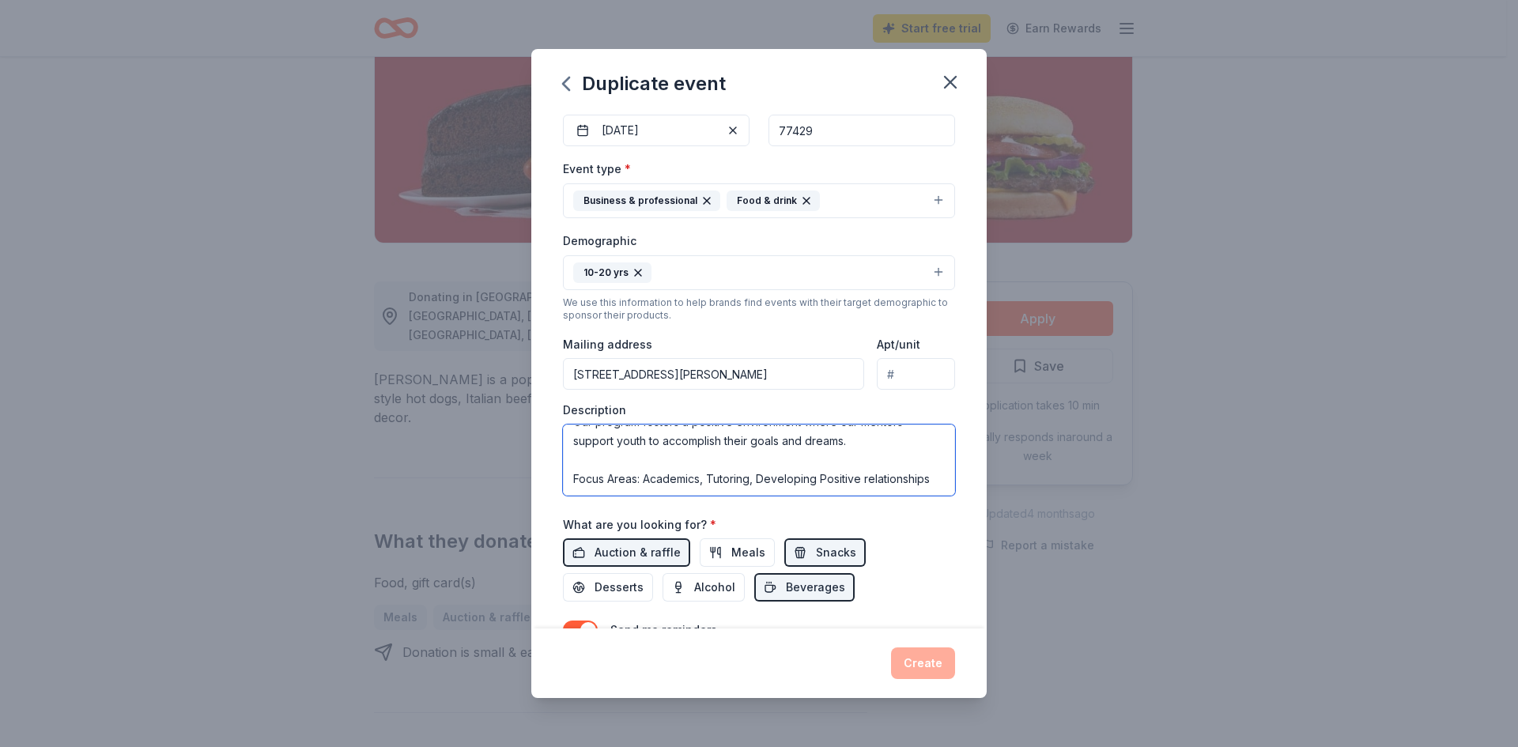
click at [867, 471] on textarea "This is our Dream Girls Mentoring Program that began in [DATE] - [DATE]. After …" at bounding box center [759, 460] width 392 height 71
click at [577, 486] on textarea "This is our Dream Girls Mentoring Program that began in [DATE] - [DATE]. After …" at bounding box center [759, 460] width 392 height 71
click at [654, 489] on textarea "This is our Dream Girls Mentoring Program that began in [DATE] - [DATE]. After …" at bounding box center [759, 460] width 392 height 71
click at [800, 561] on button "Snacks" at bounding box center [824, 552] width 81 height 28
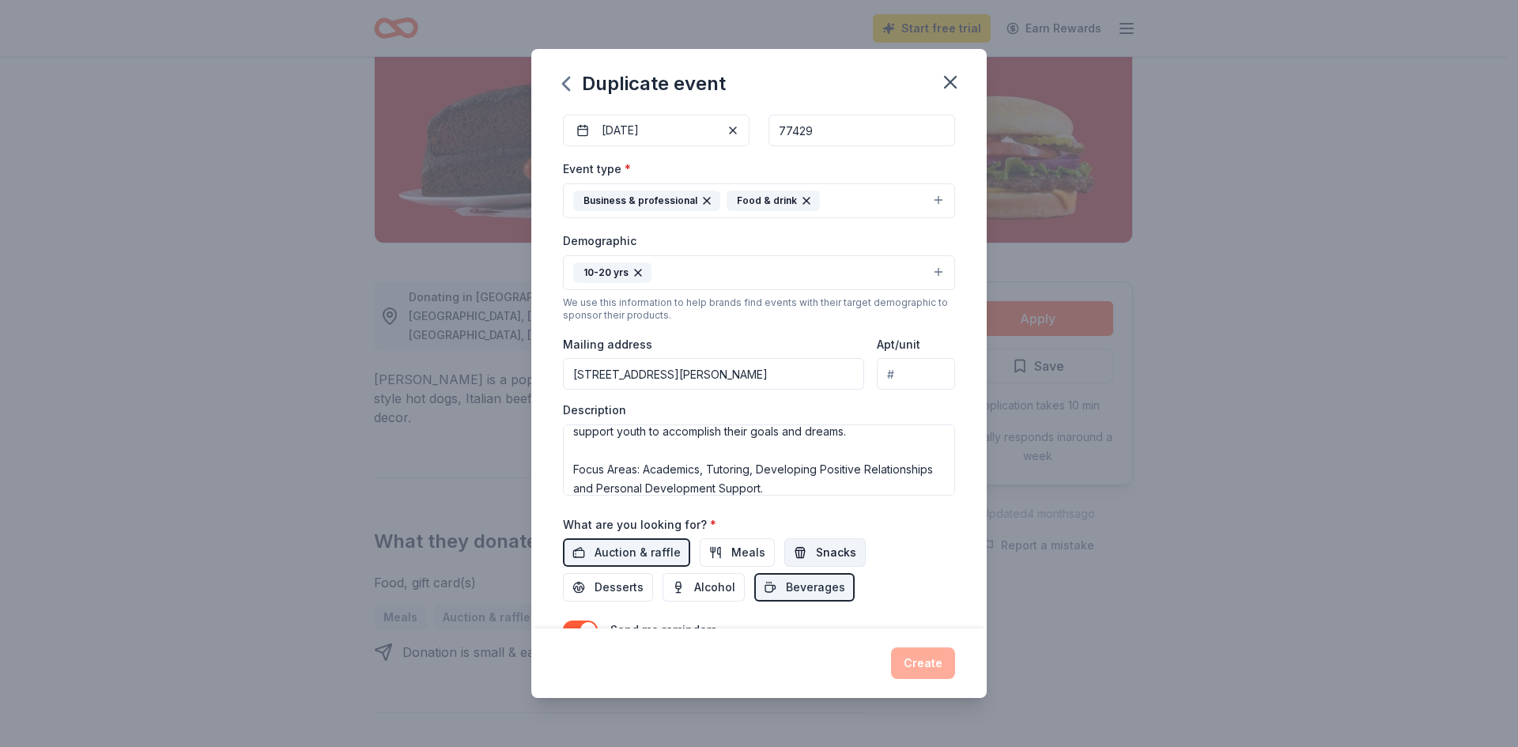
click at [816, 557] on span "Snacks" at bounding box center [836, 552] width 40 height 19
click at [624, 538] on button "Auction & raffle" at bounding box center [626, 552] width 127 height 28
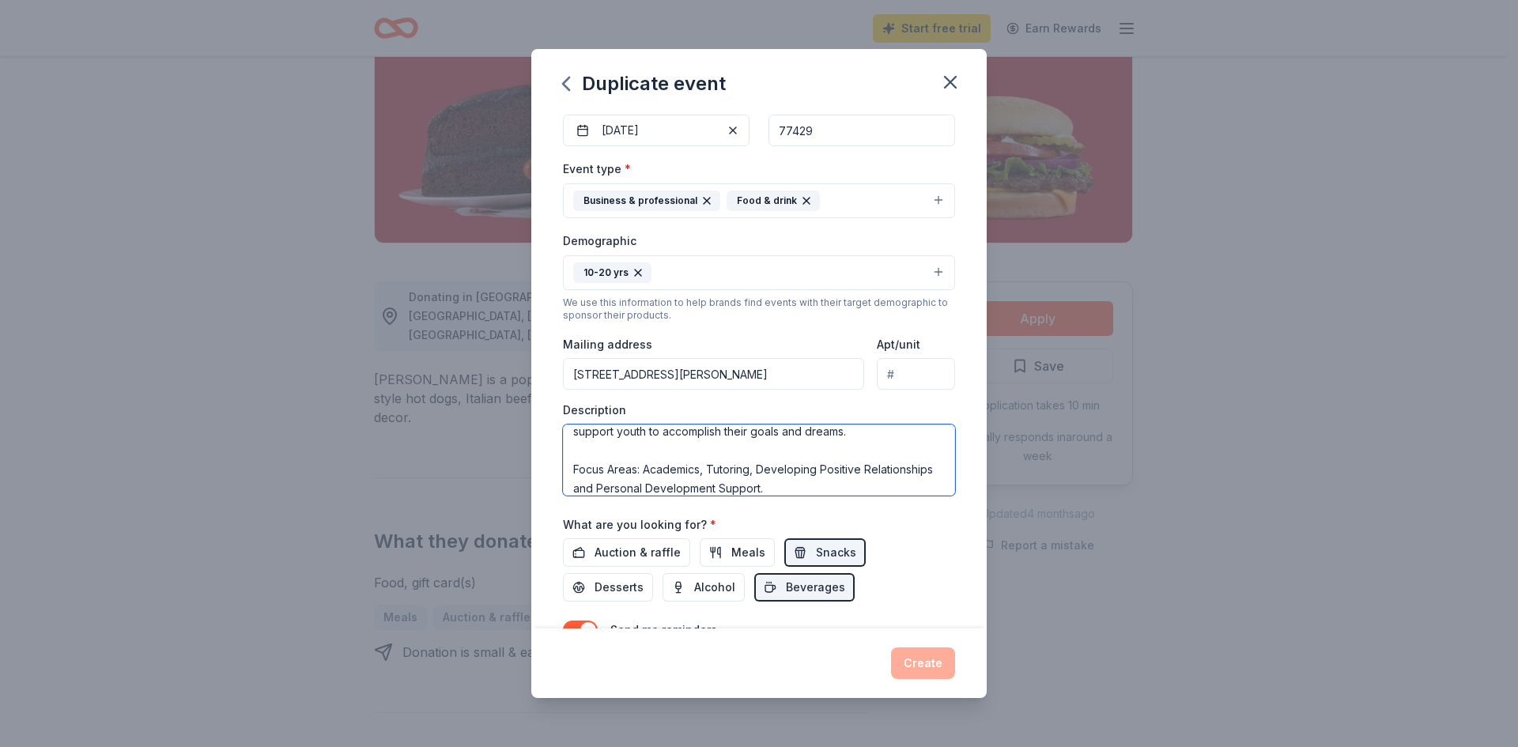
click at [894, 490] on textarea "This is our Dream Girls Mentoring Program that began in [DATE] - [DATE]. After …" at bounding box center [759, 460] width 392 height 71
click at [874, 473] on textarea "This is our Dream Girls Mentoring Program that began in [DATE] - [DATE]. After …" at bounding box center [759, 460] width 392 height 71
click at [871, 473] on textarea "This is our Dream Girls Mentoring Program that began in [DATE] - [DATE]. After …" at bounding box center [759, 460] width 392 height 71
click at [690, 489] on textarea "This is our Dream Girls Mentoring Program that began in [DATE] - [DATE]. After …" at bounding box center [759, 460] width 392 height 71
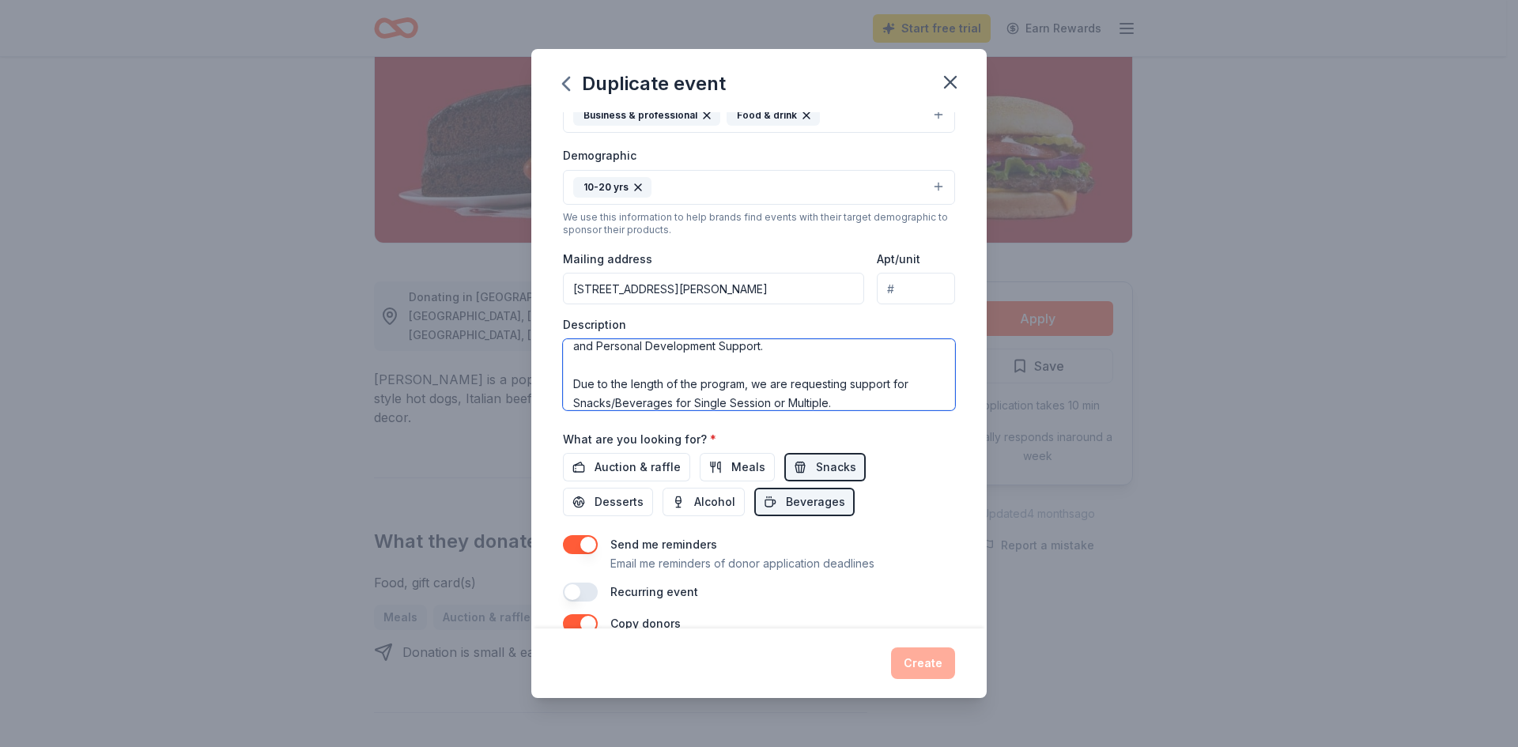
scroll to position [416, 0]
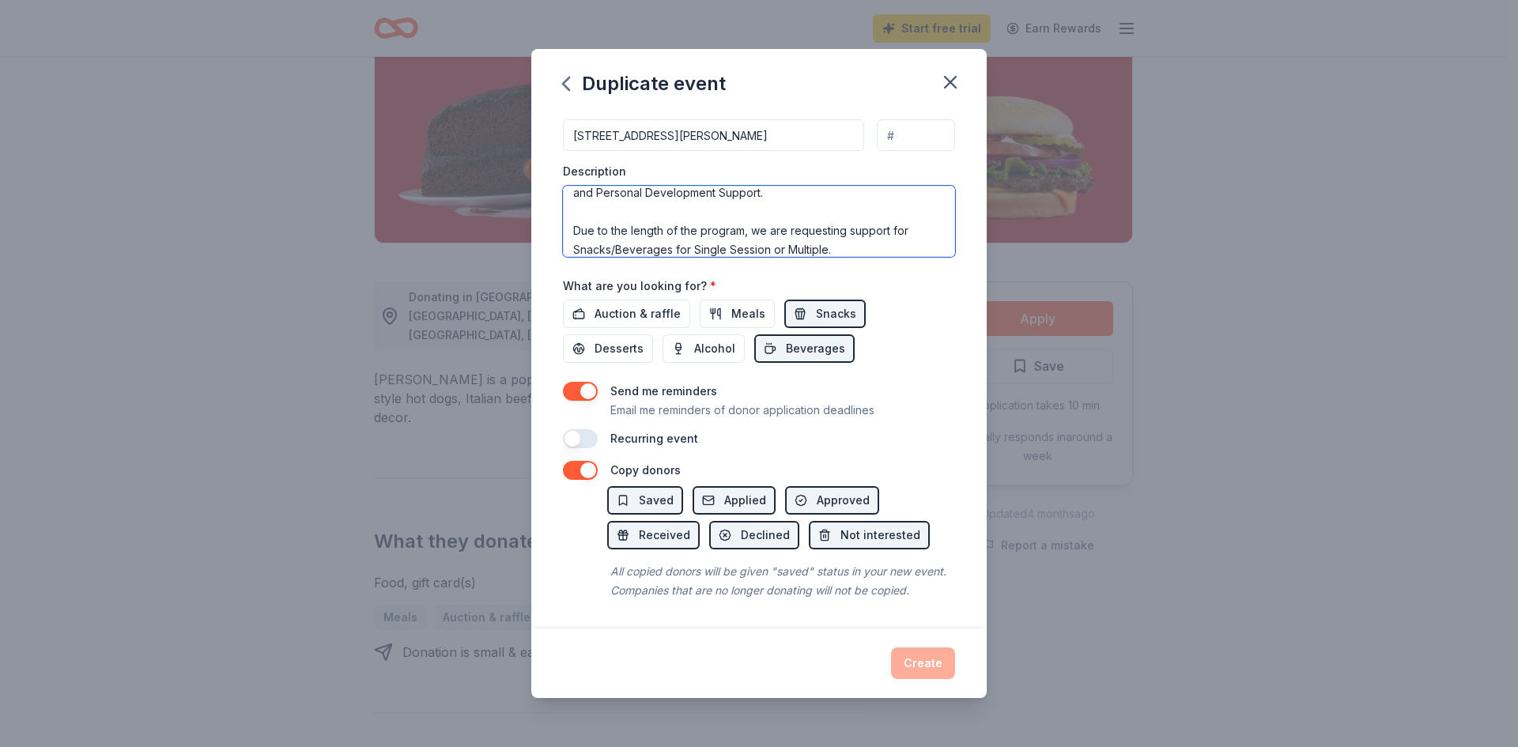
type textarea "This is our Dream Girls Mentoring Program that began in [DATE] - [DATE]. After …"
click at [576, 429] on button "button" at bounding box center [580, 438] width 35 height 19
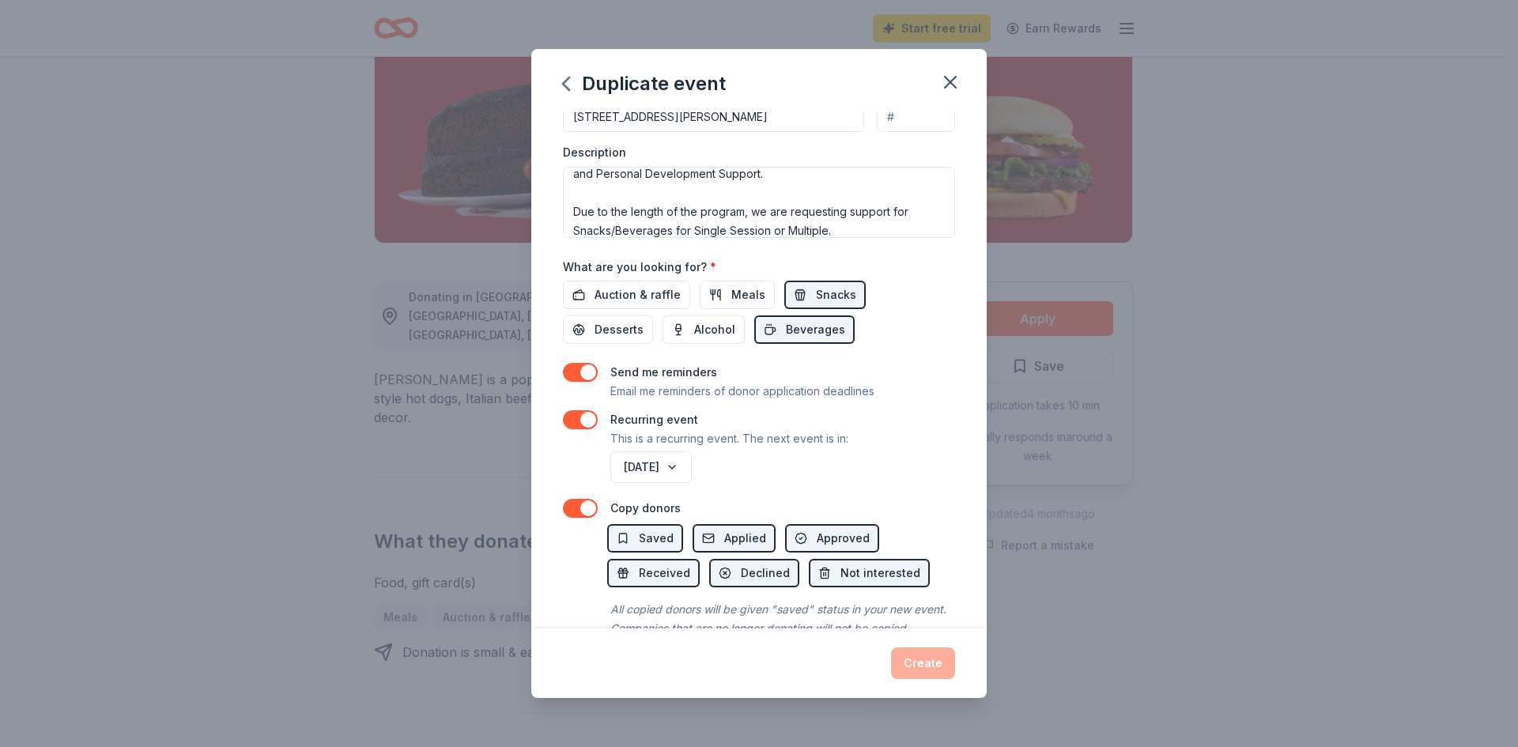
click at [929, 666] on div "Create" at bounding box center [759, 664] width 392 height 32
click at [692, 466] on button "[DATE]" at bounding box center [650, 468] width 81 height 32
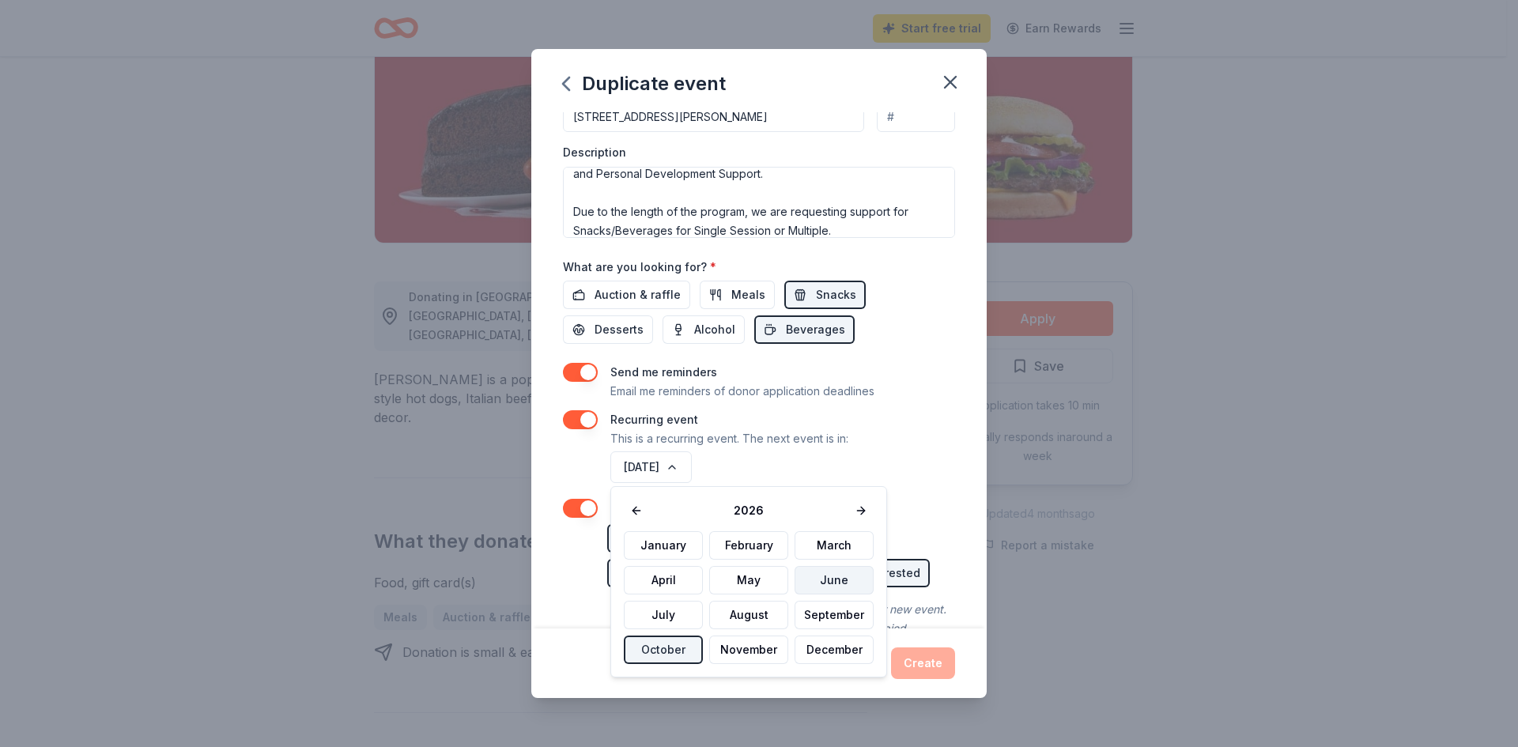
drag, startPoint x: 833, startPoint y: 622, endPoint x: 818, endPoint y: 587, distance: 38.9
click at [833, 618] on button "September" at bounding box center [834, 615] width 79 height 28
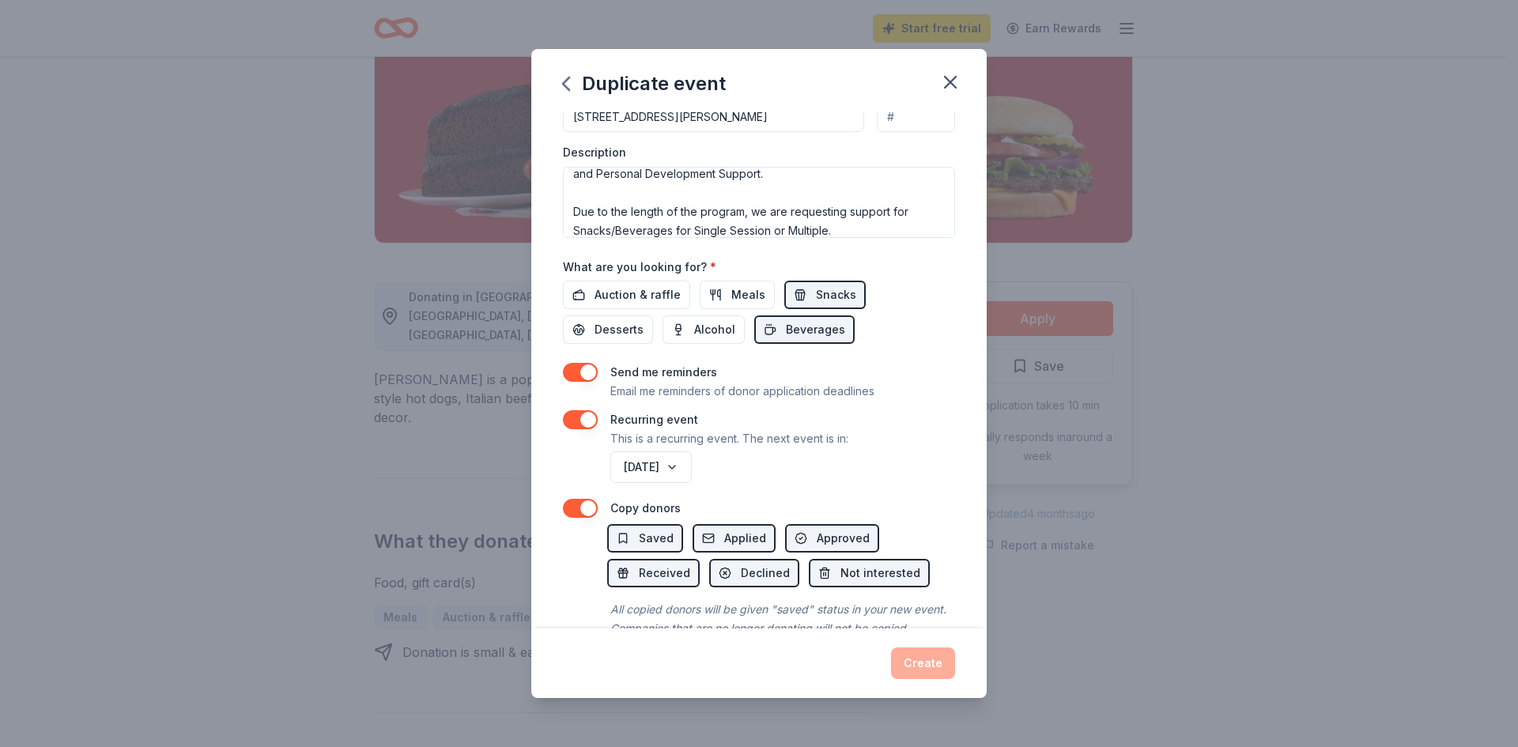
click at [893, 483] on div "[DATE]" at bounding box center [781, 467] width 348 height 38
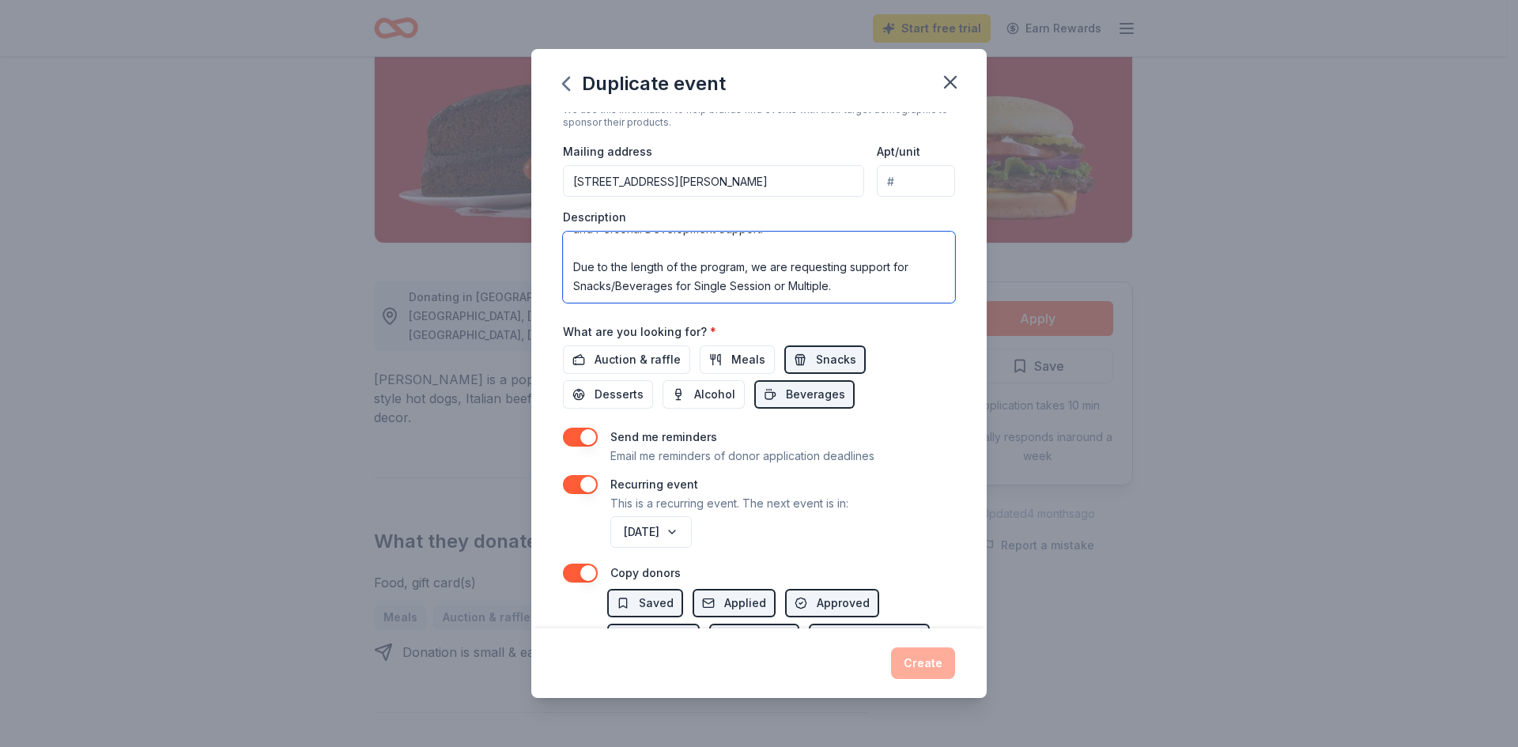
scroll to position [473, 0]
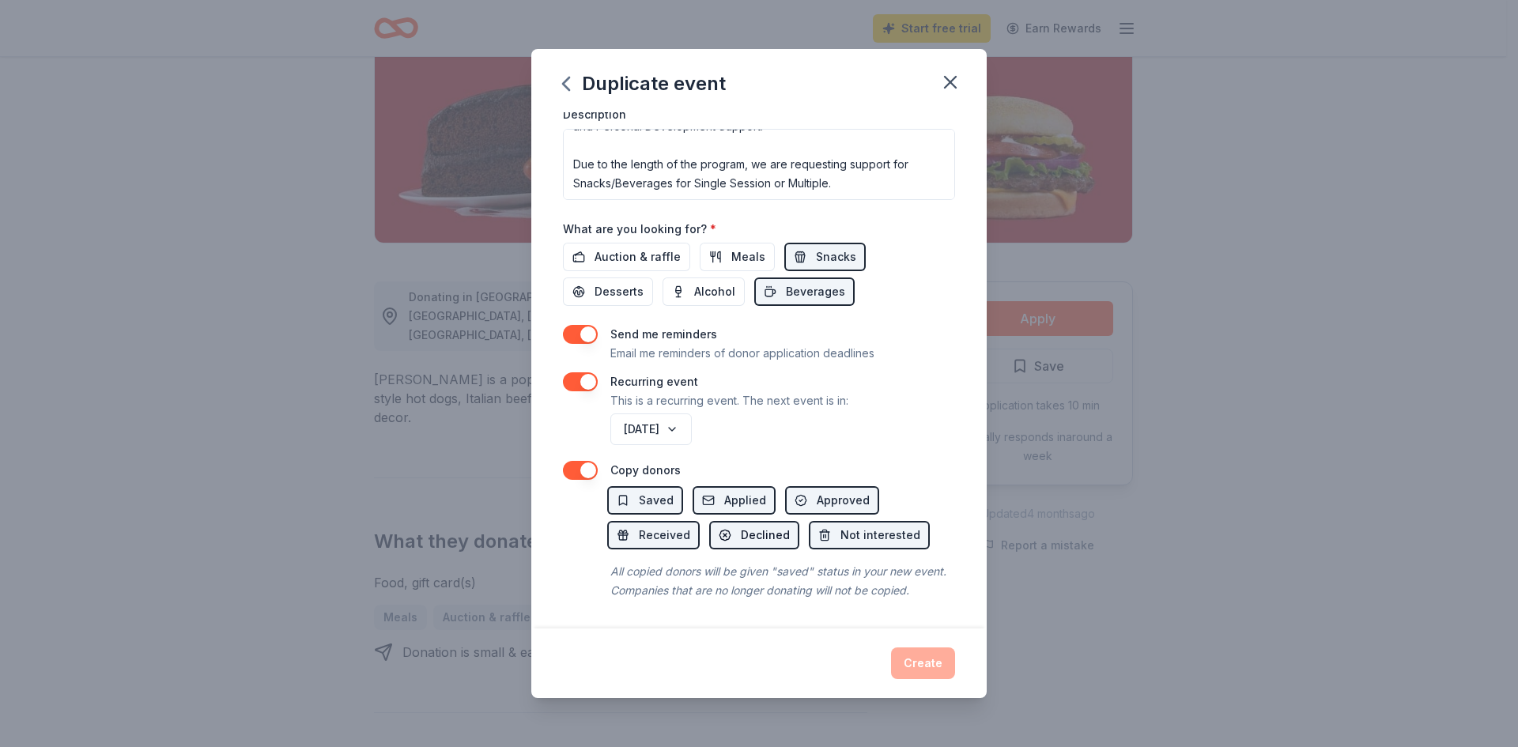
click at [749, 526] on span "Declined" at bounding box center [765, 535] width 49 height 19
click at [640, 526] on span "Received" at bounding box center [664, 535] width 51 height 19
drag, startPoint x: 648, startPoint y: 481, endPoint x: 678, endPoint y: 491, distance: 32.5
click at [648, 491] on span "Saved" at bounding box center [656, 500] width 35 height 19
drag, startPoint x: 837, startPoint y: 485, endPoint x: 836, endPoint y: 493, distance: 8.1
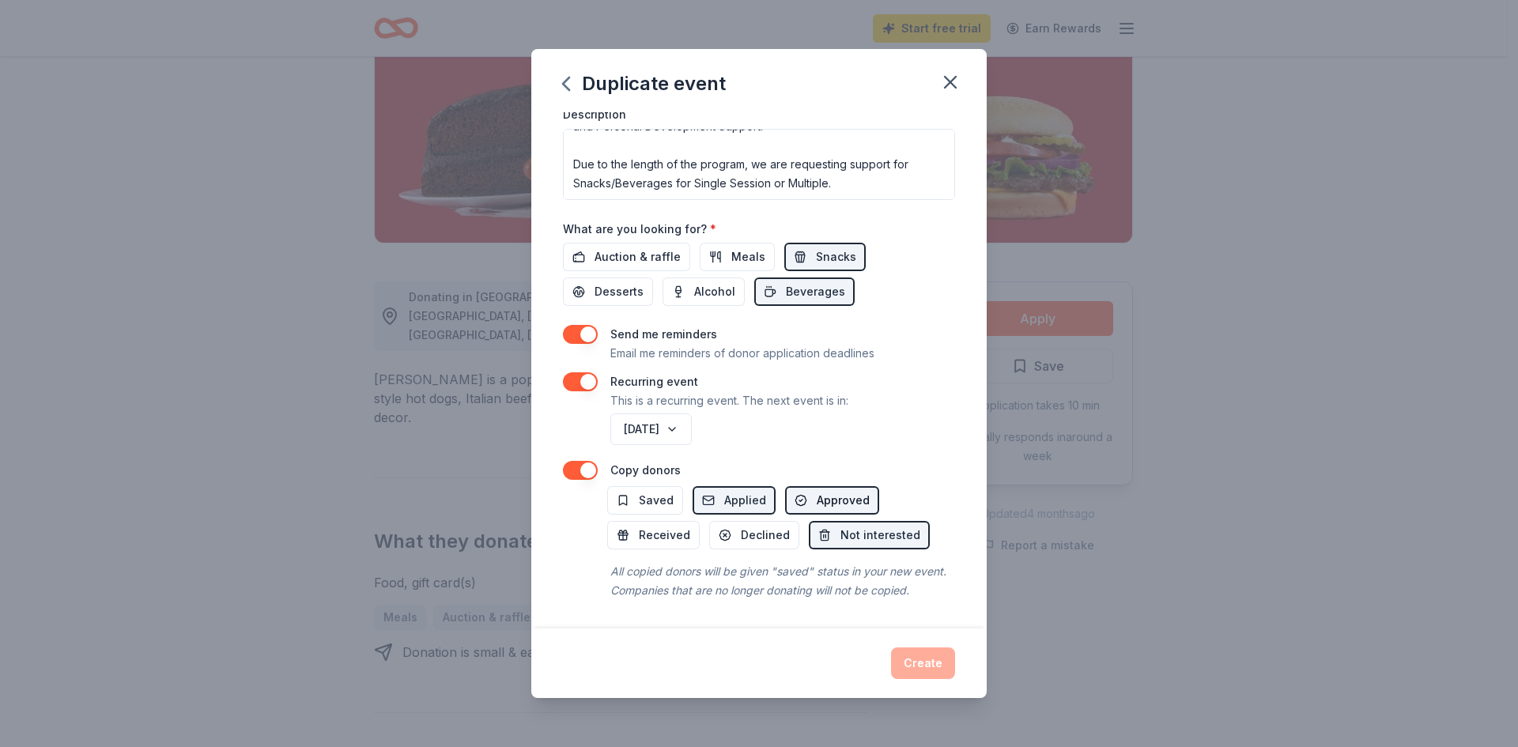
click at [837, 491] on span "Approved" at bounding box center [843, 500] width 53 height 19
drag, startPoint x: 842, startPoint y: 527, endPoint x: 840, endPoint y: 550, distance: 23.1
click at [841, 523] on button "Not interested" at bounding box center [869, 535] width 121 height 28
drag, startPoint x: 919, startPoint y: 671, endPoint x: 893, endPoint y: 644, distance: 38.0
click at [909, 658] on div "Create" at bounding box center [759, 664] width 392 height 32
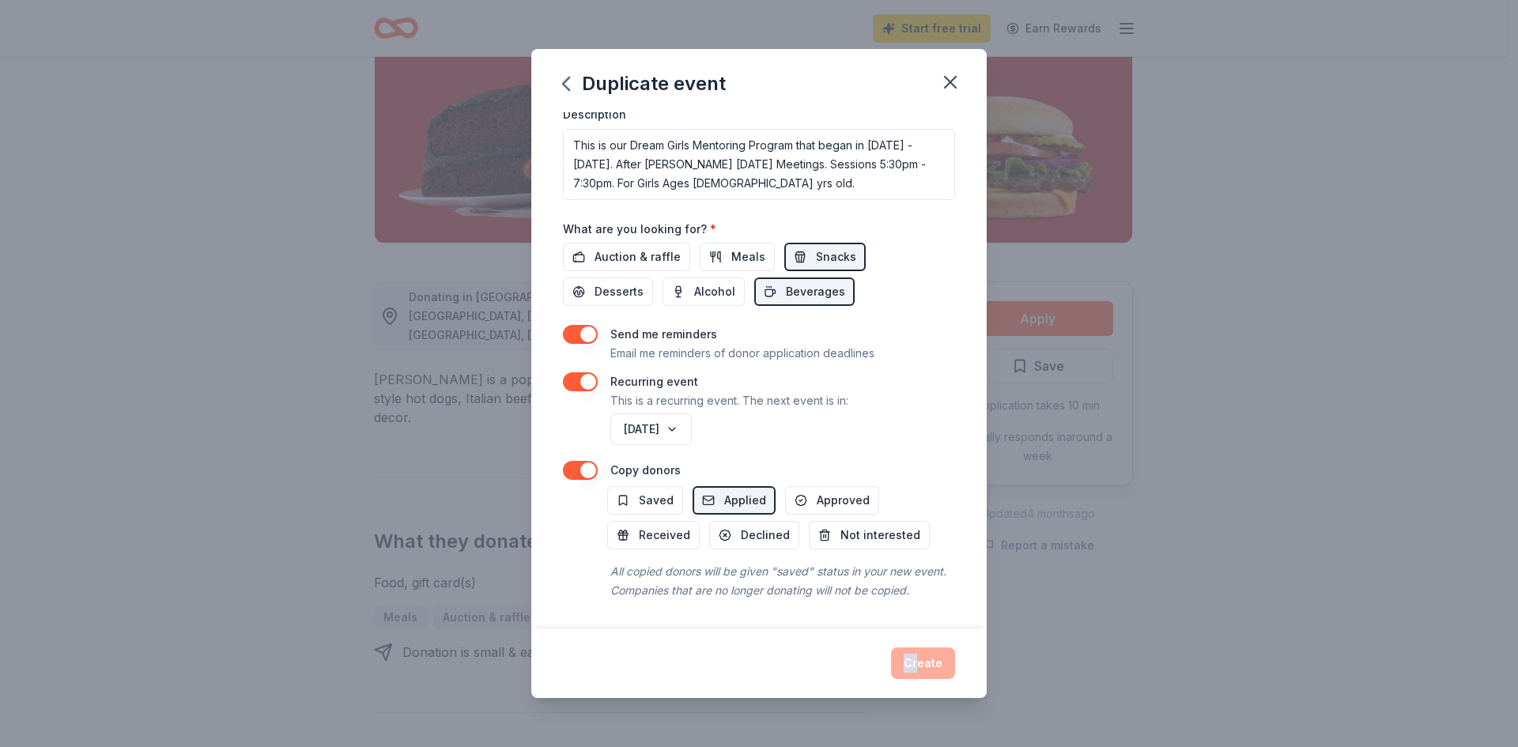
drag, startPoint x: 954, startPoint y: 74, endPoint x: 822, endPoint y: 95, distance: 134.4
click at [952, 73] on icon "button" at bounding box center [950, 82] width 22 height 22
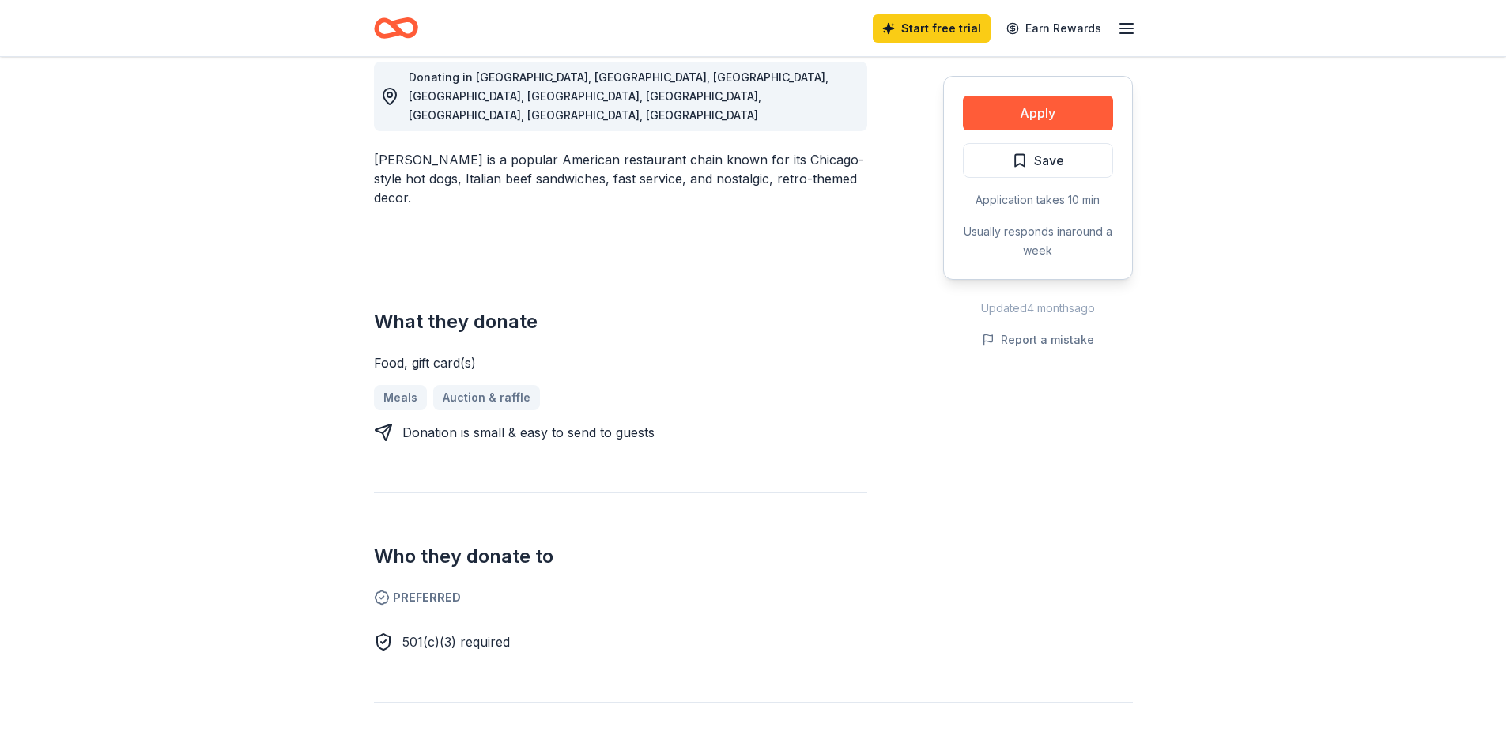
scroll to position [316, 0]
